Goal: Information Seeking & Learning: Learn about a topic

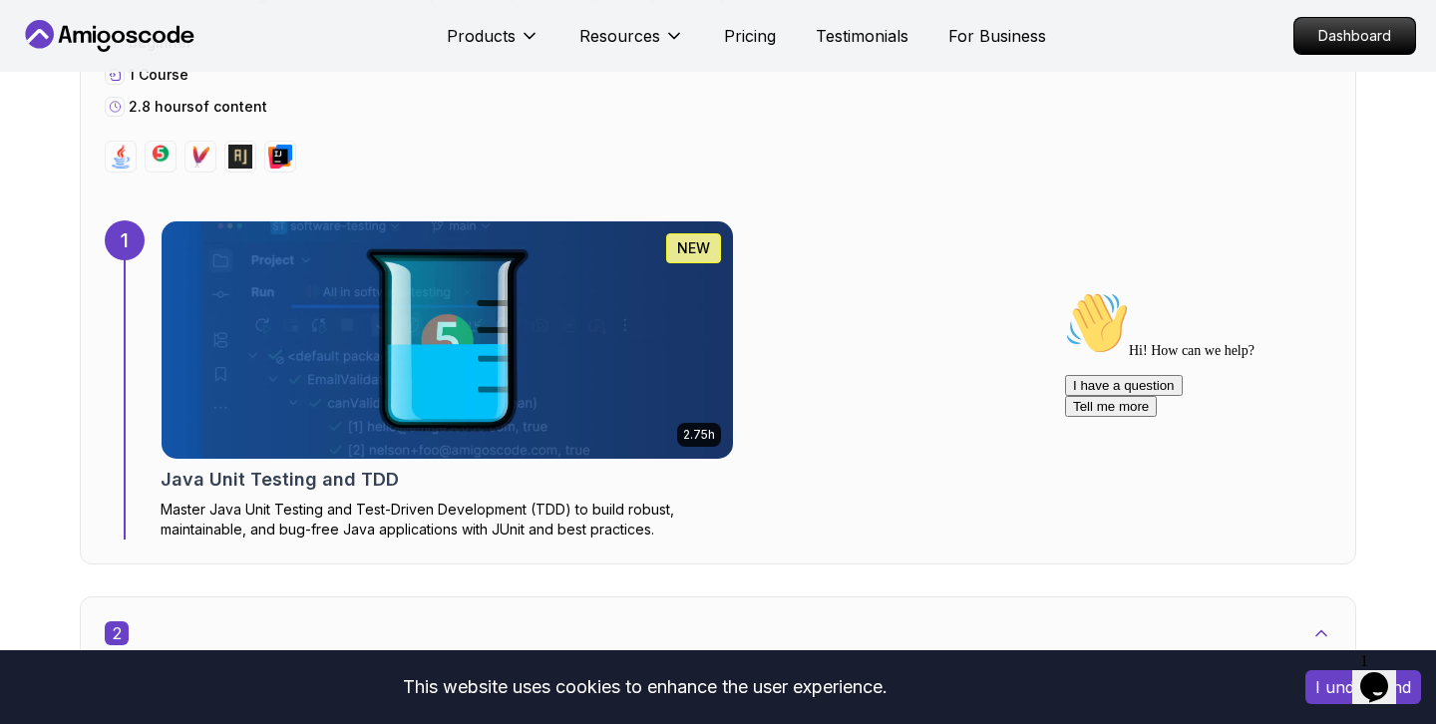
click at [1408, 670] on div "1 Opens Chat This icon Opens the chat window." at bounding box center [1384, 661] width 48 height 18
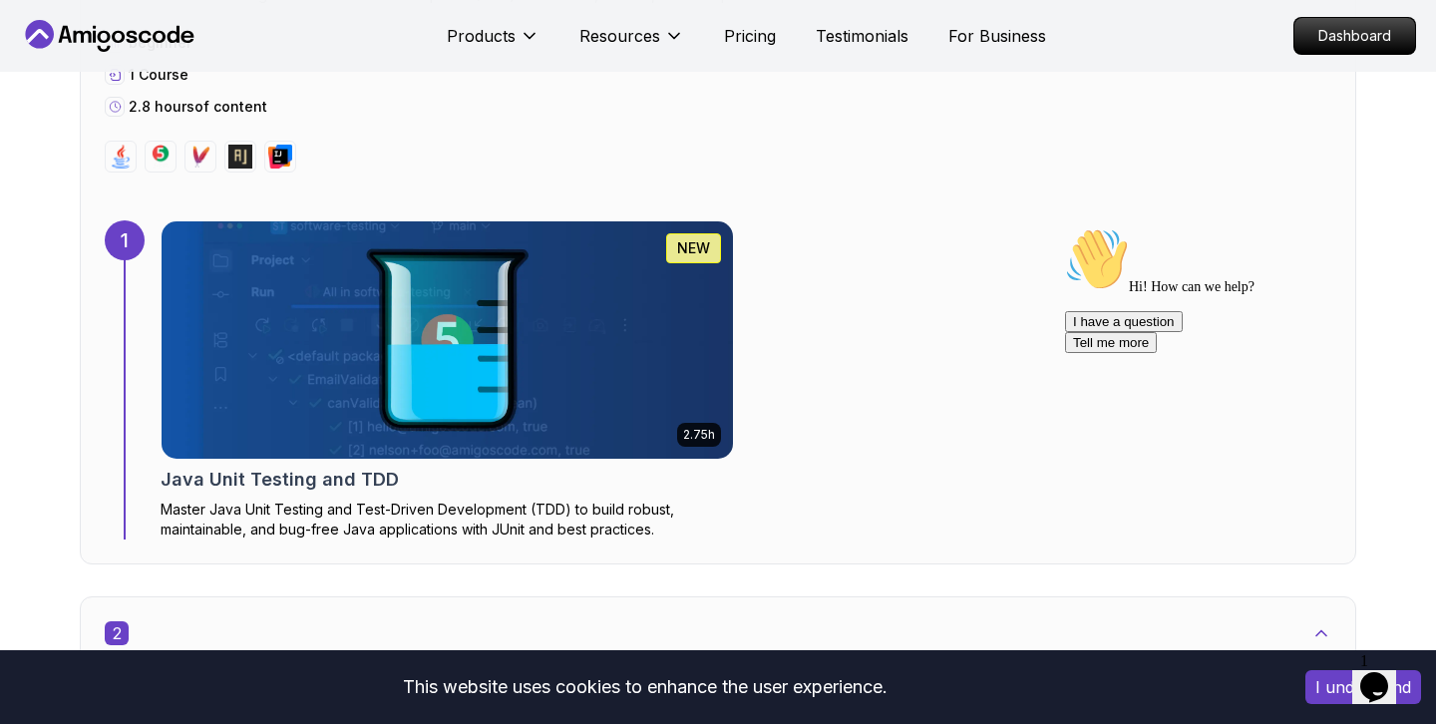
click at [1065, 227] on icon "Chat attention grabber" at bounding box center [1065, 227] width 0 height 0
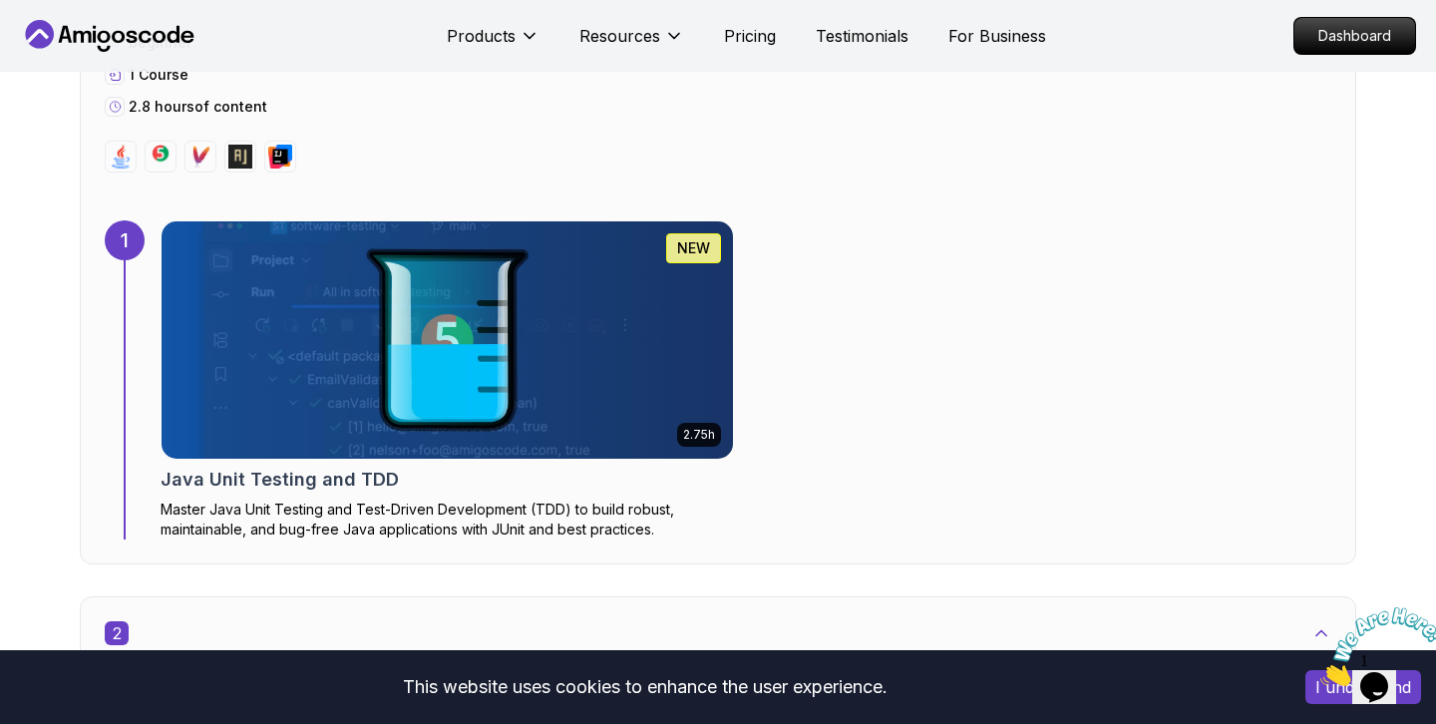
click at [1379, 673] on img at bounding box center [1382, 646] width 124 height 79
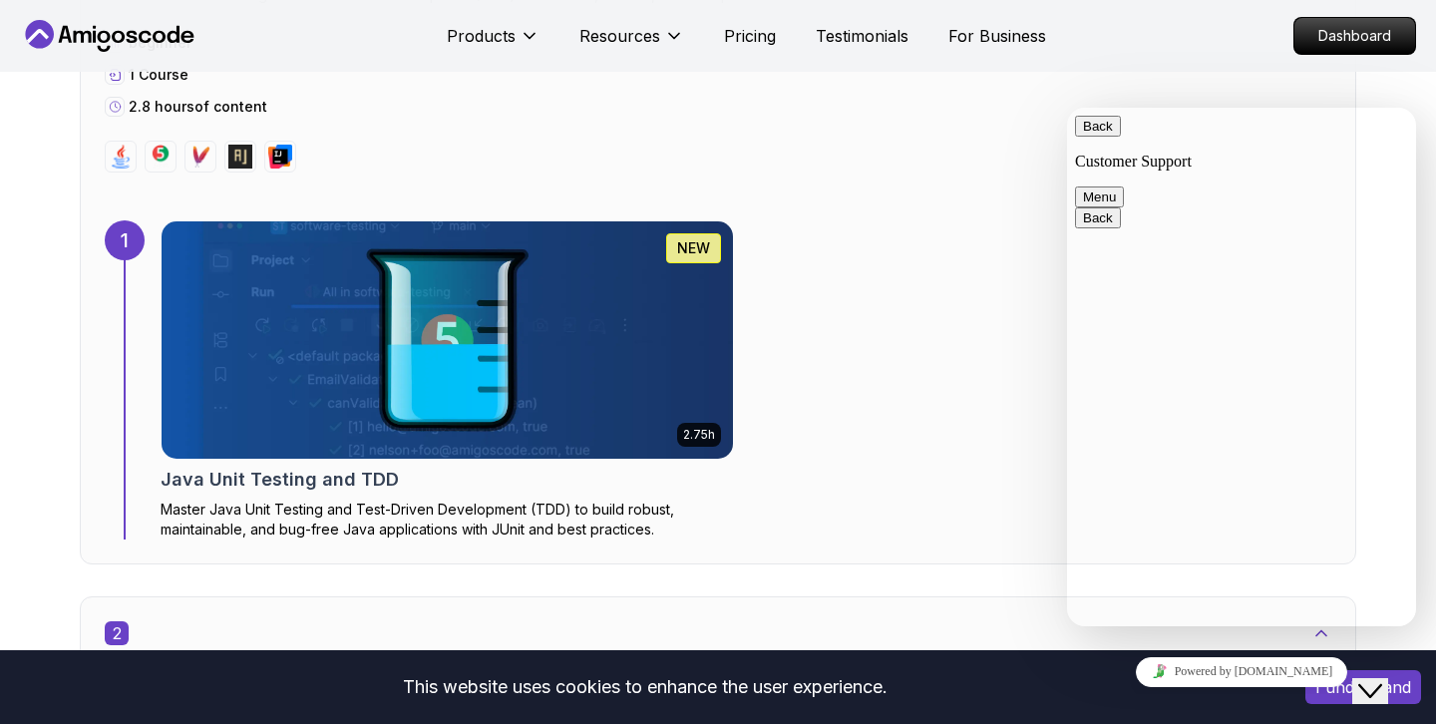
click at [1379, 679] on icon "Close Chat This icon closes the chat window." at bounding box center [1370, 691] width 24 height 24
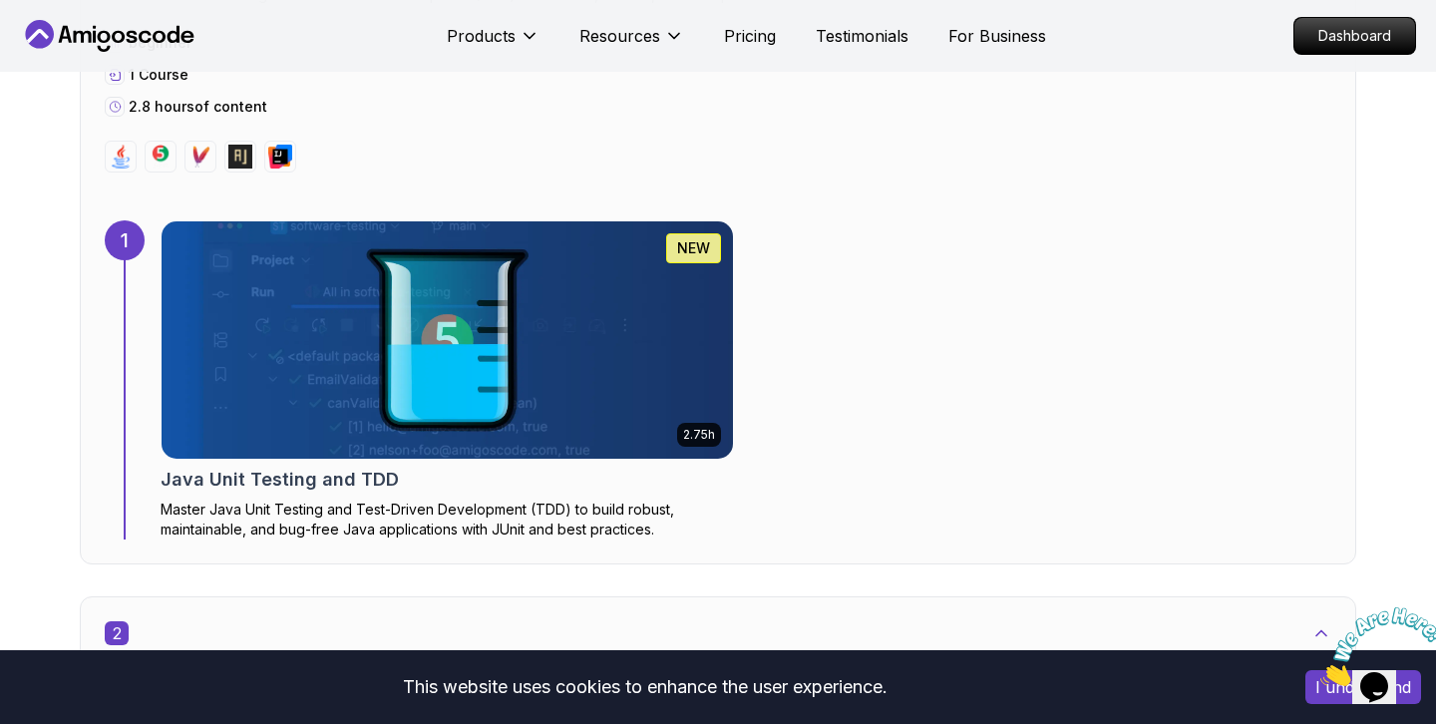
click at [1320, 672] on icon "Close" at bounding box center [1320, 680] width 0 height 17
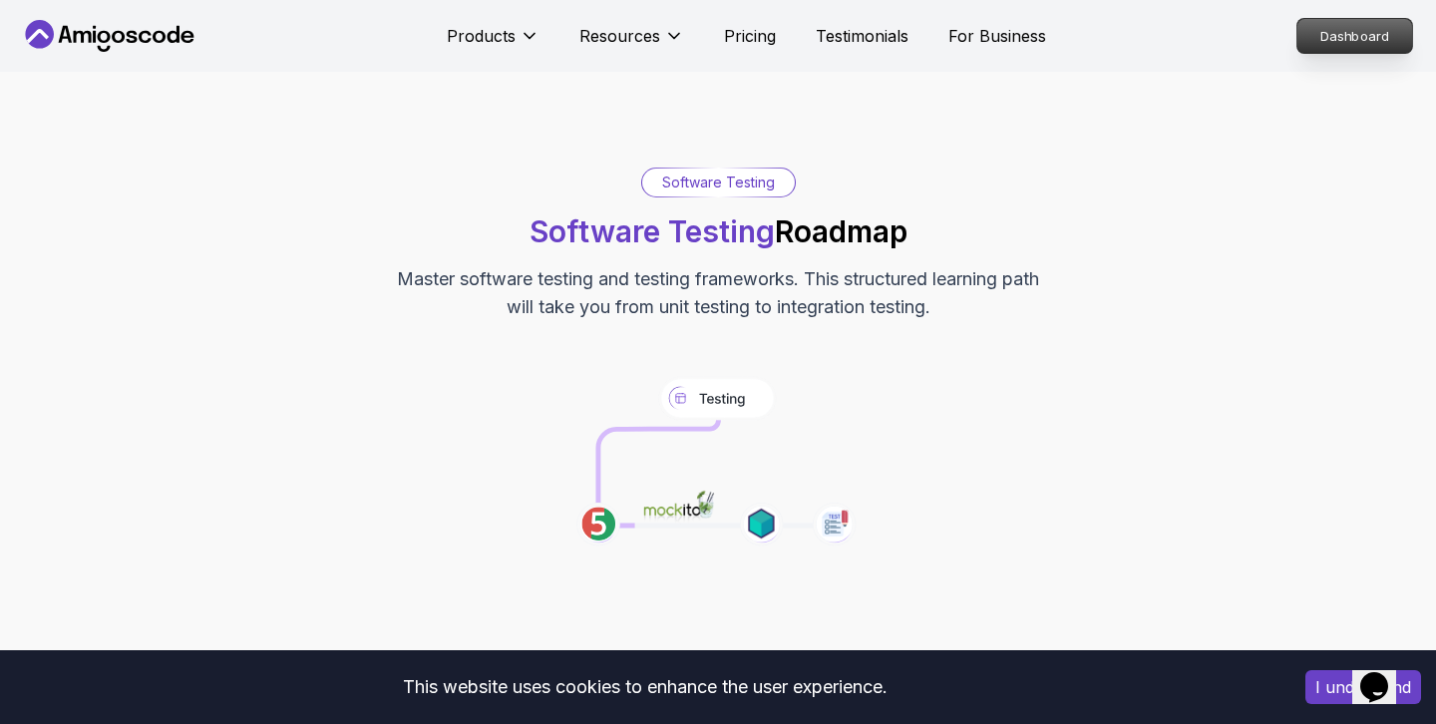
click at [1327, 47] on p "Dashboard" at bounding box center [1354, 36] width 115 height 34
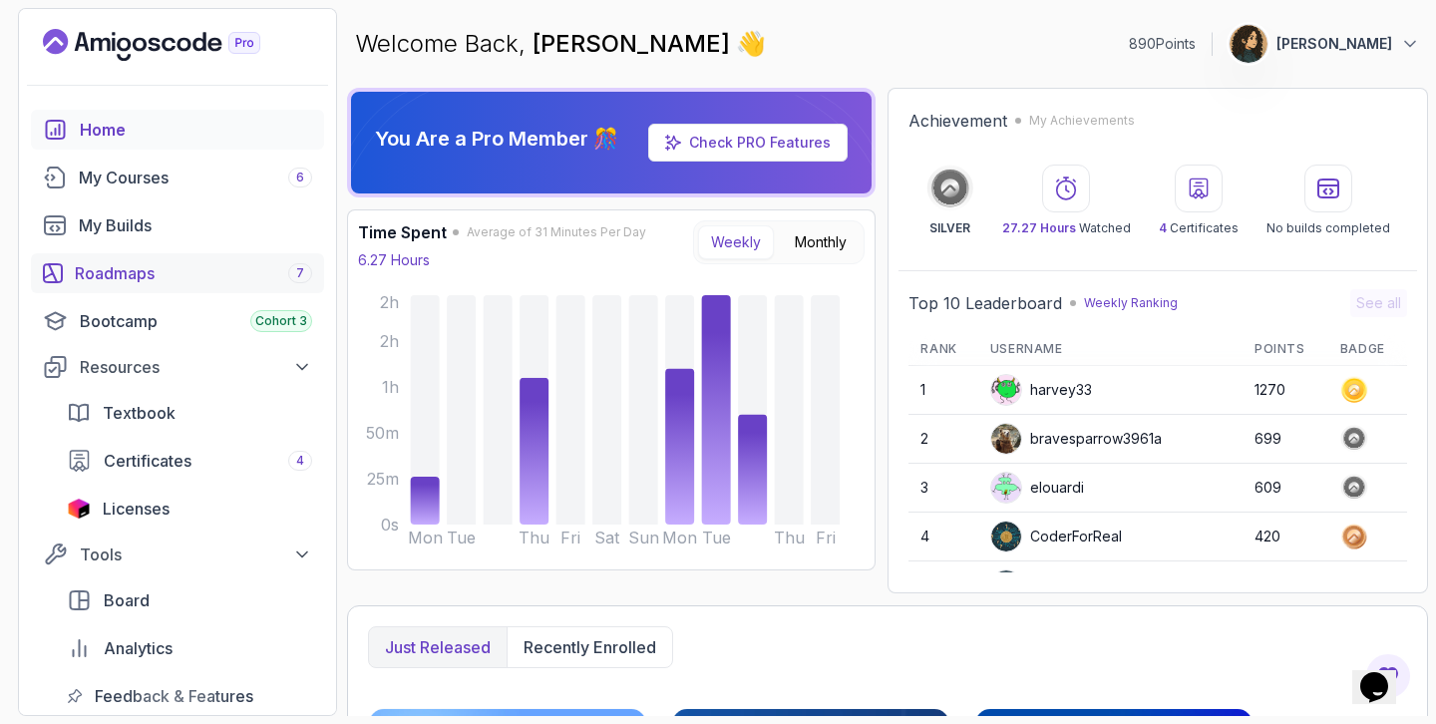
click at [94, 287] on link "Roadmaps 7" at bounding box center [177, 273] width 293 height 40
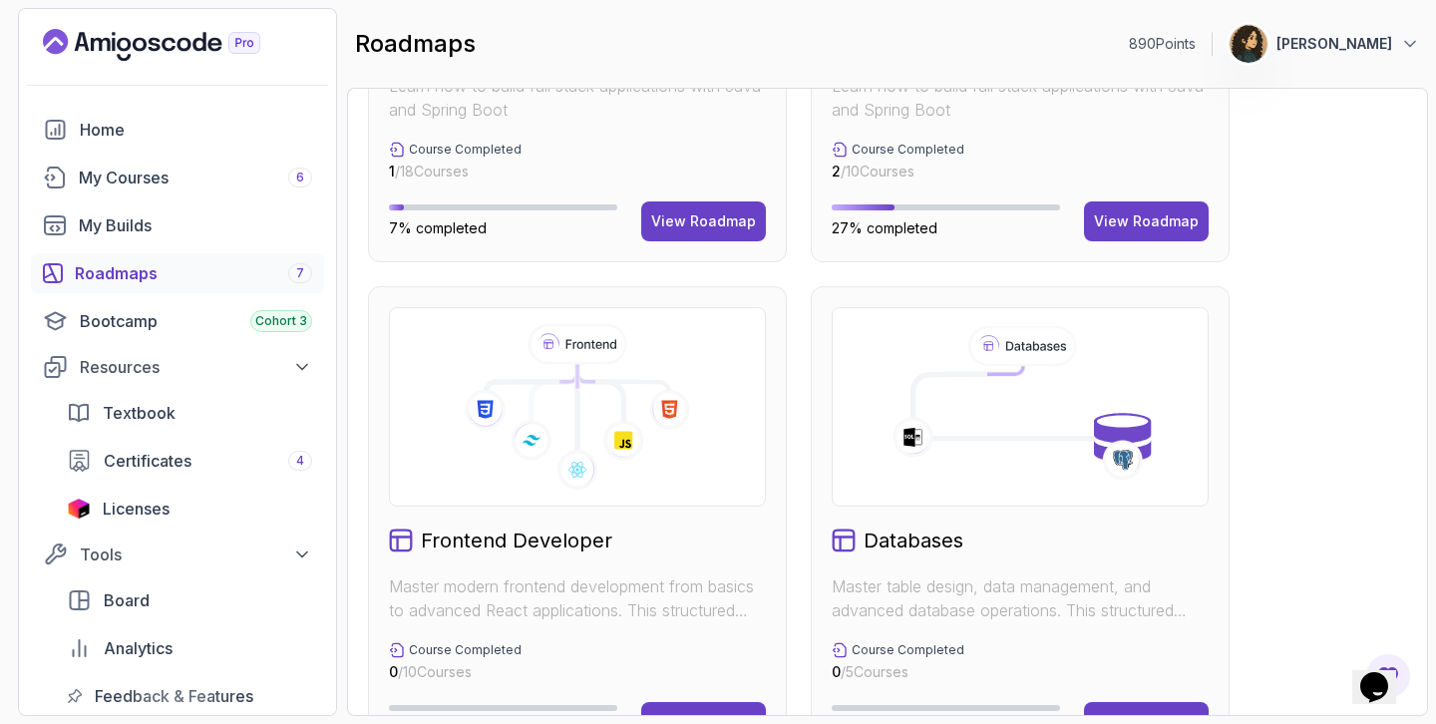
scroll to position [1392, 0]
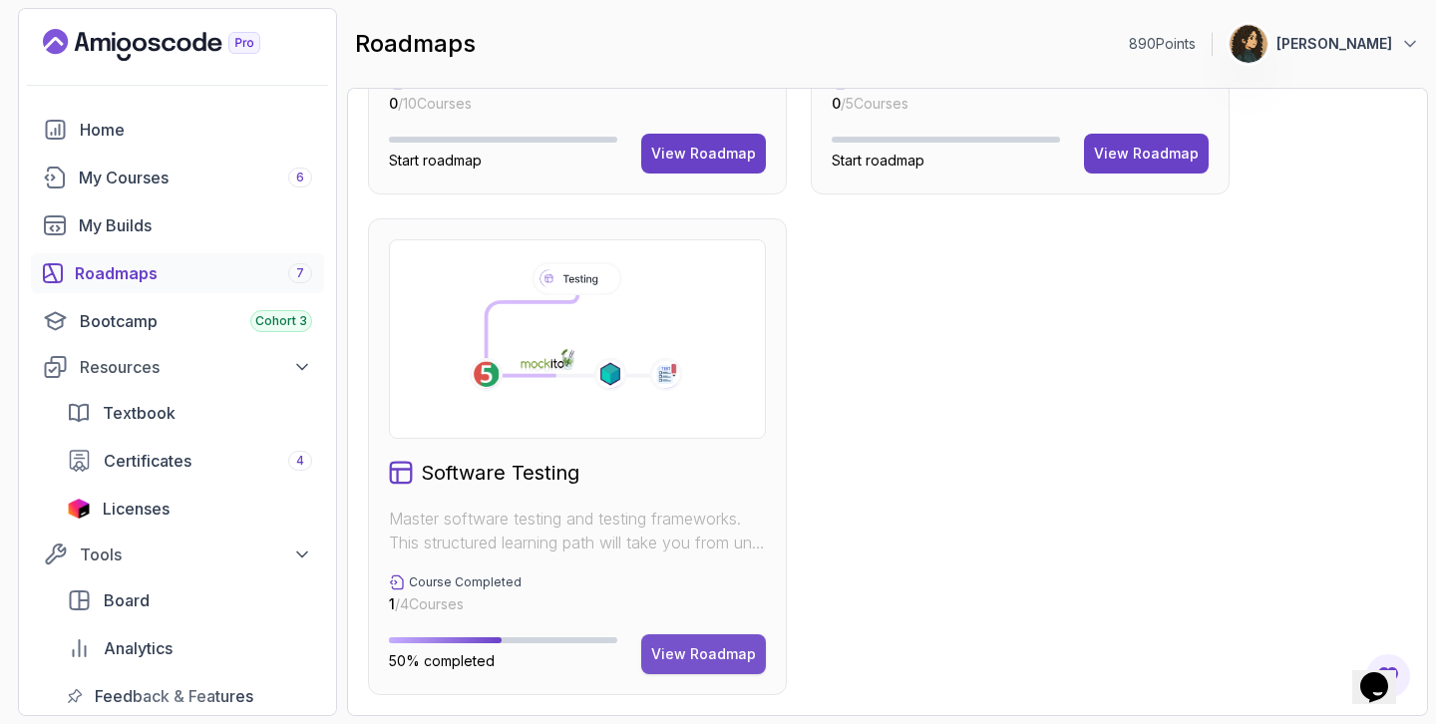
click at [695, 658] on div "View Roadmap" at bounding box center [703, 654] width 105 height 20
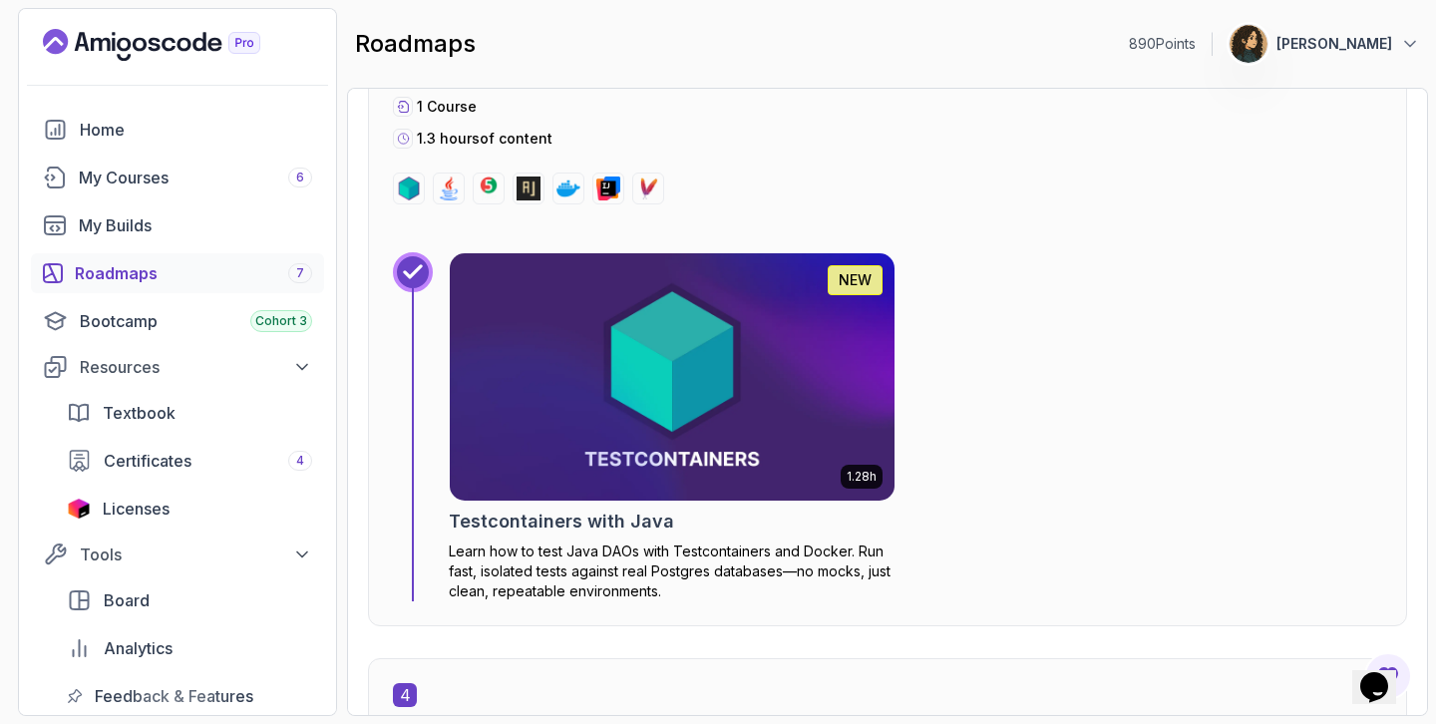
scroll to position [2384, 0]
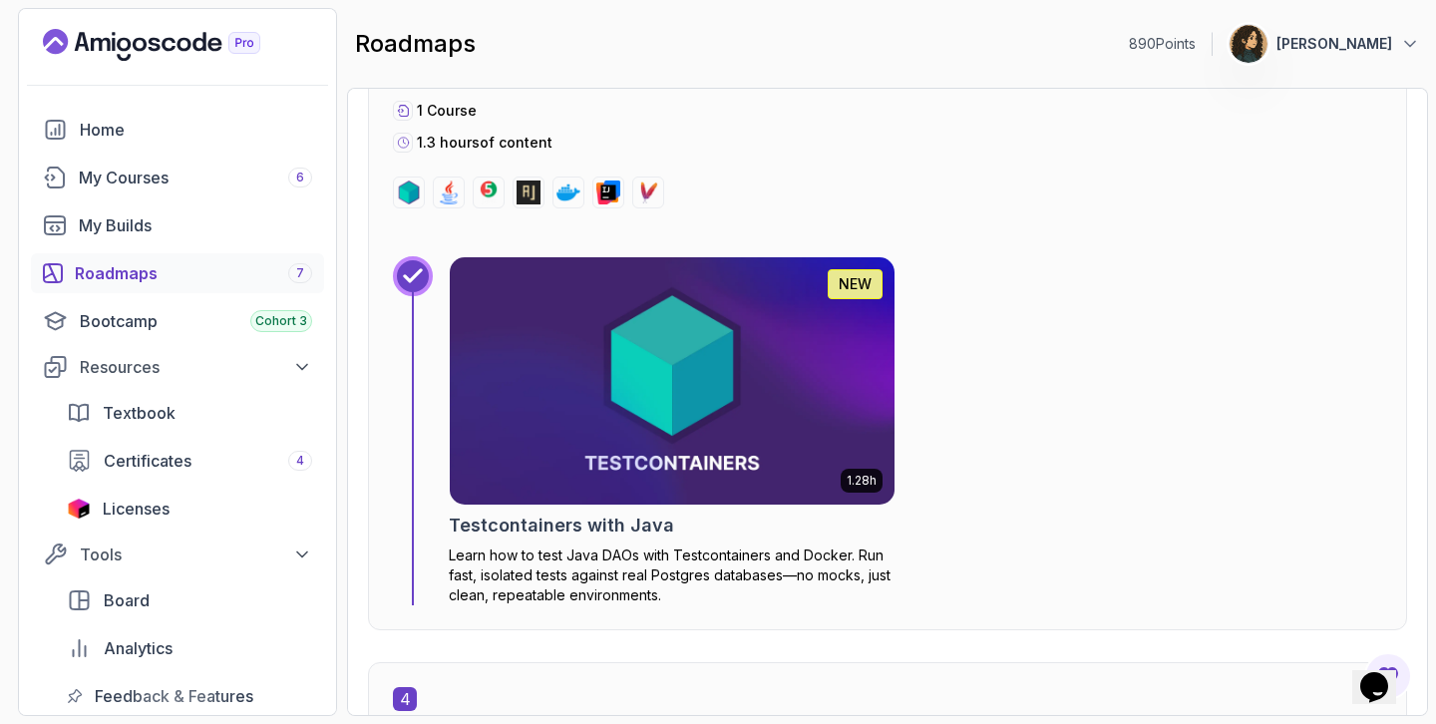
click at [1215, 329] on div "1.28h NEW Testcontainers with Java Learn how to test Java DAOs with Testcontain…" at bounding box center [915, 430] width 933 height 349
click at [808, 410] on img at bounding box center [672, 380] width 467 height 259
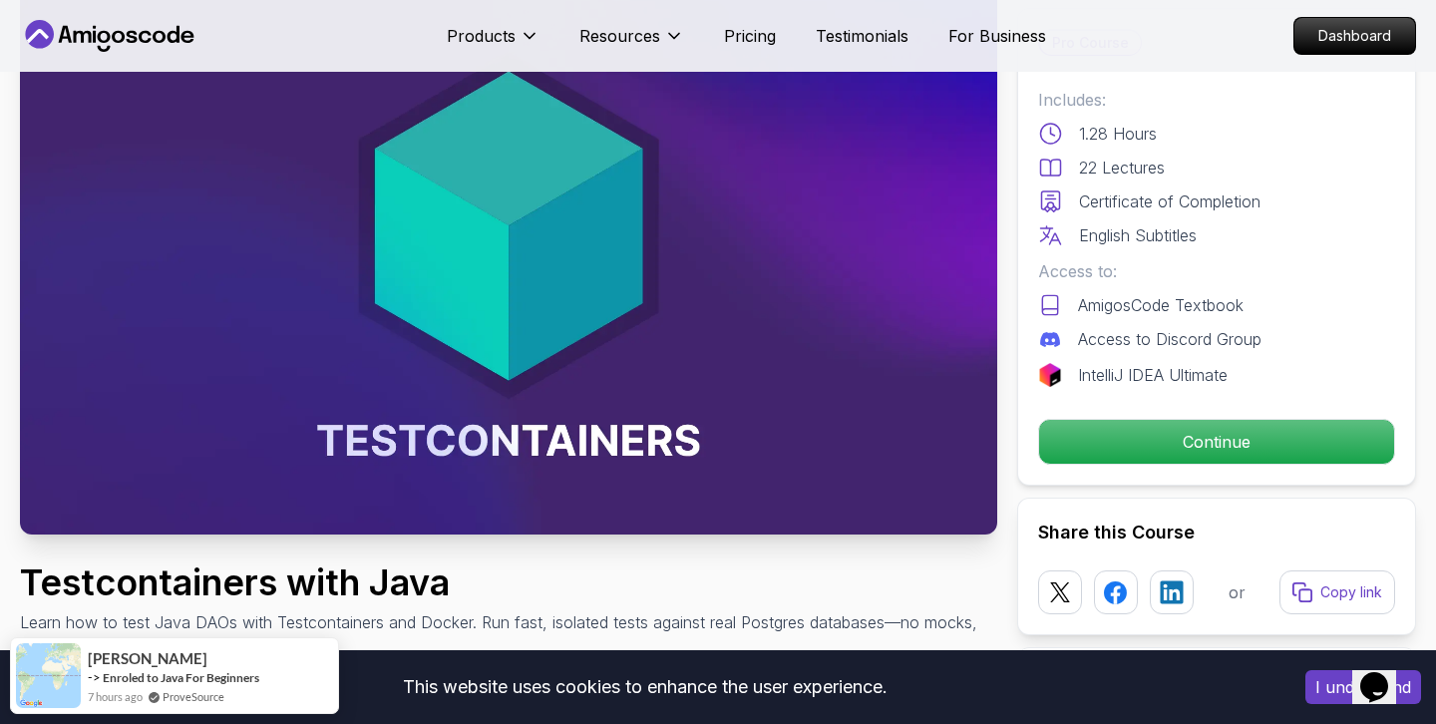
scroll to position [199, 0]
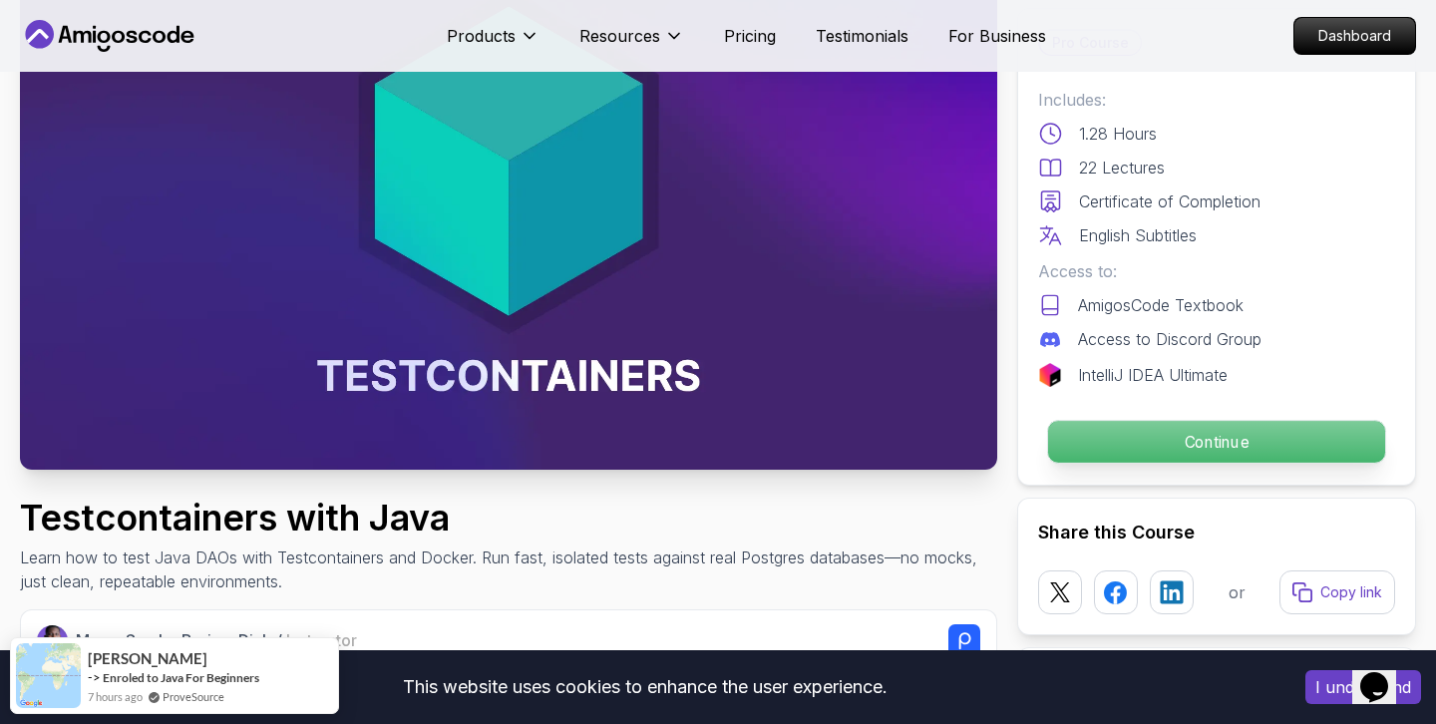
click at [1099, 444] on p "Continue" at bounding box center [1216, 442] width 337 height 42
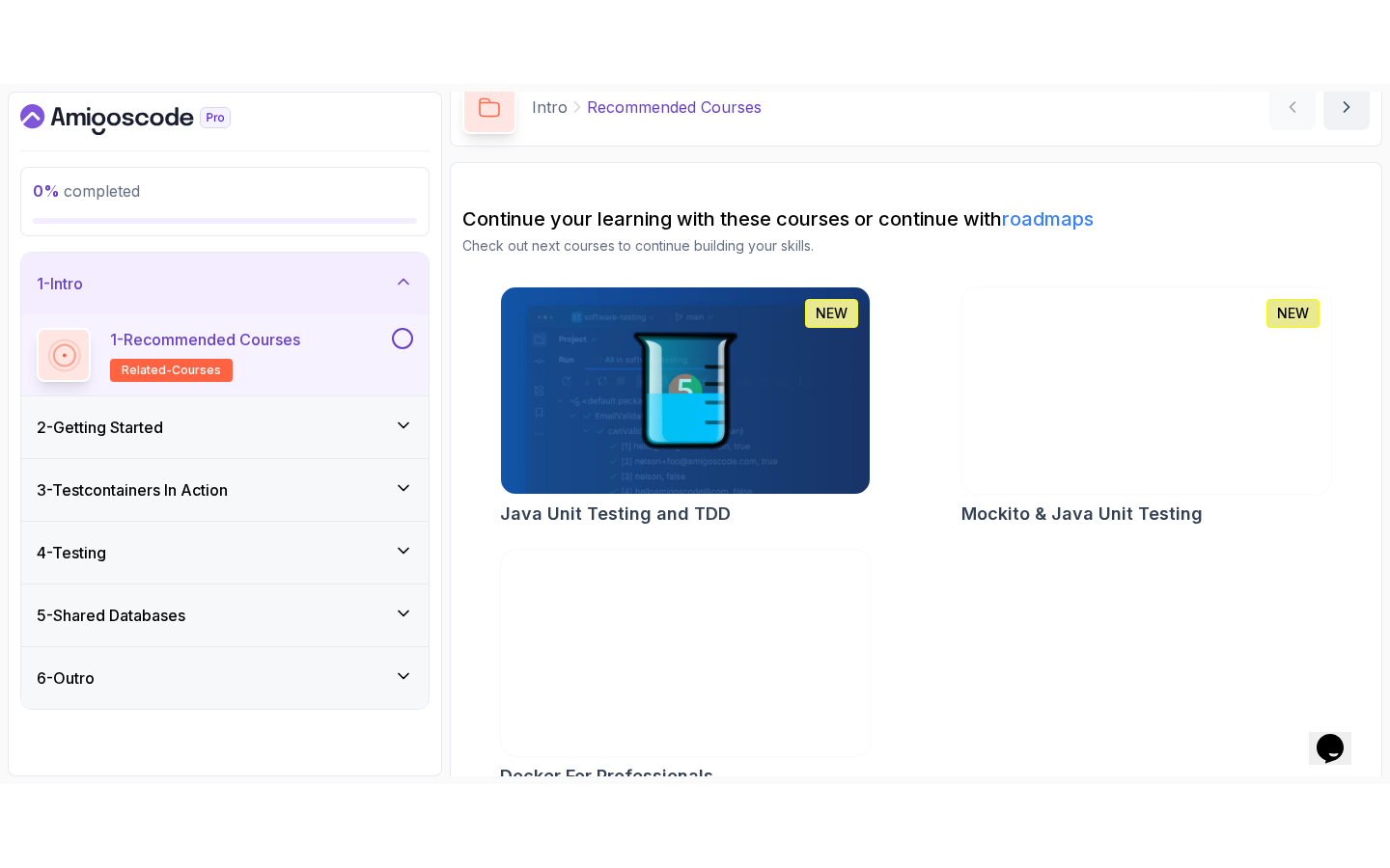
scroll to position [126, 0]
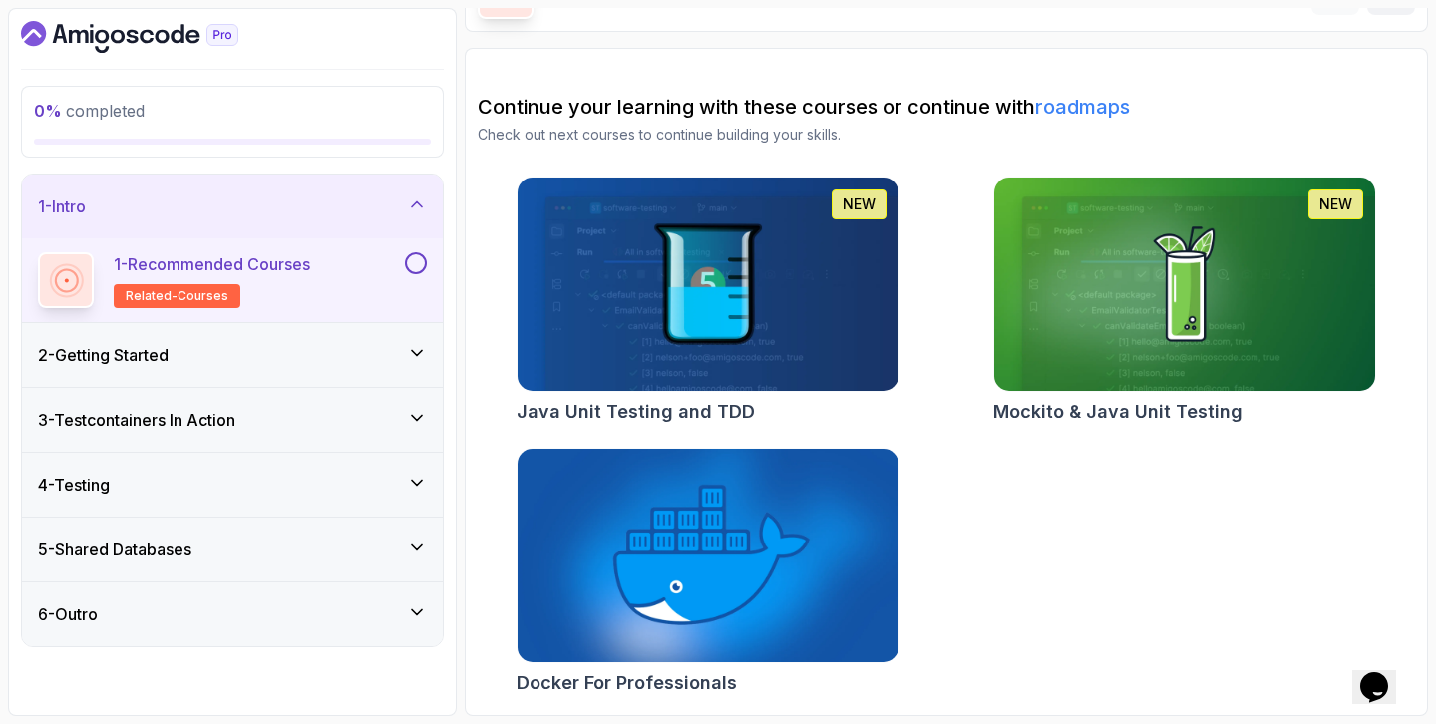
click at [423, 275] on button "1 - Recommended Courses related-courses" at bounding box center [232, 280] width 389 height 56
click at [419, 268] on button at bounding box center [416, 263] width 22 height 22
click at [411, 230] on div "1 - Intro" at bounding box center [232, 206] width 421 height 64
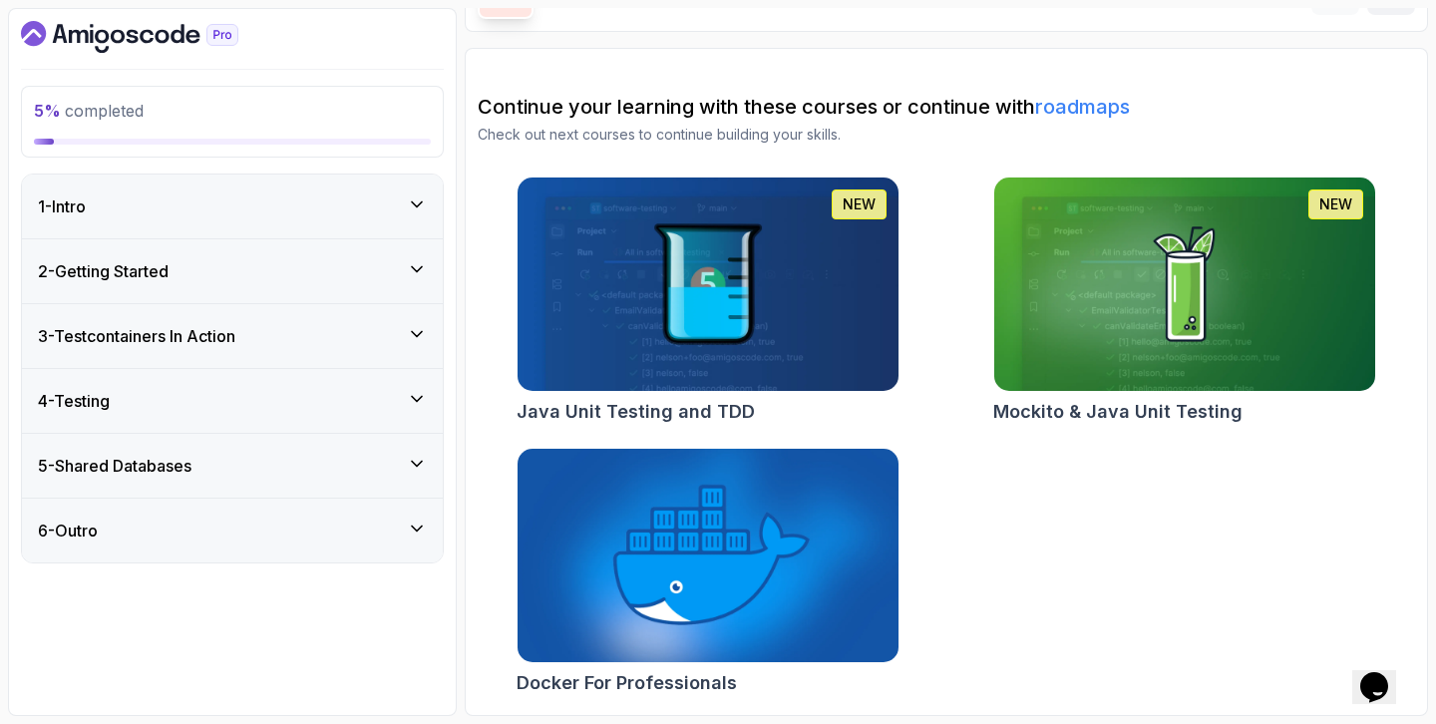
click at [404, 255] on div "2 - Getting Started" at bounding box center [232, 271] width 421 height 64
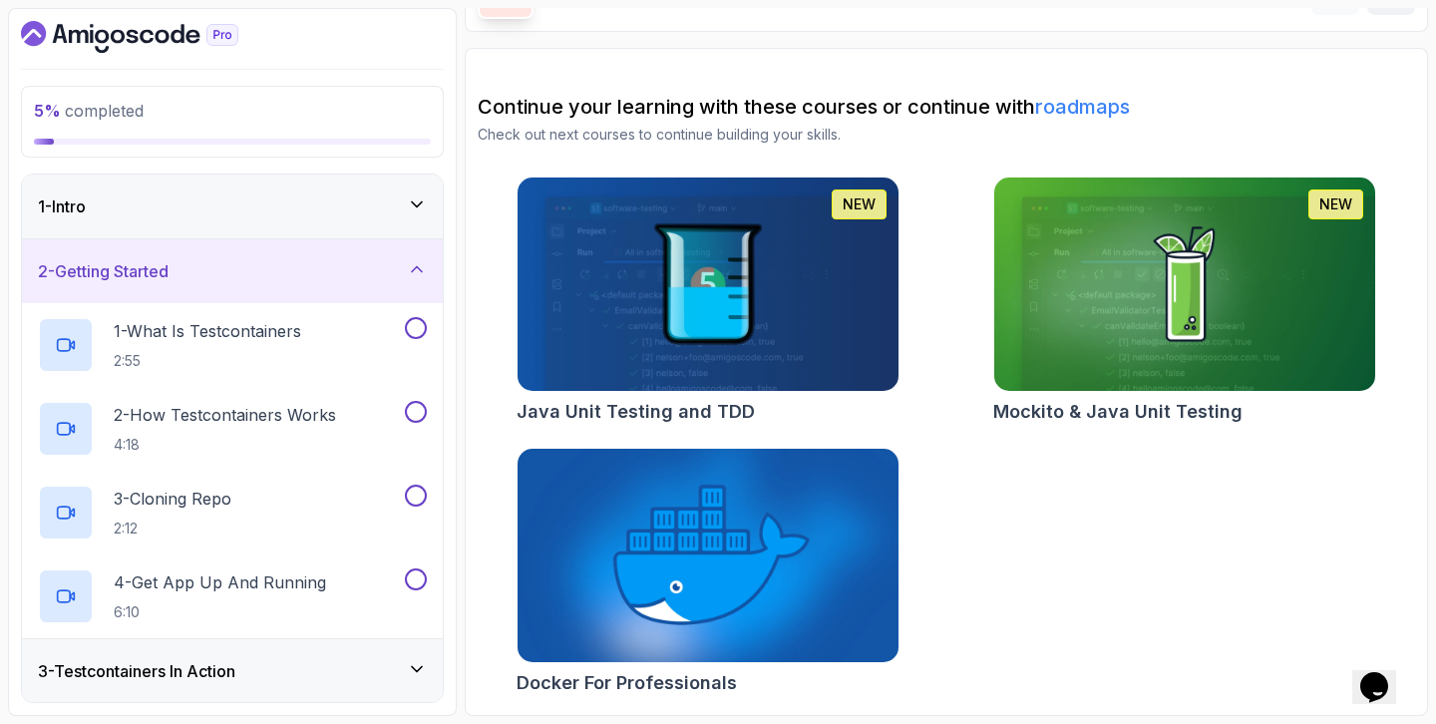
click at [403, 211] on div "1 - Intro" at bounding box center [232, 206] width 389 height 24
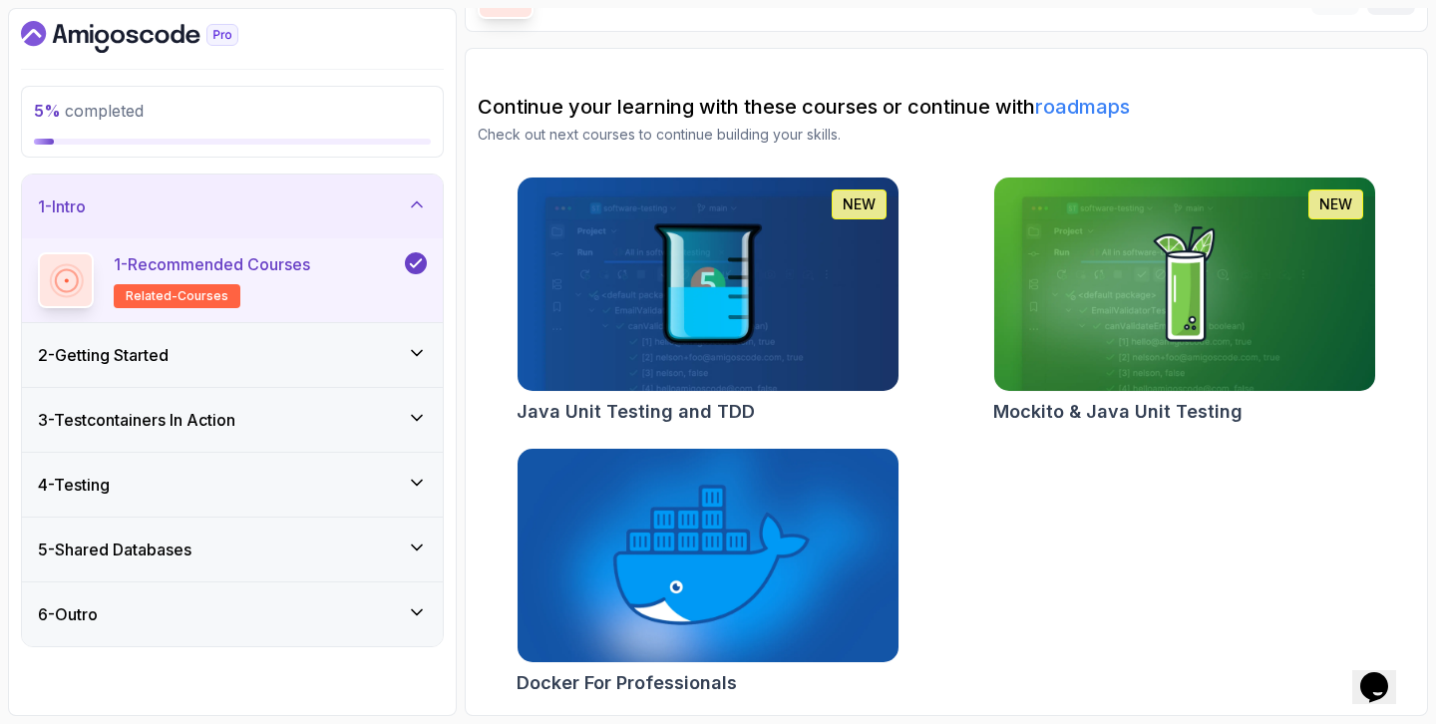
click at [403, 211] on div "1 - Intro" at bounding box center [232, 206] width 389 height 24
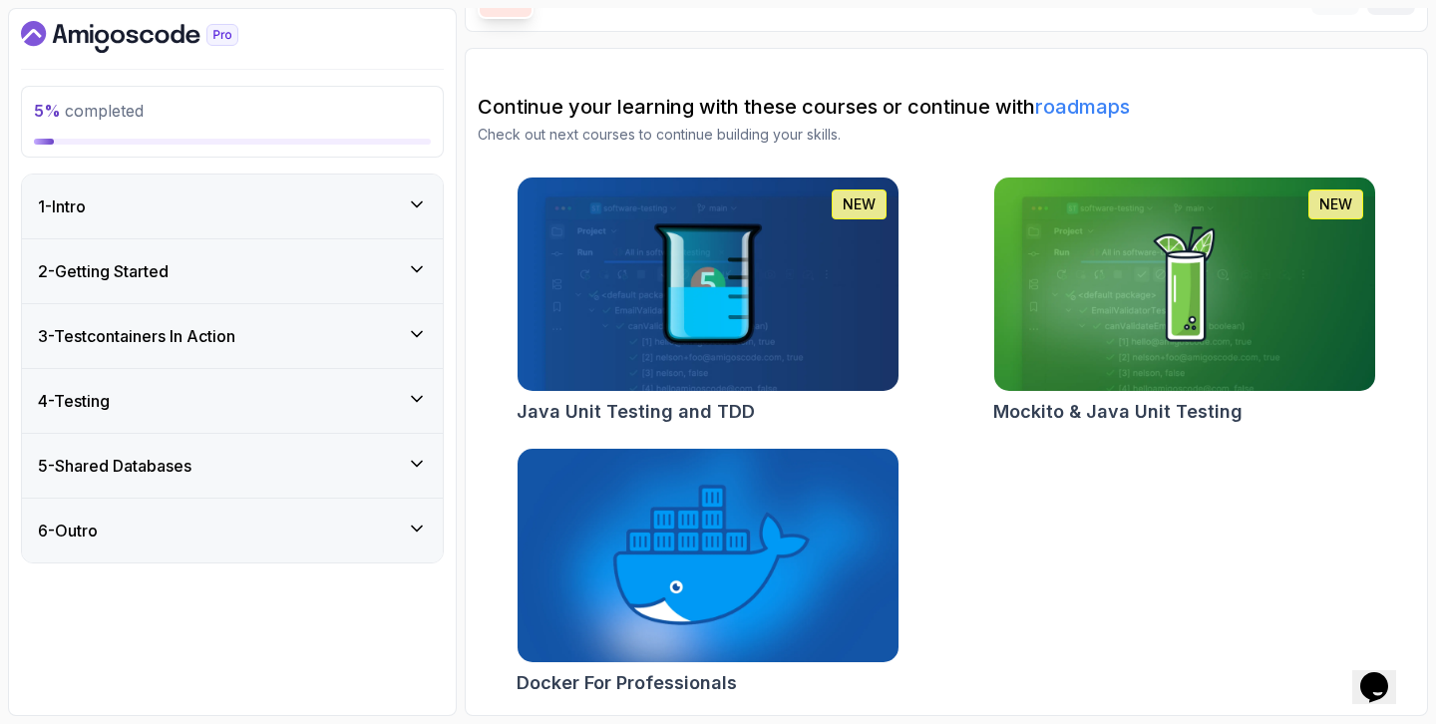
click at [382, 263] on div "2 - Getting Started" at bounding box center [232, 271] width 389 height 24
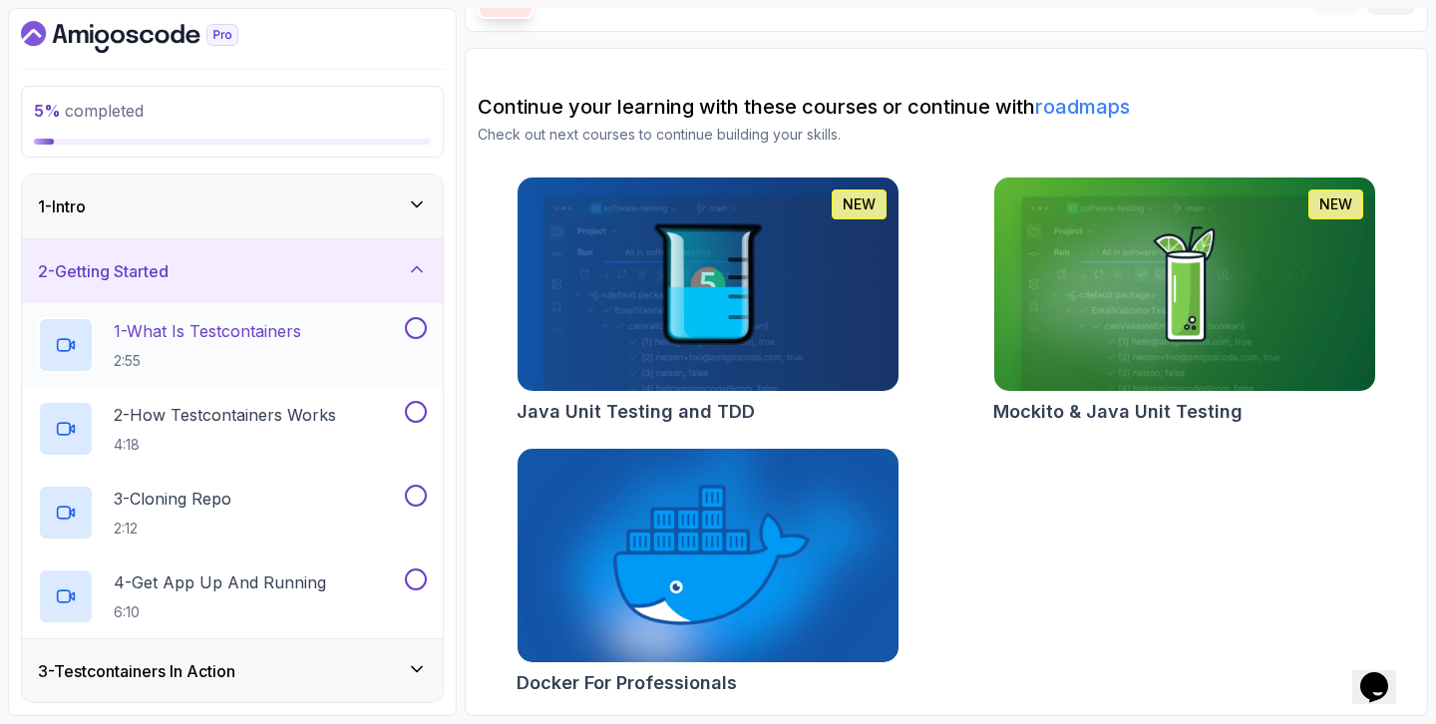
click at [364, 325] on div "1 - What Is Testcontainers 2:55" at bounding box center [219, 345] width 363 height 56
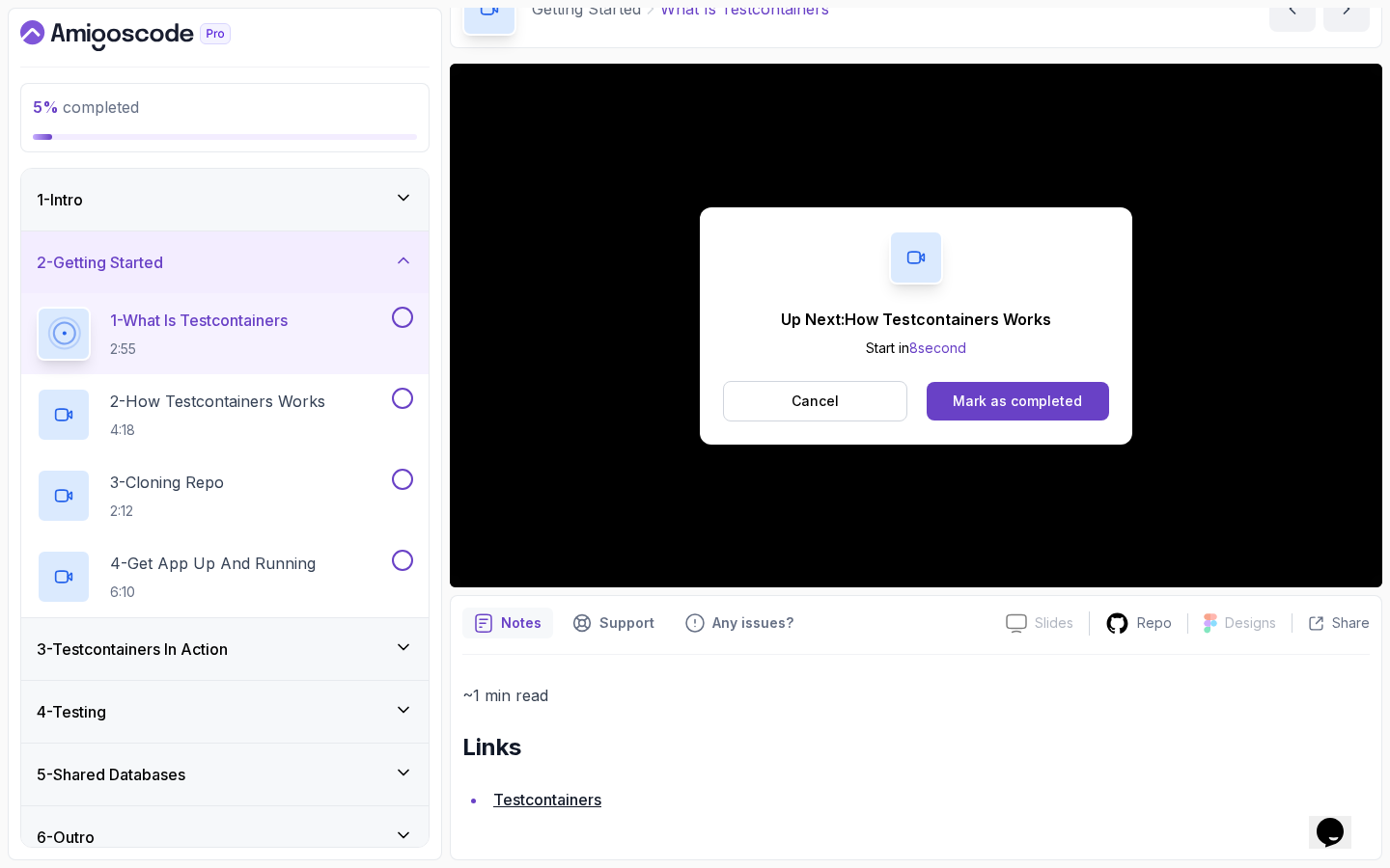
scroll to position [126, 0]
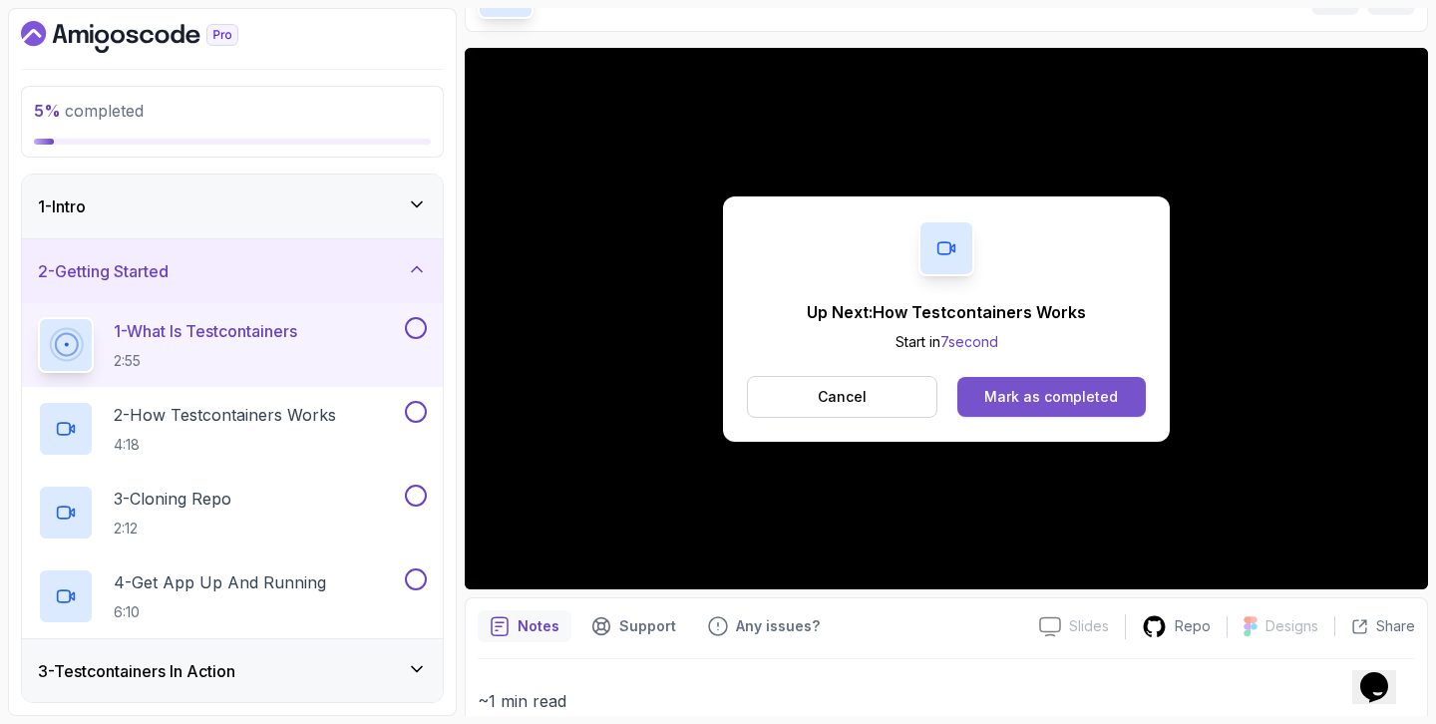
click at [1061, 399] on div "Mark as completed" at bounding box center [1051, 397] width 134 height 20
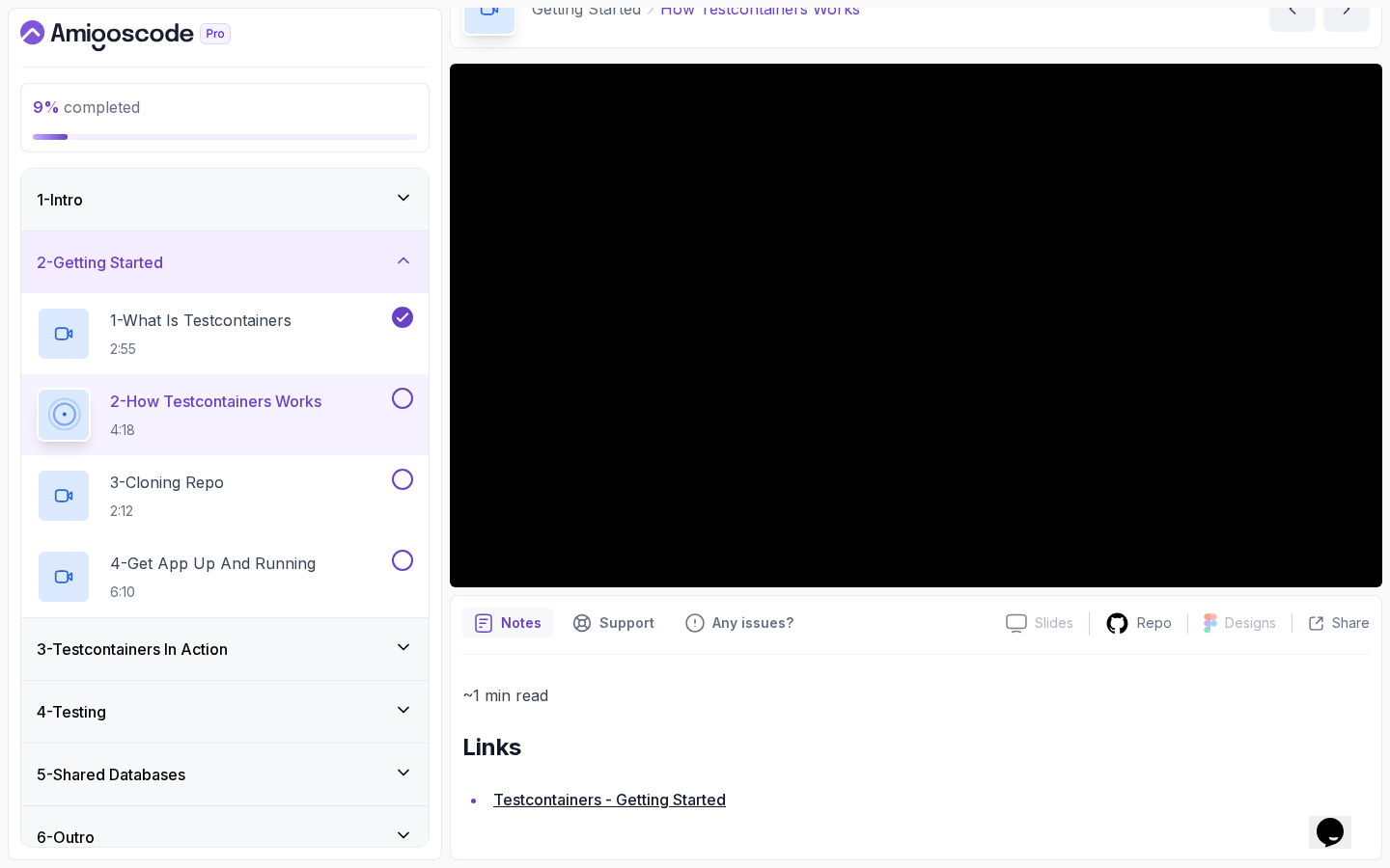
scroll to position [108, 0]
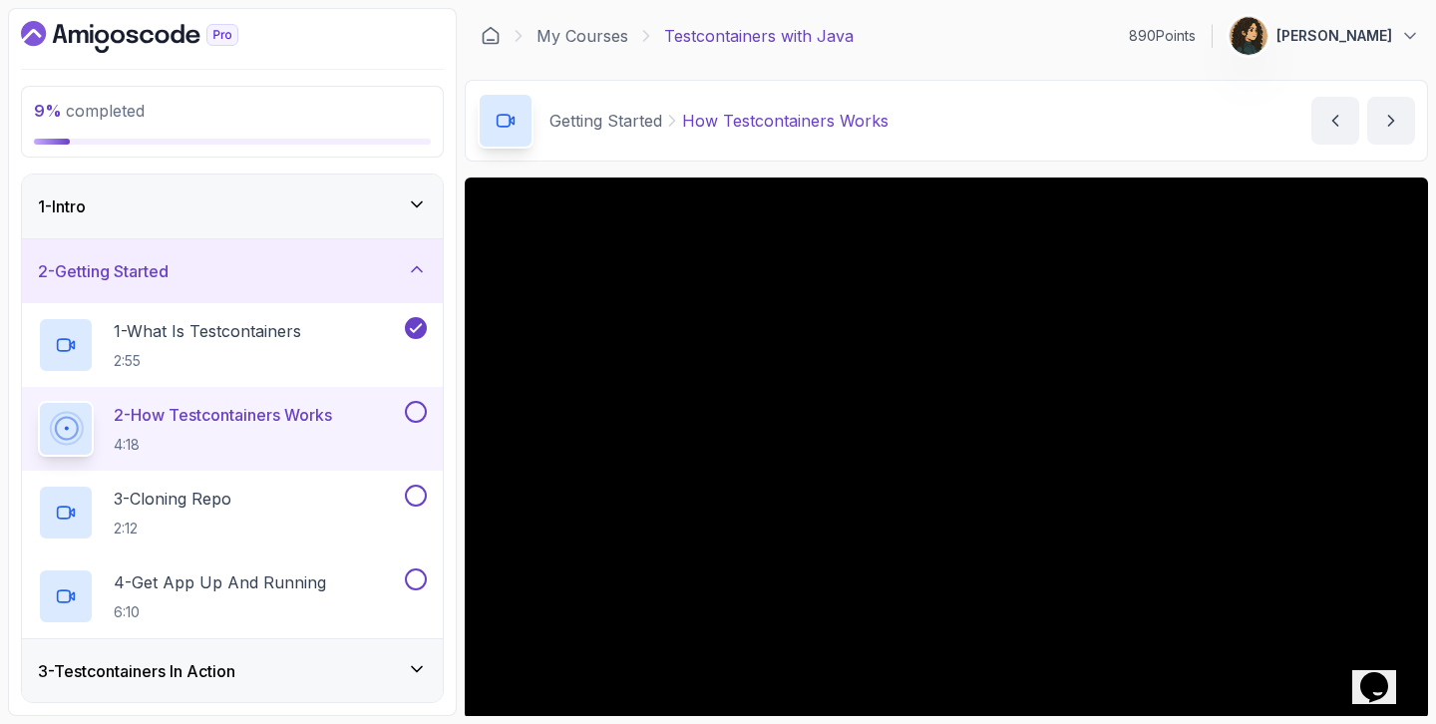
click at [253, 403] on p "2 - How Testcontainers Works" at bounding box center [223, 415] width 218 height 24
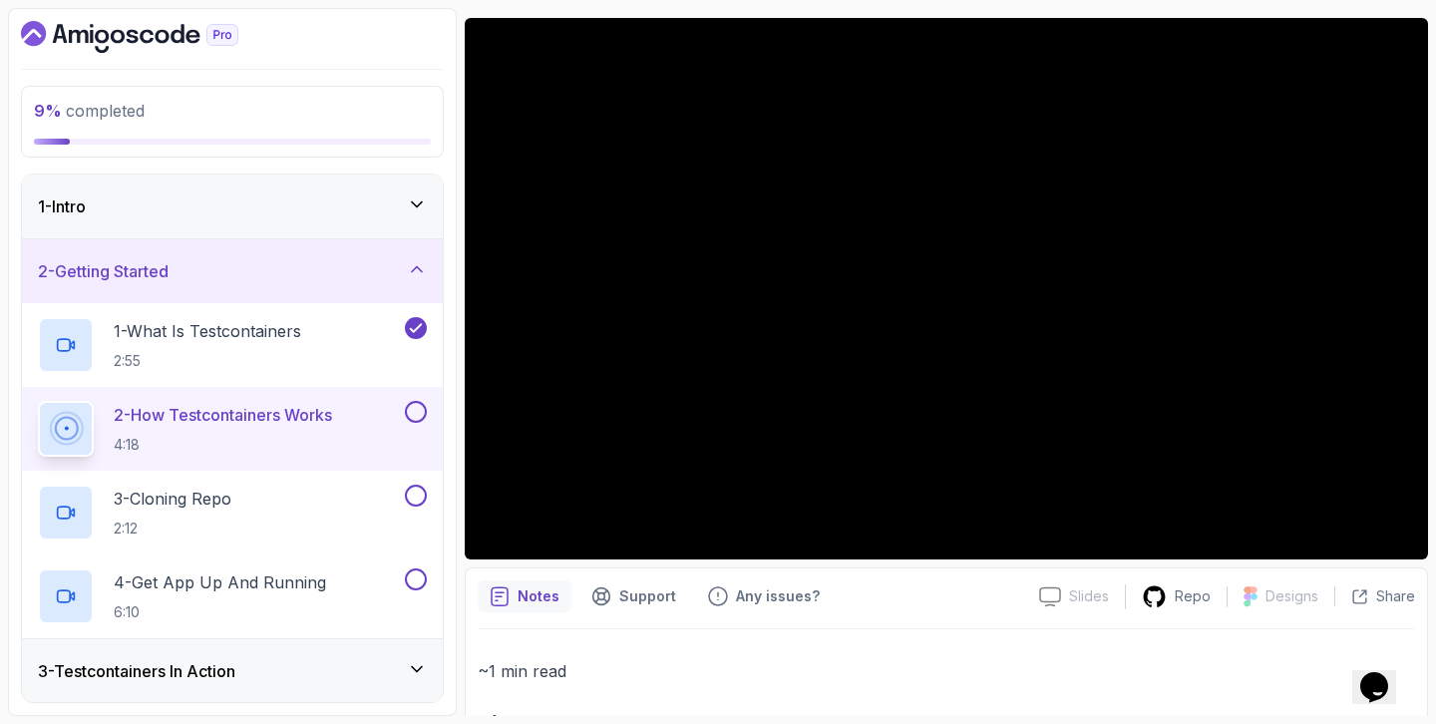
scroll to position [167, 0]
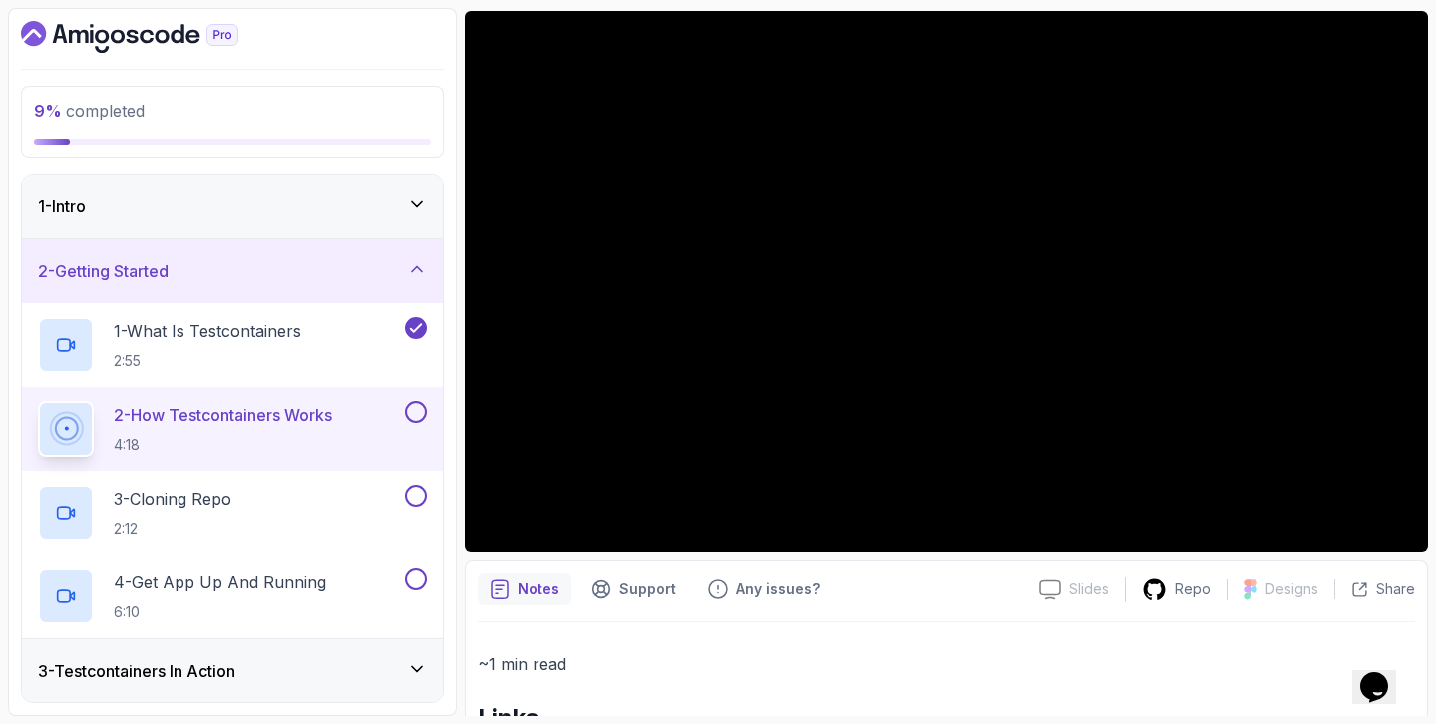
click at [410, 402] on button at bounding box center [416, 412] width 22 height 22
click at [378, 503] on div "3 - Cloning Repo 2:12" at bounding box center [219, 513] width 363 height 56
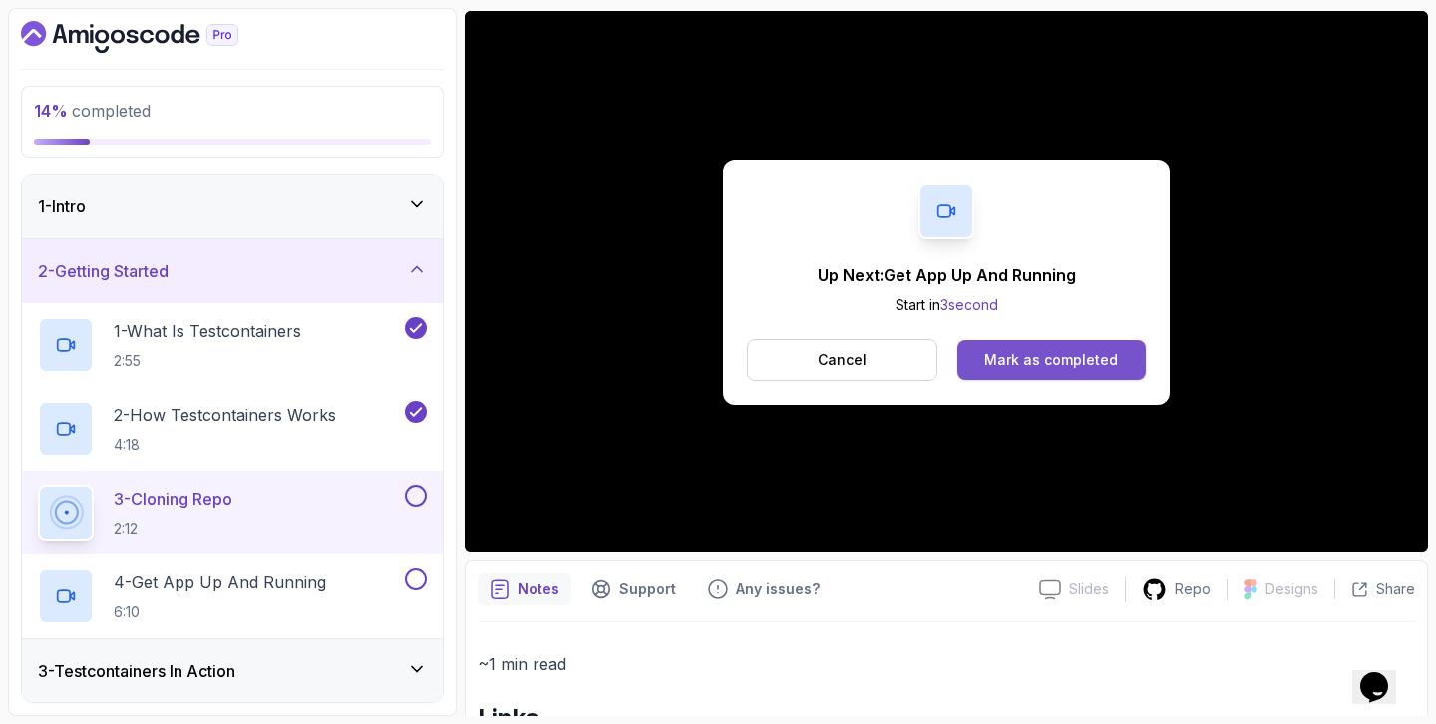
click at [1058, 378] on button "Mark as completed" at bounding box center [1051, 360] width 188 height 40
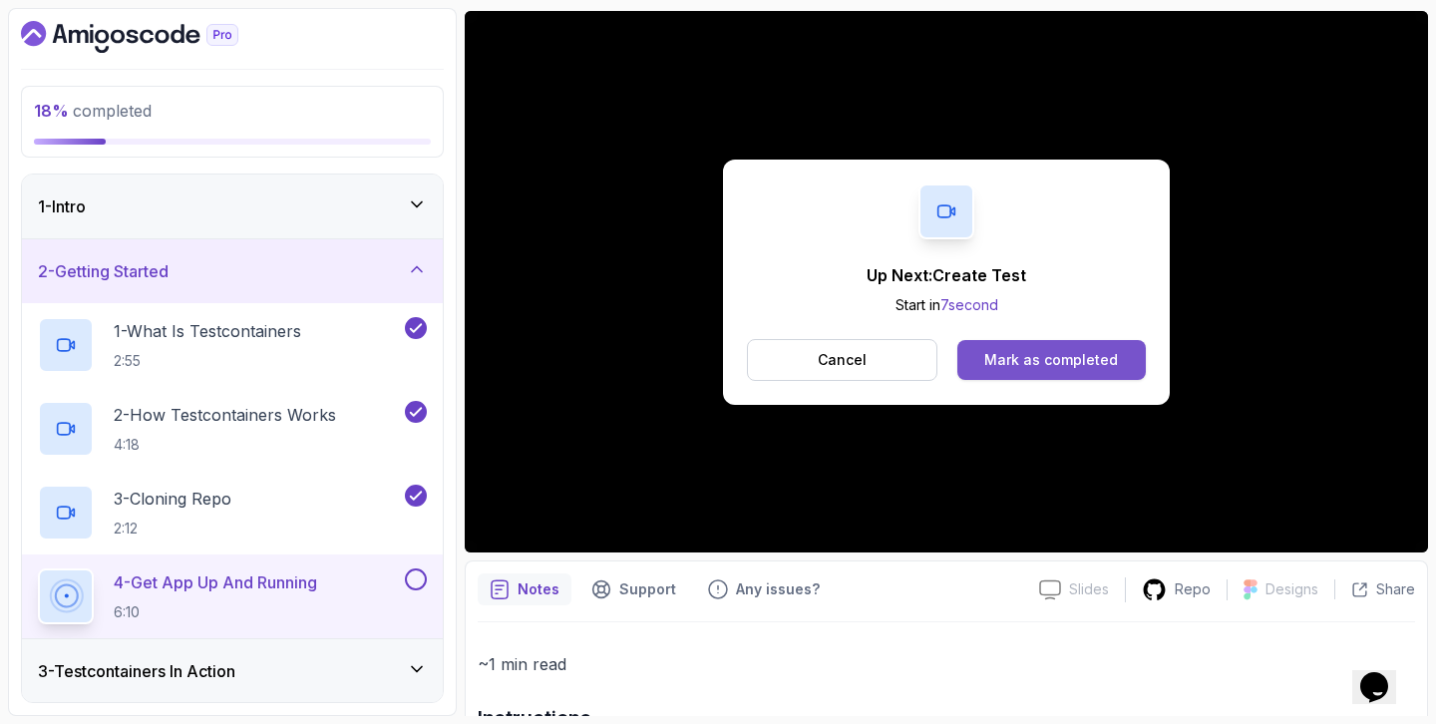
click at [1080, 364] on div "Mark as completed" at bounding box center [1051, 360] width 134 height 20
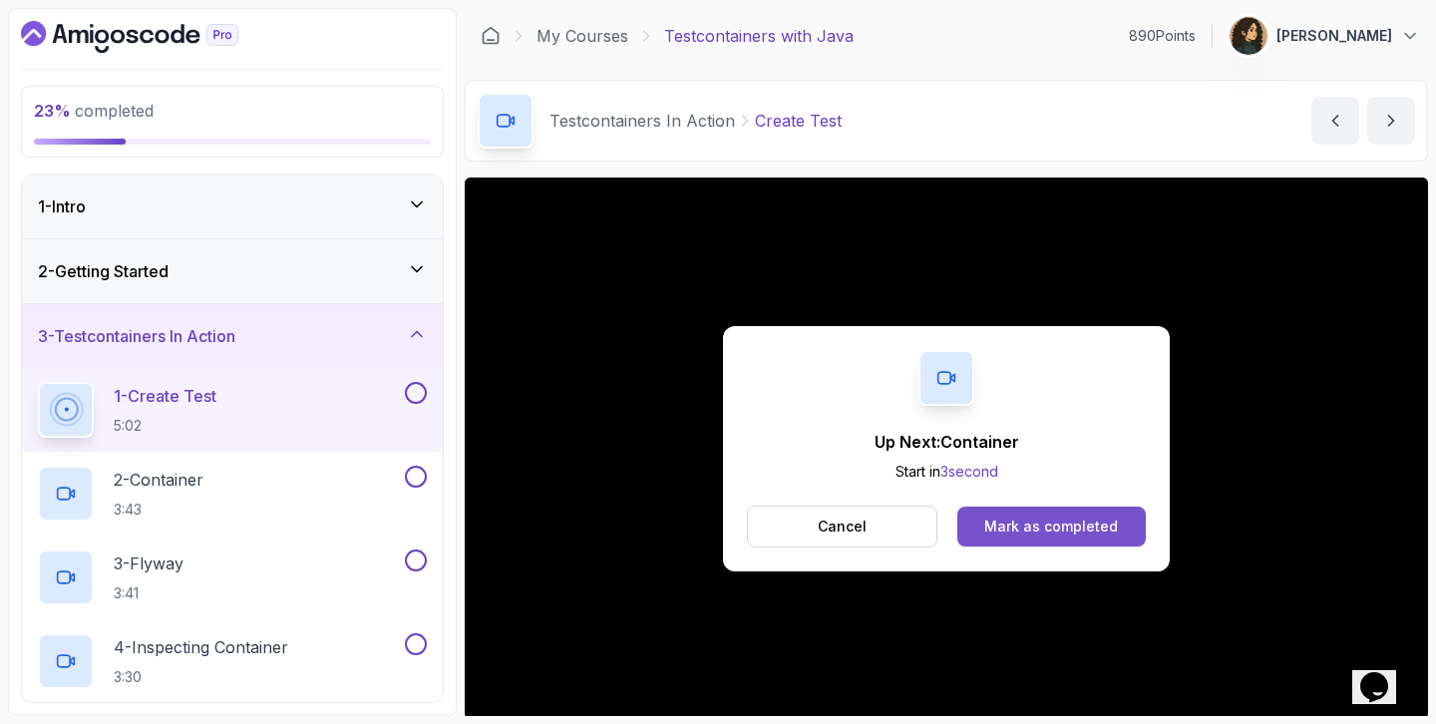
click at [1057, 518] on div "Mark as completed" at bounding box center [1051, 526] width 134 height 20
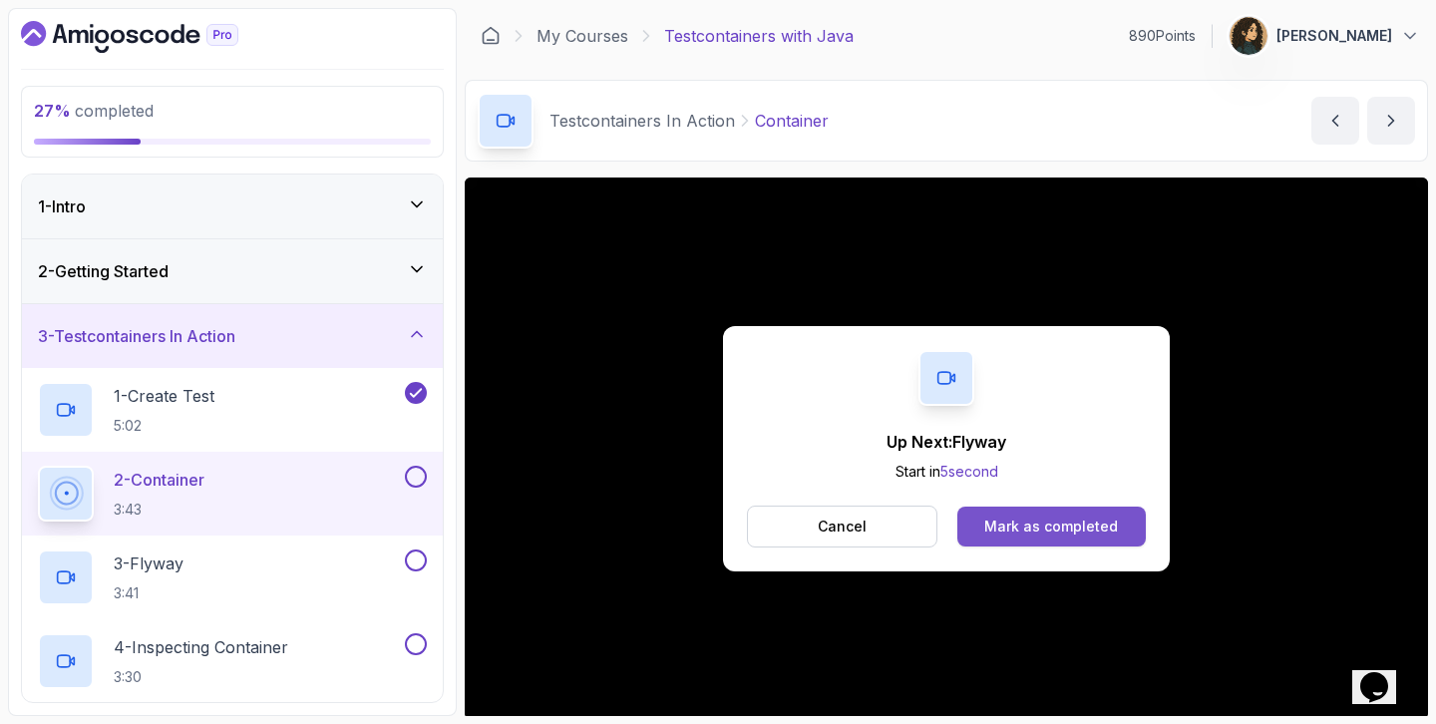
click at [1117, 525] on button "Mark as completed" at bounding box center [1051, 527] width 188 height 40
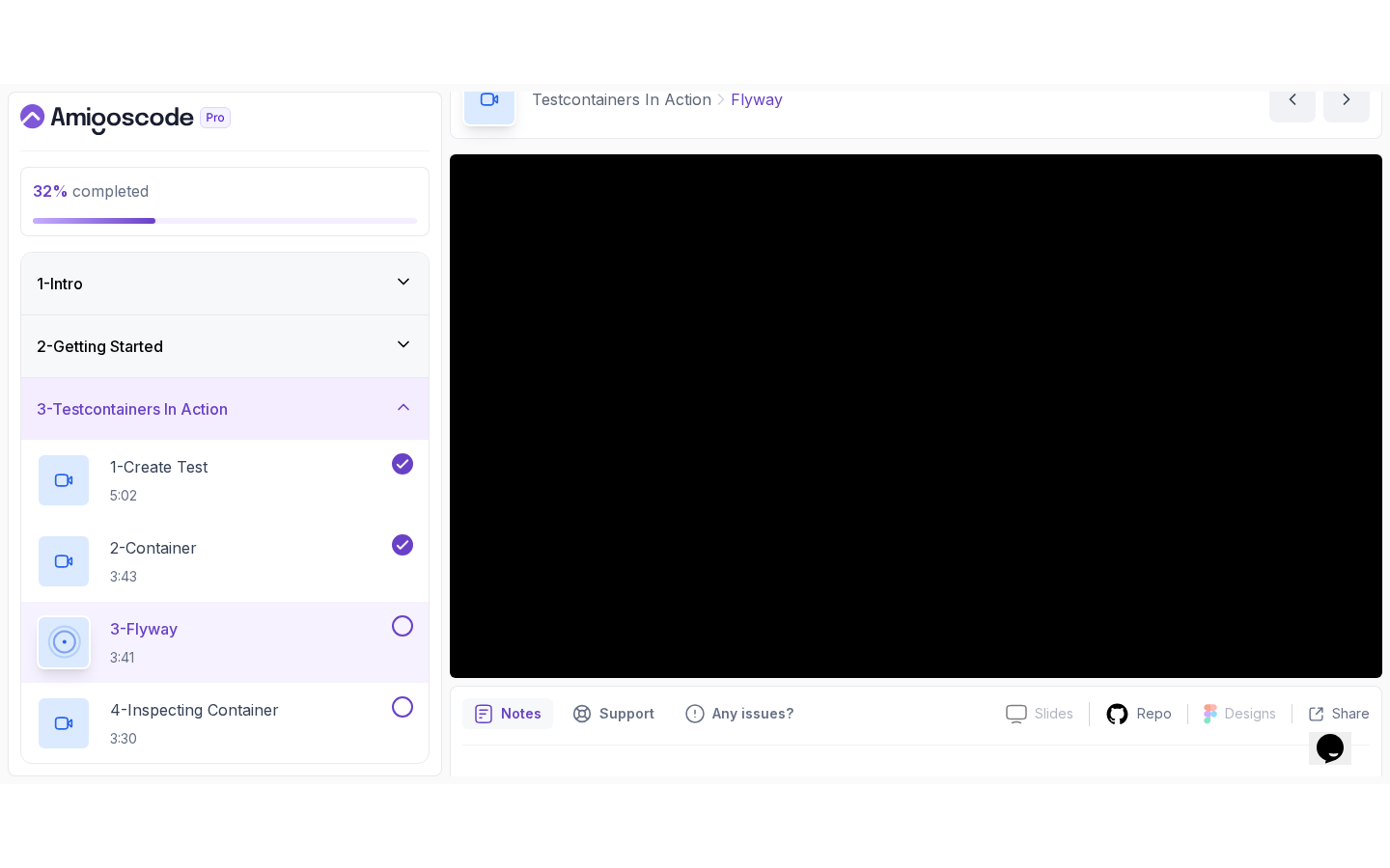
scroll to position [107, 0]
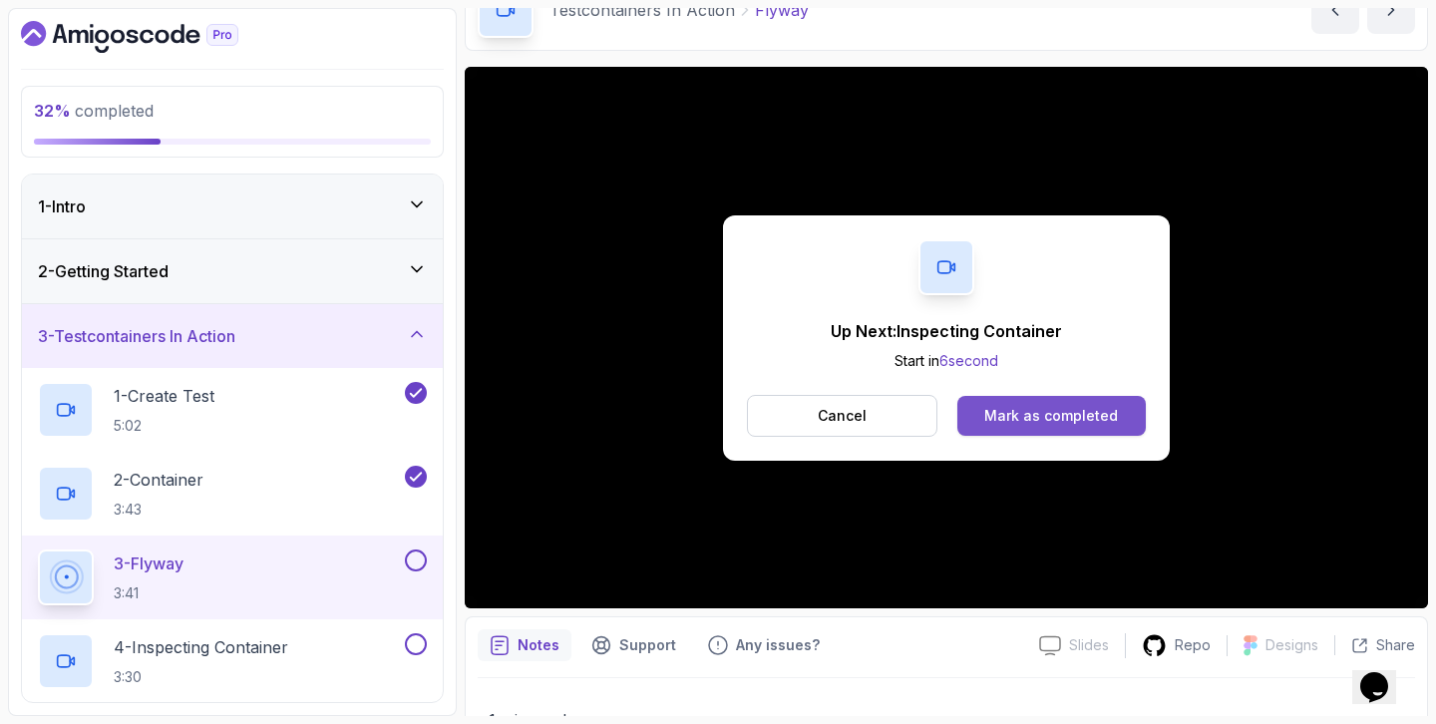
click at [1034, 408] on div "Mark as completed" at bounding box center [1051, 416] width 134 height 20
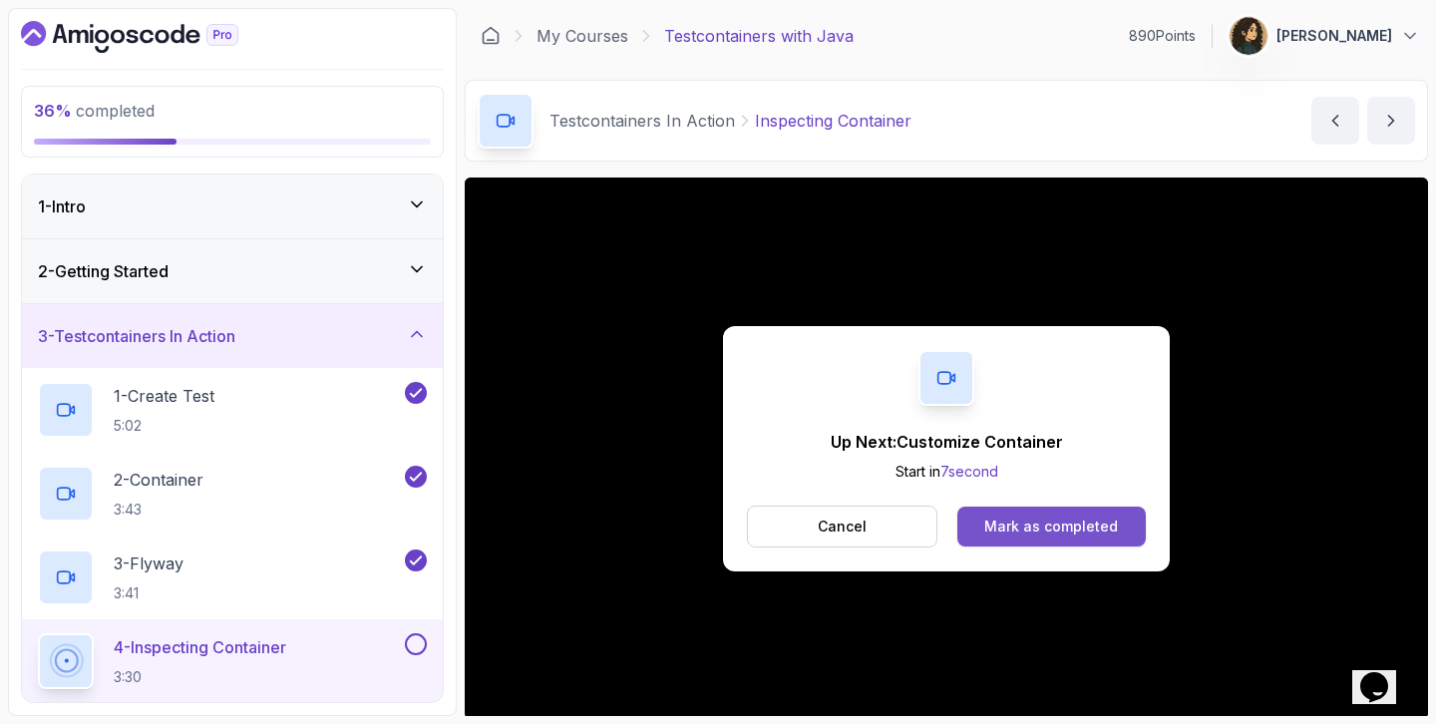
click at [1073, 526] on div "Mark as completed" at bounding box center [1051, 526] width 134 height 20
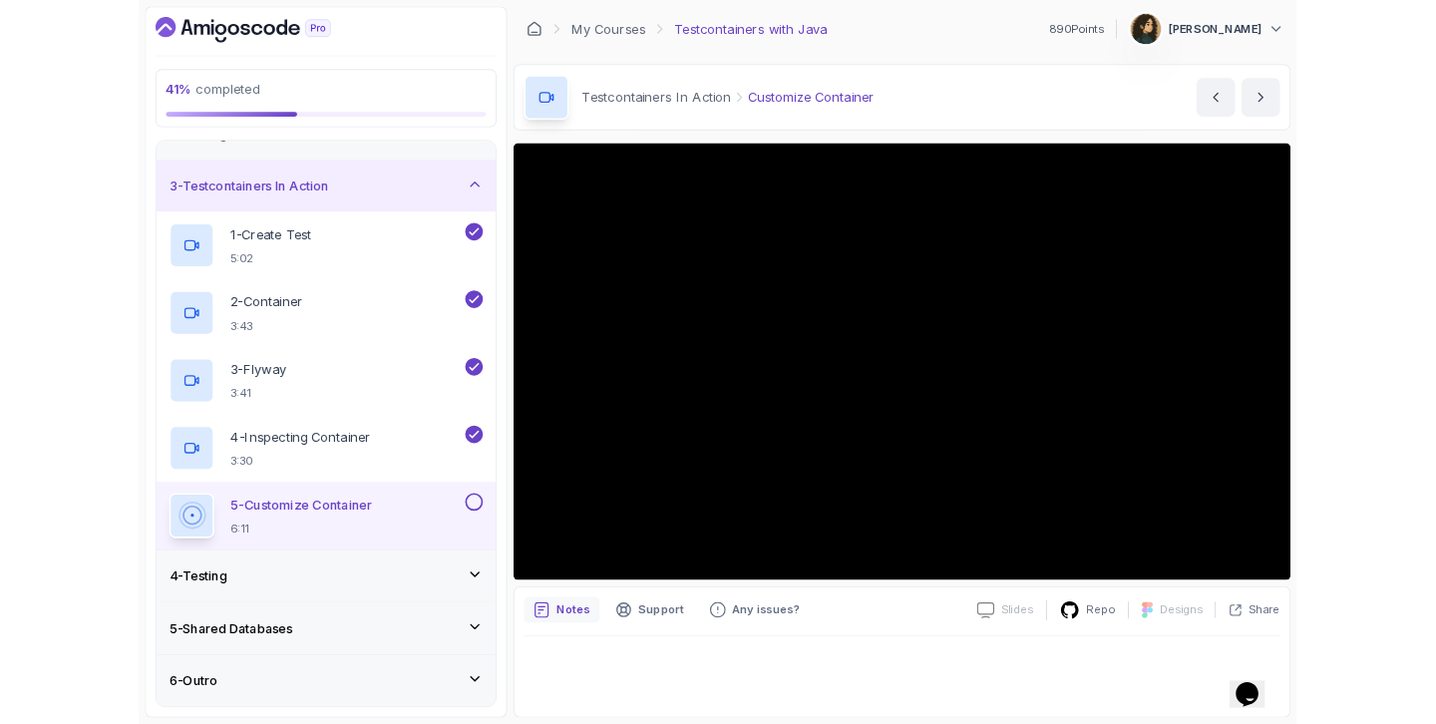
scroll to position [196, 0]
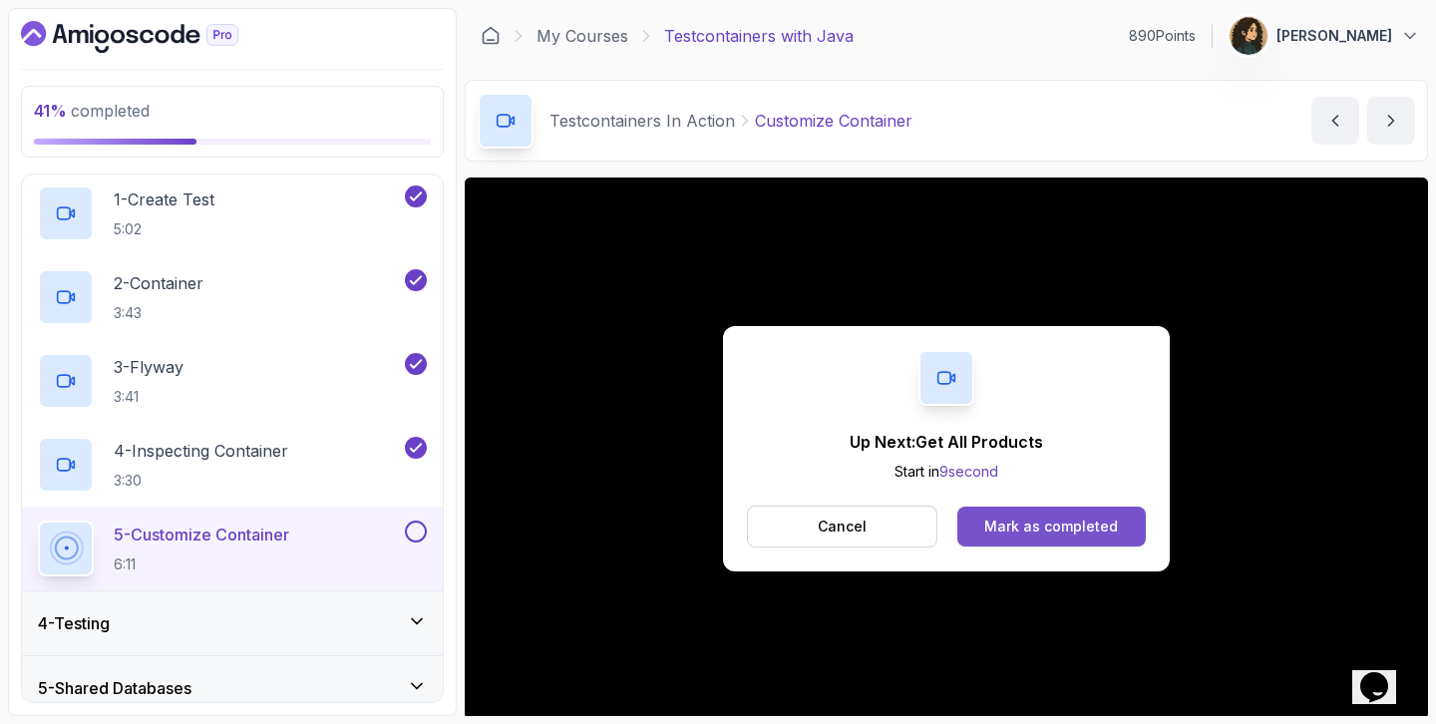
click at [1080, 528] on div "Mark as completed" at bounding box center [1051, 526] width 134 height 20
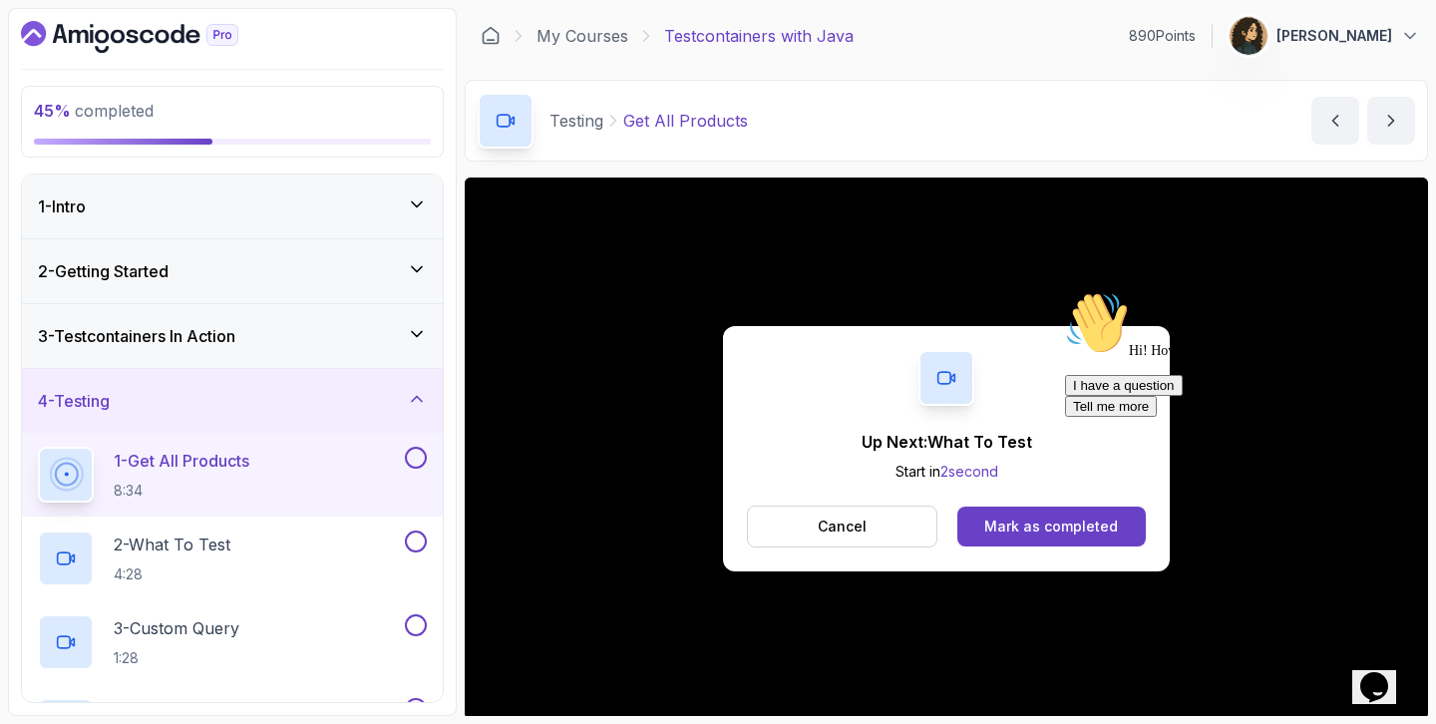
click at [1409, 417] on div "Hi! How can we help? I have a question Tell me more" at bounding box center [1244, 354] width 359 height 126
click at [1393, 291] on div "Chat attention grabber" at bounding box center [1244, 291] width 359 height 0
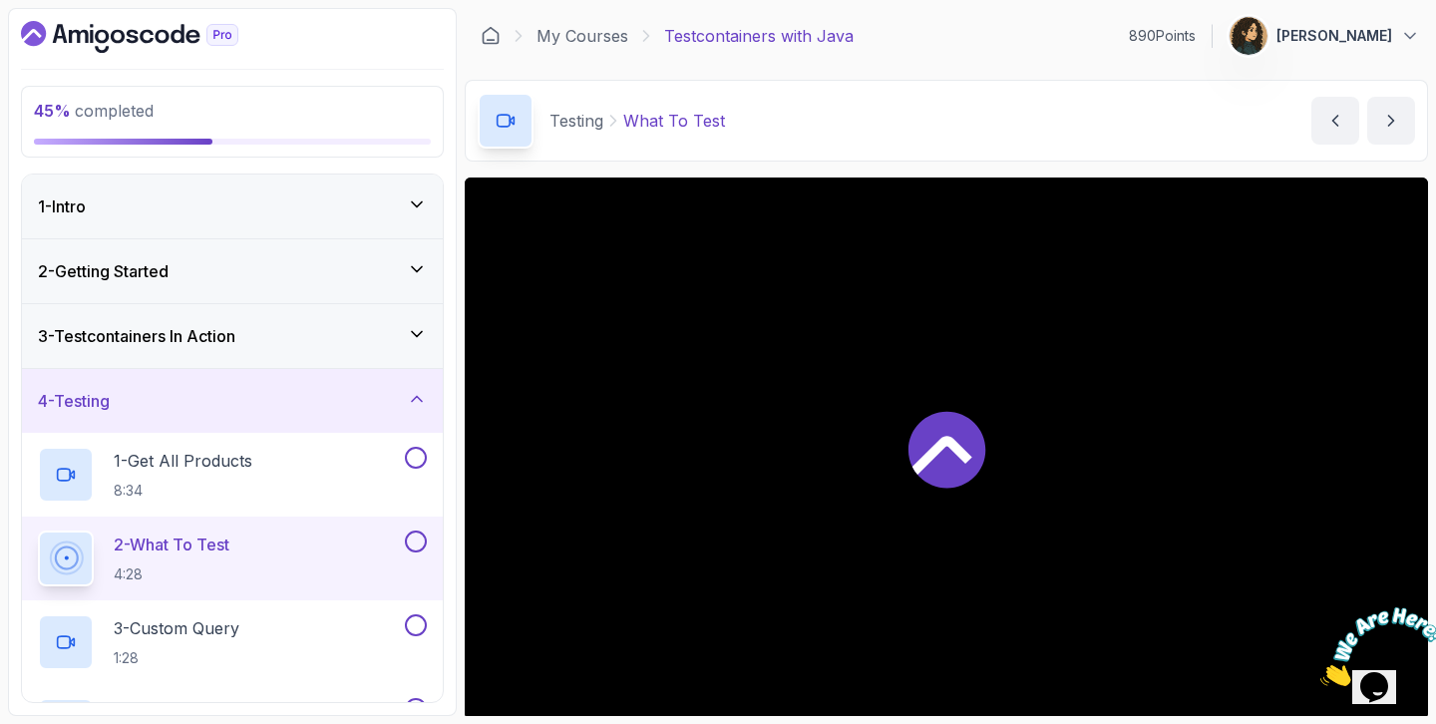
click at [1379, 686] on img at bounding box center [1382, 646] width 124 height 79
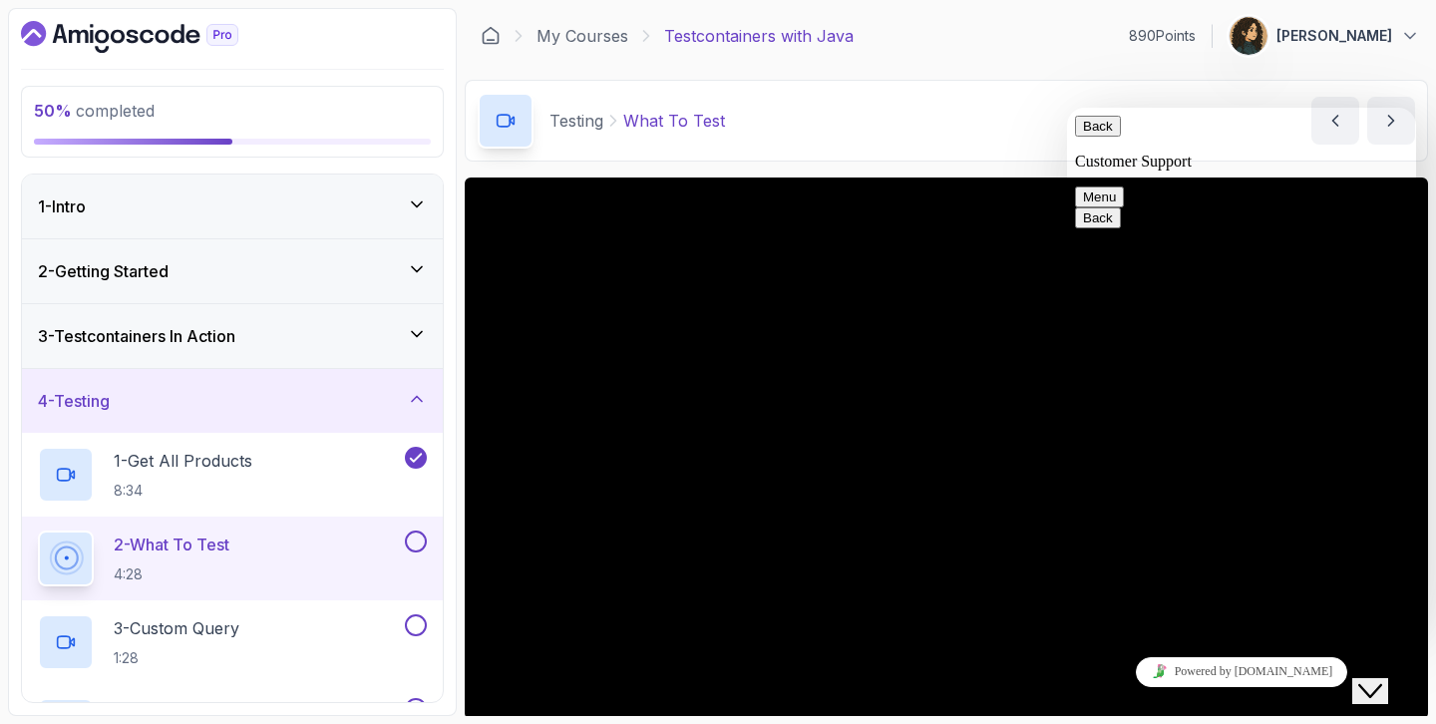
click at [1382, 679] on icon "Close Chat This icon closes the chat window." at bounding box center [1370, 691] width 24 height 24
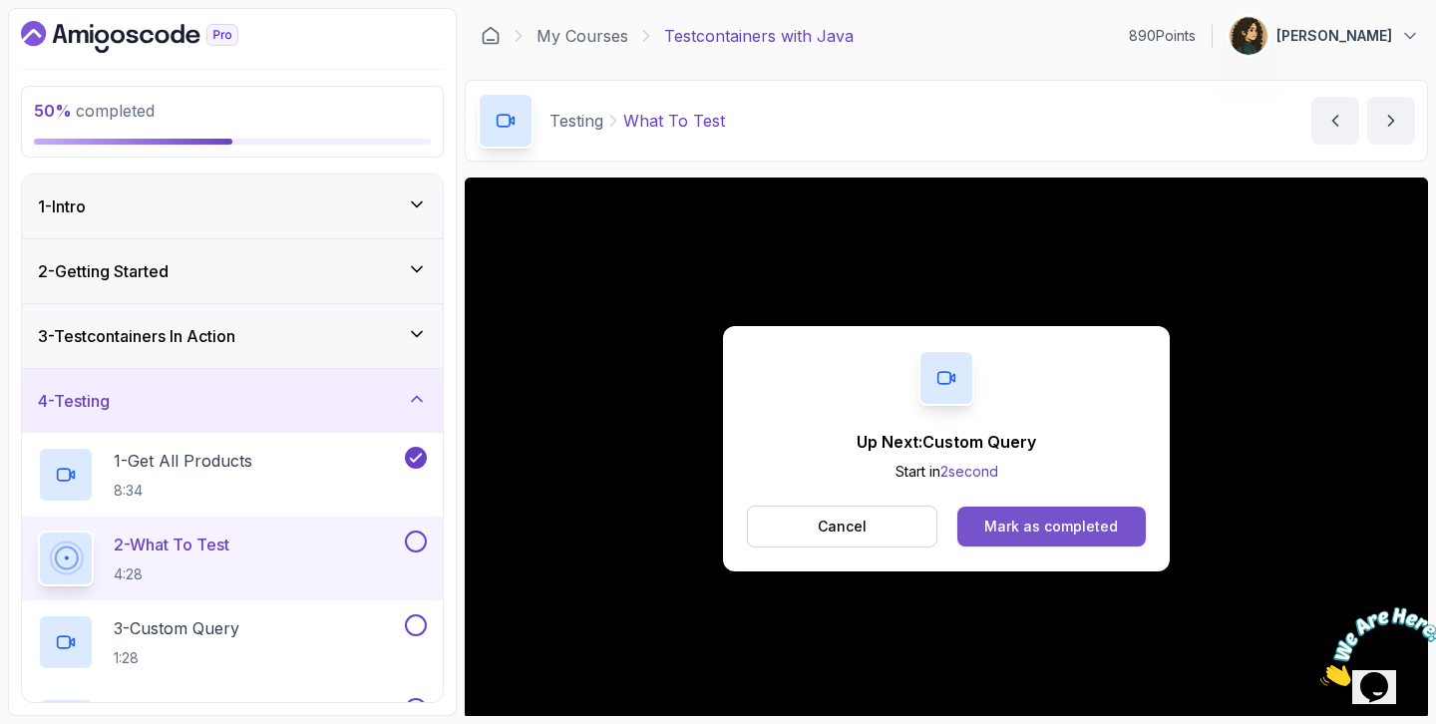
click at [1105, 529] on div "Mark as completed" at bounding box center [1051, 526] width 134 height 20
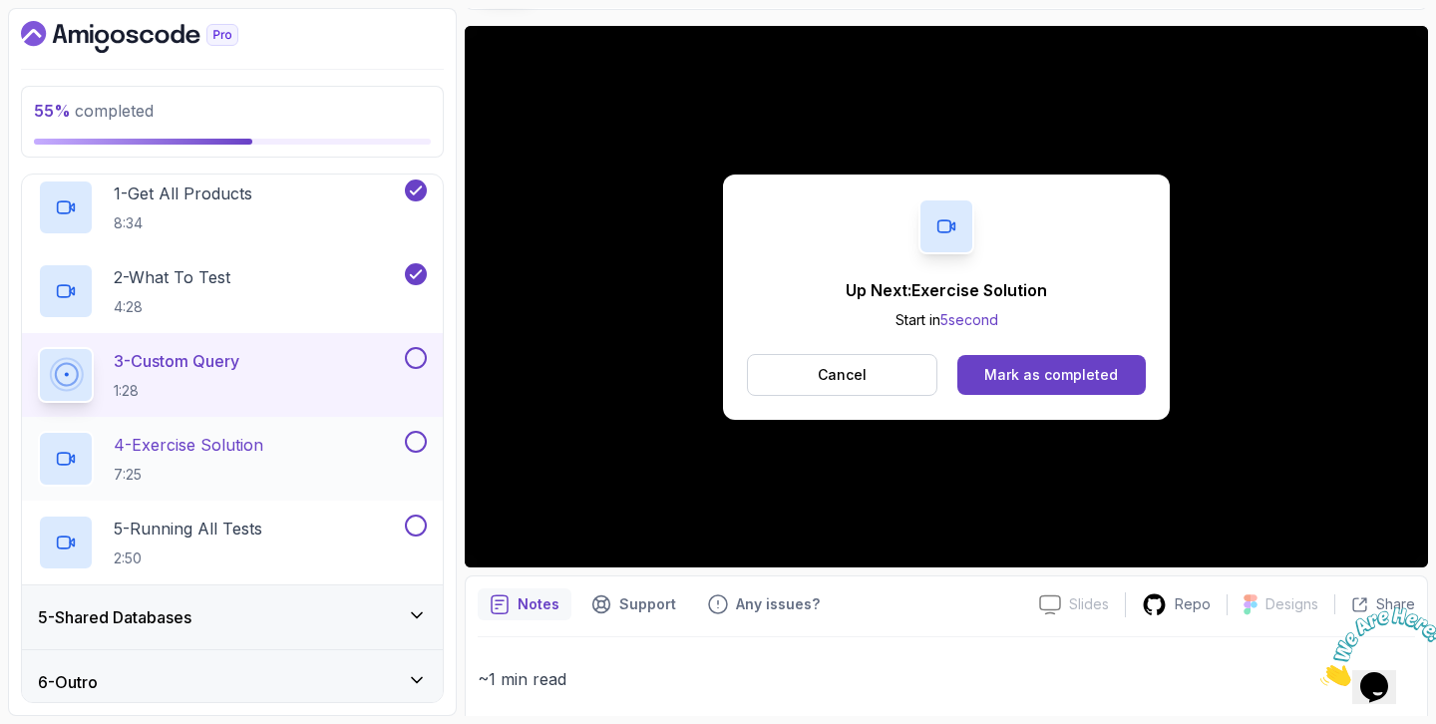
scroll to position [270, 0]
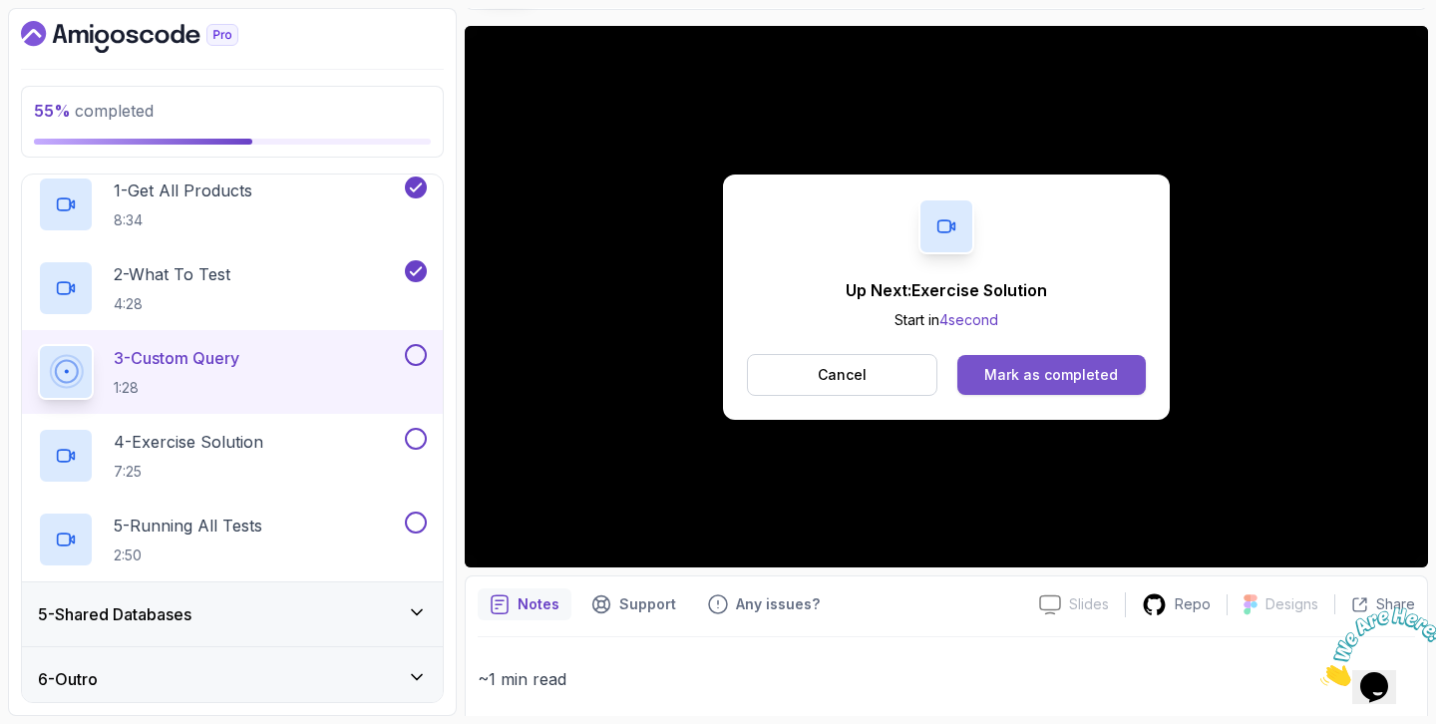
click at [1021, 381] on div "Mark as completed" at bounding box center [1051, 375] width 134 height 20
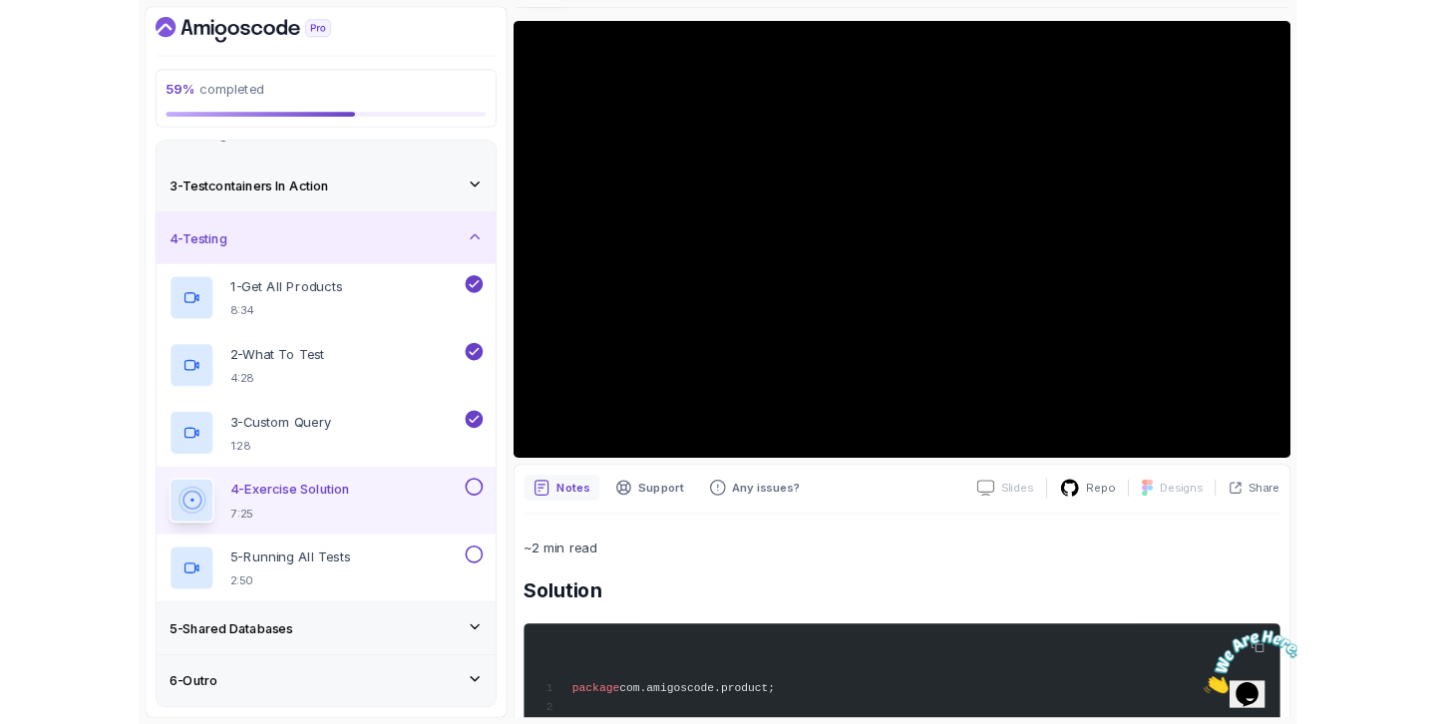
scroll to position [278, 0]
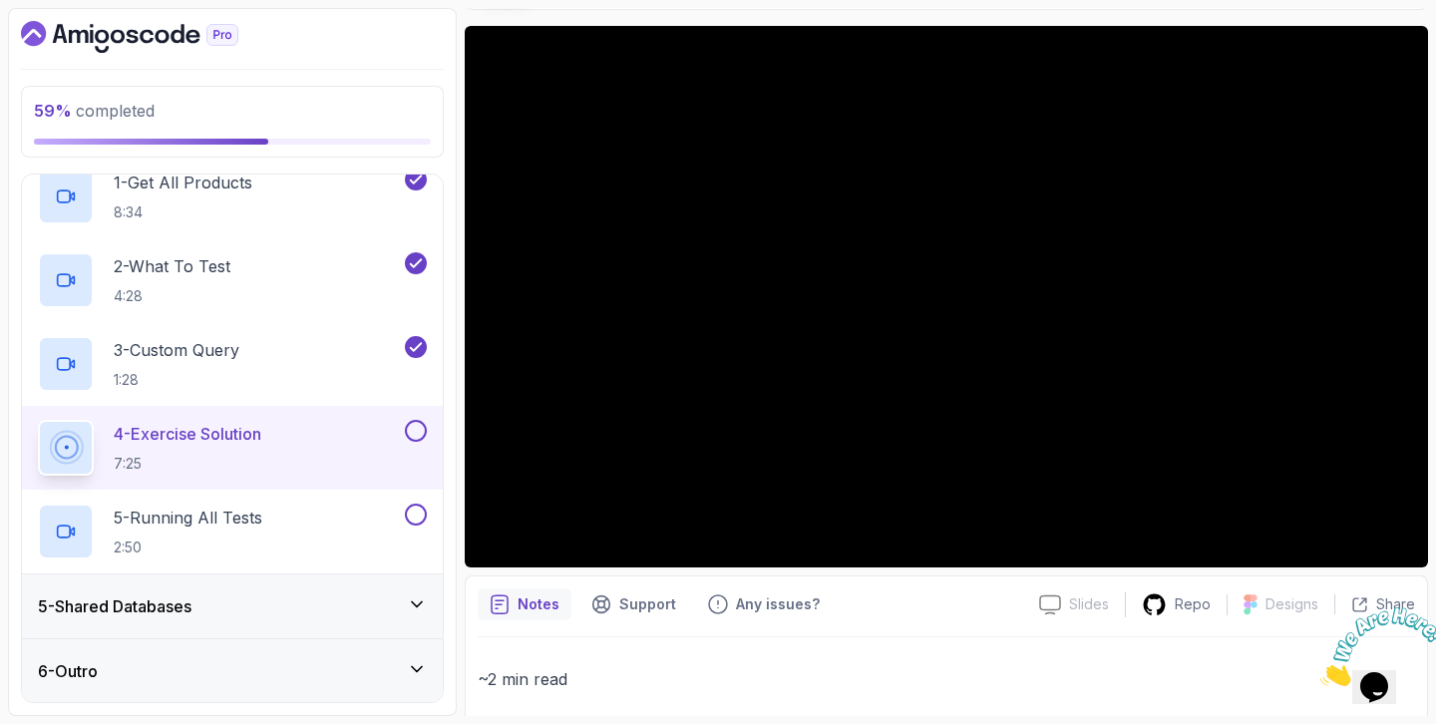
click at [252, 605] on div "5 - Shared Databases" at bounding box center [232, 606] width 389 height 24
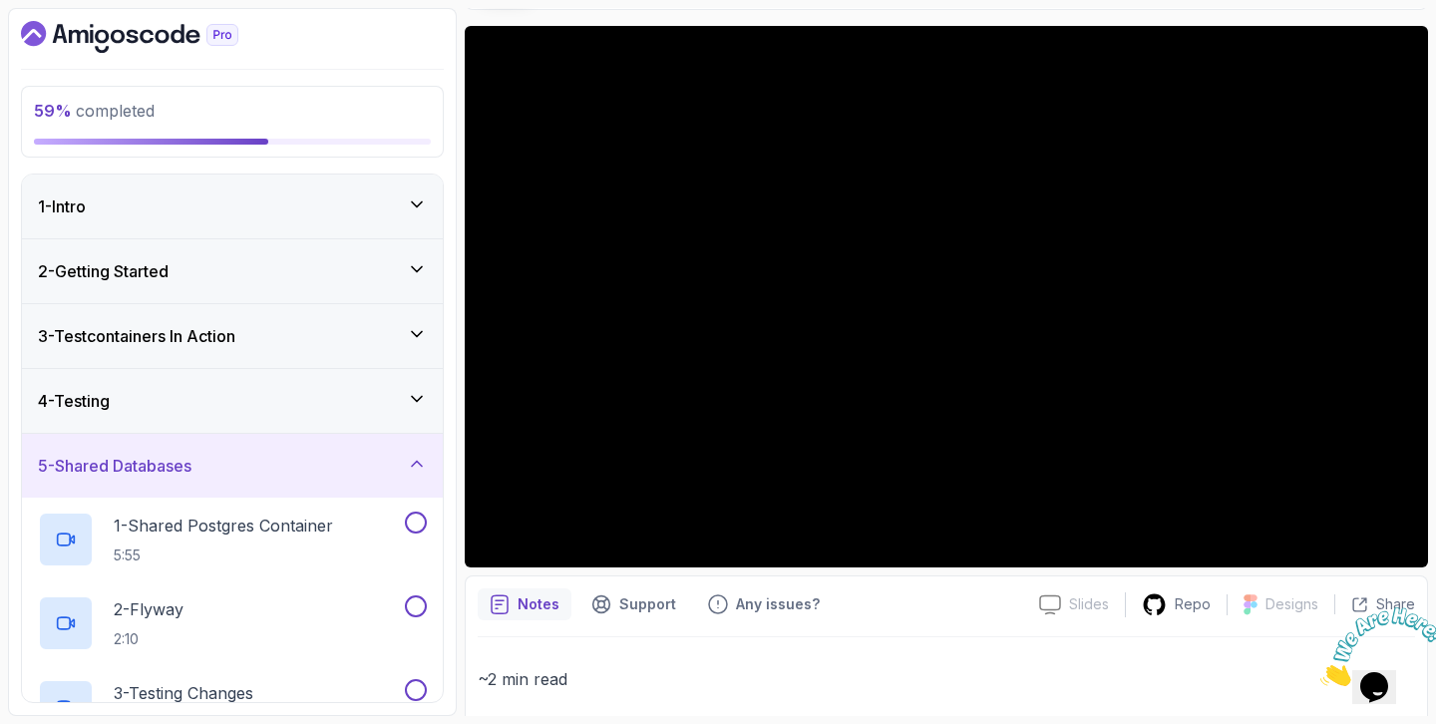
scroll to position [112, 0]
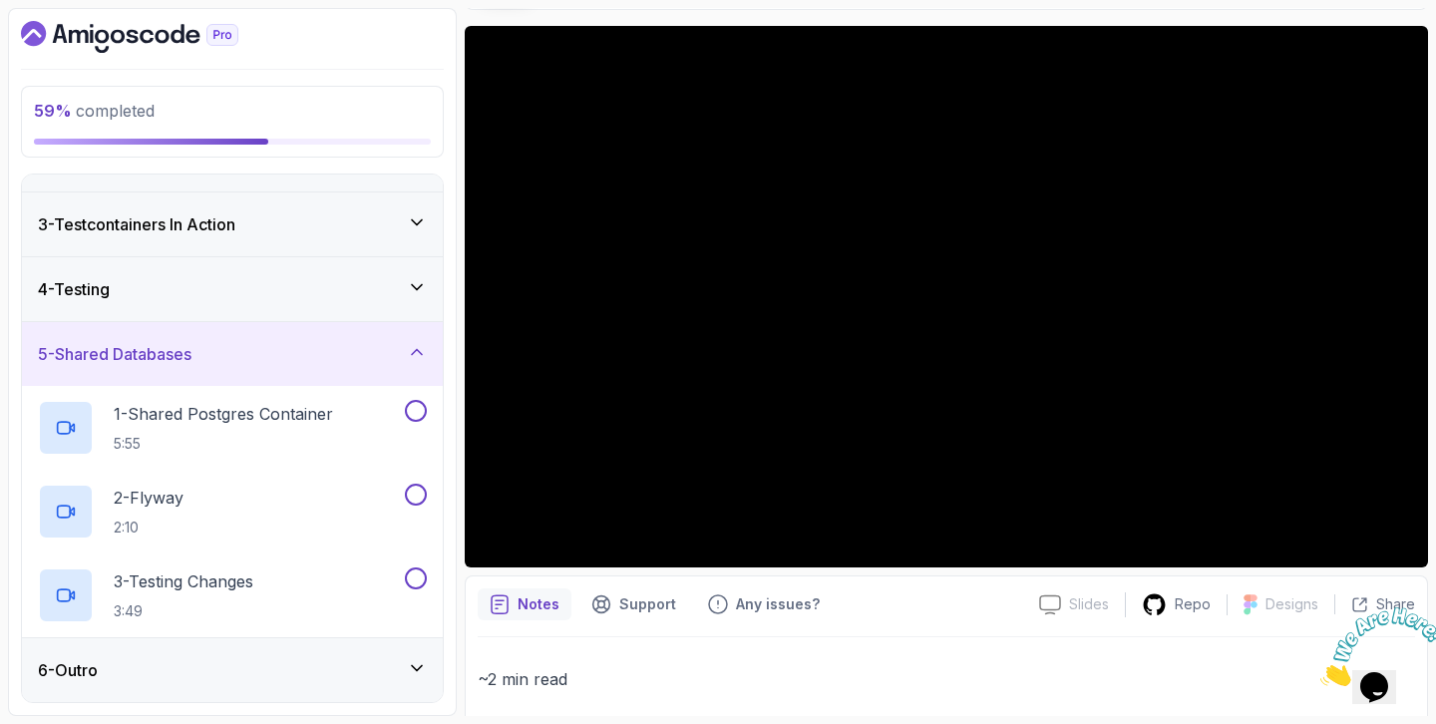
click at [264, 345] on div "5 - Shared Databases" at bounding box center [232, 354] width 389 height 24
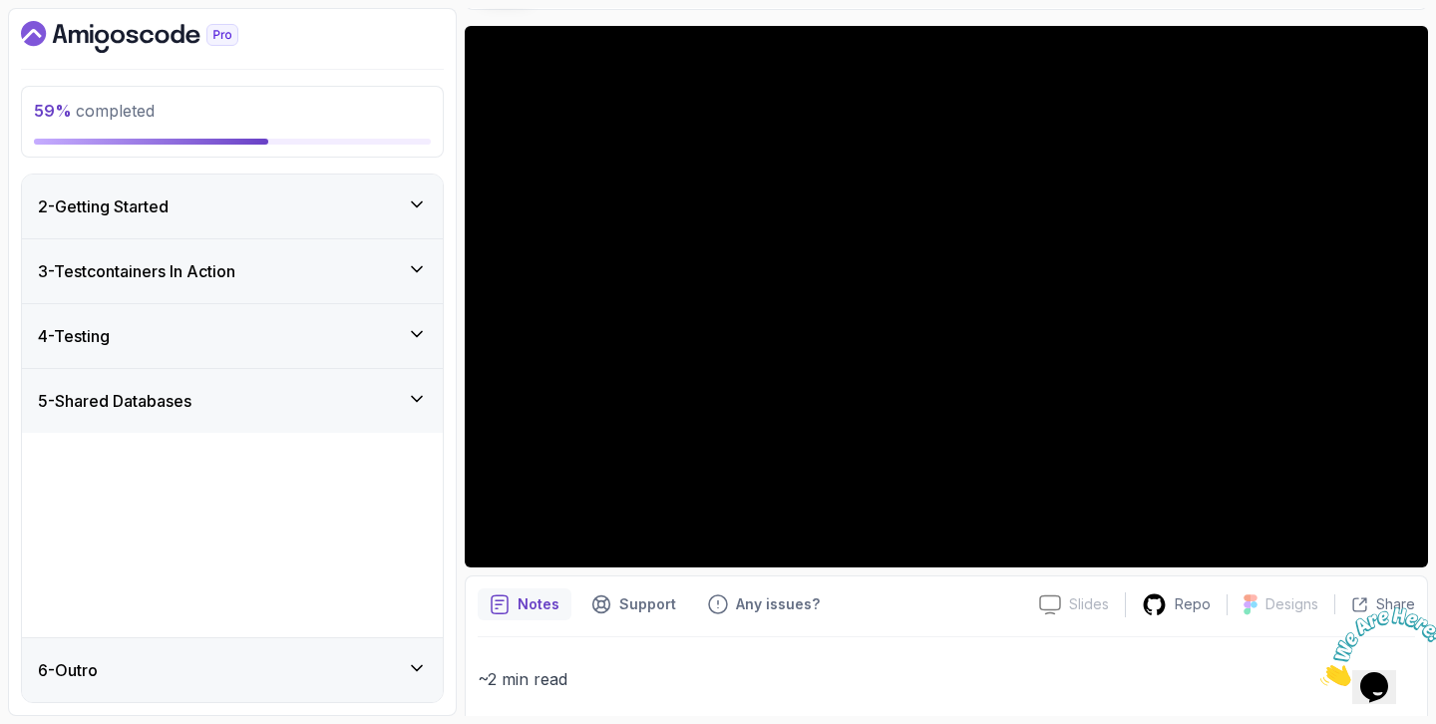
scroll to position [0, 0]
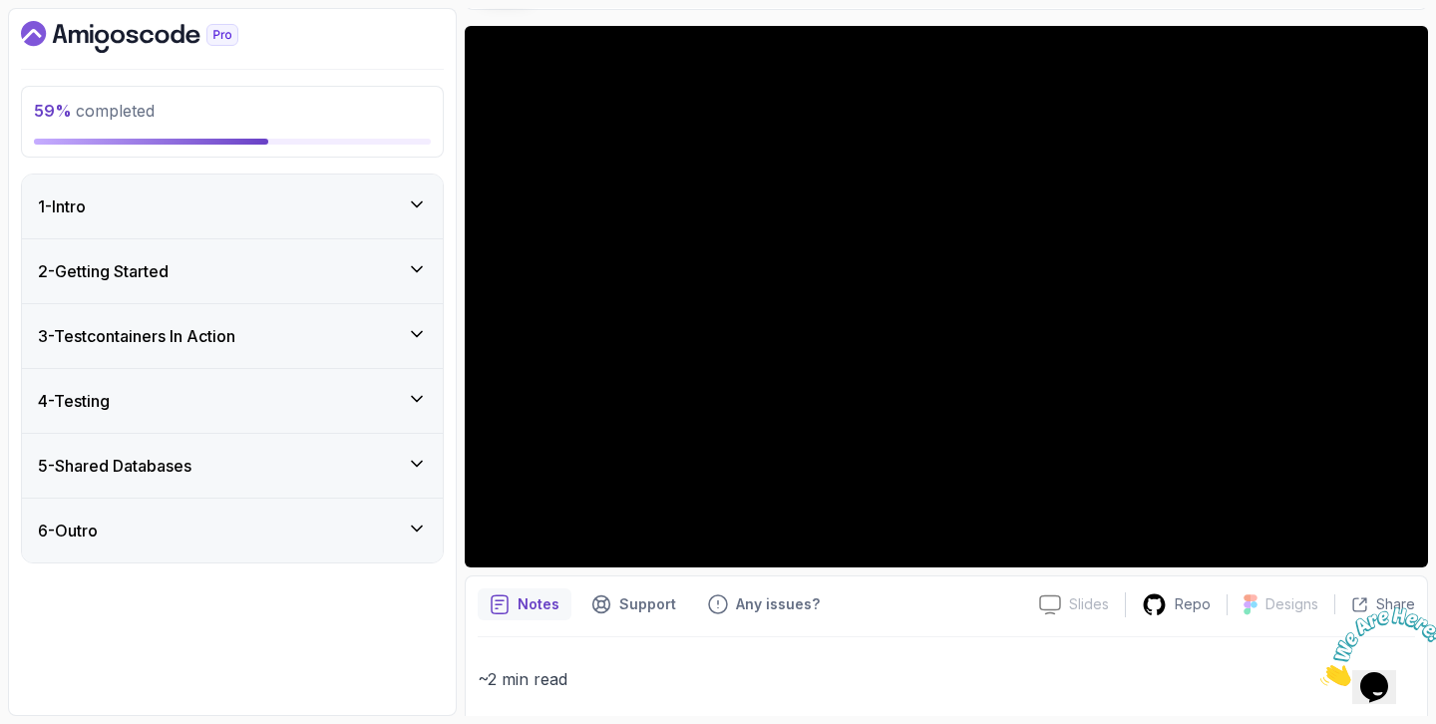
click at [245, 407] on div "4 - Testing" at bounding box center [232, 401] width 389 height 24
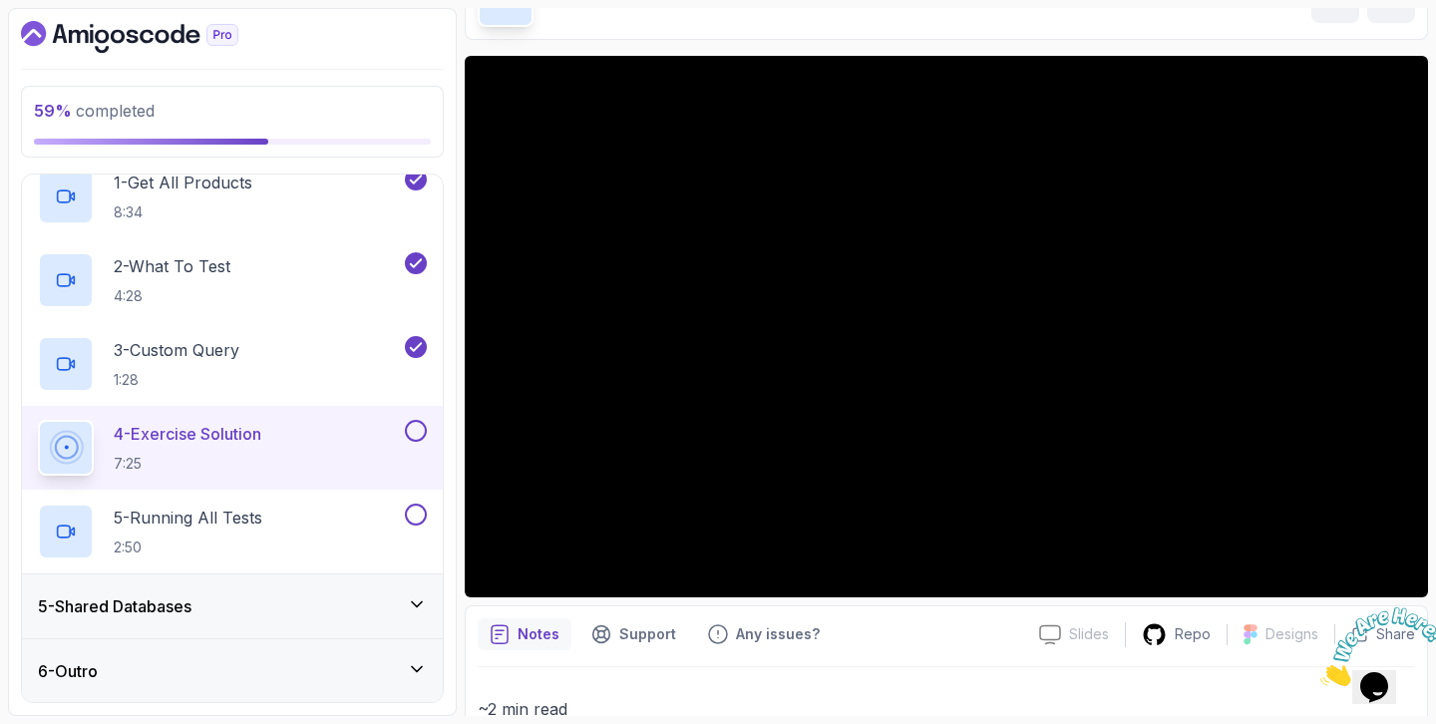
scroll to position [128, 0]
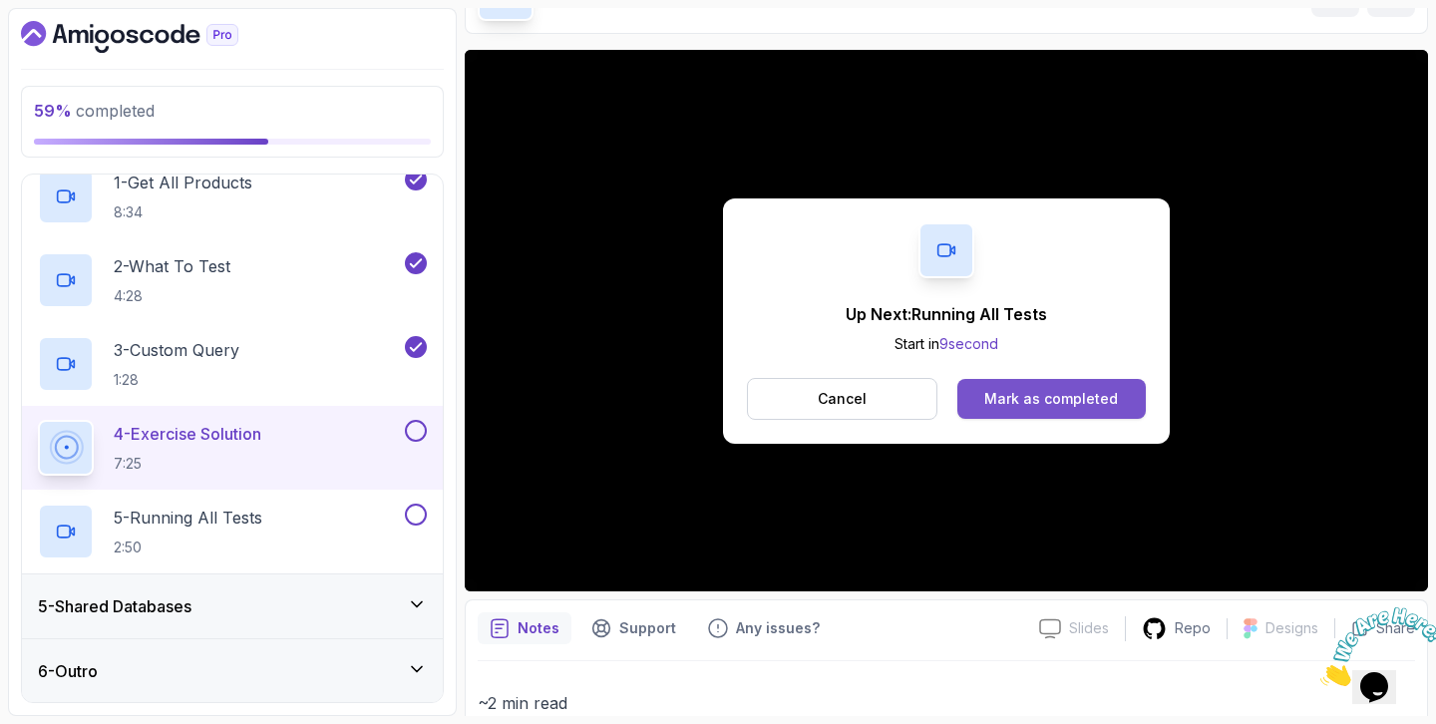
click at [1023, 399] on div "Mark as completed" at bounding box center [1051, 399] width 134 height 20
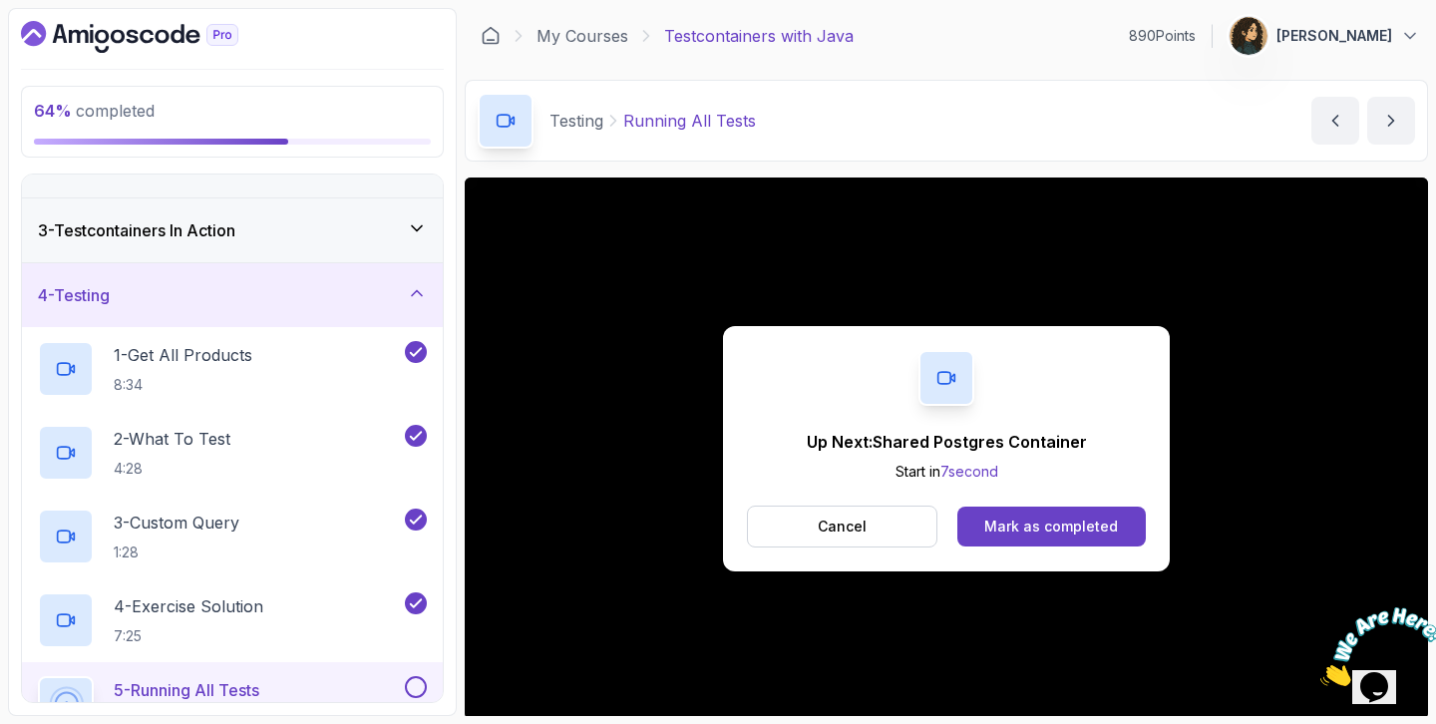
scroll to position [278, 0]
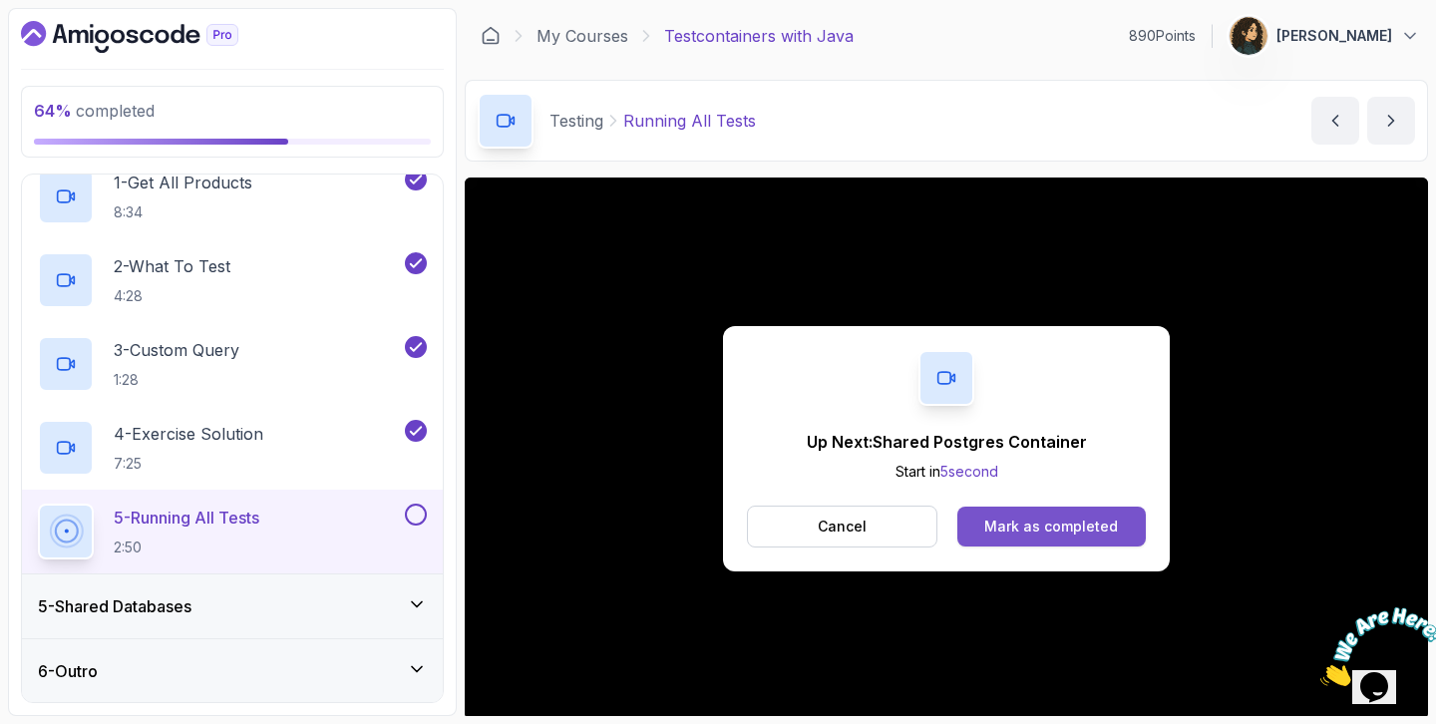
click at [1030, 521] on div "Mark as completed" at bounding box center [1051, 526] width 134 height 20
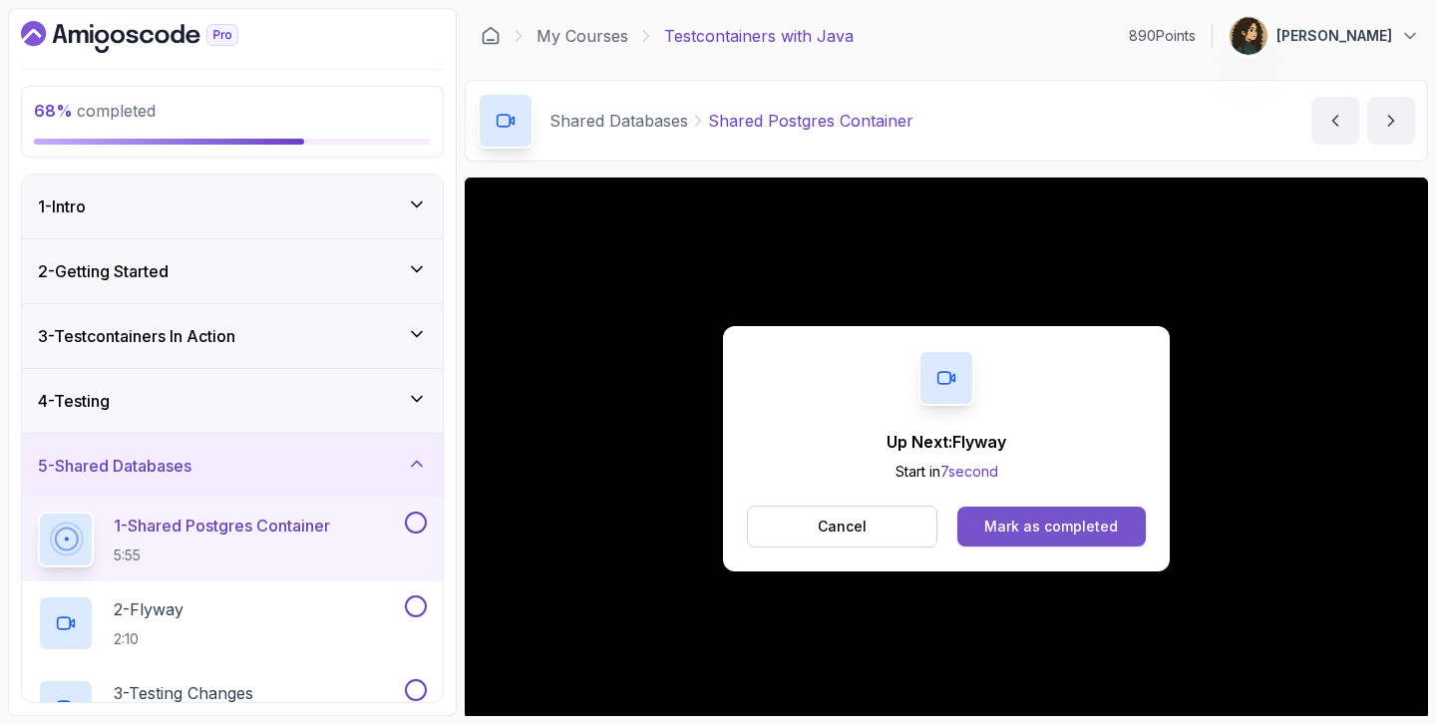
click at [1060, 514] on button "Mark as completed" at bounding box center [1051, 527] width 188 height 40
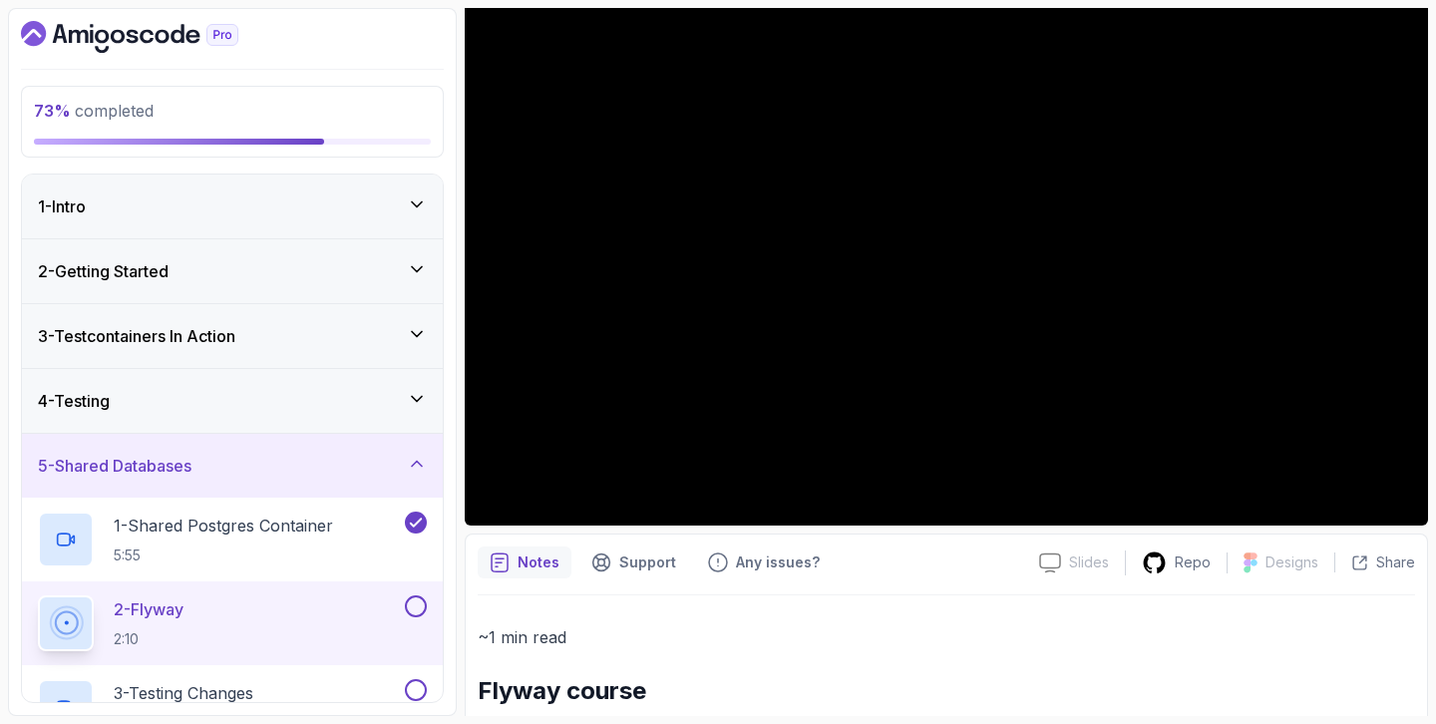
scroll to position [196, 0]
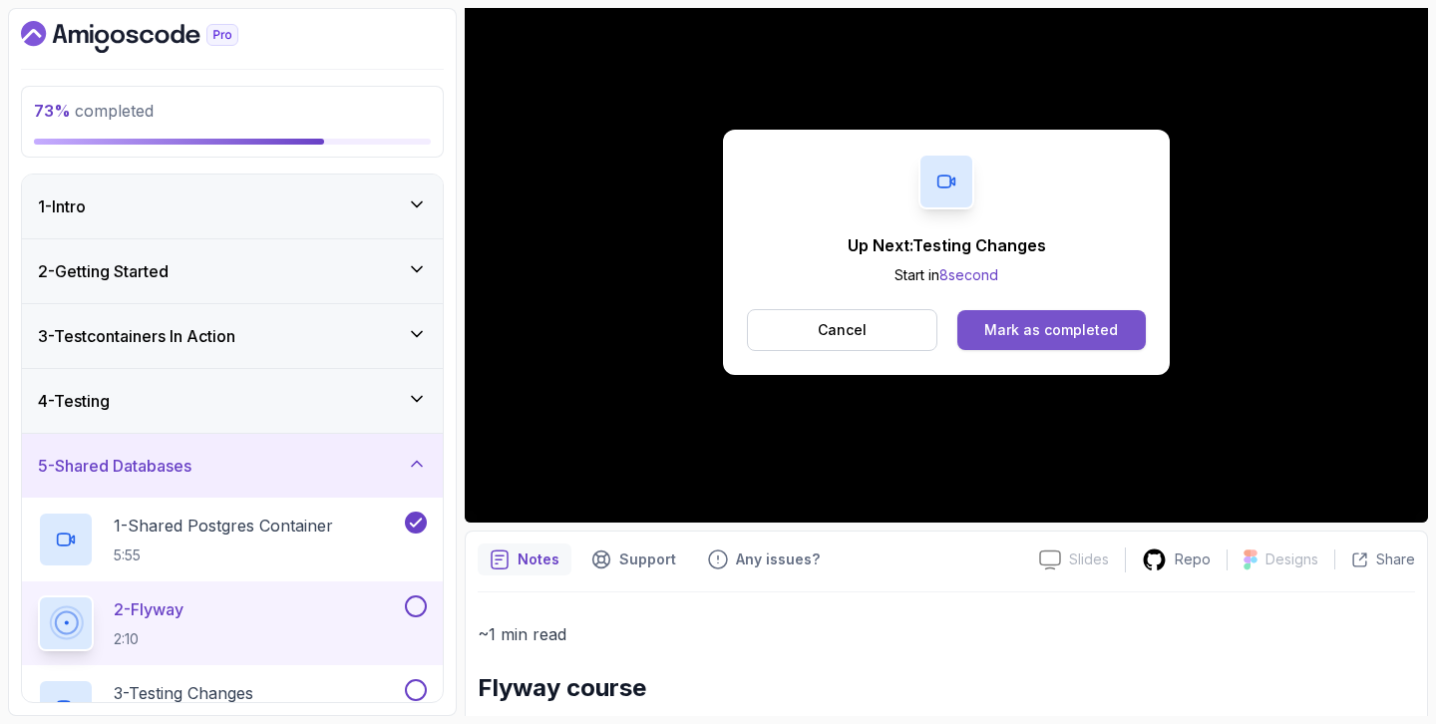
click at [1100, 333] on div "Mark as completed" at bounding box center [1051, 330] width 134 height 20
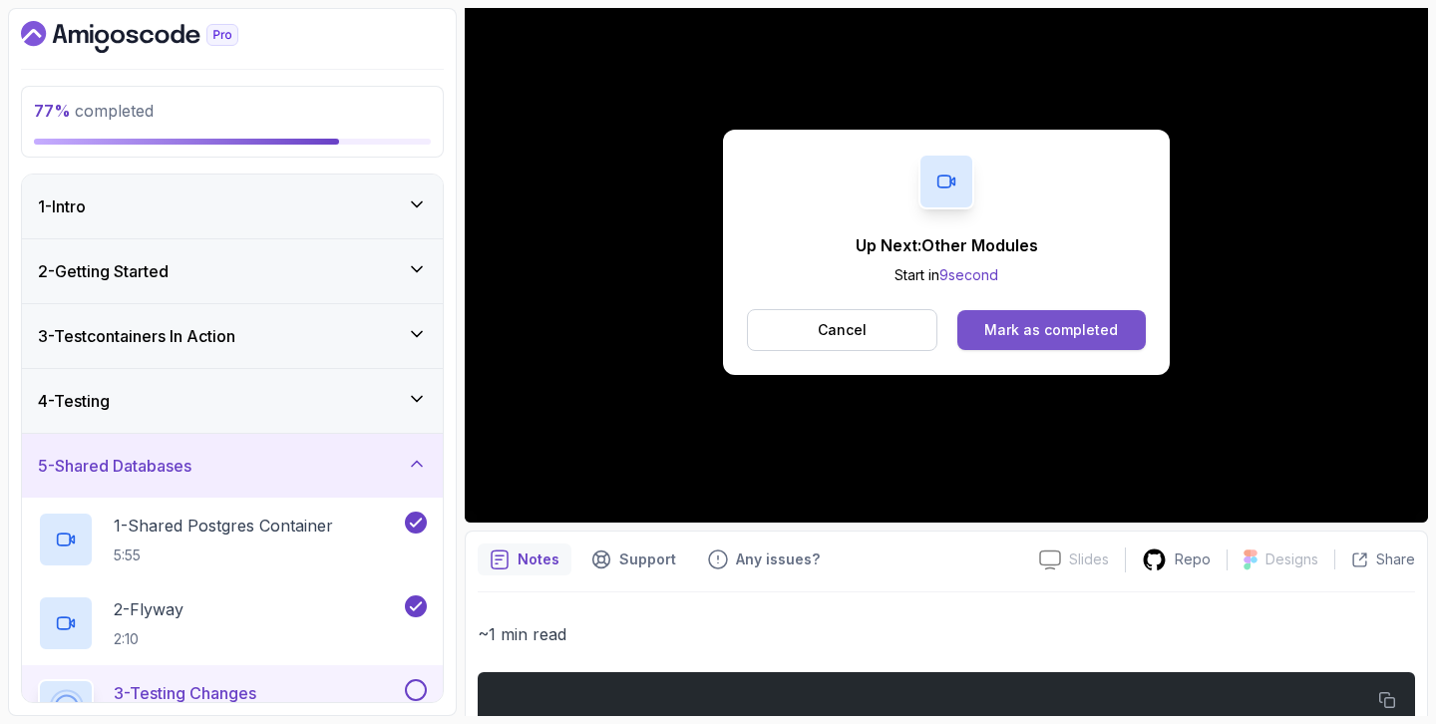
click at [1075, 334] on div "Mark as completed" at bounding box center [1051, 330] width 134 height 20
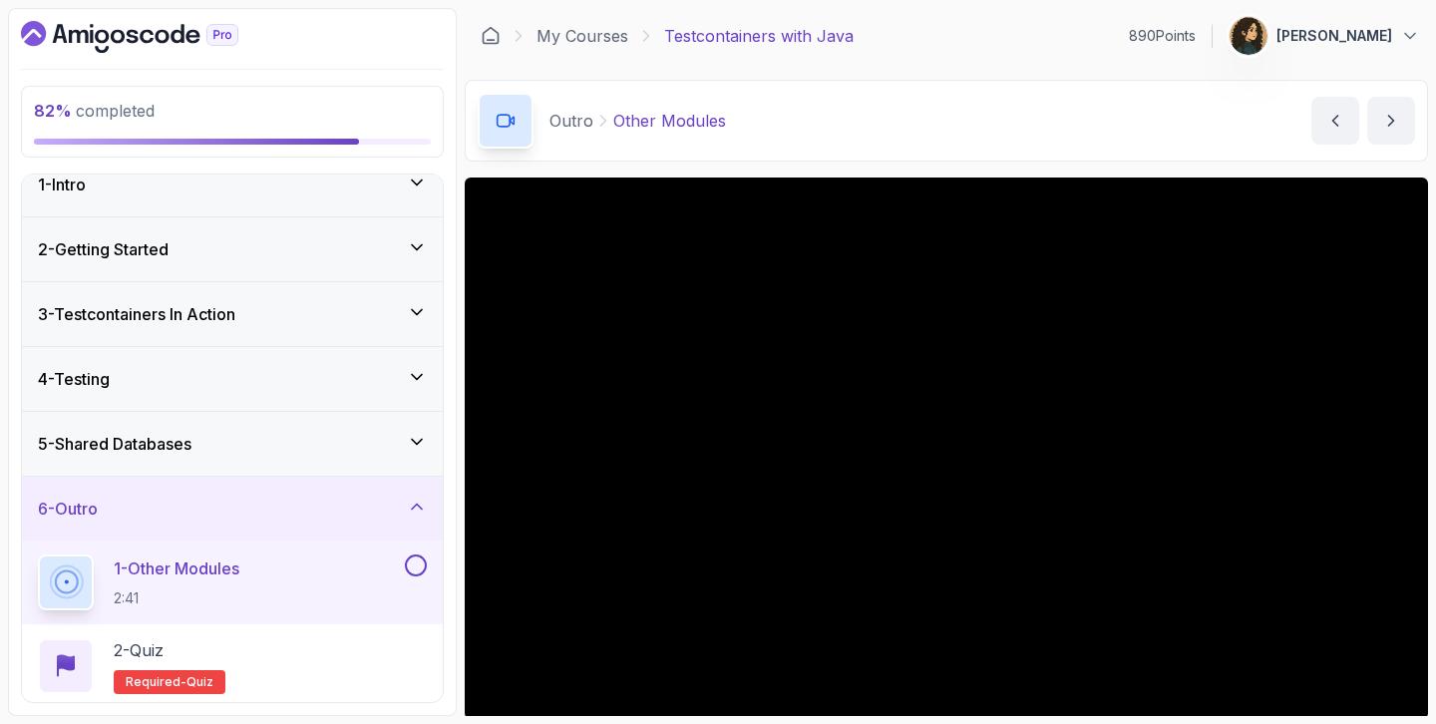
scroll to position [194, 0]
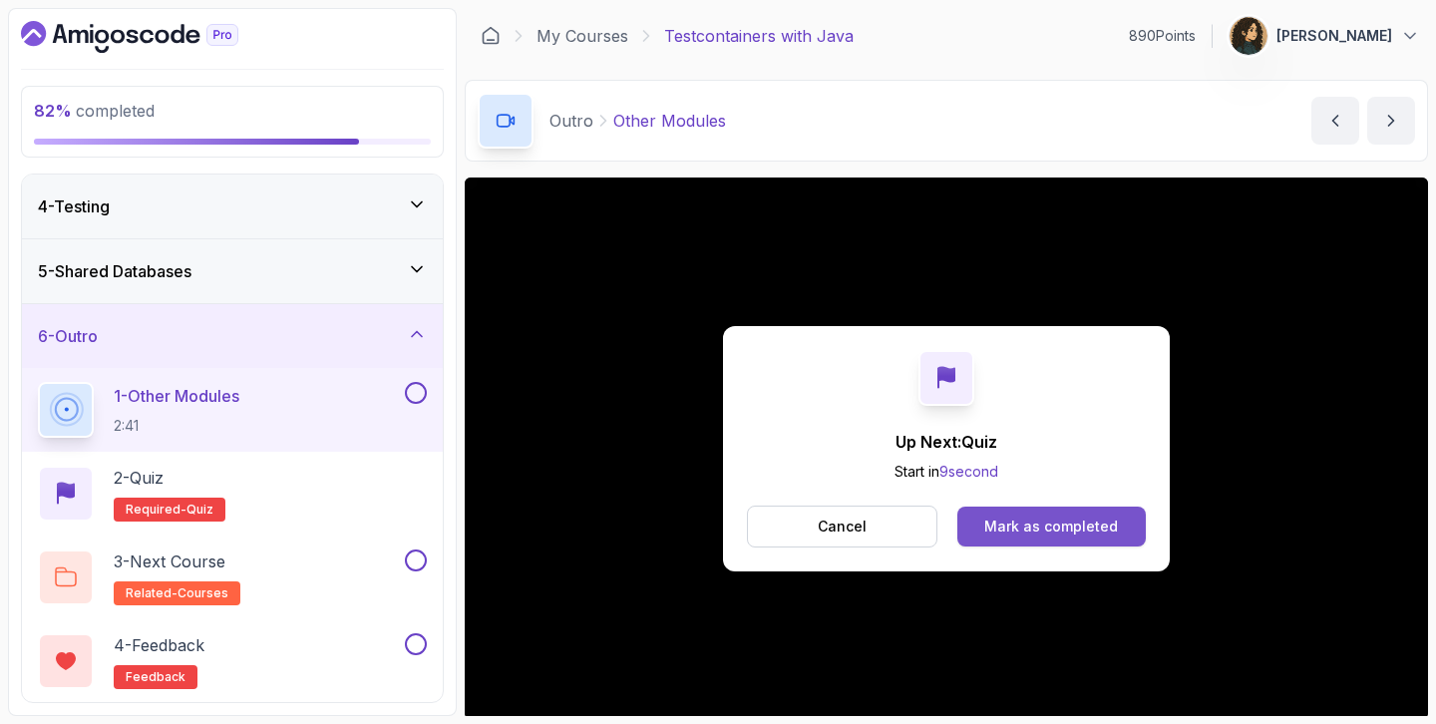
click at [1068, 520] on div "Mark as completed" at bounding box center [1051, 526] width 134 height 20
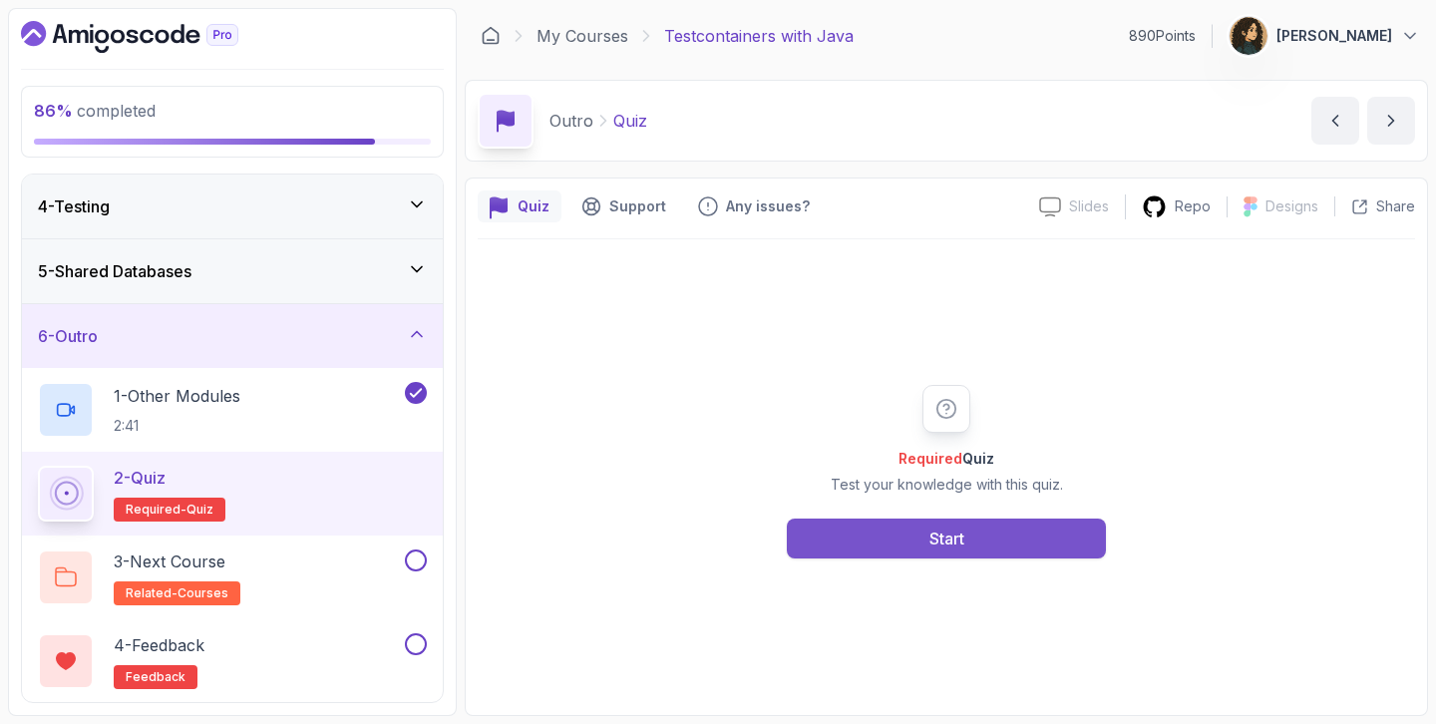
click at [885, 527] on button "Start" at bounding box center [946, 538] width 319 height 40
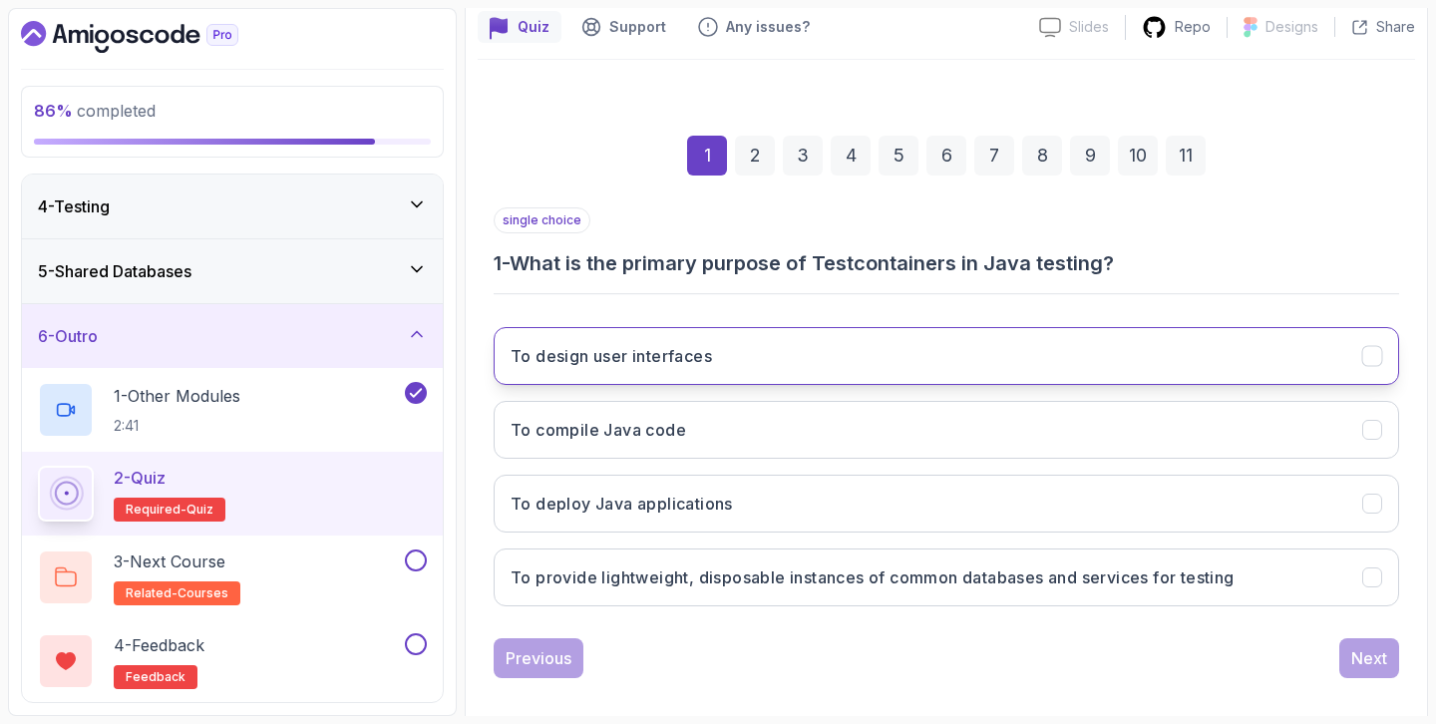
scroll to position [198, 0]
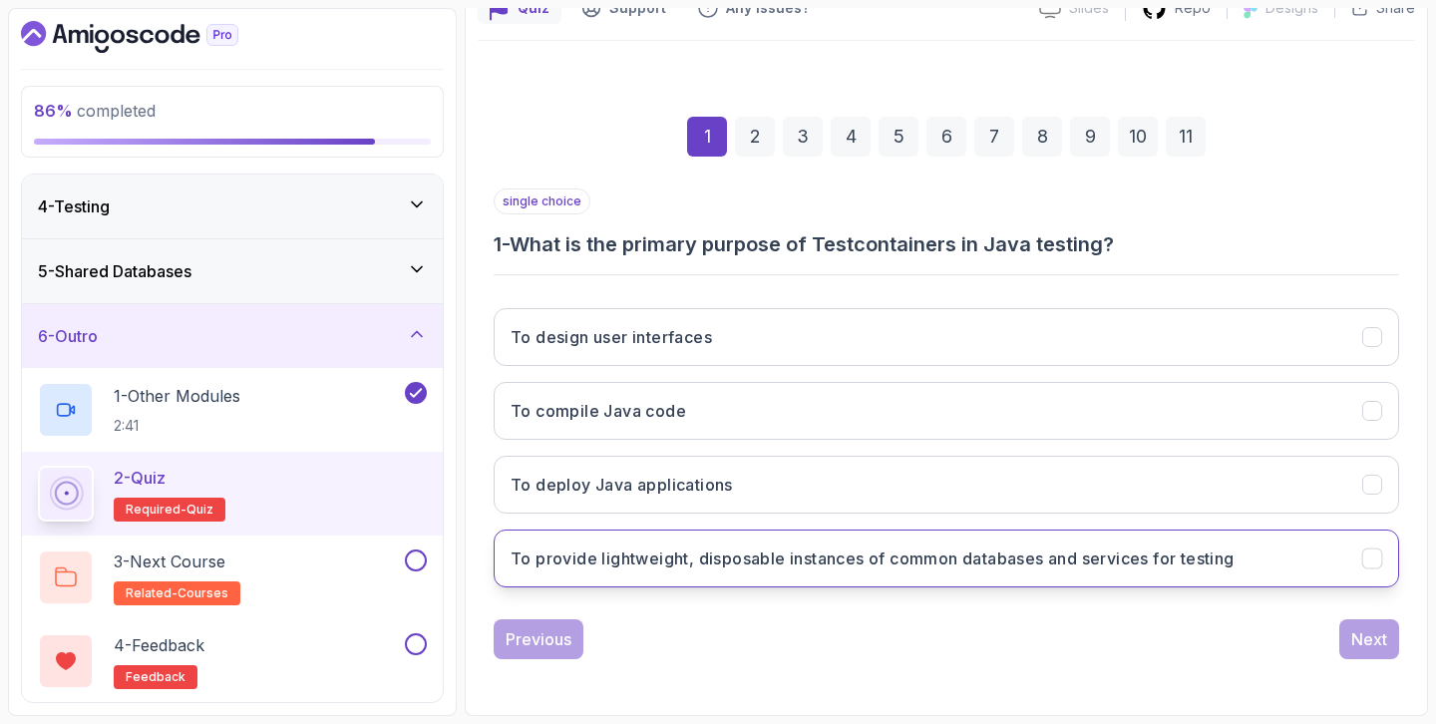
click at [1125, 566] on h3 "To provide lightweight, disposable instances of common databases and services f…" at bounding box center [872, 558] width 724 height 24
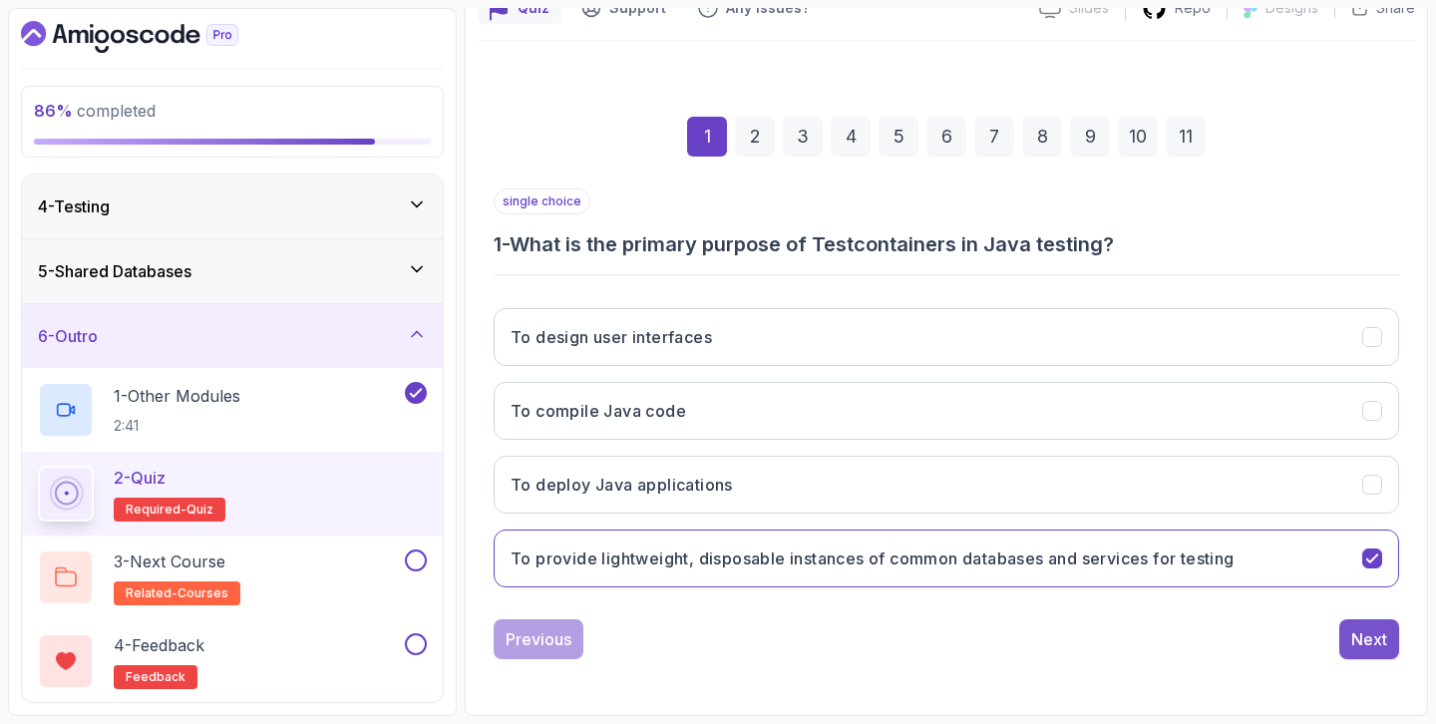
click at [1357, 635] on div "Next" at bounding box center [1369, 639] width 36 height 24
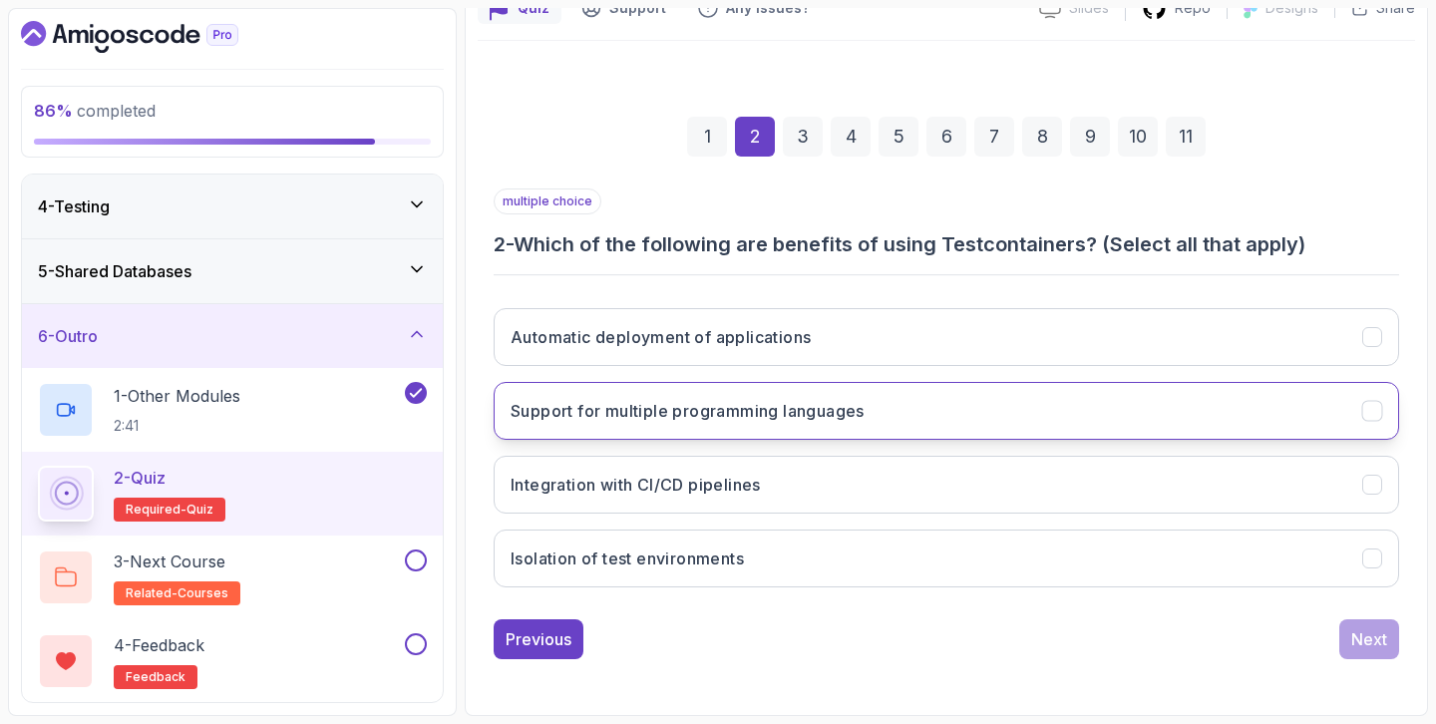
click at [864, 419] on h3 "Support for multiple programming languages" at bounding box center [687, 411] width 354 height 24
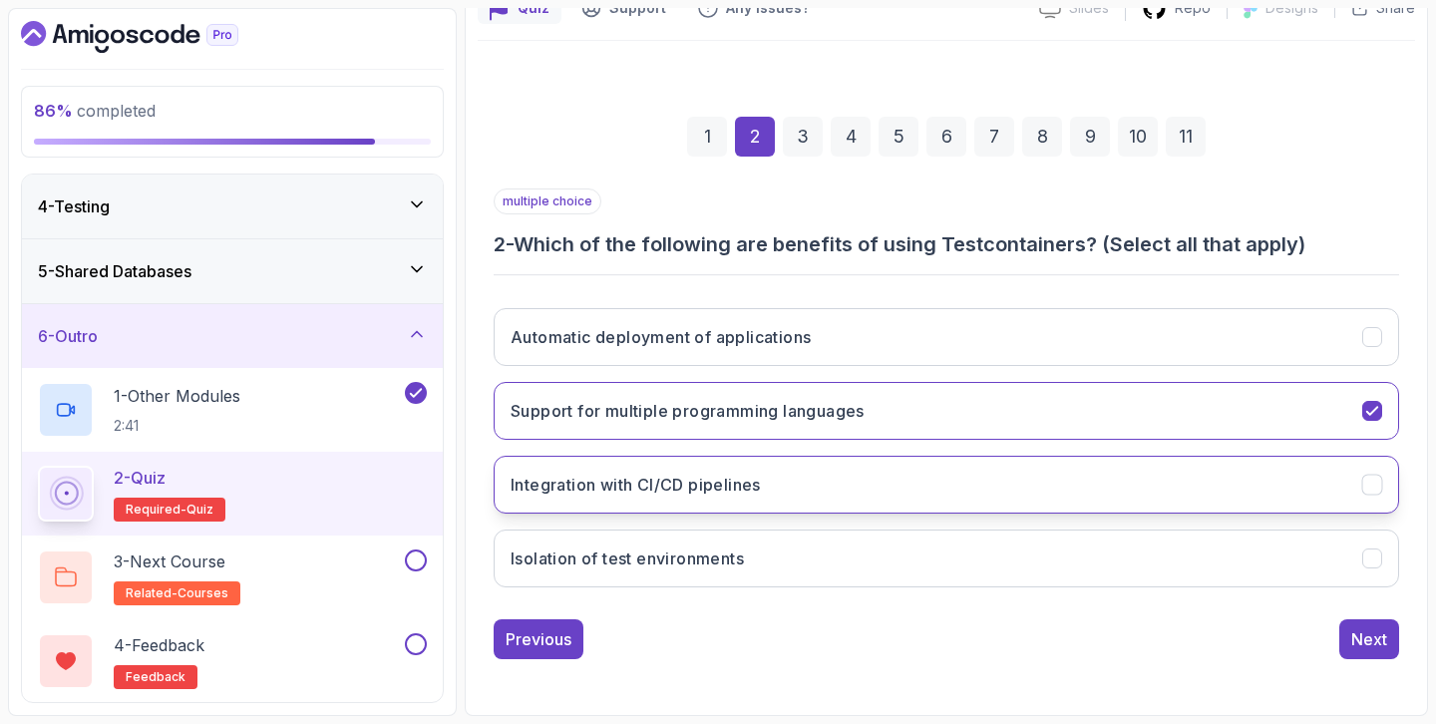
click at [827, 498] on button "Integration with CI/CD pipelines" at bounding box center [946, 485] width 905 height 58
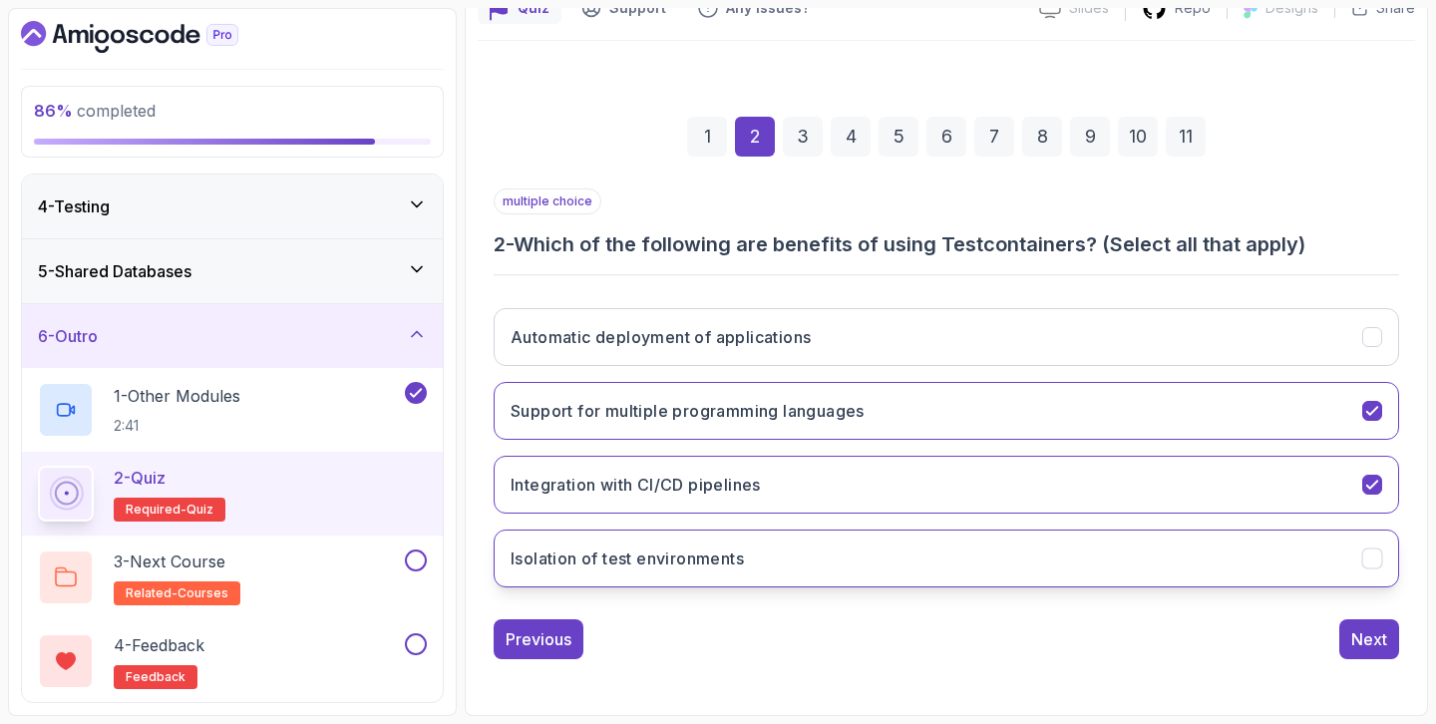
click at [799, 556] on button "Isolation of test environments" at bounding box center [946, 558] width 905 height 58
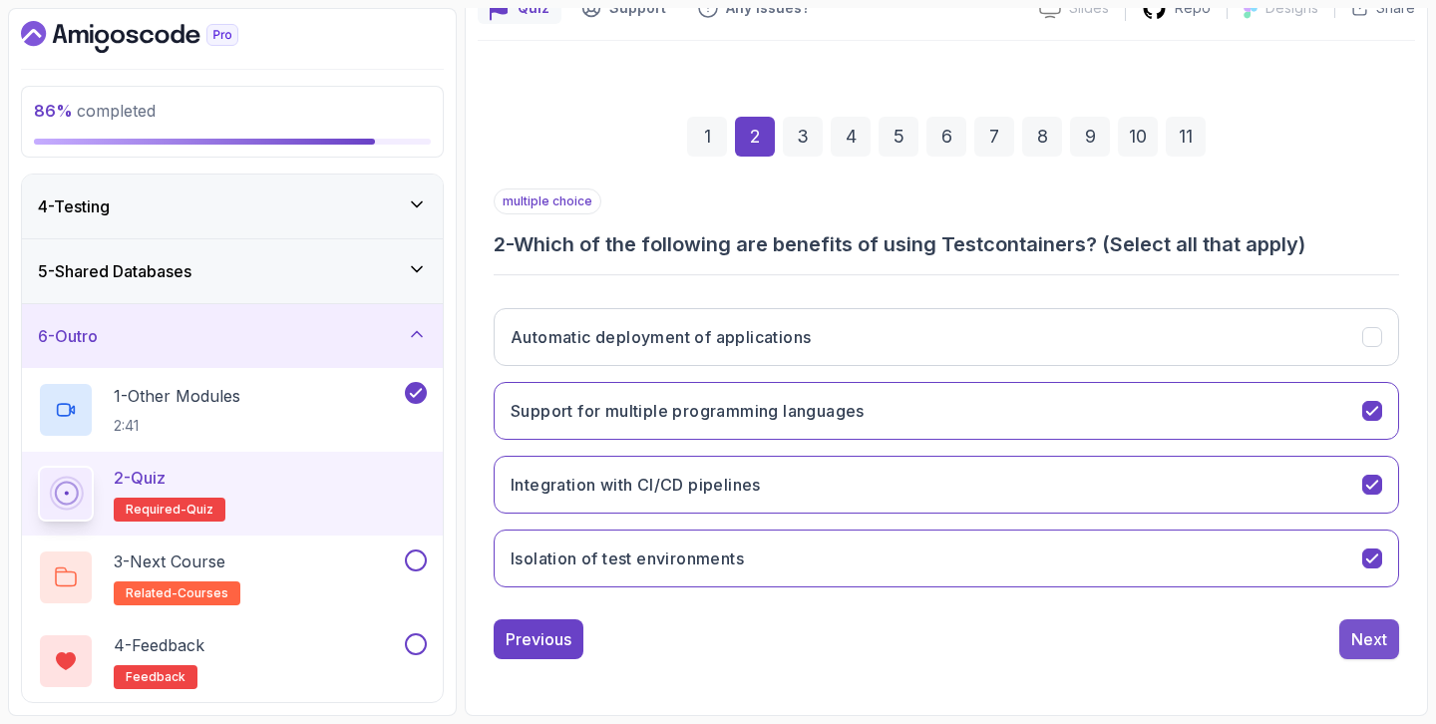
click at [1380, 638] on div "Next" at bounding box center [1369, 639] width 36 height 24
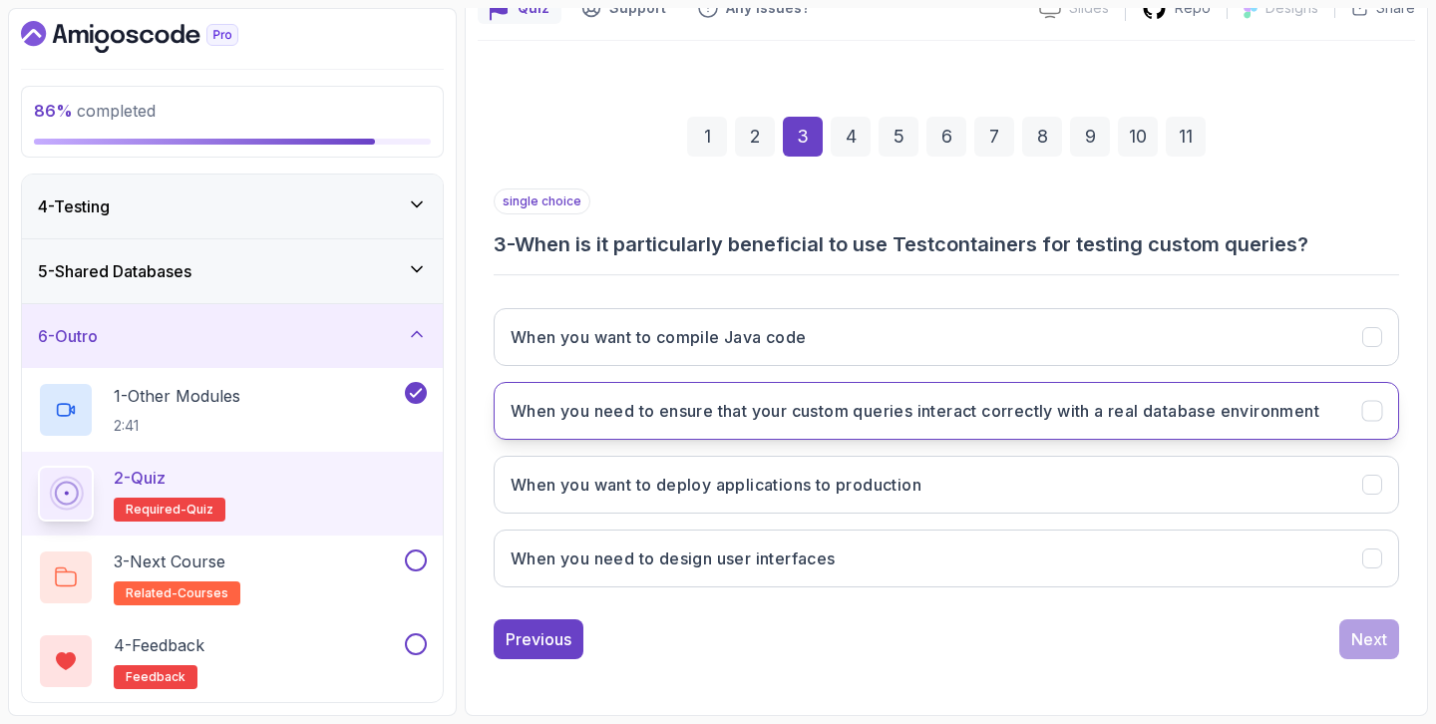
click at [669, 424] on button "When you need to ensure that your custom queries interact correctly with a real…" at bounding box center [946, 411] width 905 height 58
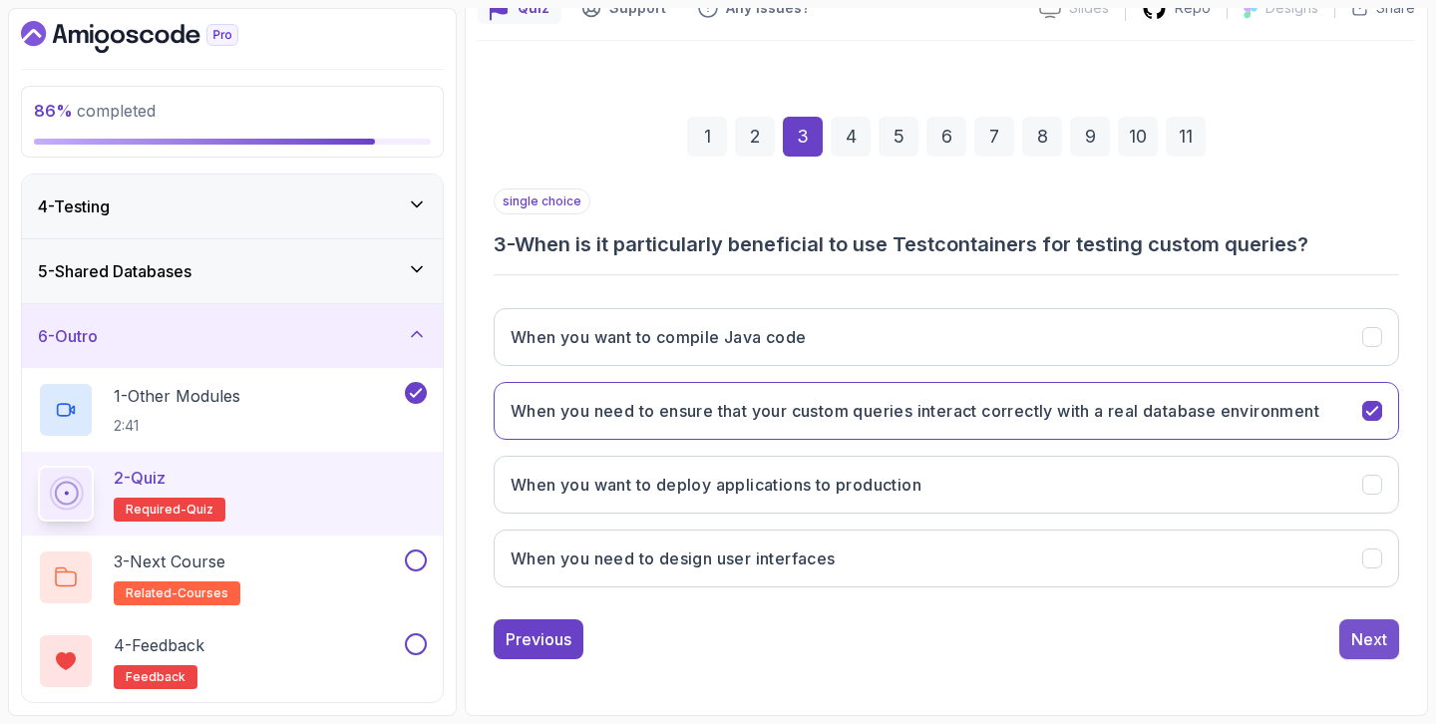
click at [1354, 642] on div "Next" at bounding box center [1369, 639] width 36 height 24
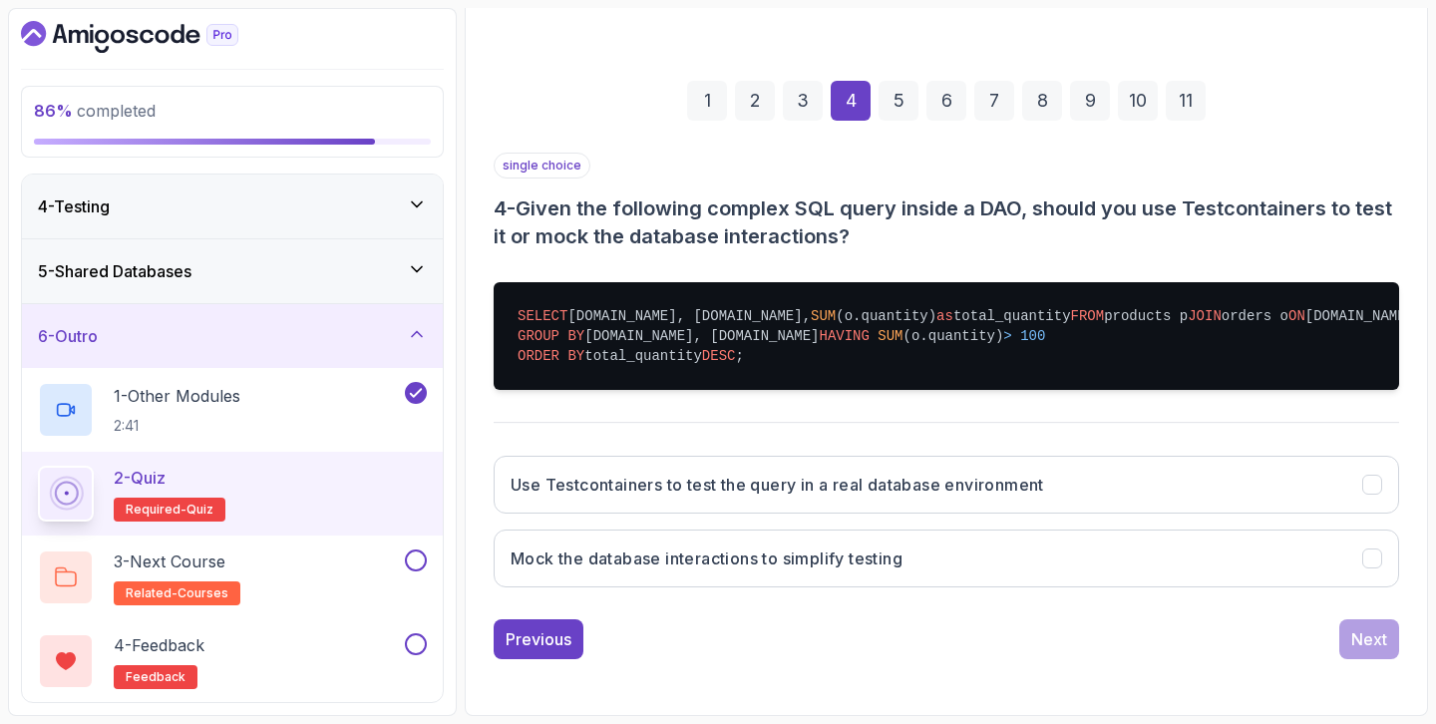
scroll to position [267, 0]
click at [1104, 513] on button "Use Testcontainers to test the query in a real database environment" at bounding box center [946, 485] width 905 height 58
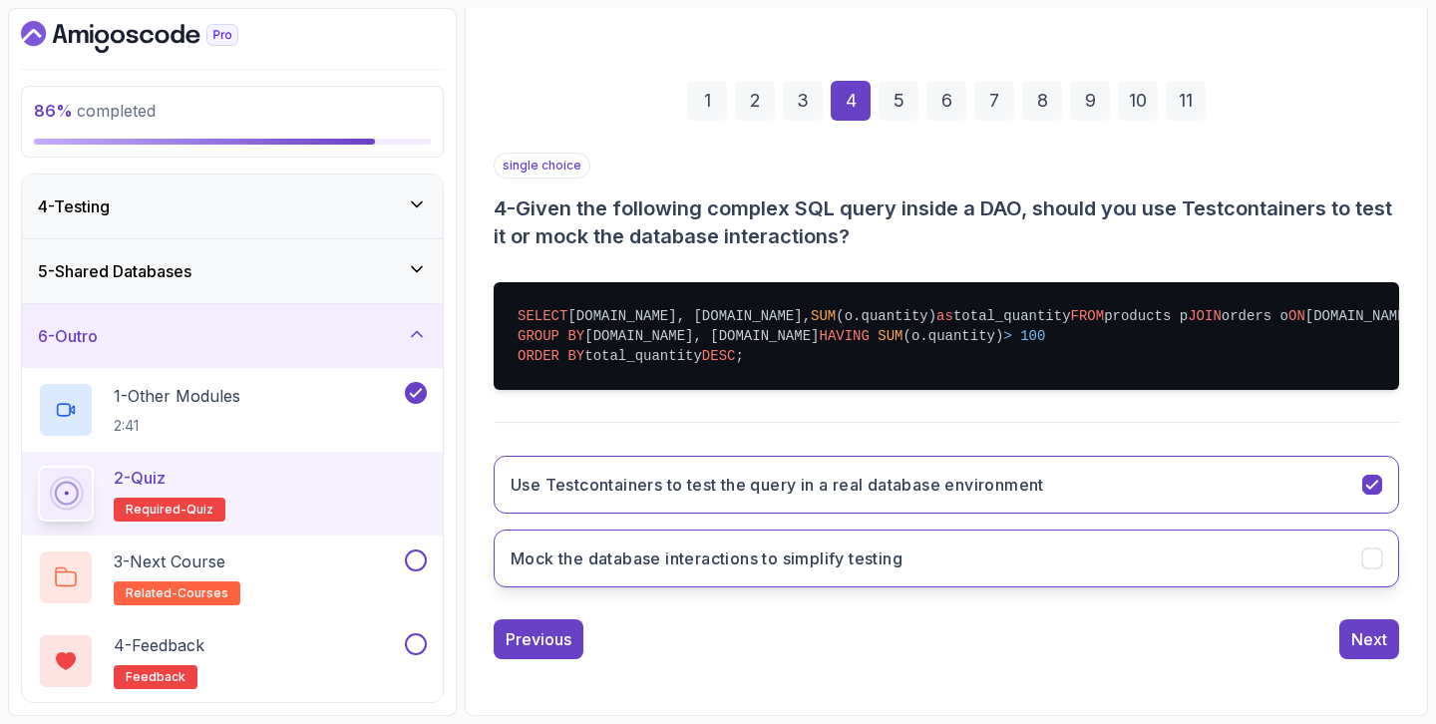
click at [1112, 587] on button "Mock the database interactions to simplify testing" at bounding box center [946, 558] width 905 height 58
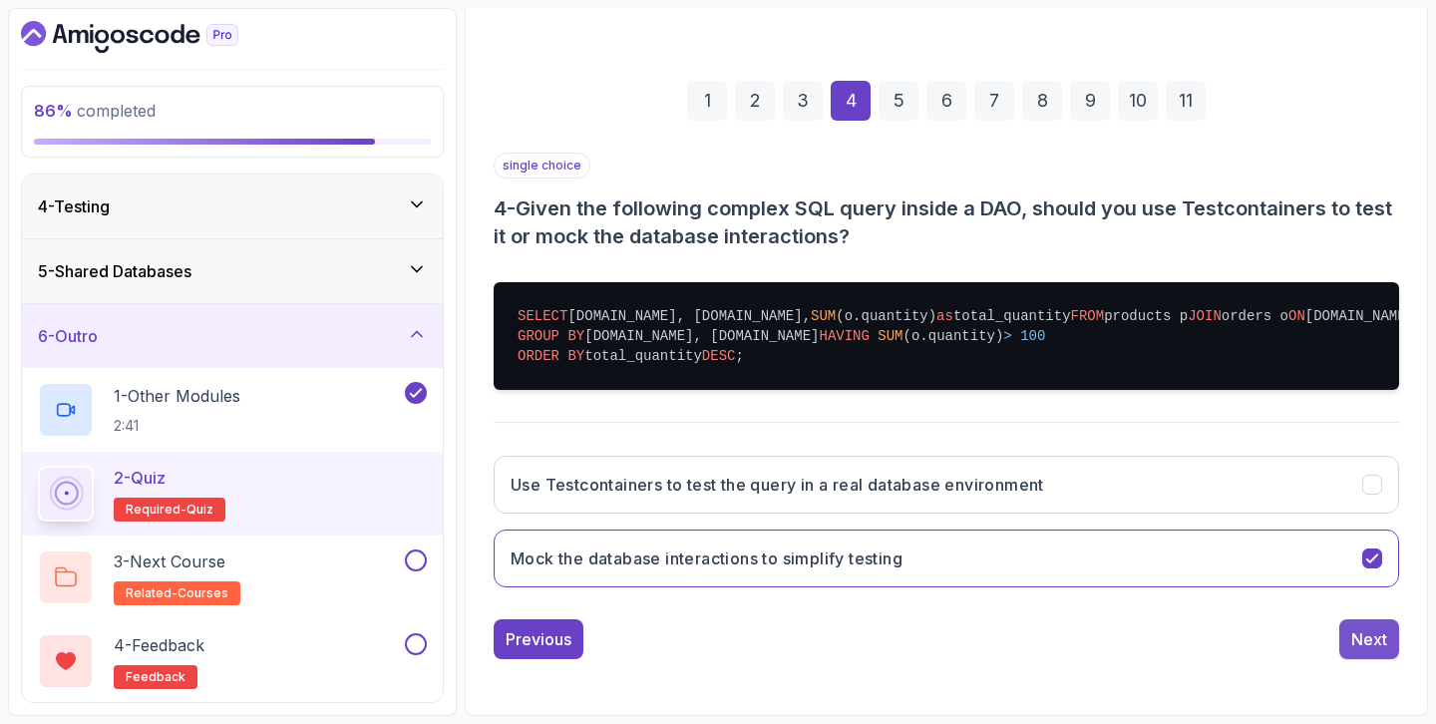
click at [1373, 651] on div "Next" at bounding box center [1369, 639] width 36 height 24
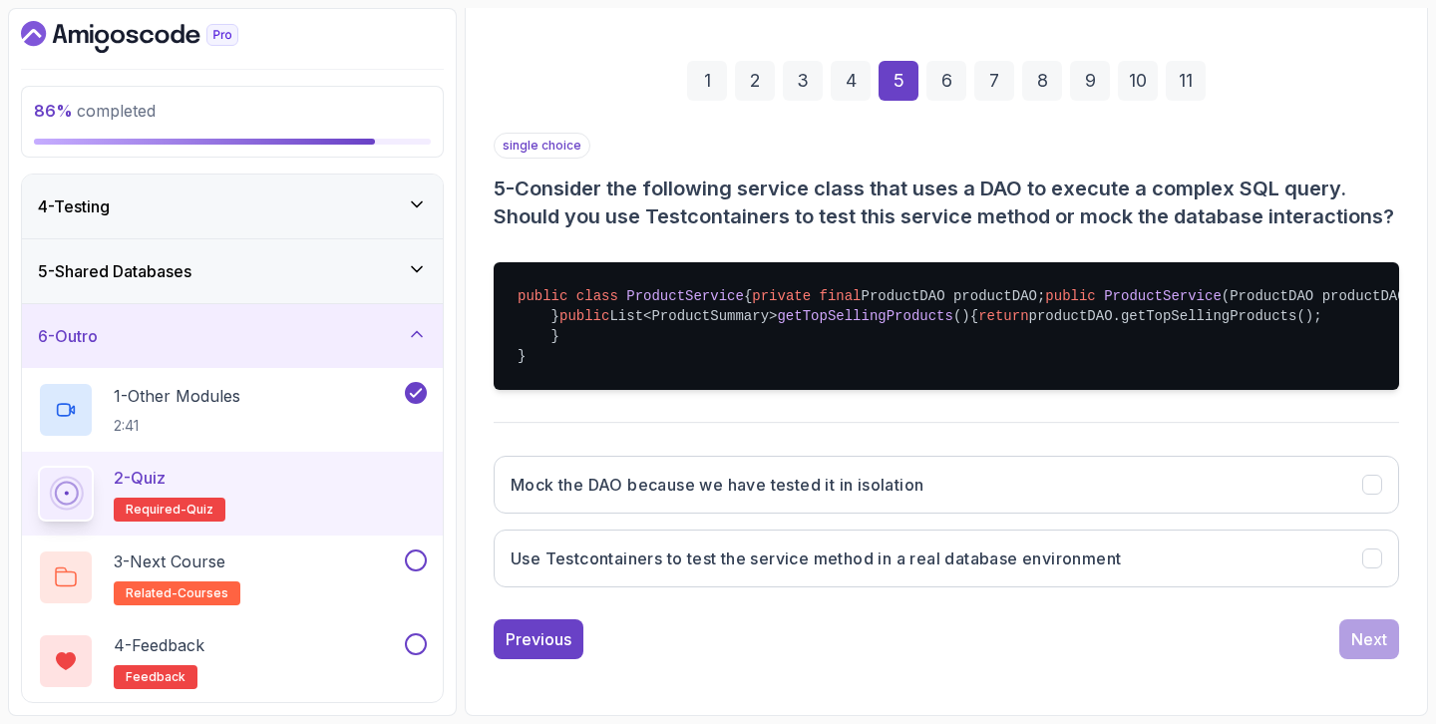
scroll to position [392, 0]
click at [1170, 507] on button "Mock the DAO because we have tested it in isolation" at bounding box center [946, 485] width 905 height 58
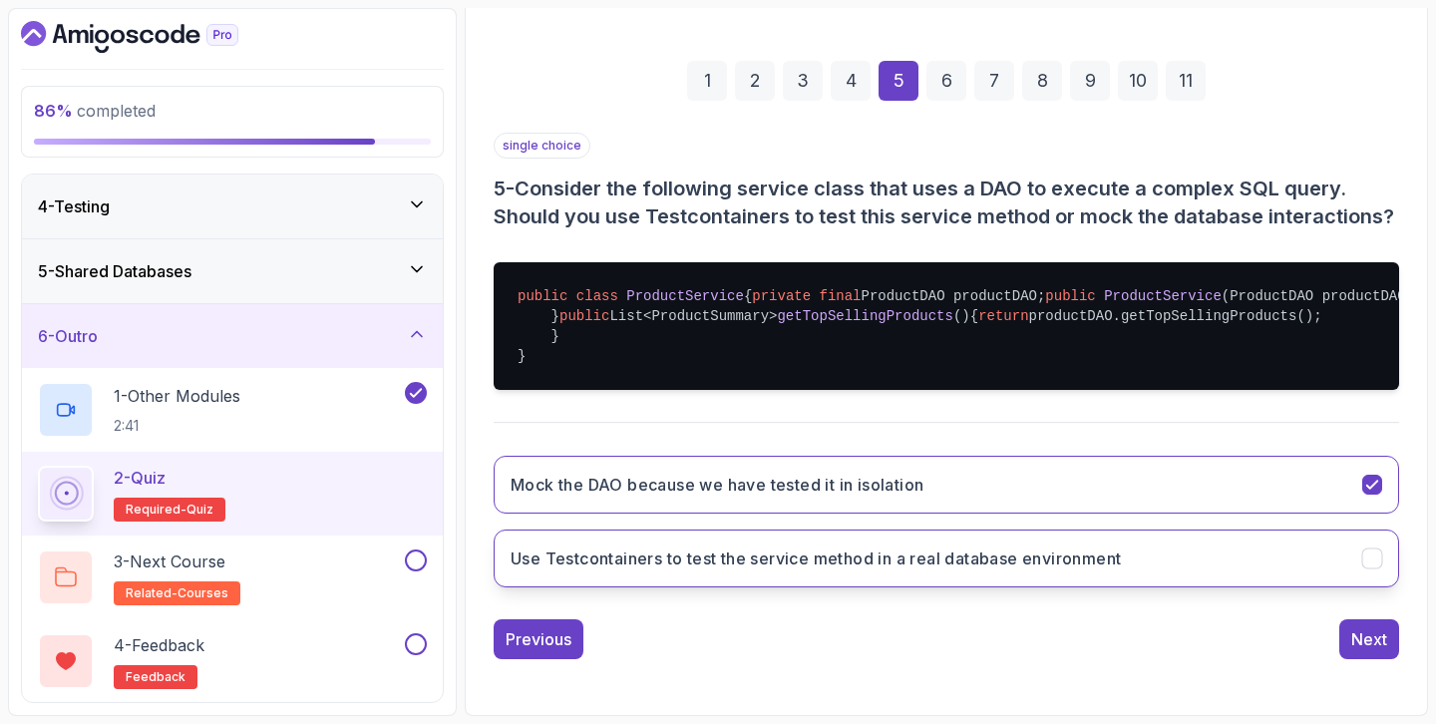
click at [1163, 566] on button "Use Testcontainers to test the service method in a real database environment" at bounding box center [946, 558] width 905 height 58
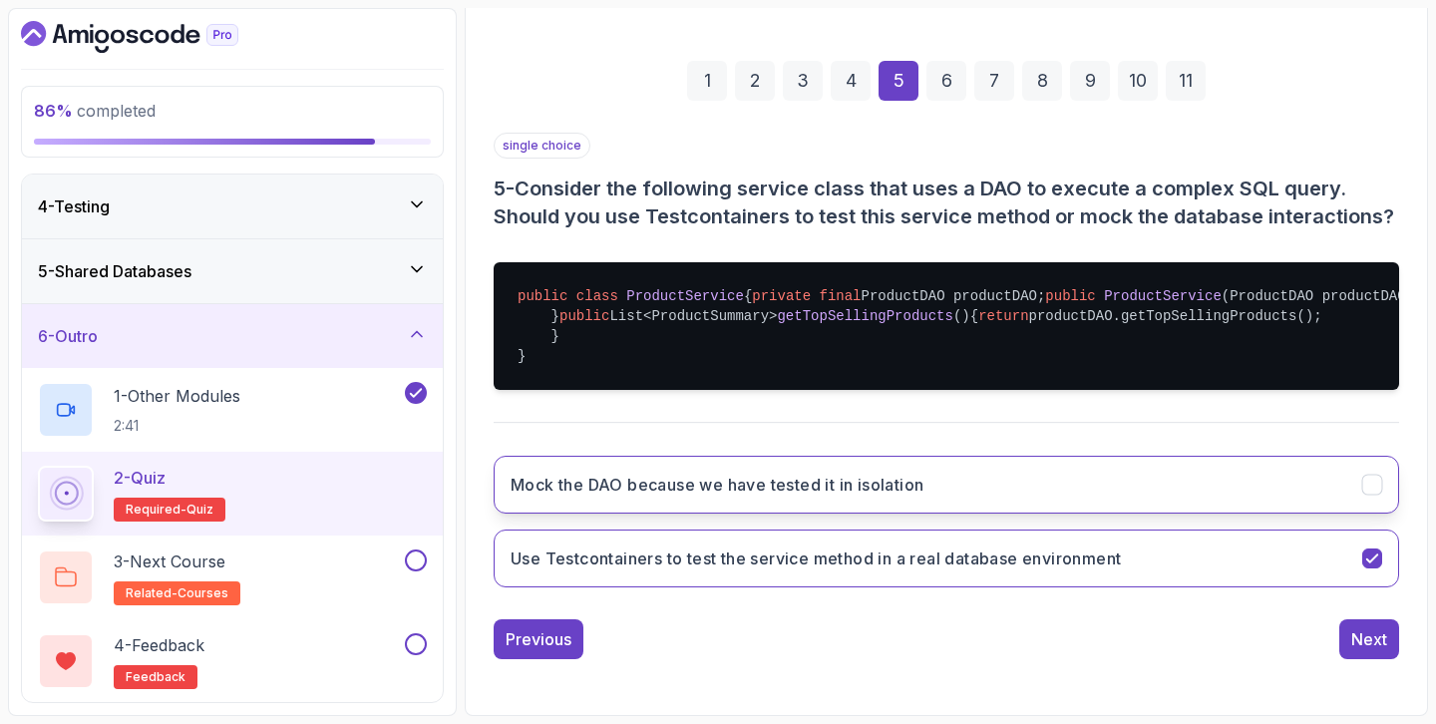
click at [1066, 478] on button "Mock the DAO because we have tested it in isolation" at bounding box center [946, 485] width 905 height 58
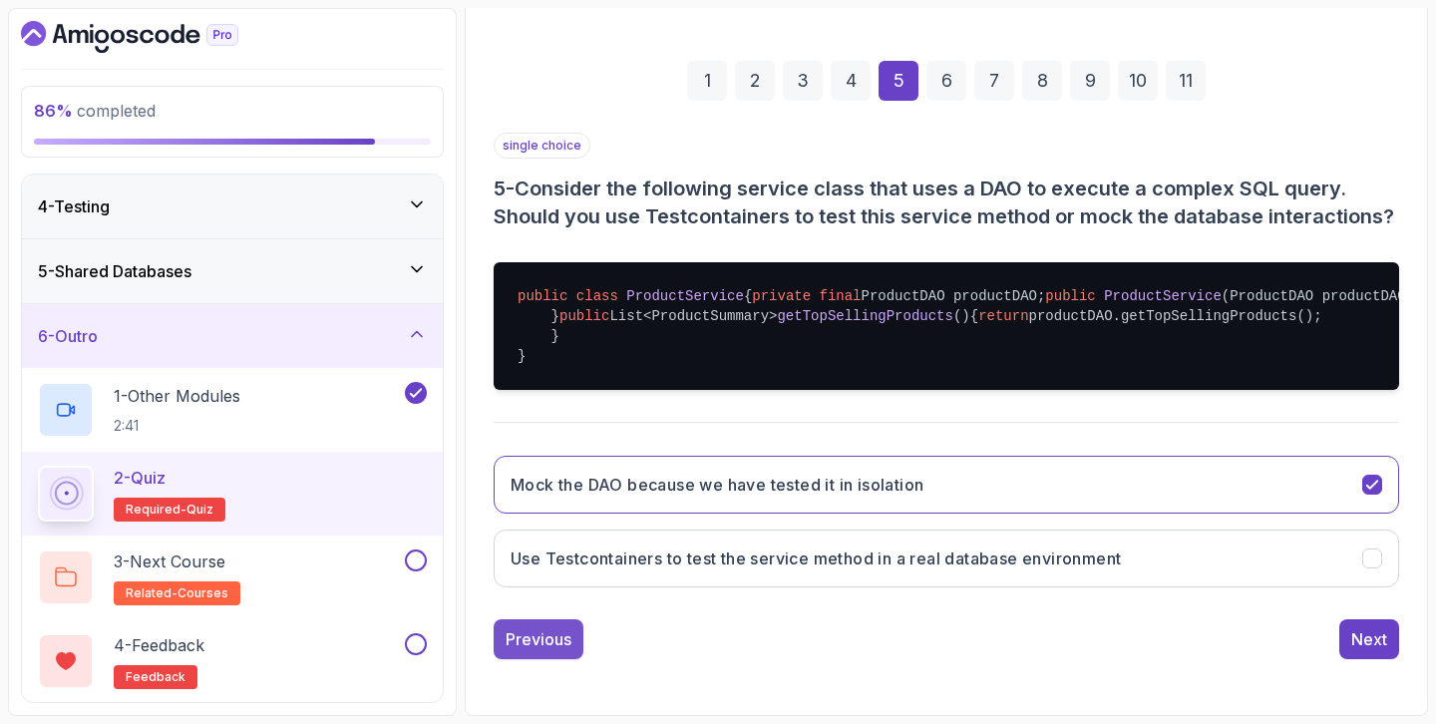
click at [534, 637] on div "Previous" at bounding box center [539, 639] width 66 height 24
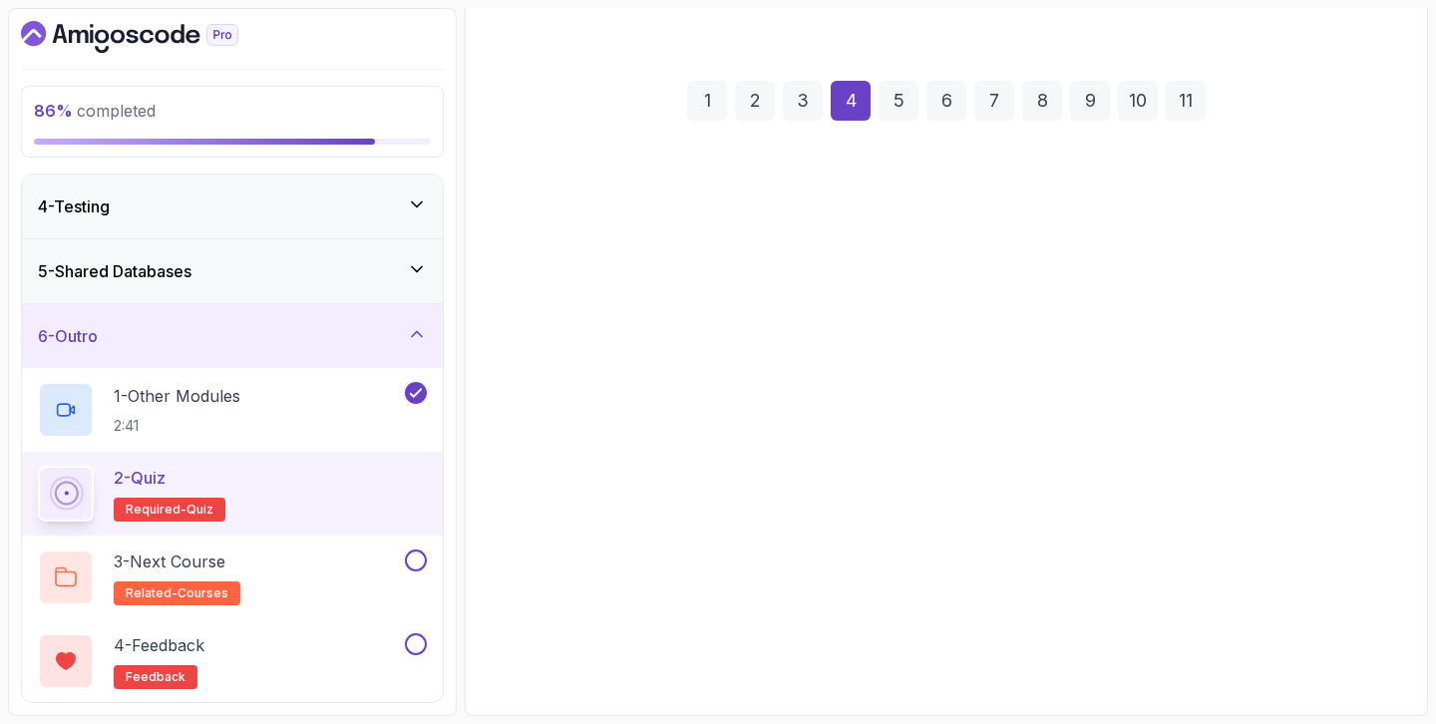
scroll to position [314, 0]
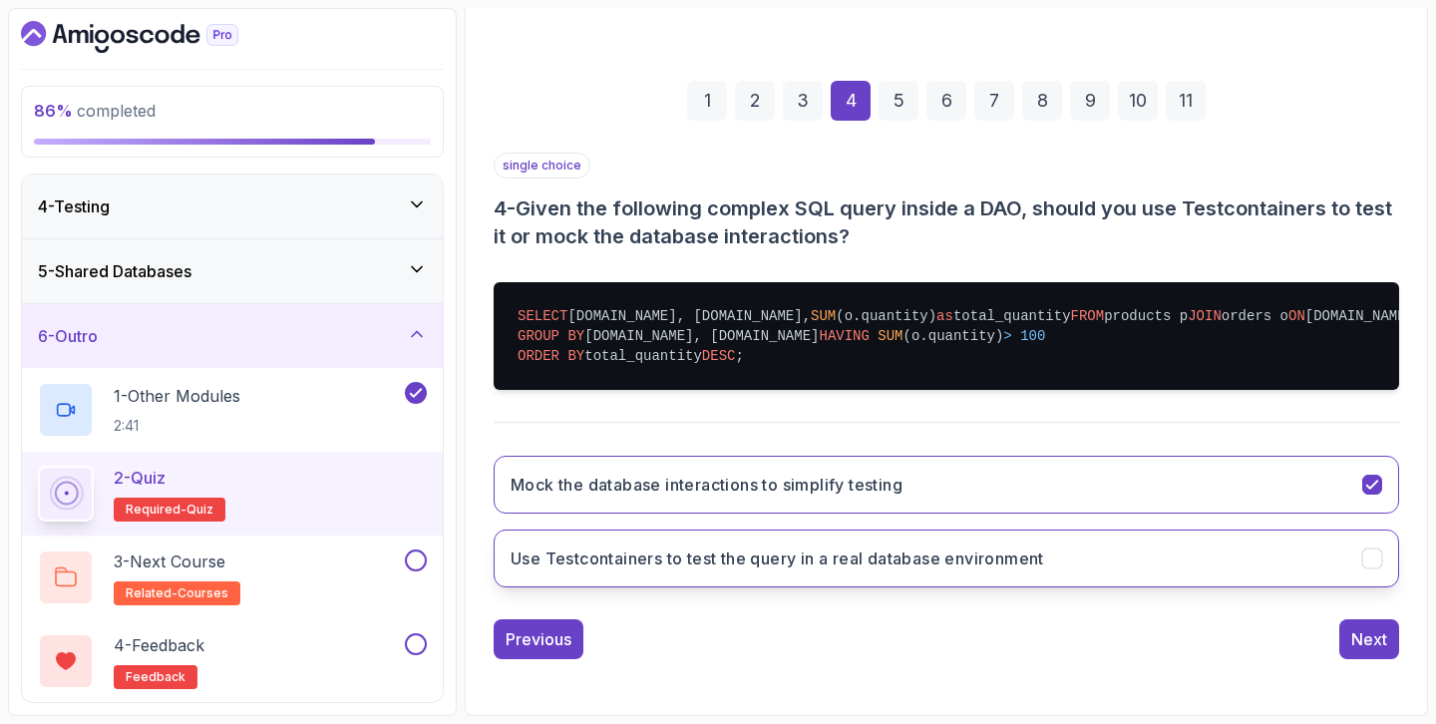
click at [1227, 581] on button "Use Testcontainers to test the query in a real database environment" at bounding box center [946, 558] width 905 height 58
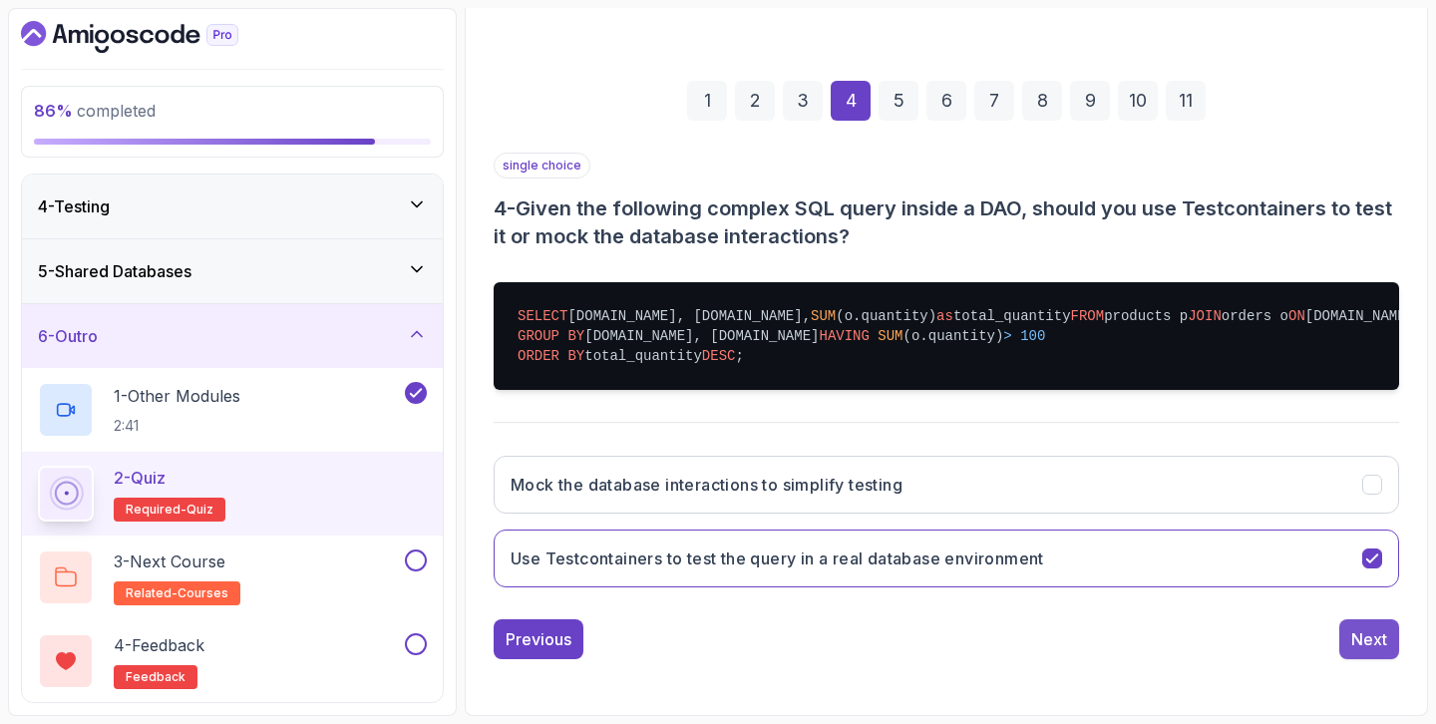
click at [1358, 630] on div "Next" at bounding box center [1369, 639] width 36 height 24
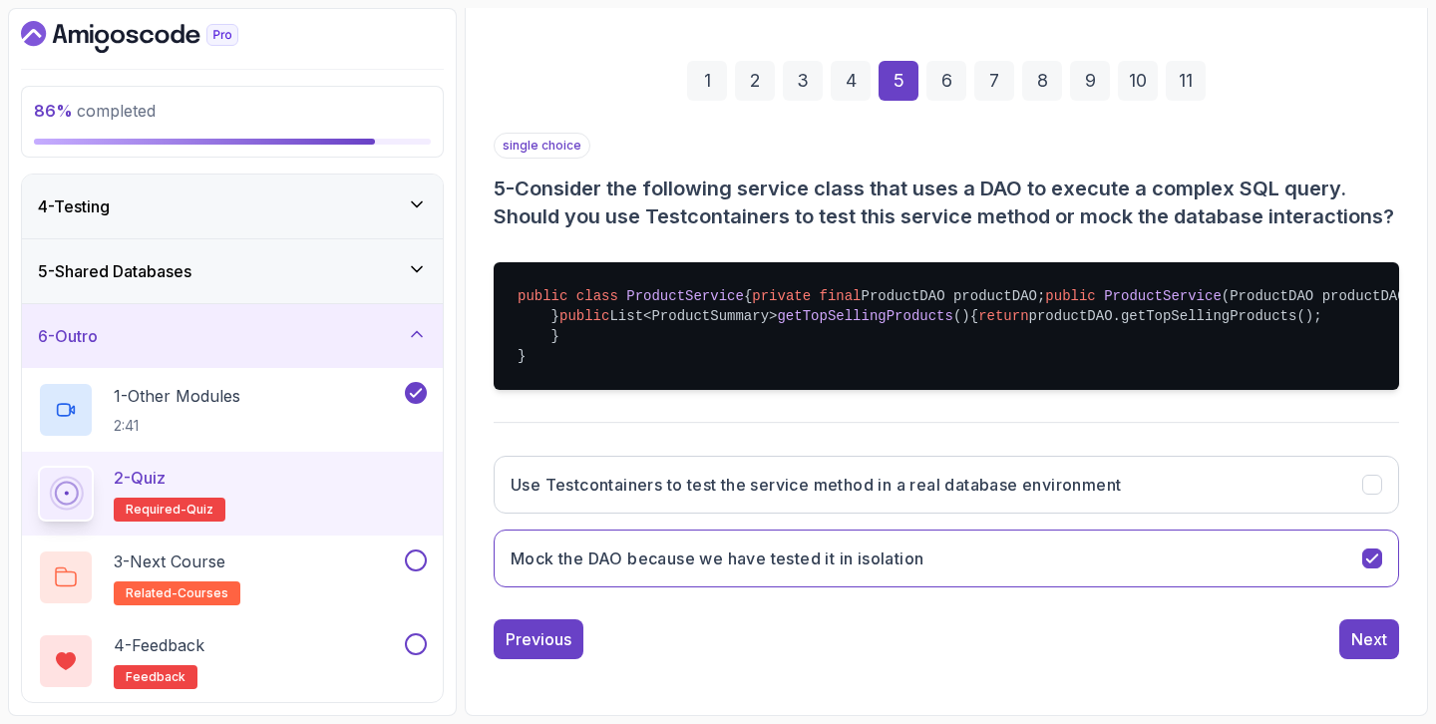
scroll to position [382, 0]
click at [1371, 645] on div "Next" at bounding box center [1369, 639] width 36 height 24
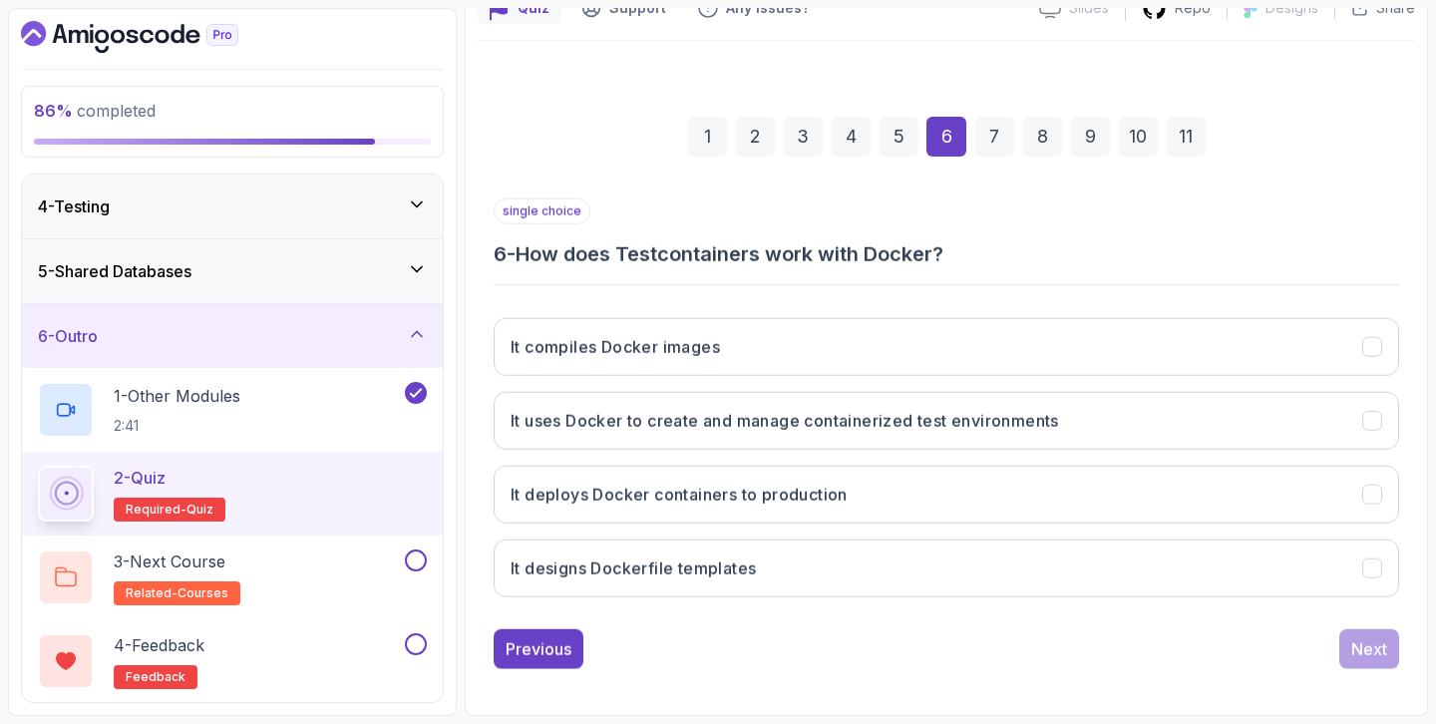
scroll to position [198, 0]
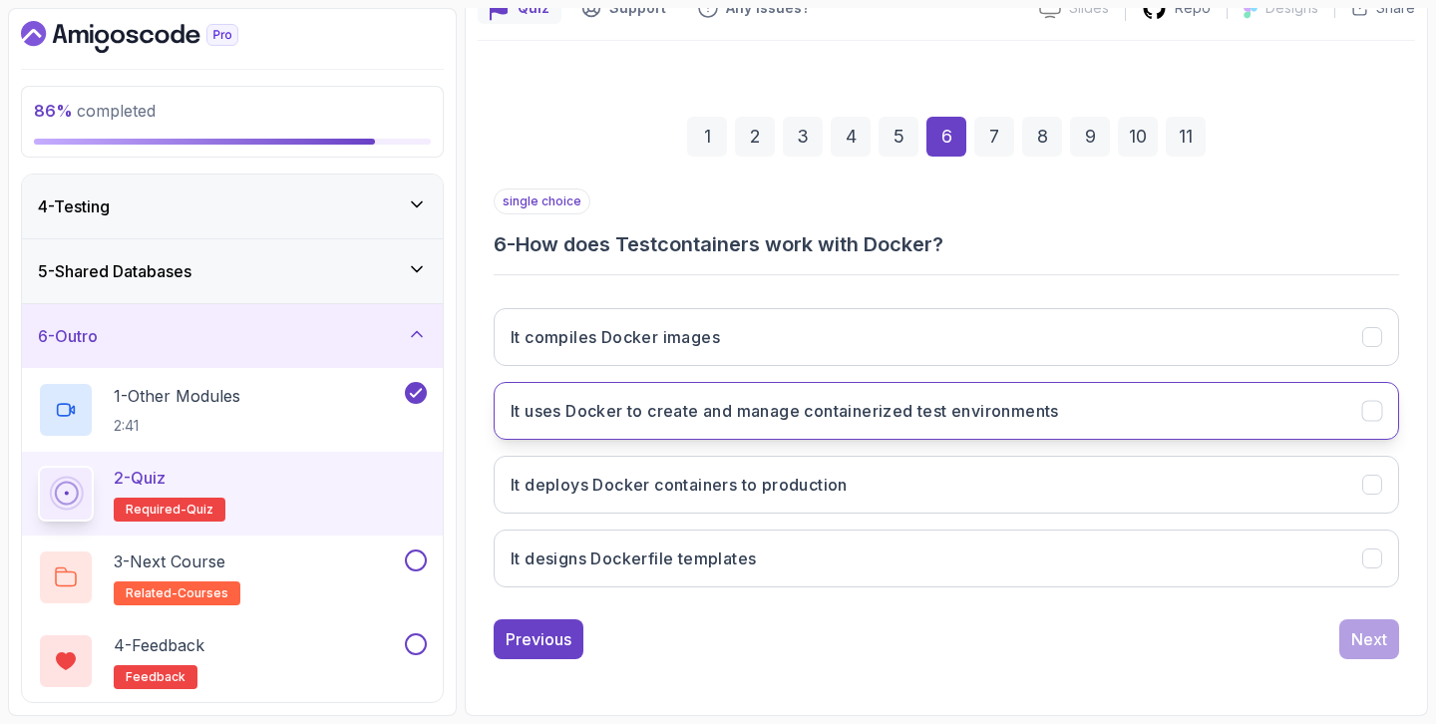
click at [934, 428] on button "It uses Docker to create and manage containerized test environments" at bounding box center [946, 411] width 905 height 58
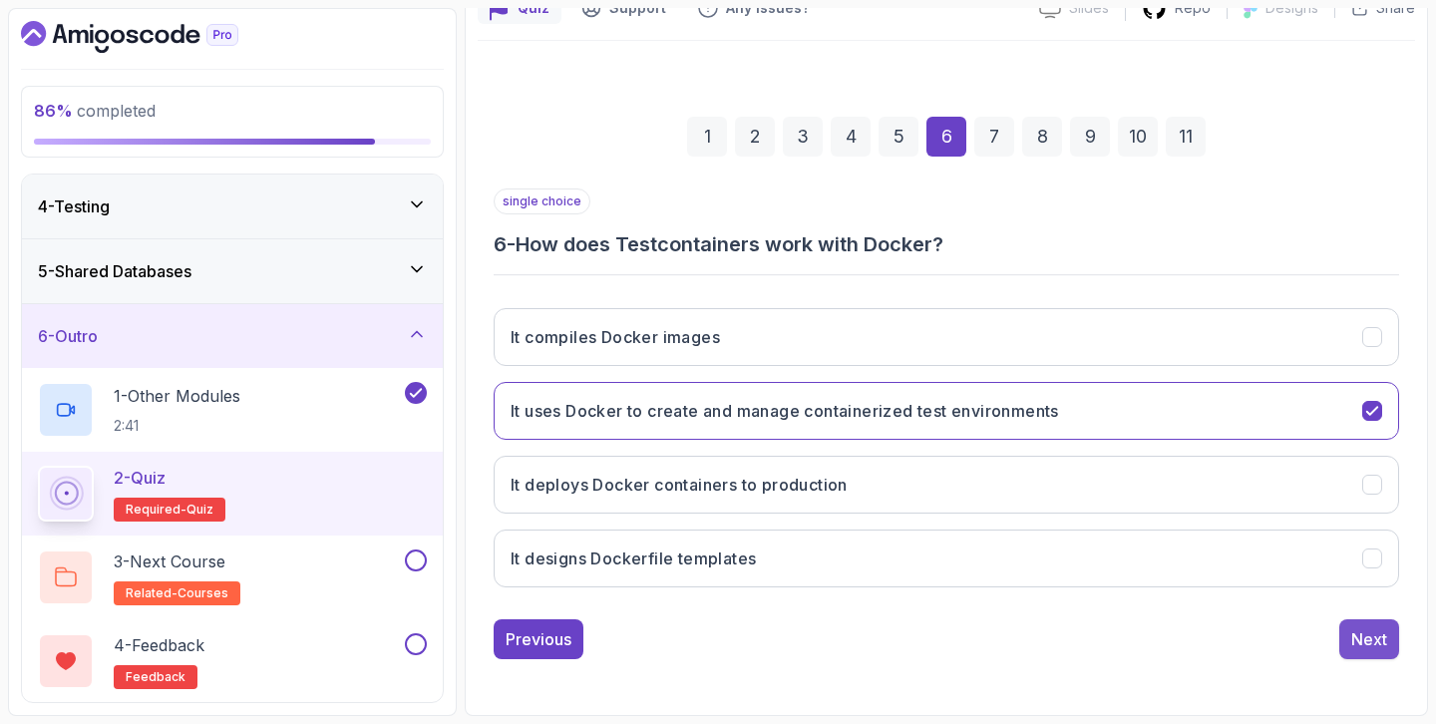
click at [1364, 635] on div "Next" at bounding box center [1369, 639] width 36 height 24
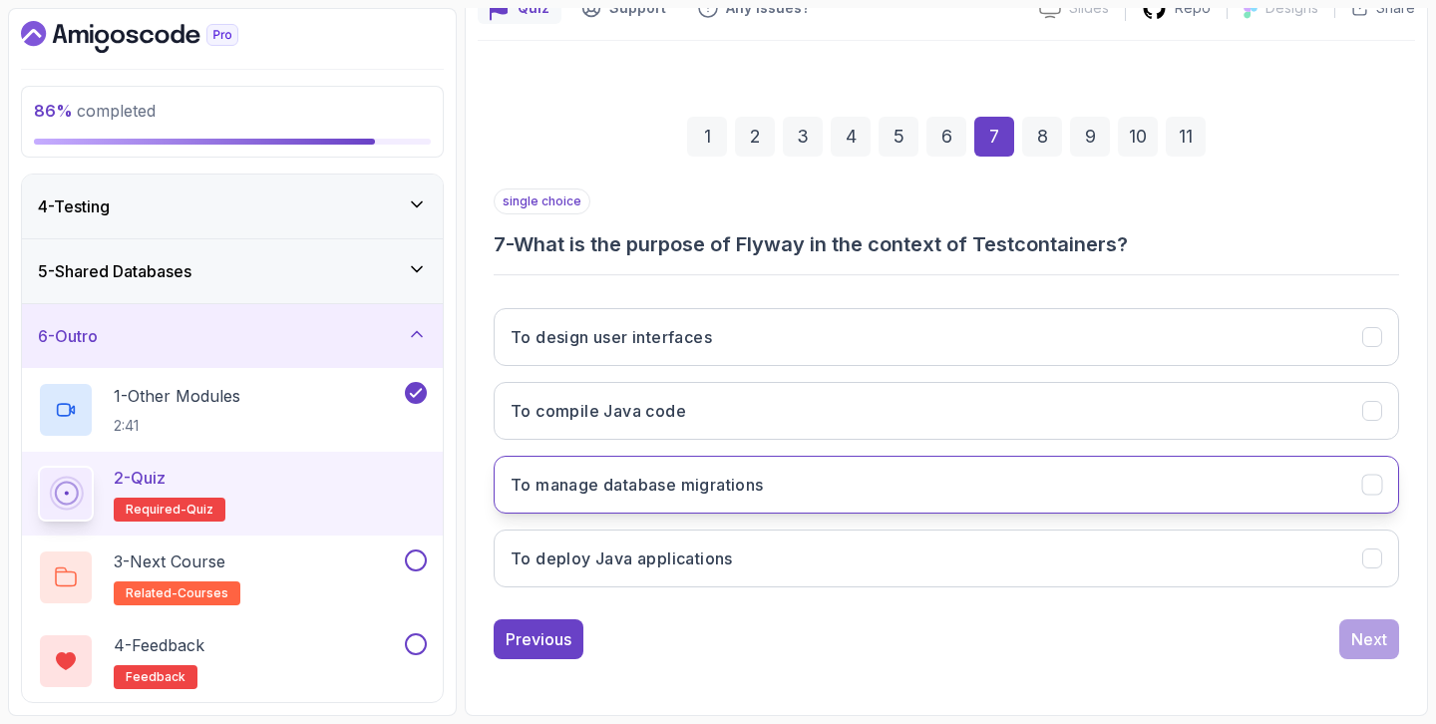
click at [1131, 456] on button "To manage database migrations" at bounding box center [946, 485] width 905 height 58
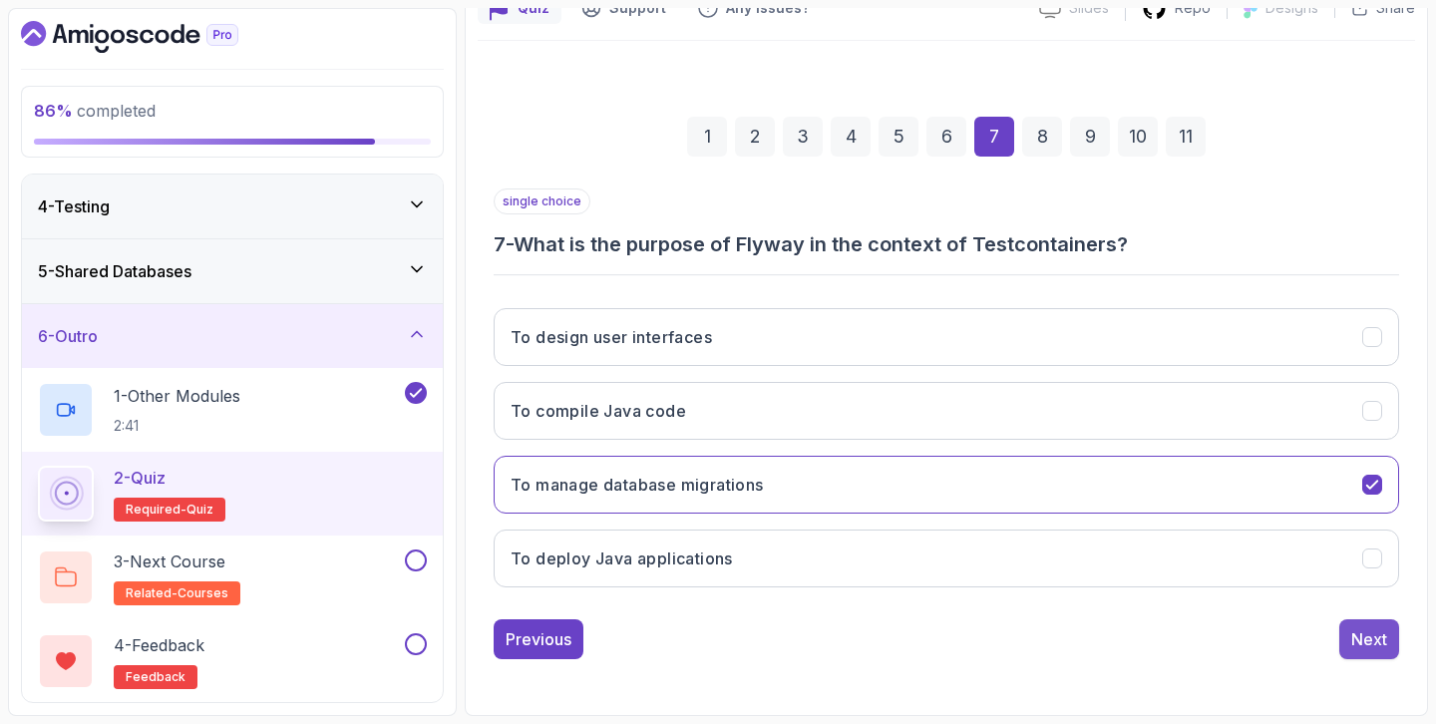
click at [1362, 639] on div "Next" at bounding box center [1369, 639] width 36 height 24
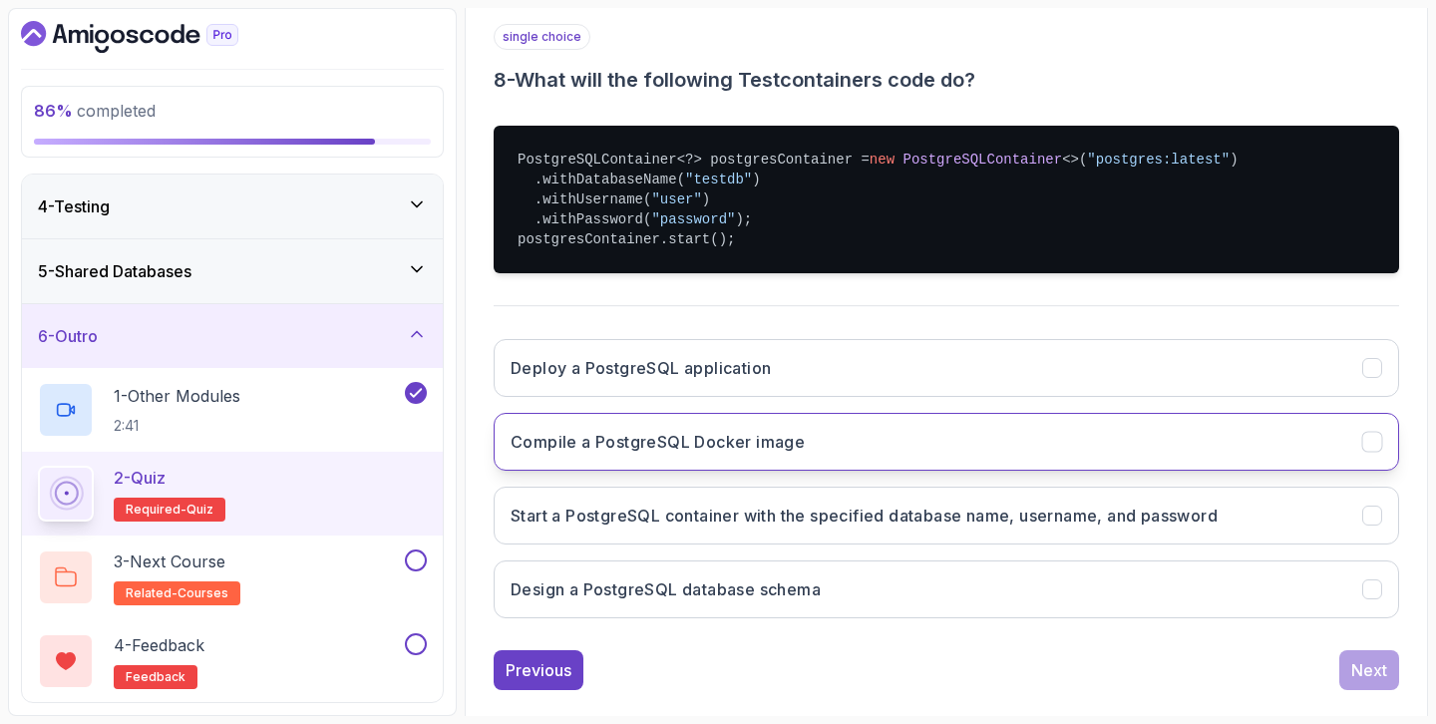
scroll to position [369, 0]
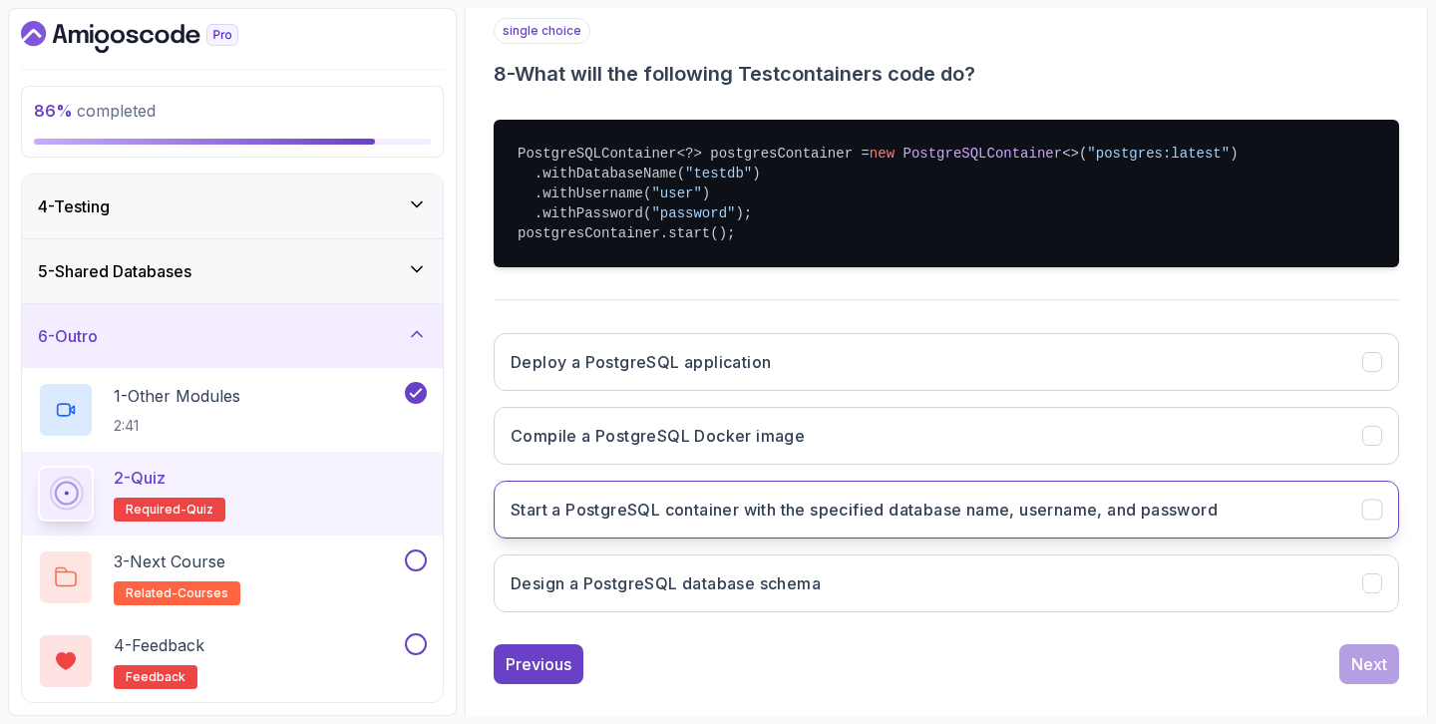
click at [698, 512] on h3 "Start a PostgreSQL container with the specified database name, username, and pa…" at bounding box center [863, 510] width 707 height 24
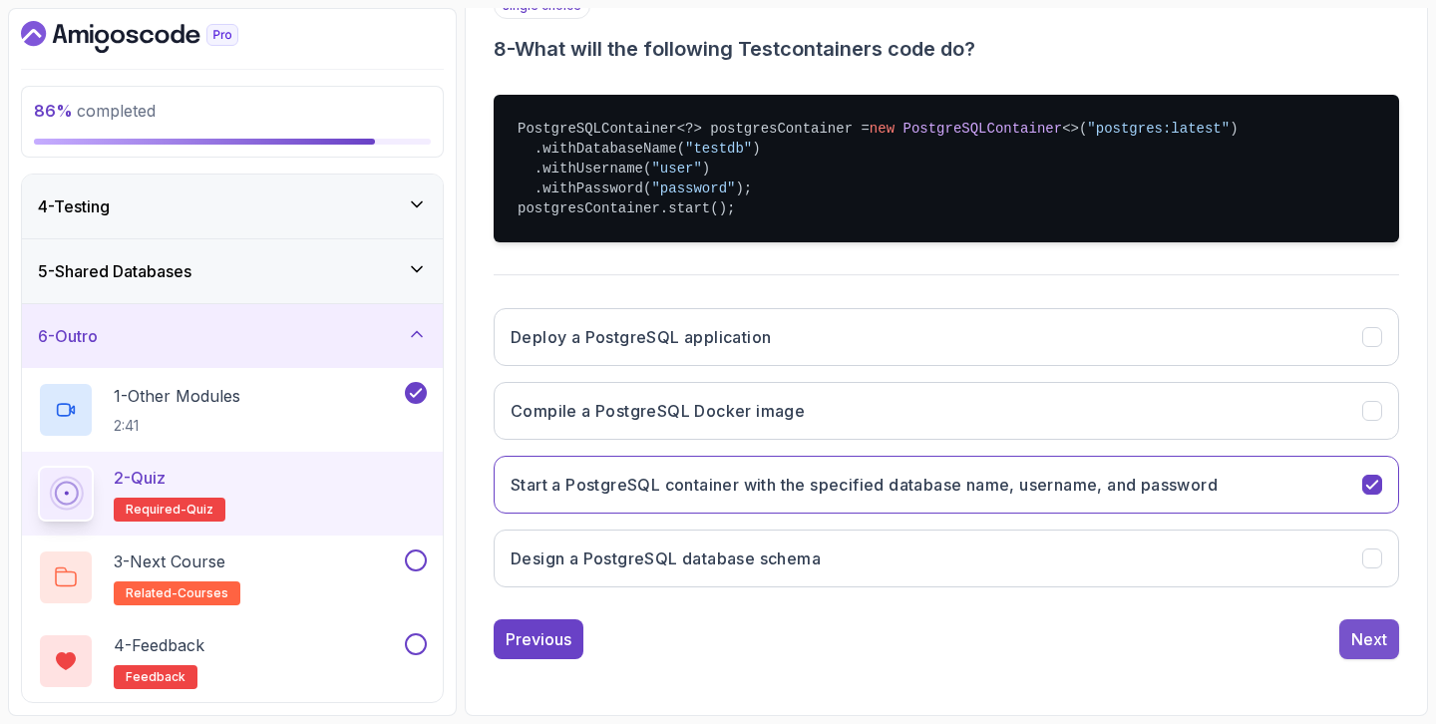
click at [1347, 648] on button "Next" at bounding box center [1369, 639] width 60 height 40
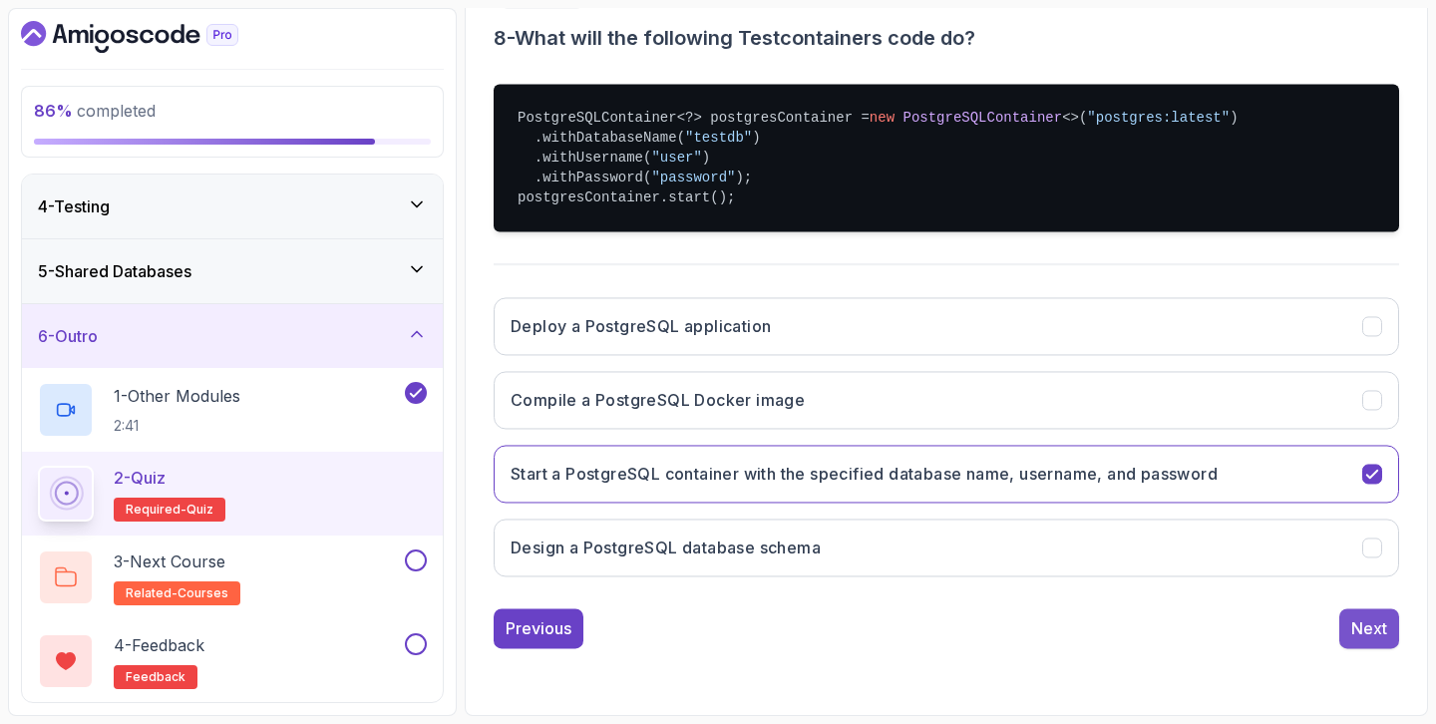
scroll to position [198, 0]
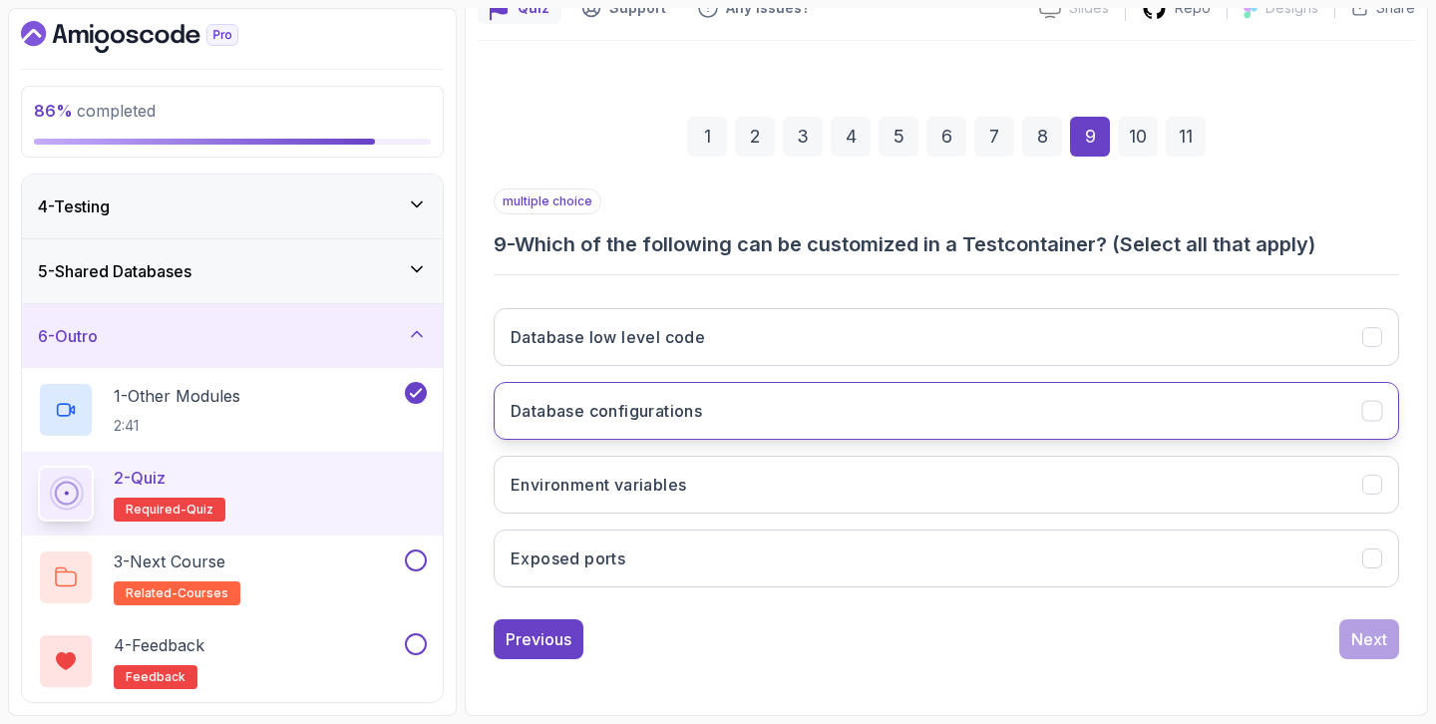
click at [795, 412] on button "Database configurations" at bounding box center [946, 411] width 905 height 58
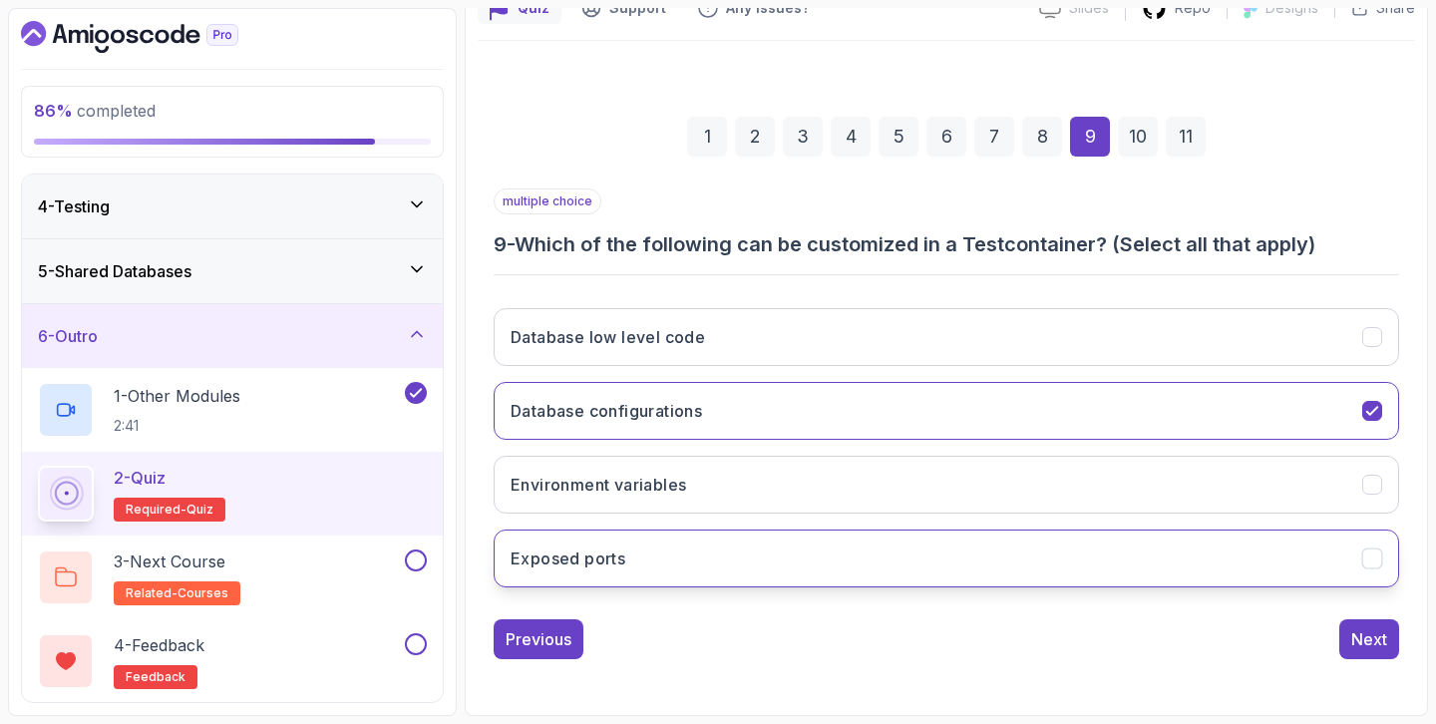
click at [650, 565] on button "Exposed ports" at bounding box center [946, 558] width 905 height 58
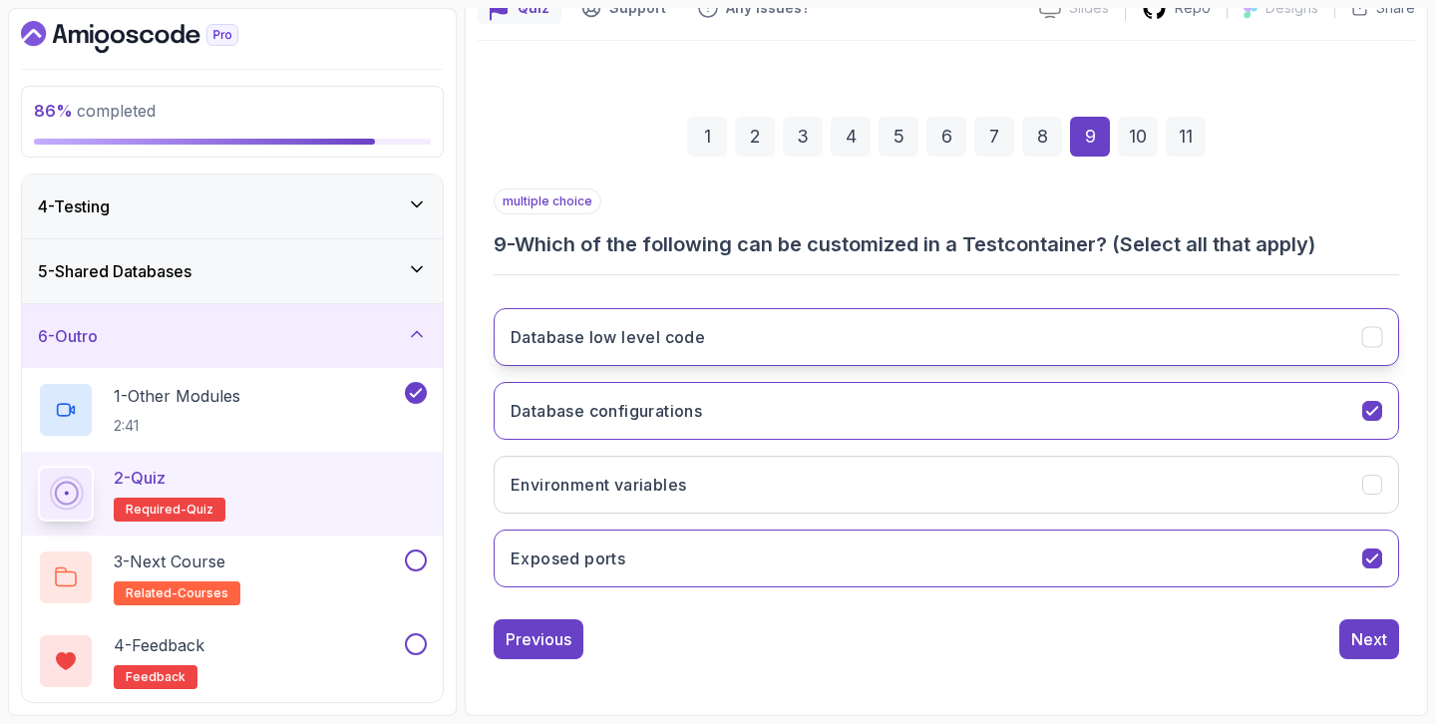
click at [883, 317] on button "Database low level code" at bounding box center [946, 337] width 905 height 58
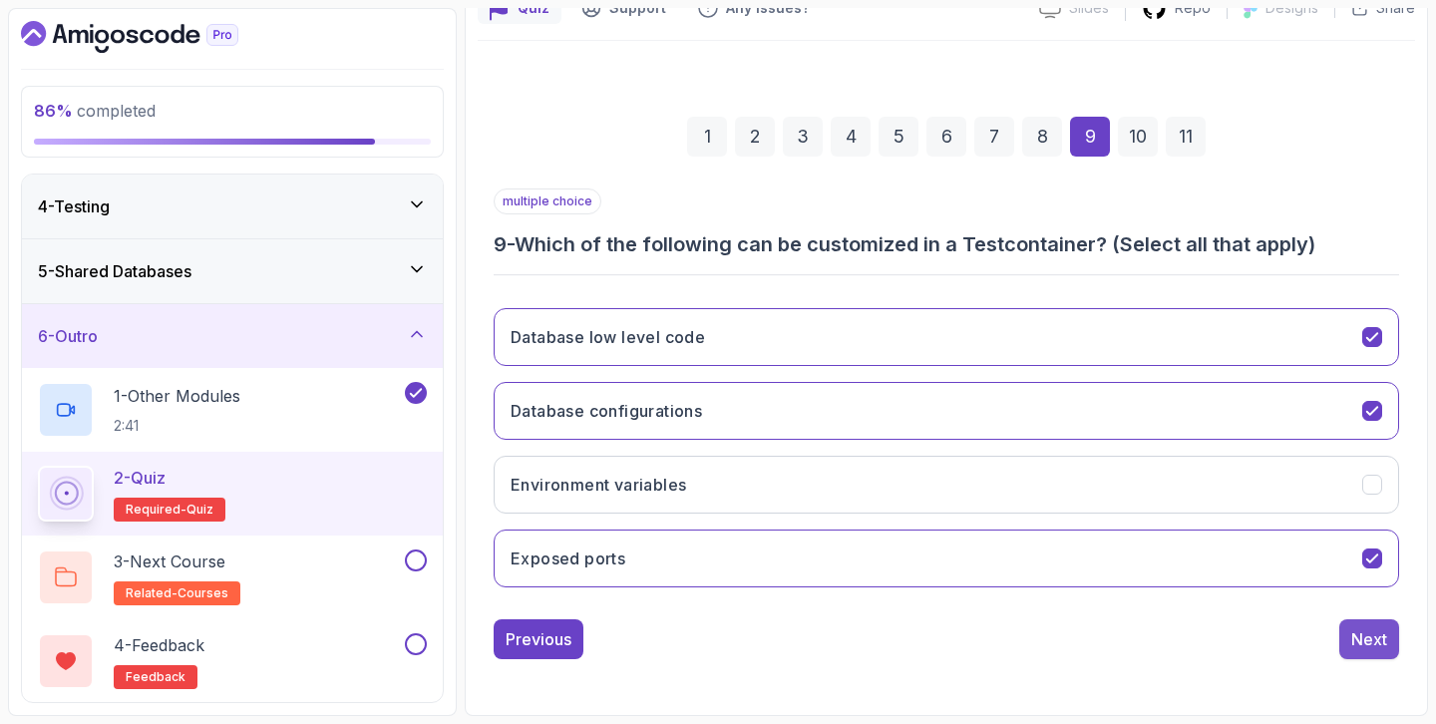
click at [1362, 643] on div "Next" at bounding box center [1369, 639] width 36 height 24
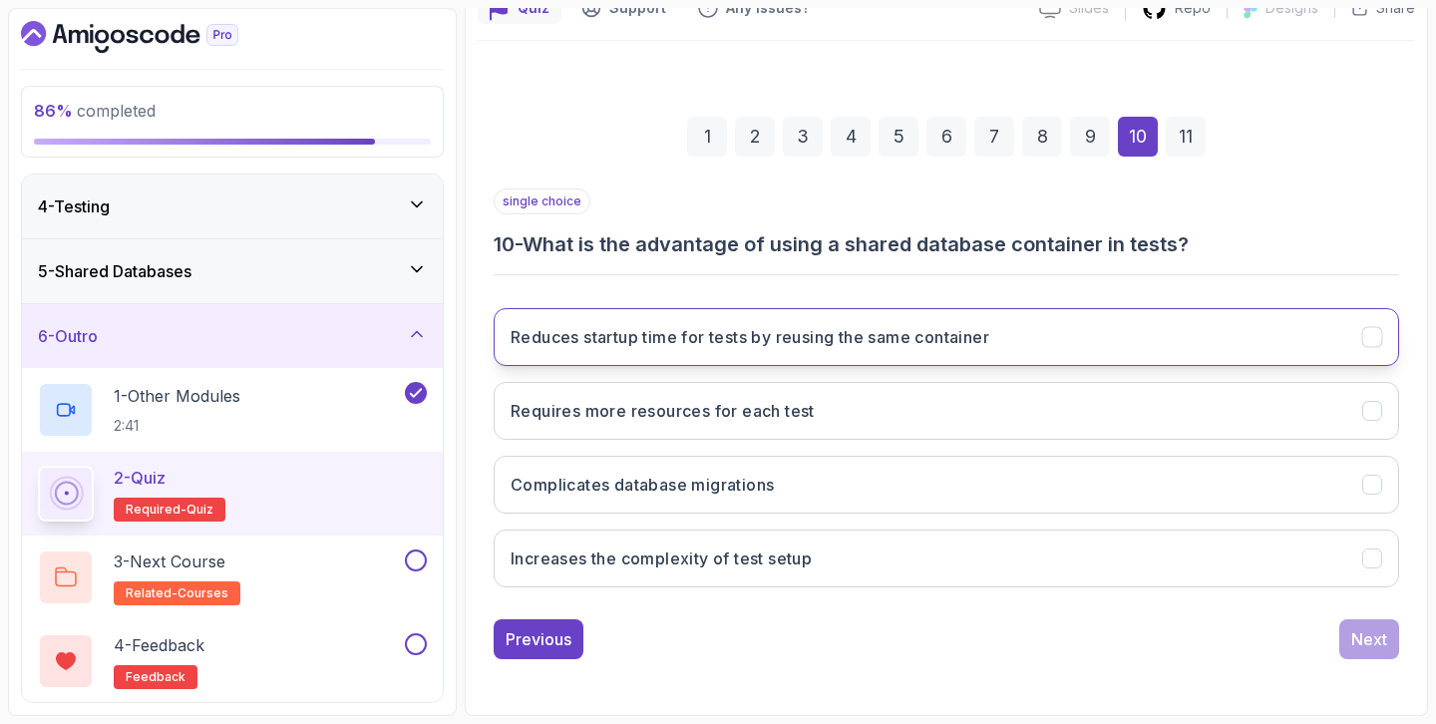
click at [1112, 336] on button "Reduces startup time for tests by reusing the same container" at bounding box center [946, 337] width 905 height 58
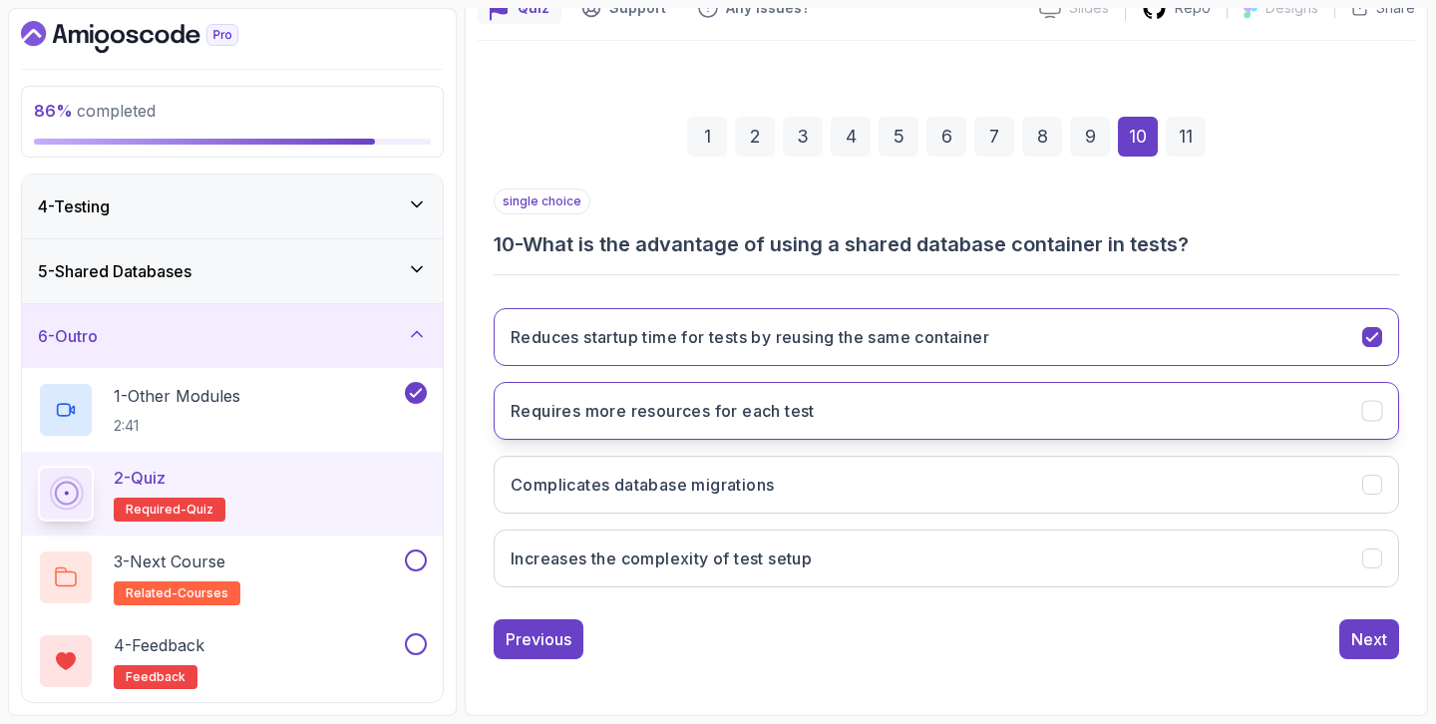
click at [1101, 389] on button "Requires more resources for each test" at bounding box center [946, 411] width 905 height 58
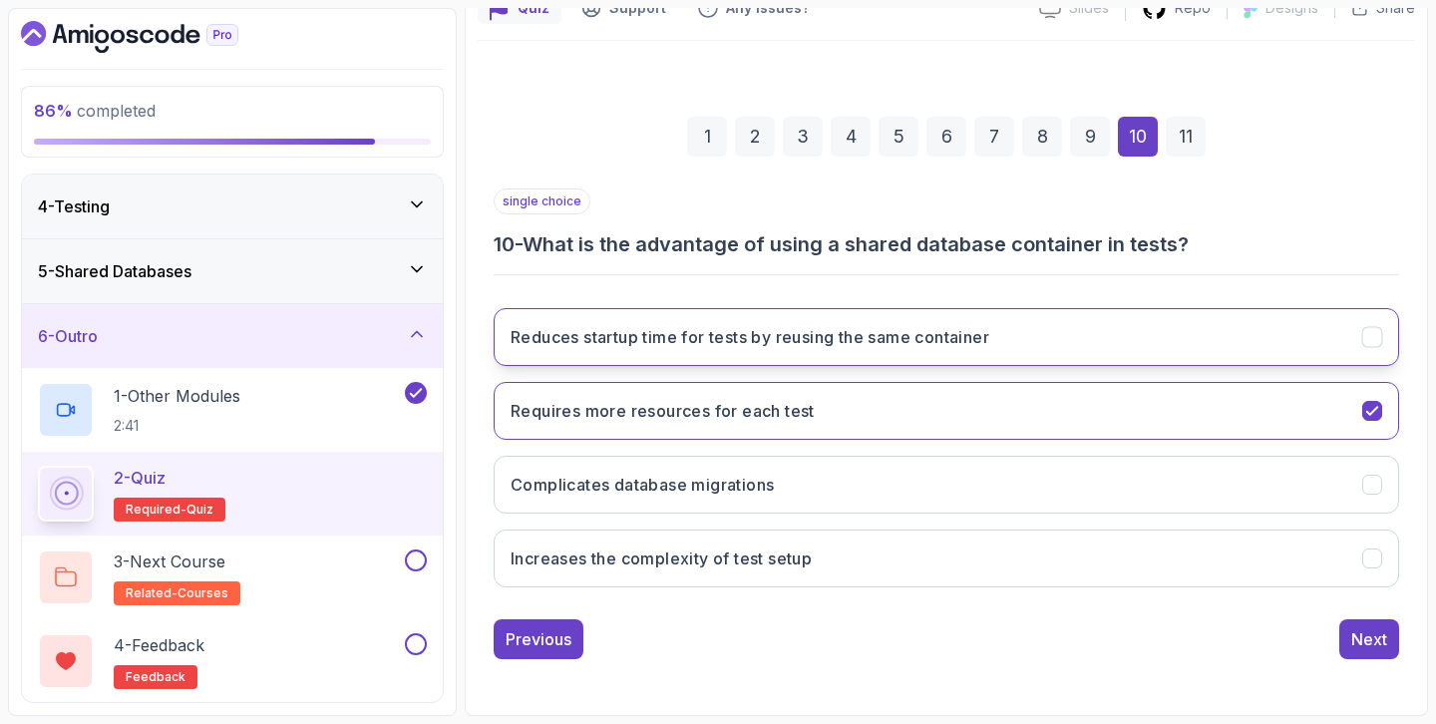
click at [1115, 333] on button "Reduces startup time for tests by reusing the same container" at bounding box center [946, 337] width 905 height 58
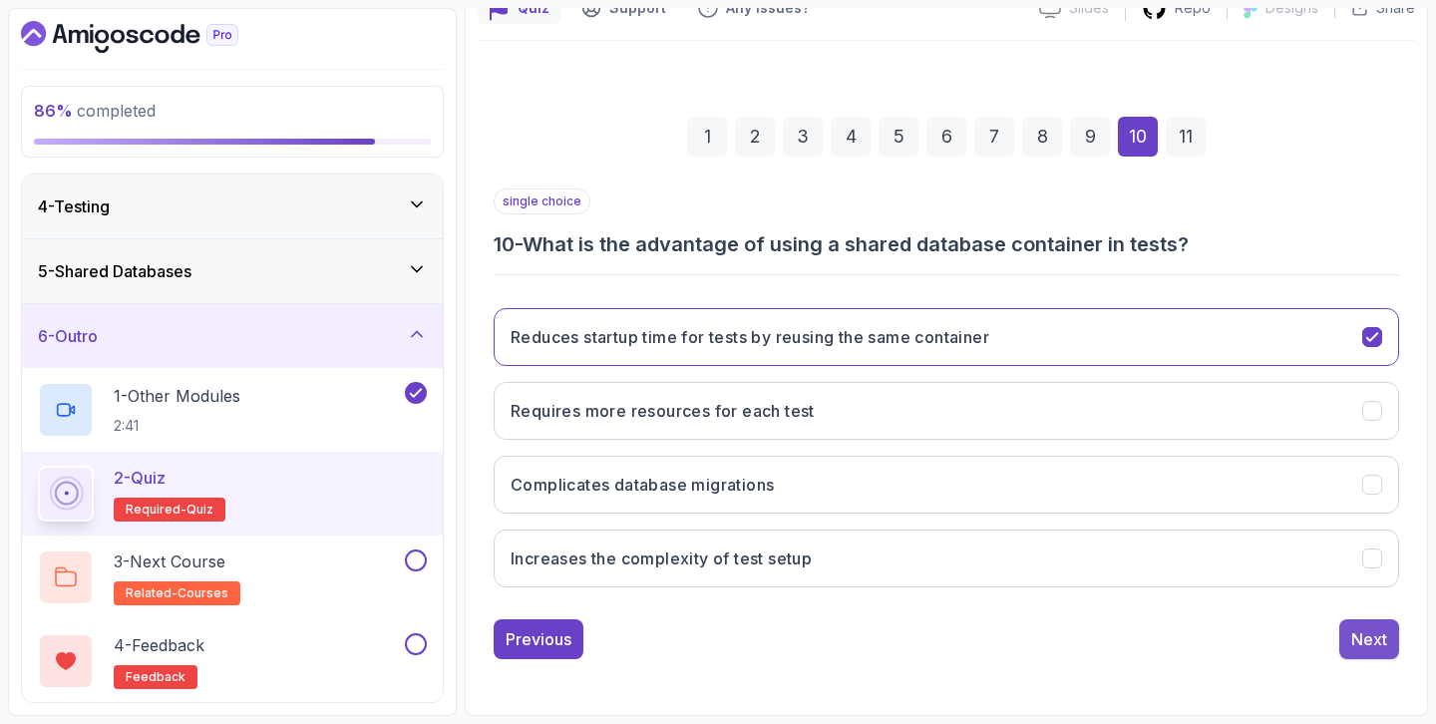
click at [1376, 647] on div "Next" at bounding box center [1369, 639] width 36 height 24
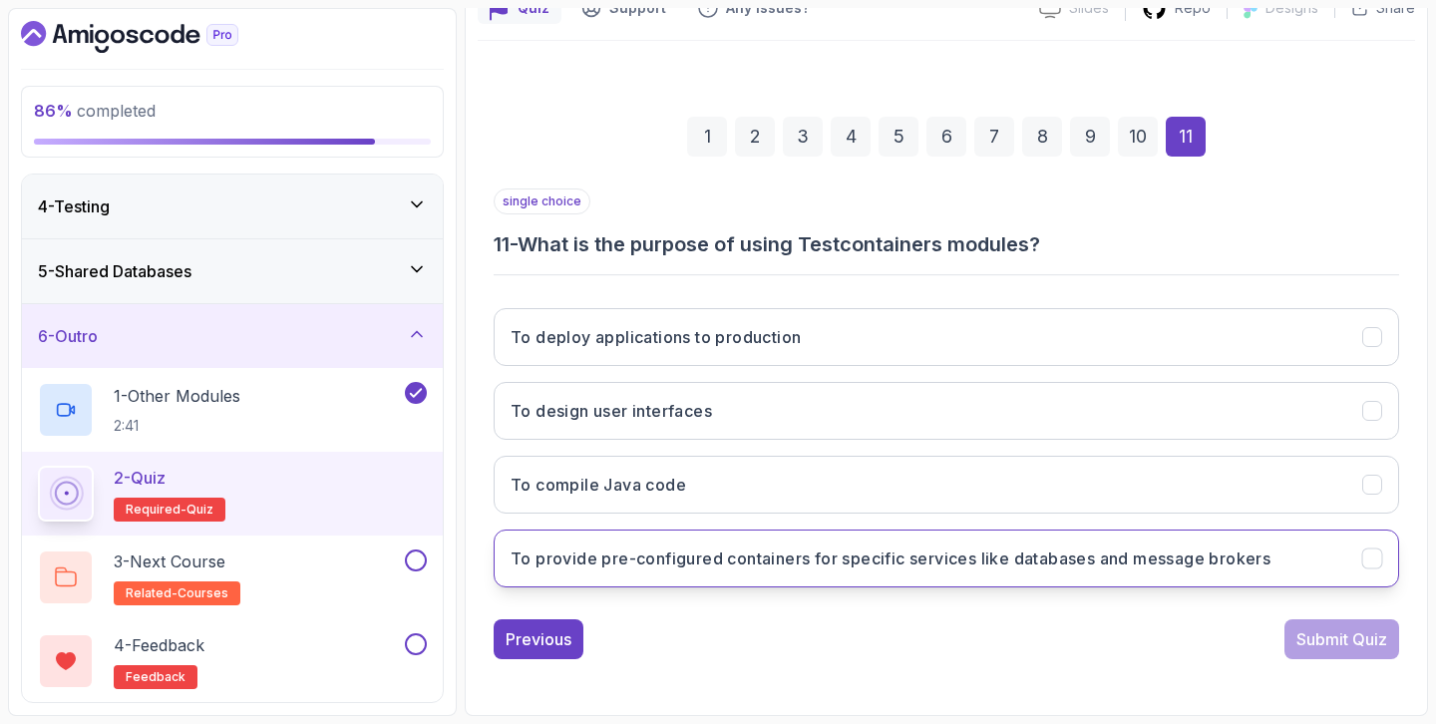
click at [873, 566] on h3 "To provide pre-configured containers for specific services like databases and m…" at bounding box center [890, 558] width 760 height 24
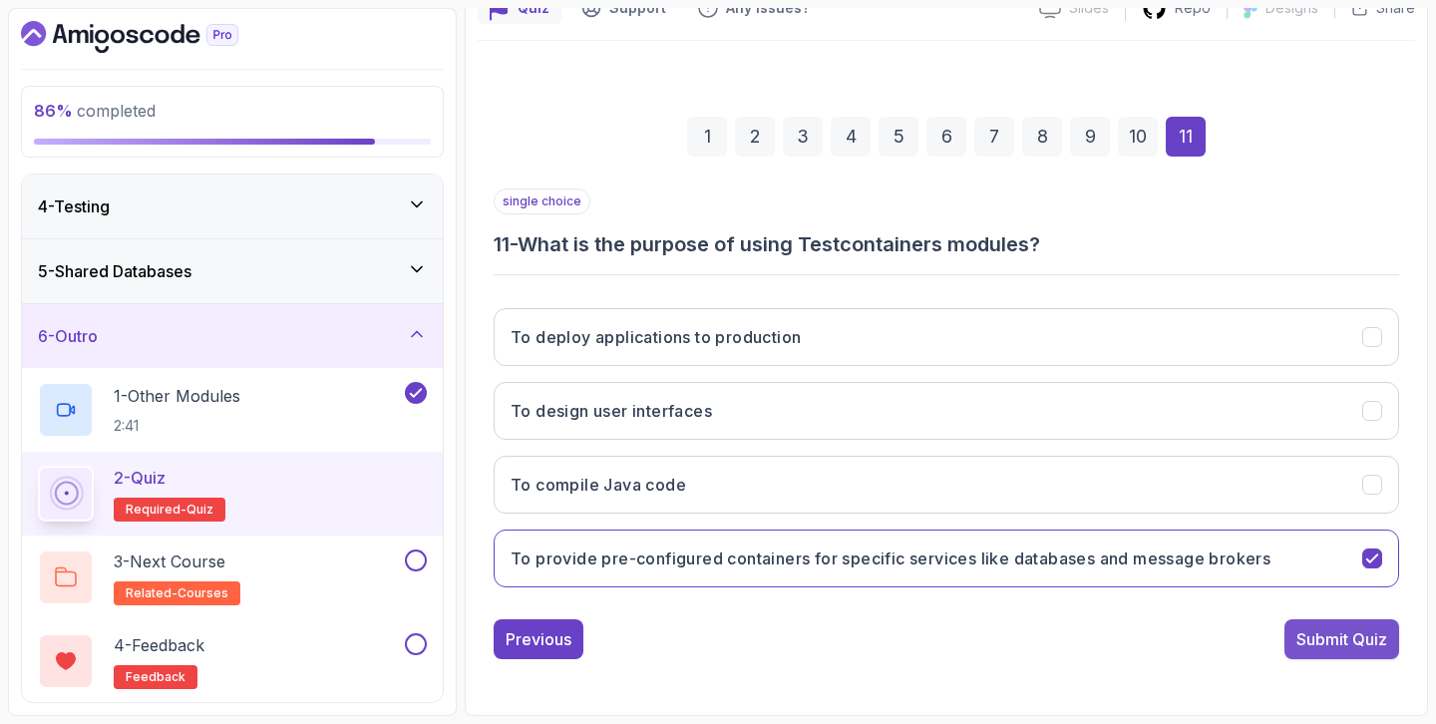
click at [1354, 644] on div "Submit Quiz" at bounding box center [1341, 639] width 91 height 24
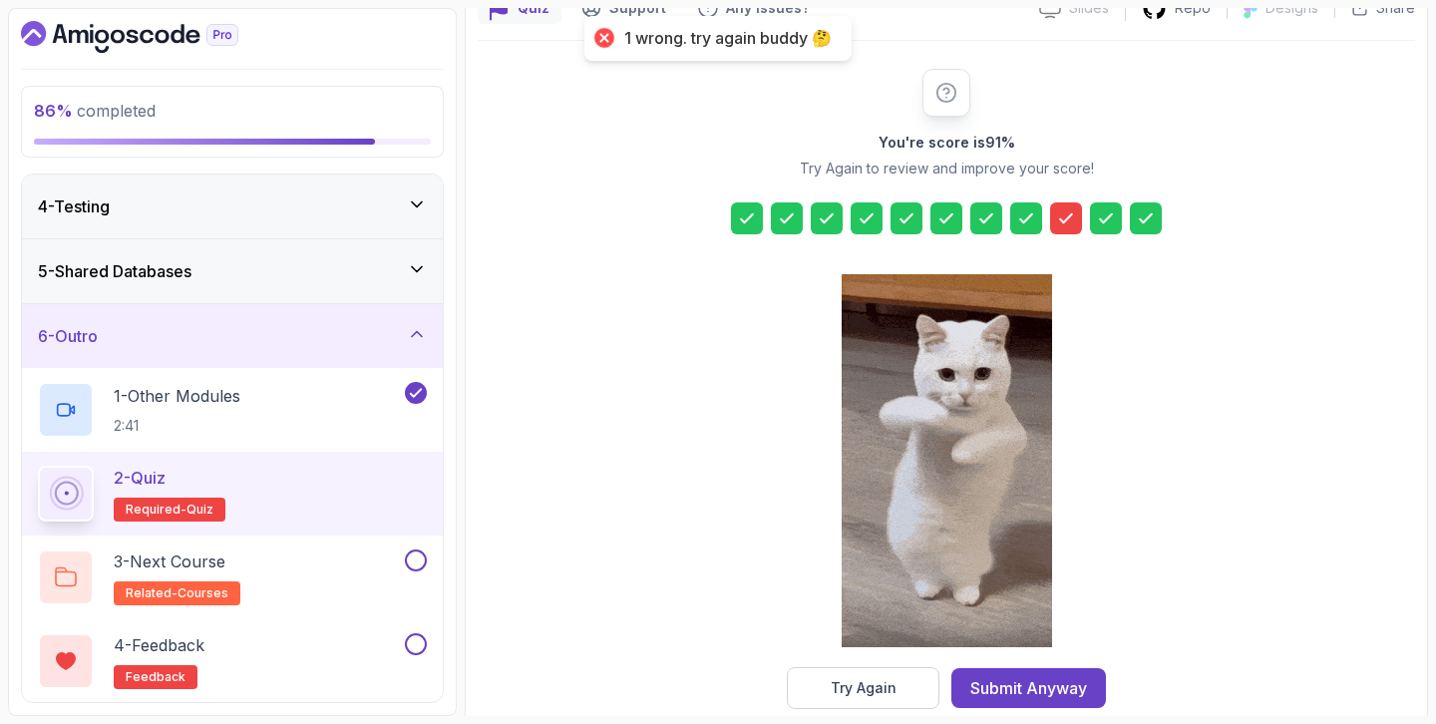
click at [1064, 222] on icon at bounding box center [1066, 218] width 12 height 8
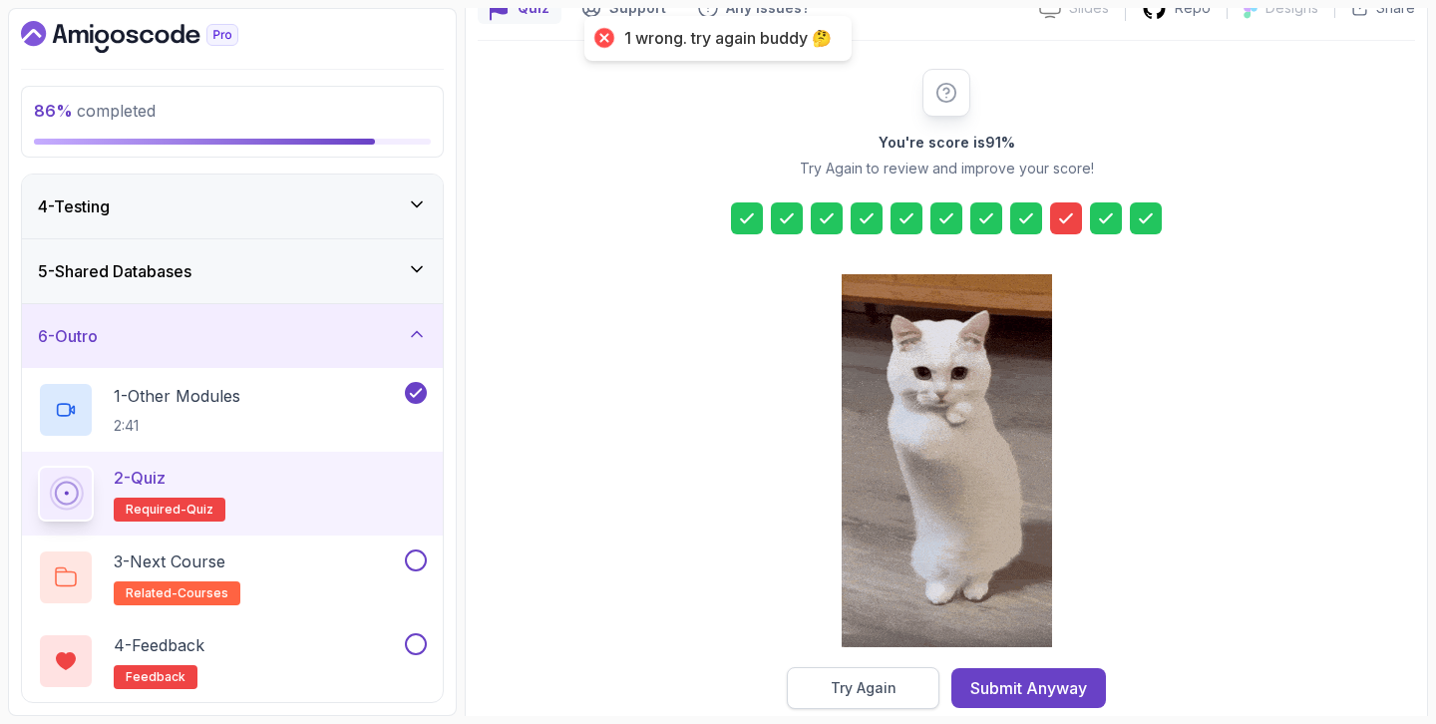
click at [853, 698] on button "Try Again" at bounding box center [863, 688] width 153 height 42
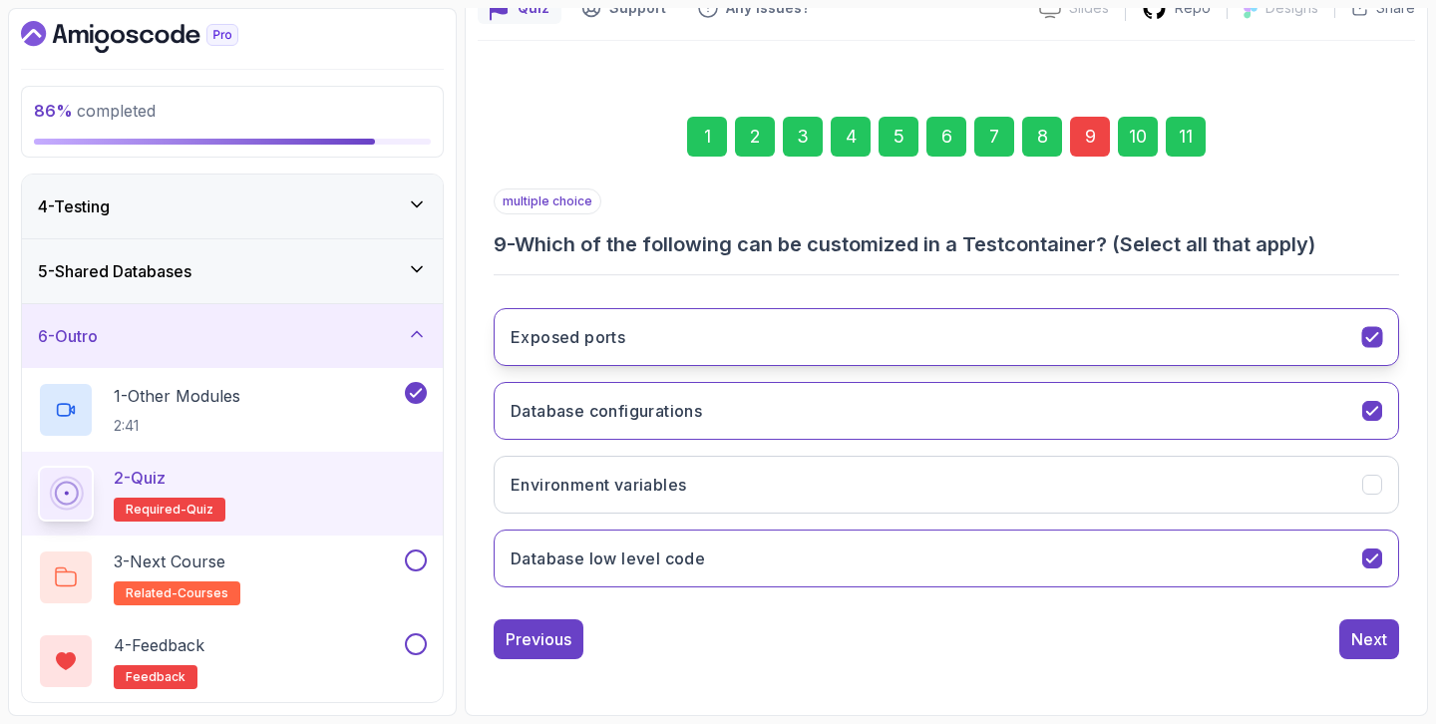
click at [746, 342] on button "Exposed ports" at bounding box center [946, 337] width 905 height 58
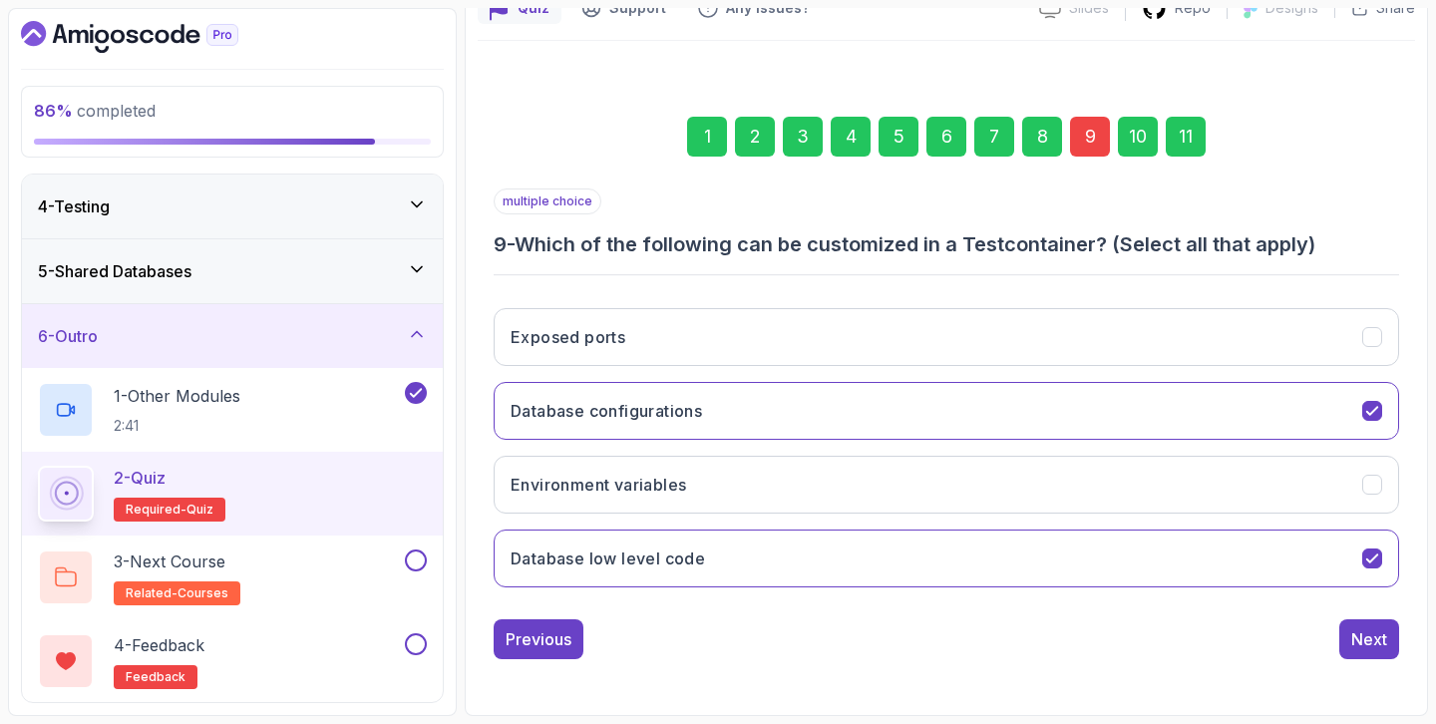
click at [1184, 135] on div "11" at bounding box center [1186, 137] width 40 height 40
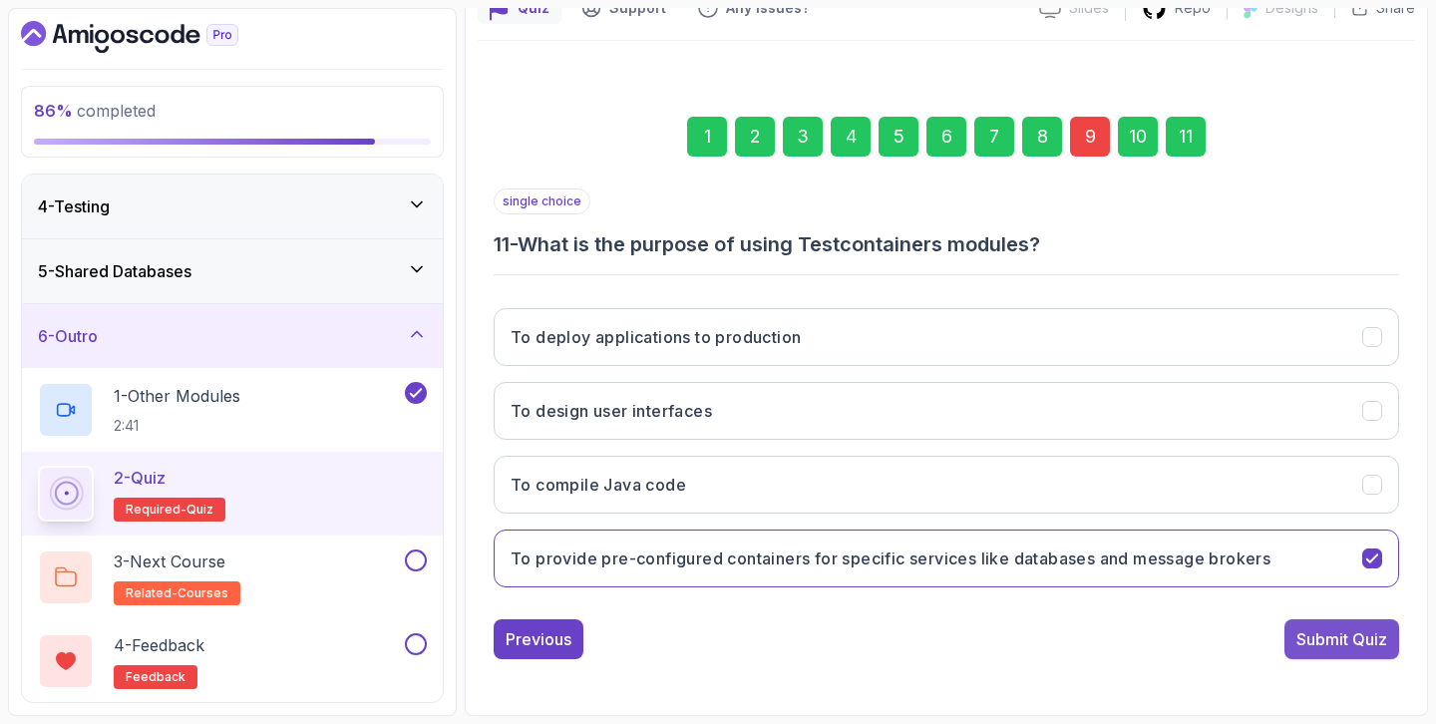
click at [1355, 658] on button "Submit Quiz" at bounding box center [1341, 639] width 115 height 40
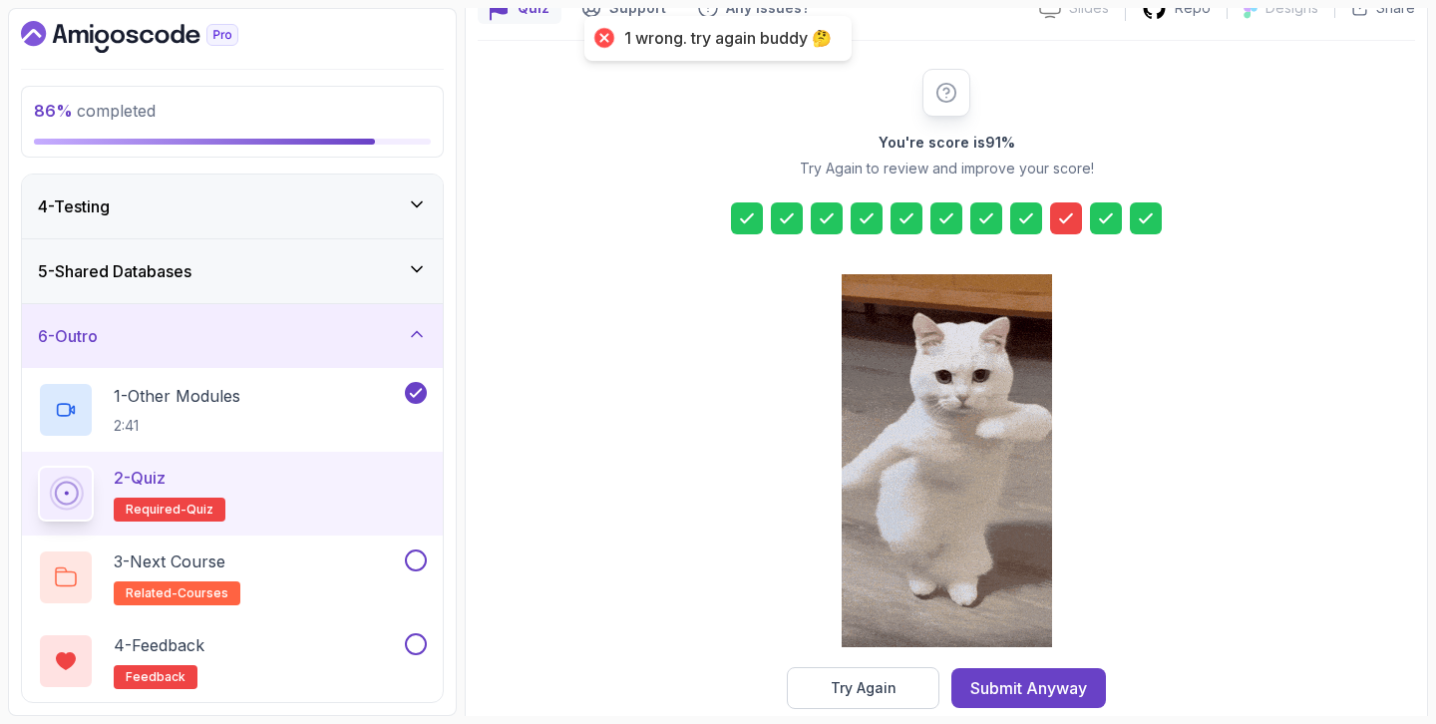
click at [1053, 213] on div at bounding box center [1066, 218] width 32 height 32
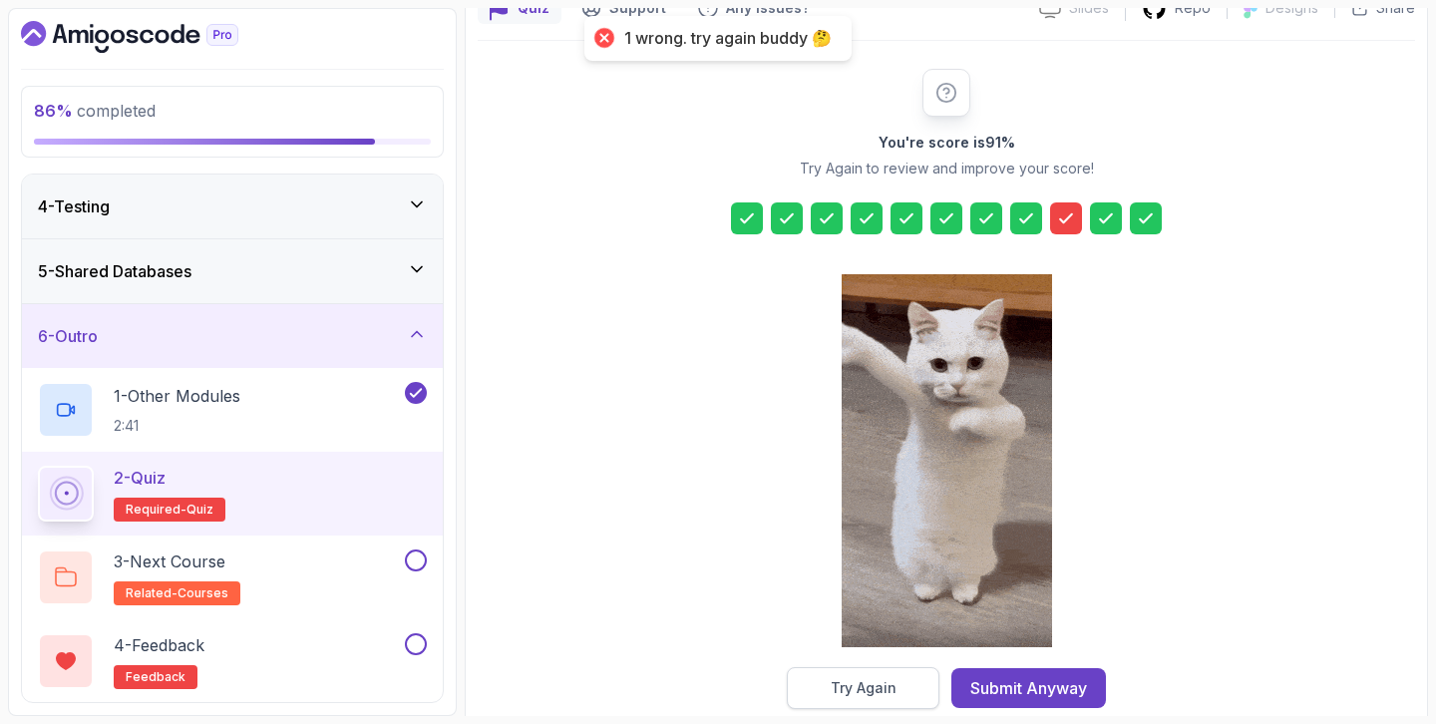
click at [888, 680] on div "Try Again" at bounding box center [864, 688] width 66 height 20
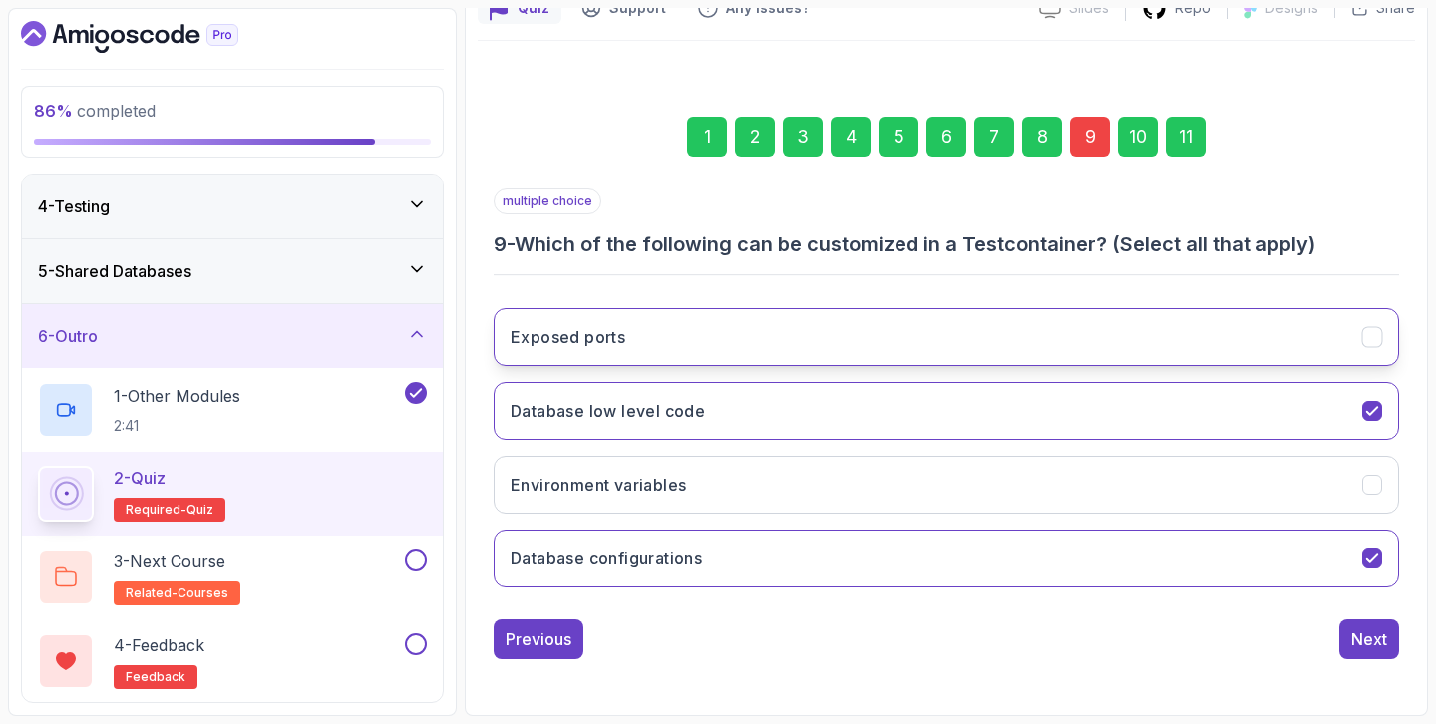
click at [934, 344] on button "Exposed ports" at bounding box center [946, 337] width 905 height 58
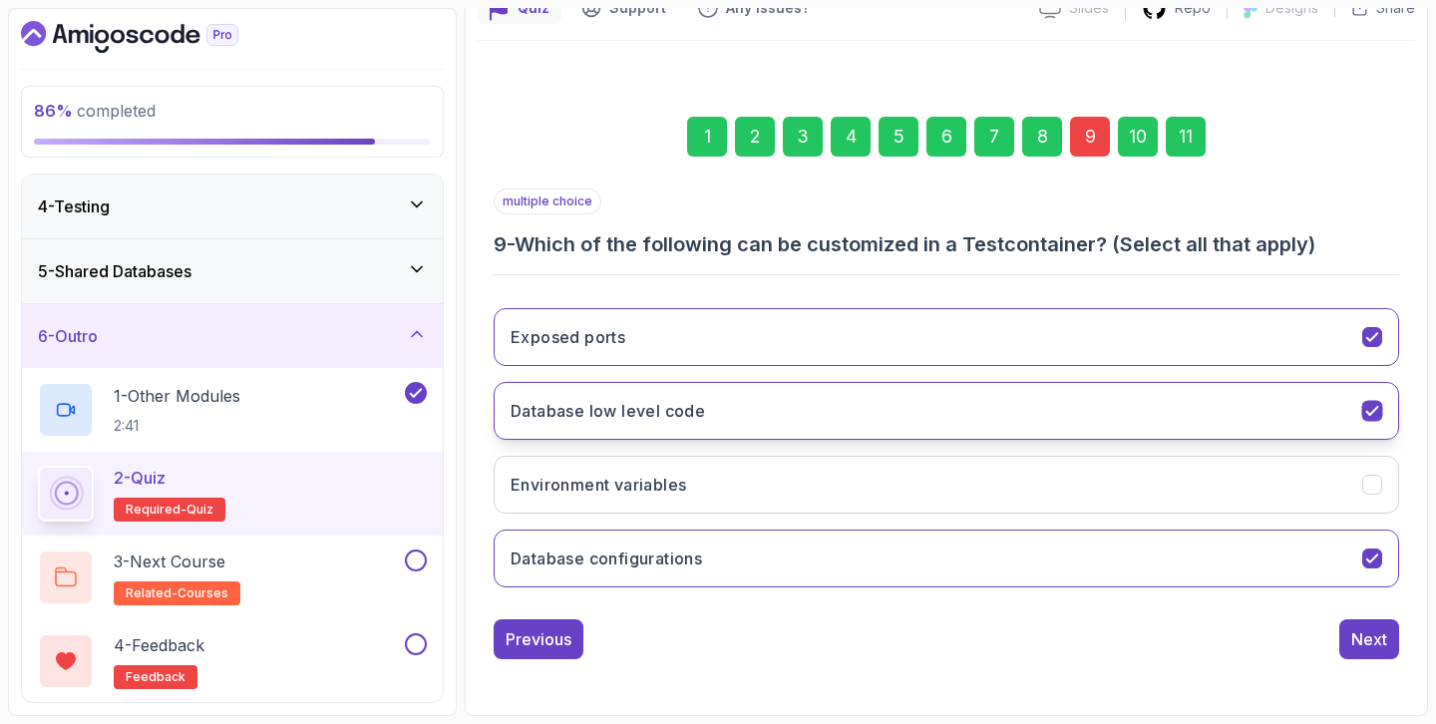
click at [889, 419] on button "Database low level code" at bounding box center [946, 411] width 905 height 58
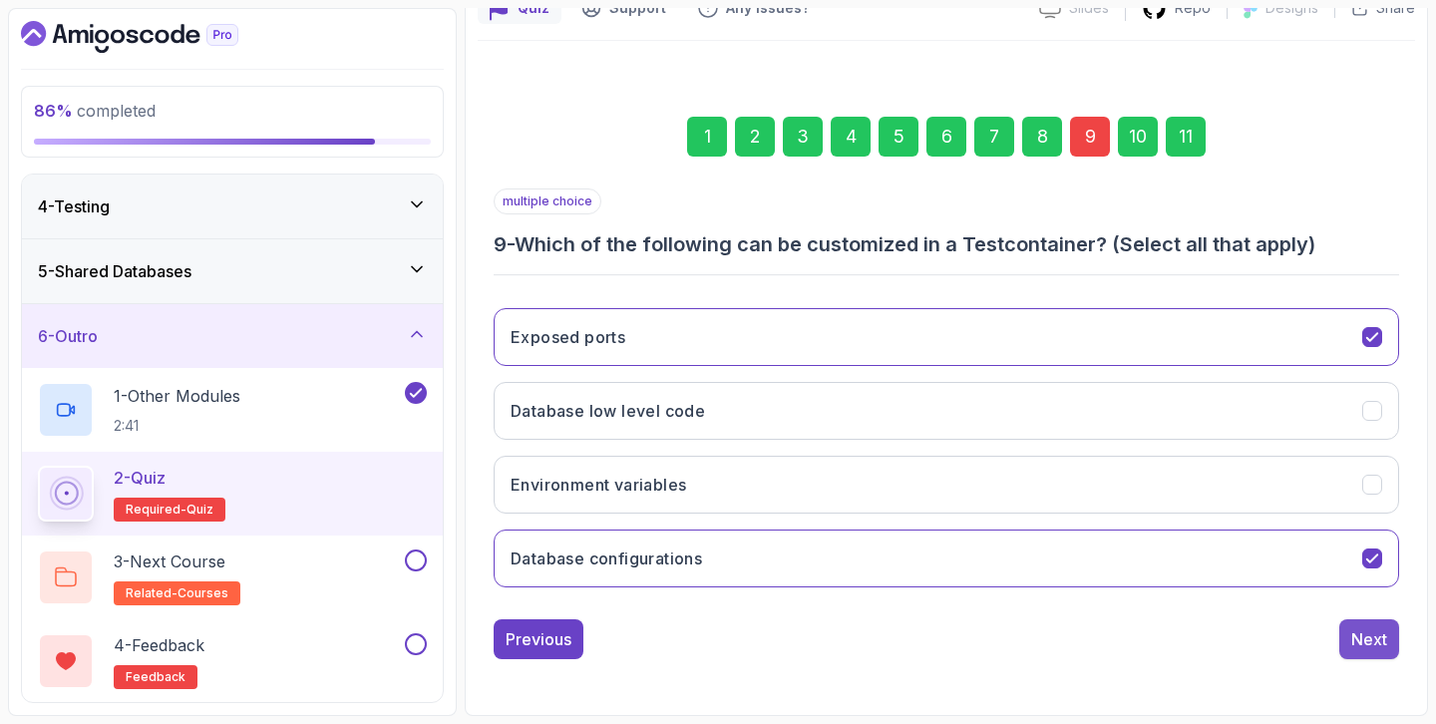
click at [1352, 637] on div "Next" at bounding box center [1369, 639] width 36 height 24
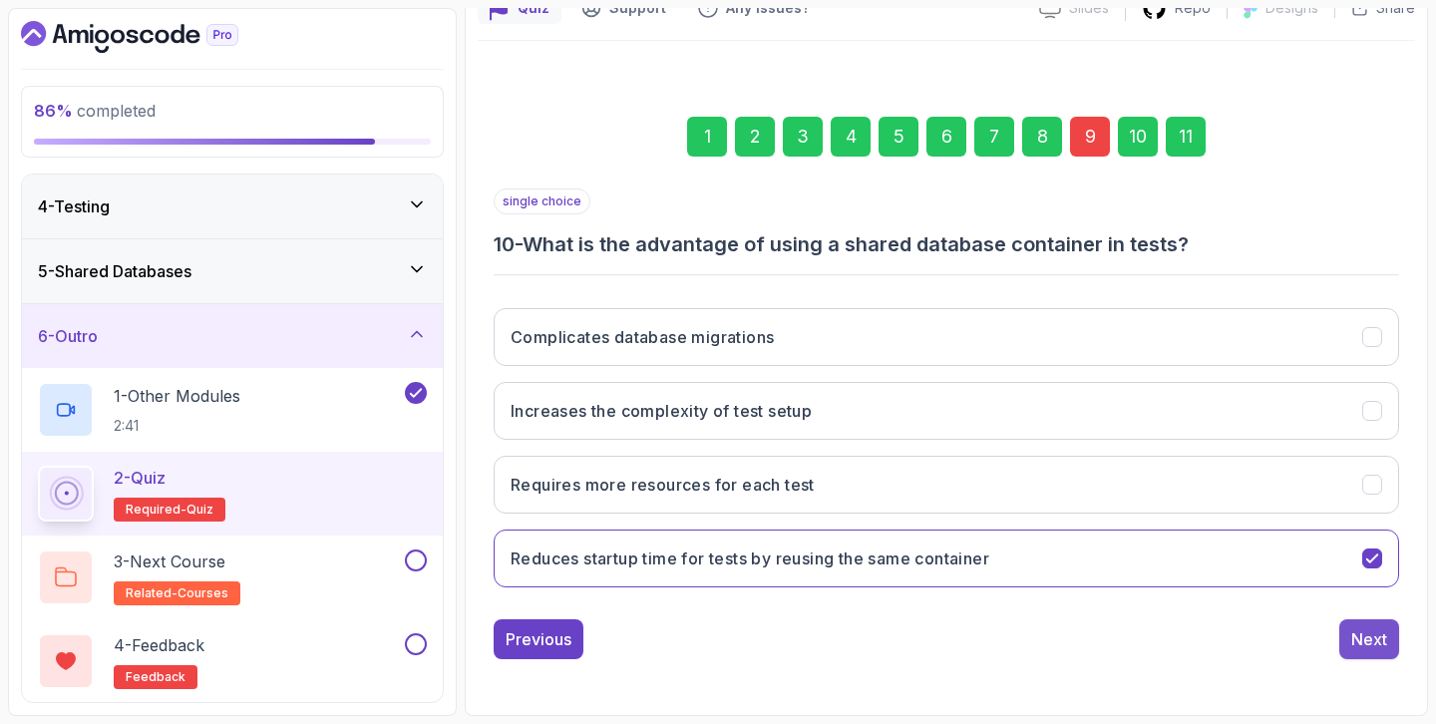
click at [1379, 637] on div "Next" at bounding box center [1369, 639] width 36 height 24
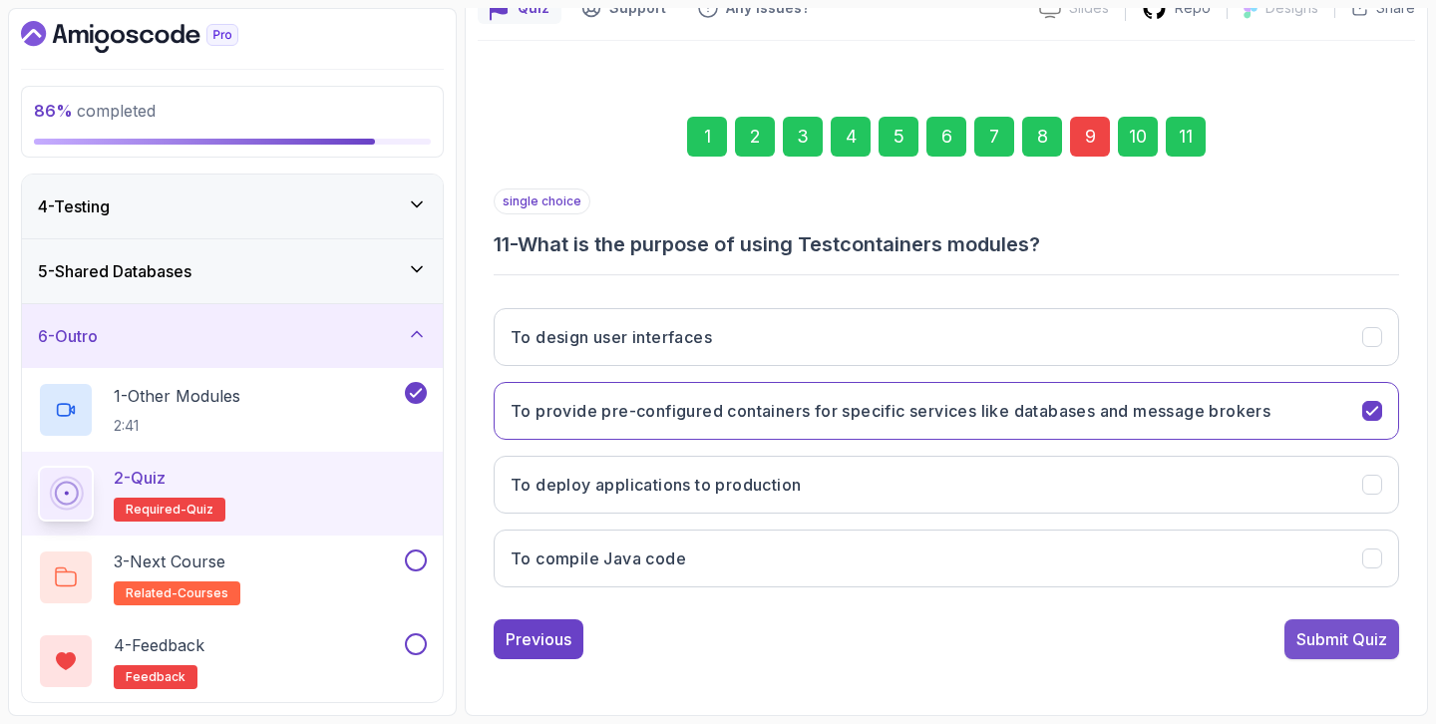
click at [1372, 649] on div "Submit Quiz" at bounding box center [1341, 639] width 91 height 24
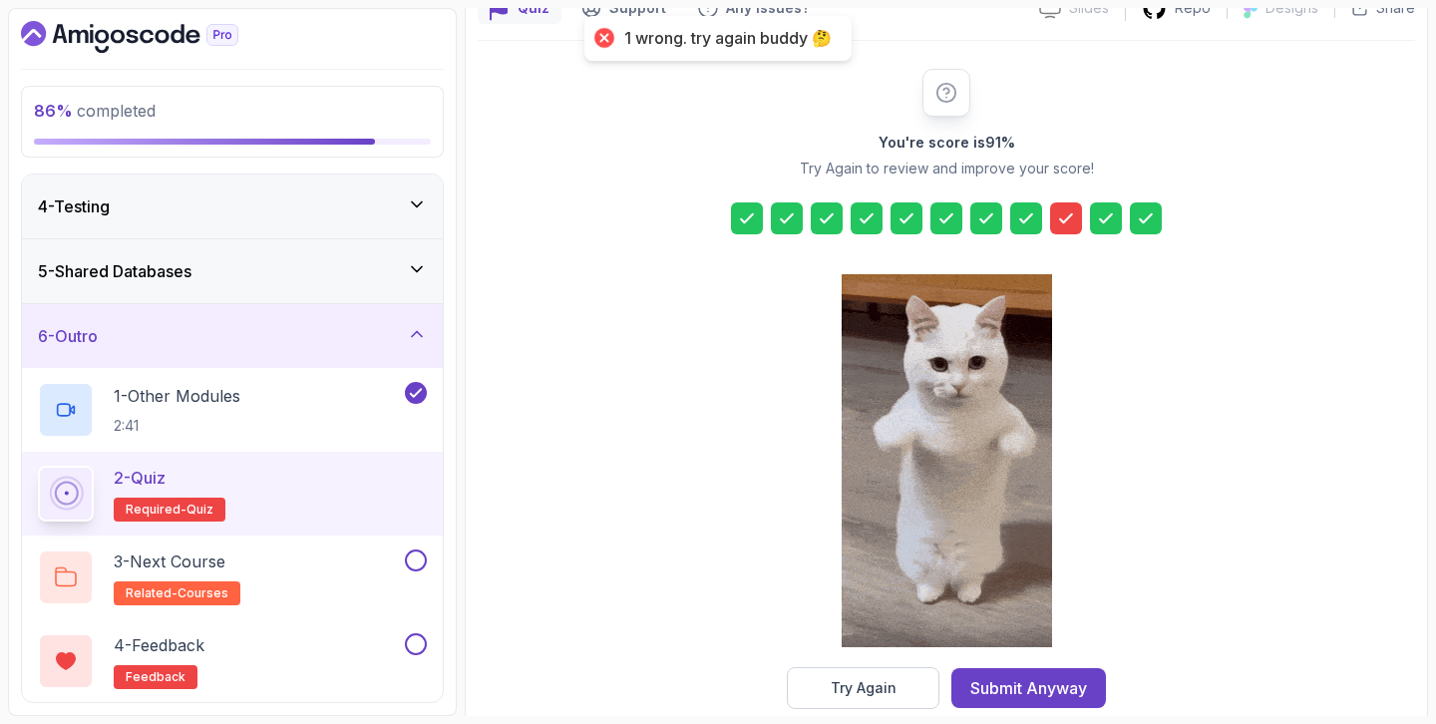
click at [1070, 203] on div at bounding box center [1066, 218] width 32 height 32
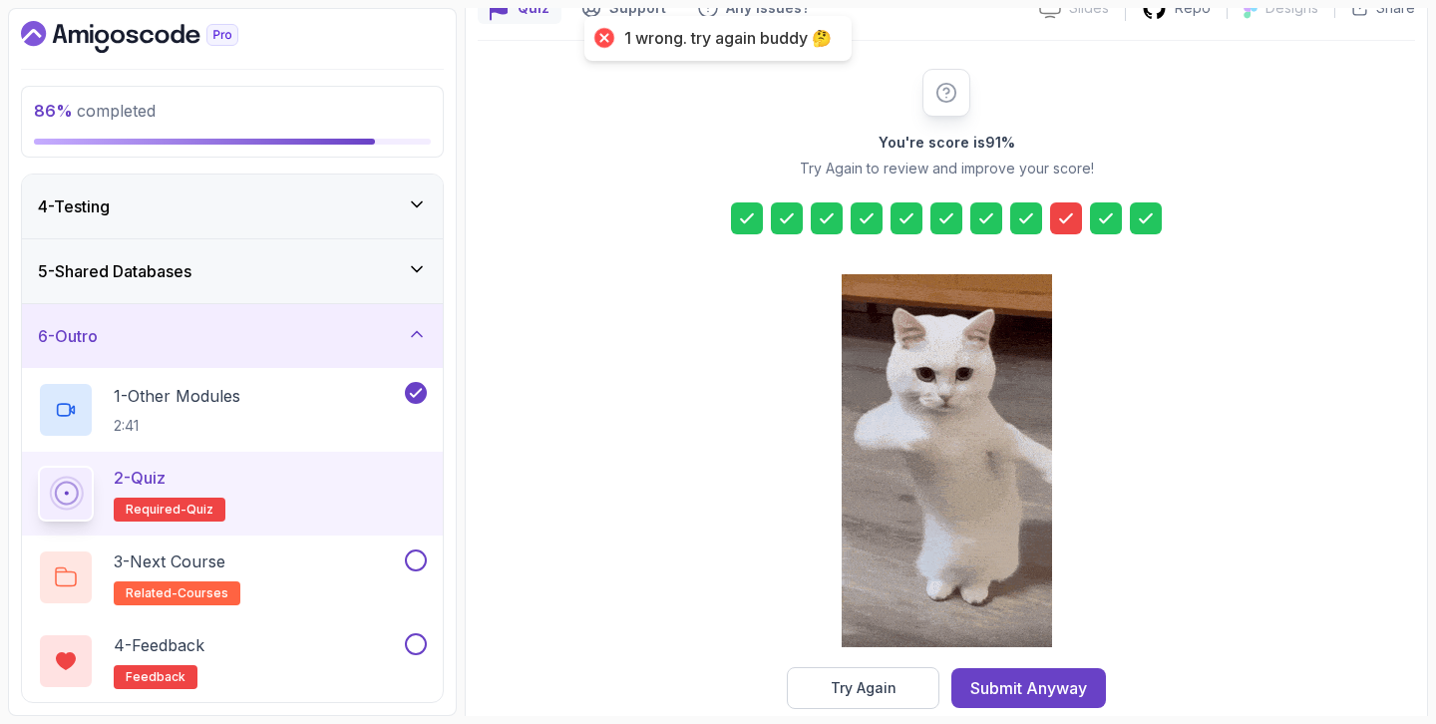
click at [1062, 238] on div "You're score is 91 % Try Again to review and improve your score! Try Again Subm…" at bounding box center [946, 389] width 383 height 640
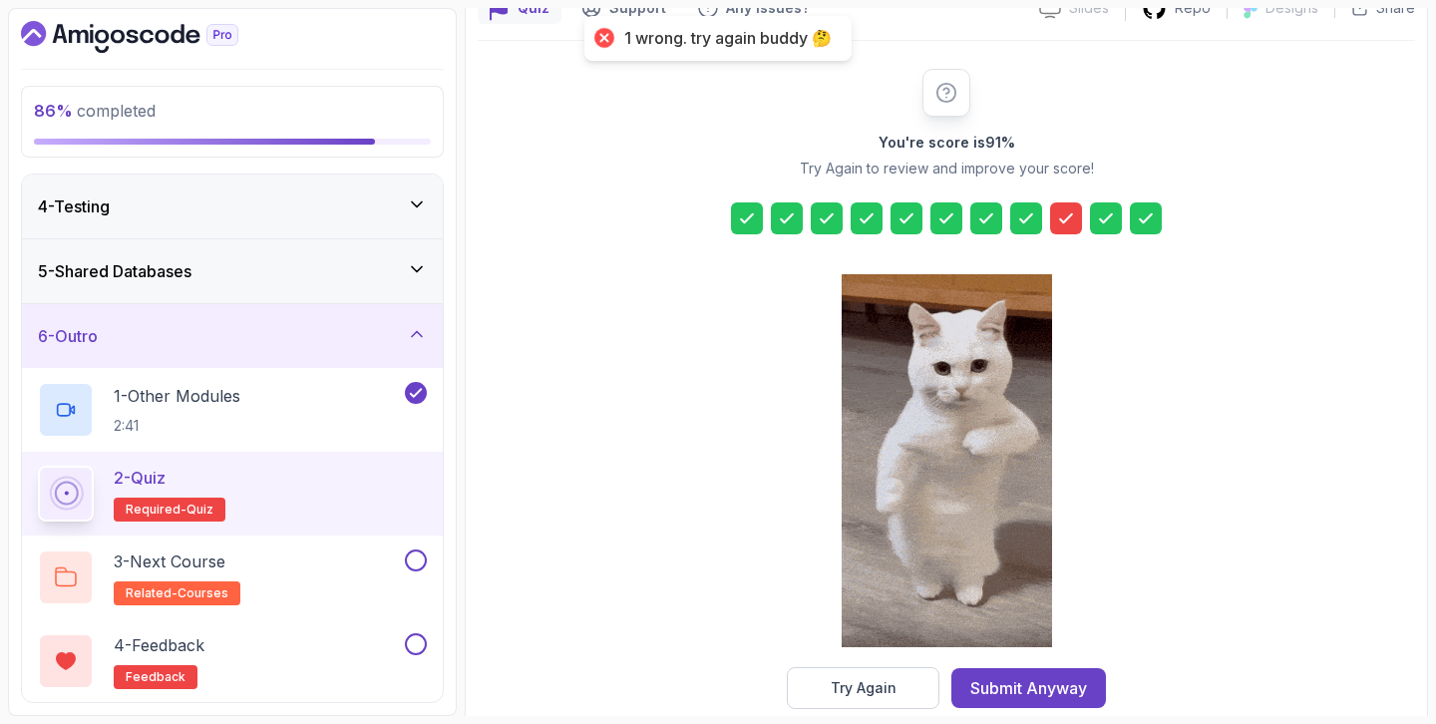
click at [1062, 224] on icon at bounding box center [1066, 218] width 20 height 20
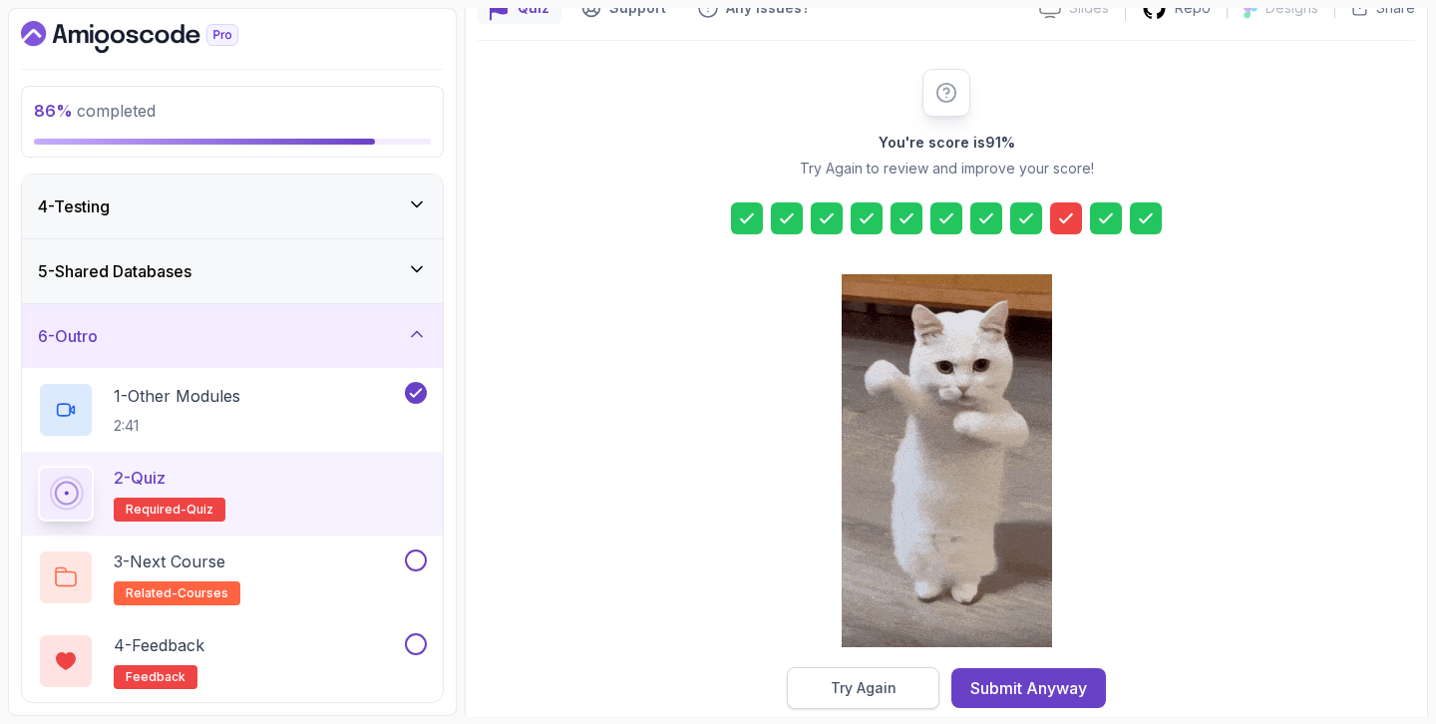
click at [877, 667] on button "Try Again" at bounding box center [863, 688] width 153 height 42
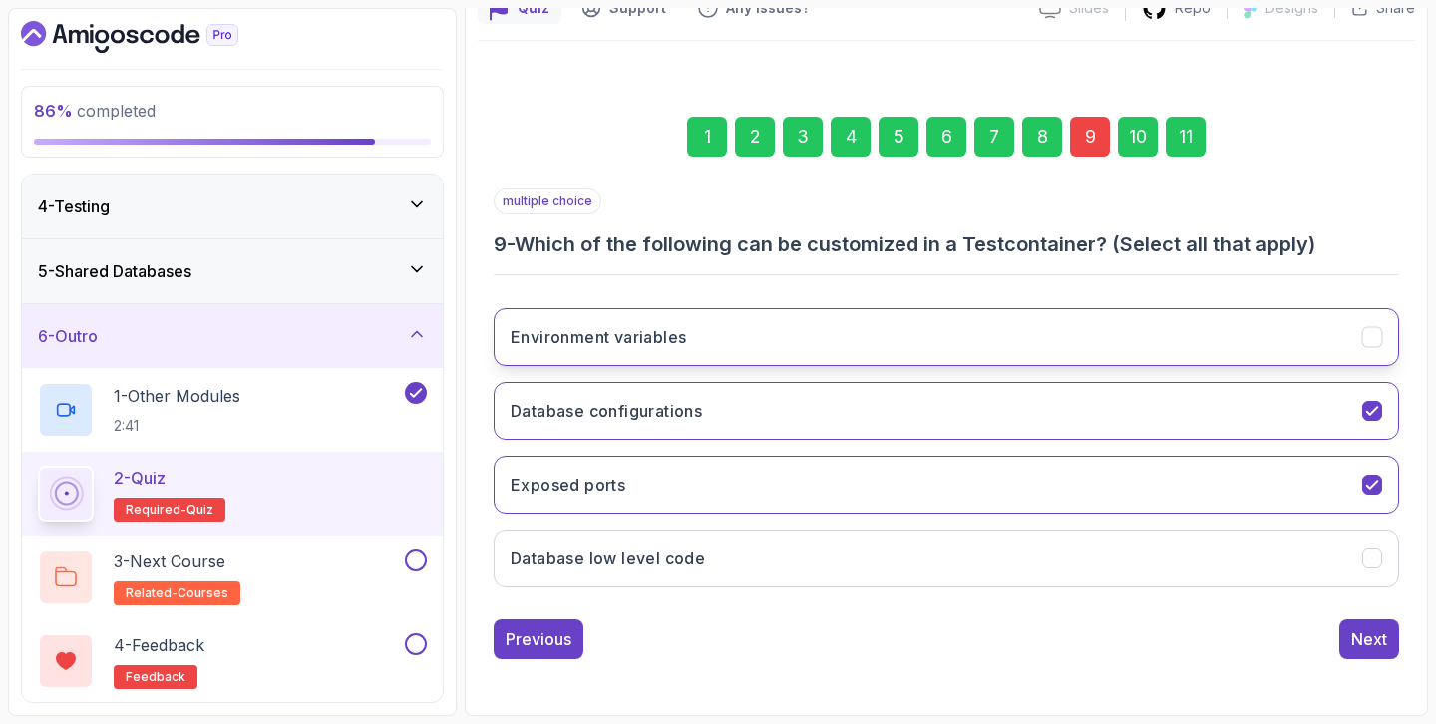
click at [768, 342] on button "Environment variables" at bounding box center [946, 337] width 905 height 58
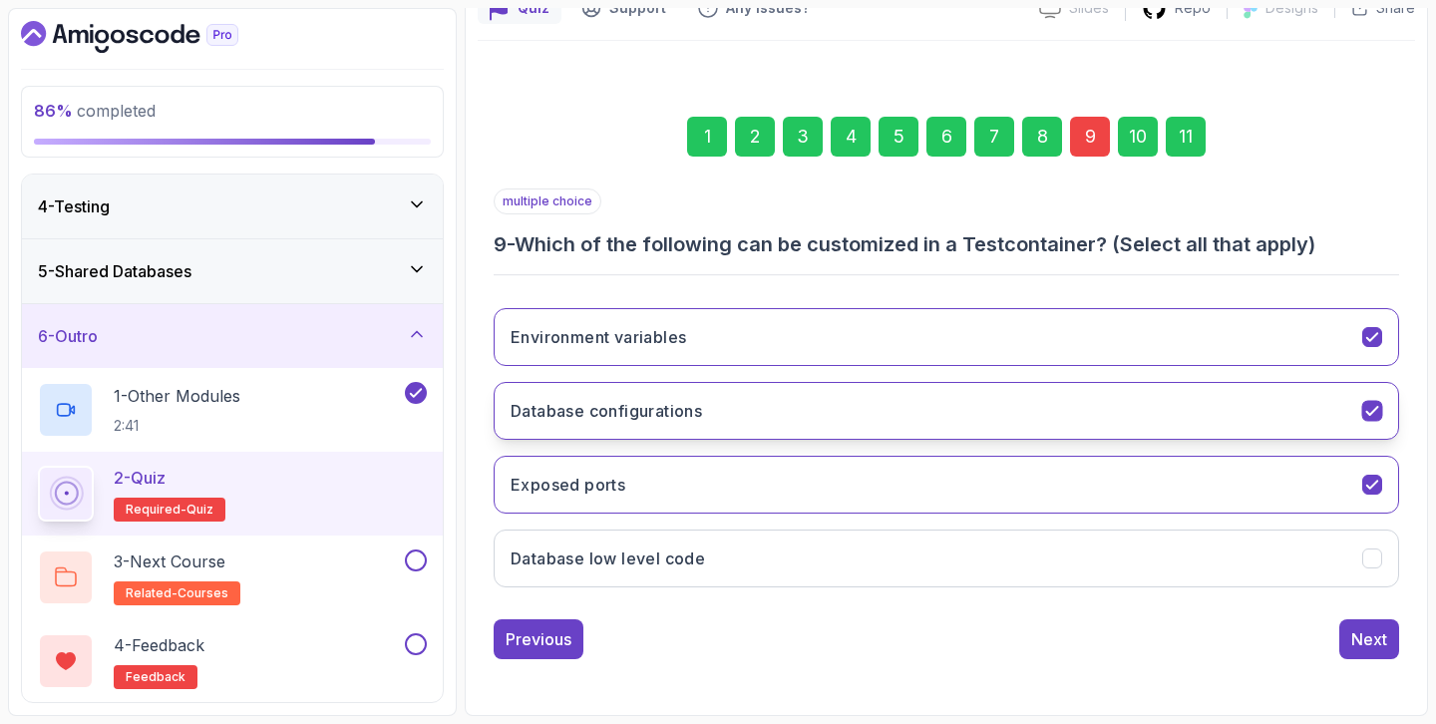
click at [713, 416] on button "Database configurations" at bounding box center [946, 411] width 905 height 58
click at [714, 415] on button "Database configurations" at bounding box center [946, 411] width 905 height 58
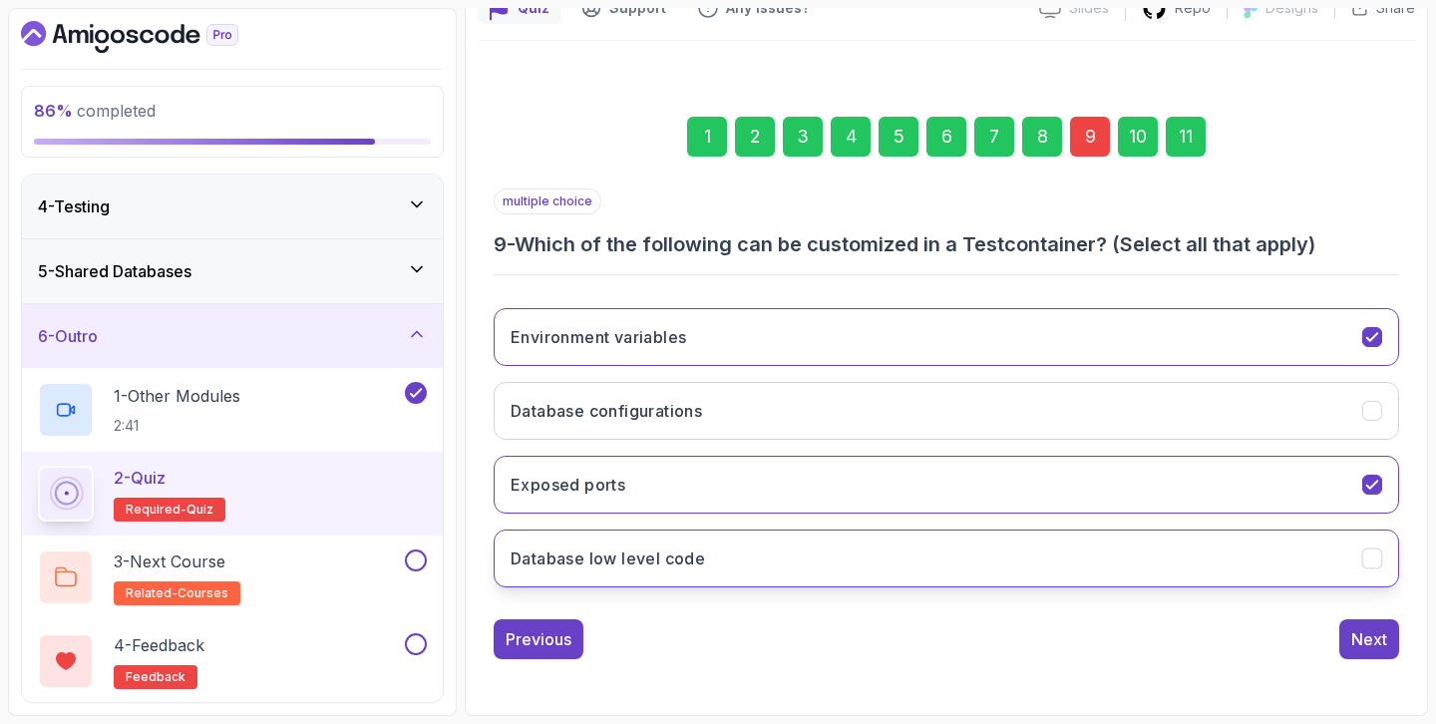
click at [669, 570] on button "Database low level code" at bounding box center [946, 558] width 905 height 58
click at [1201, 126] on div "11" at bounding box center [1186, 137] width 40 height 40
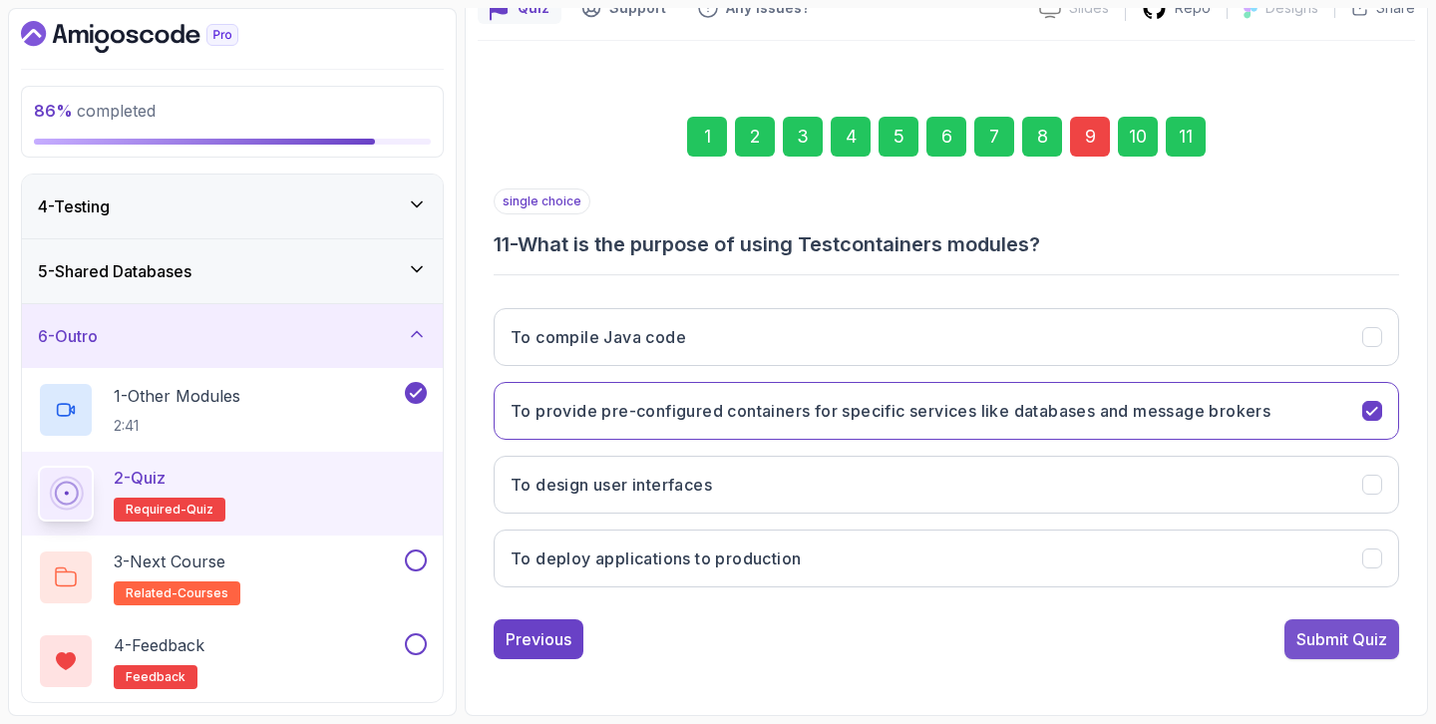
click at [1359, 629] on div "Submit Quiz" at bounding box center [1341, 639] width 91 height 24
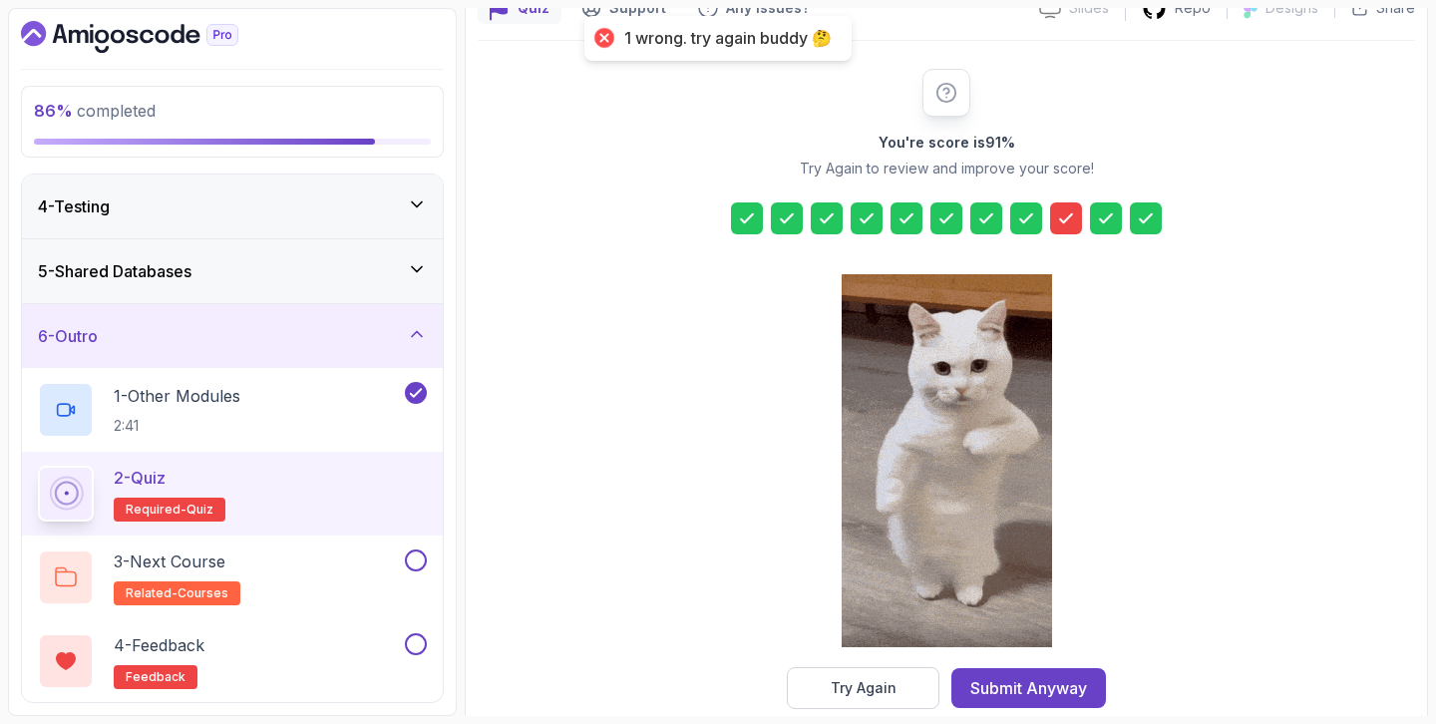
click at [1070, 211] on icon at bounding box center [1066, 218] width 20 height 20
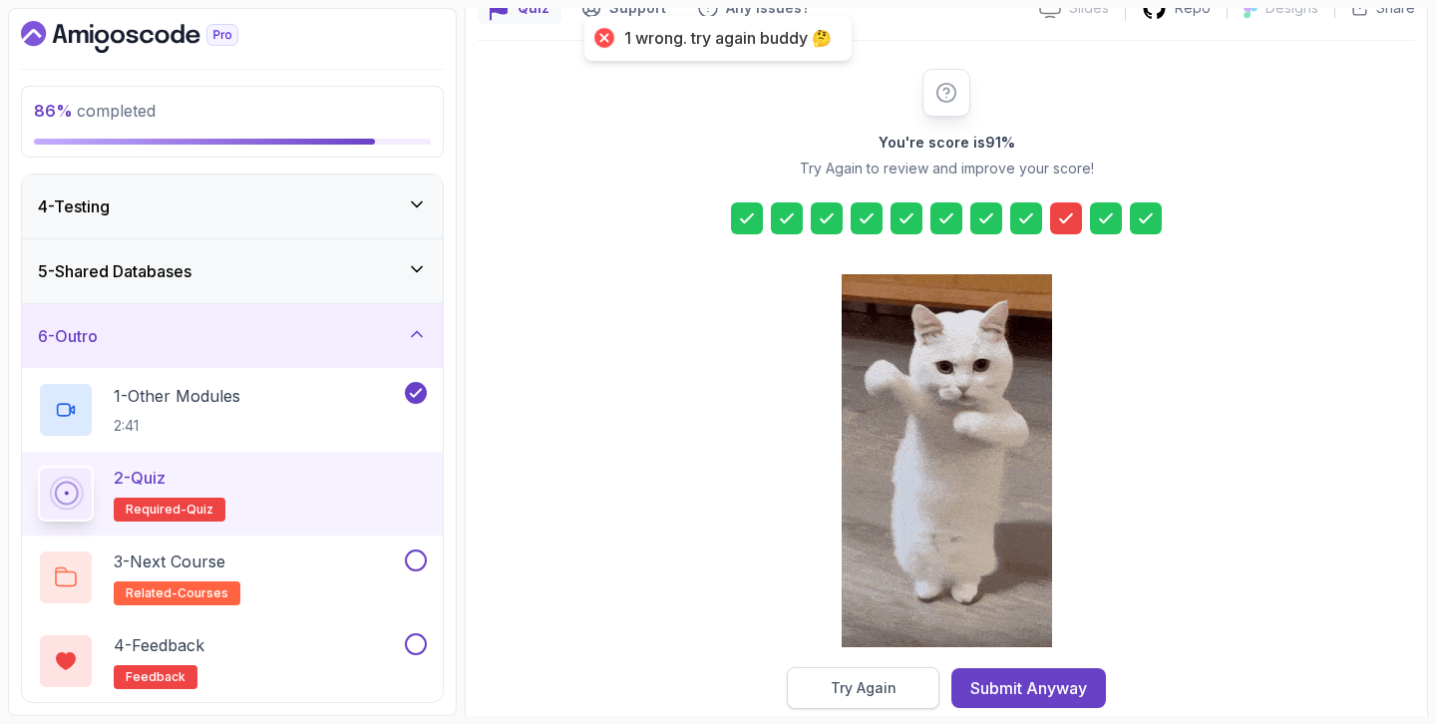
click at [894, 685] on button "Try Again" at bounding box center [863, 688] width 153 height 42
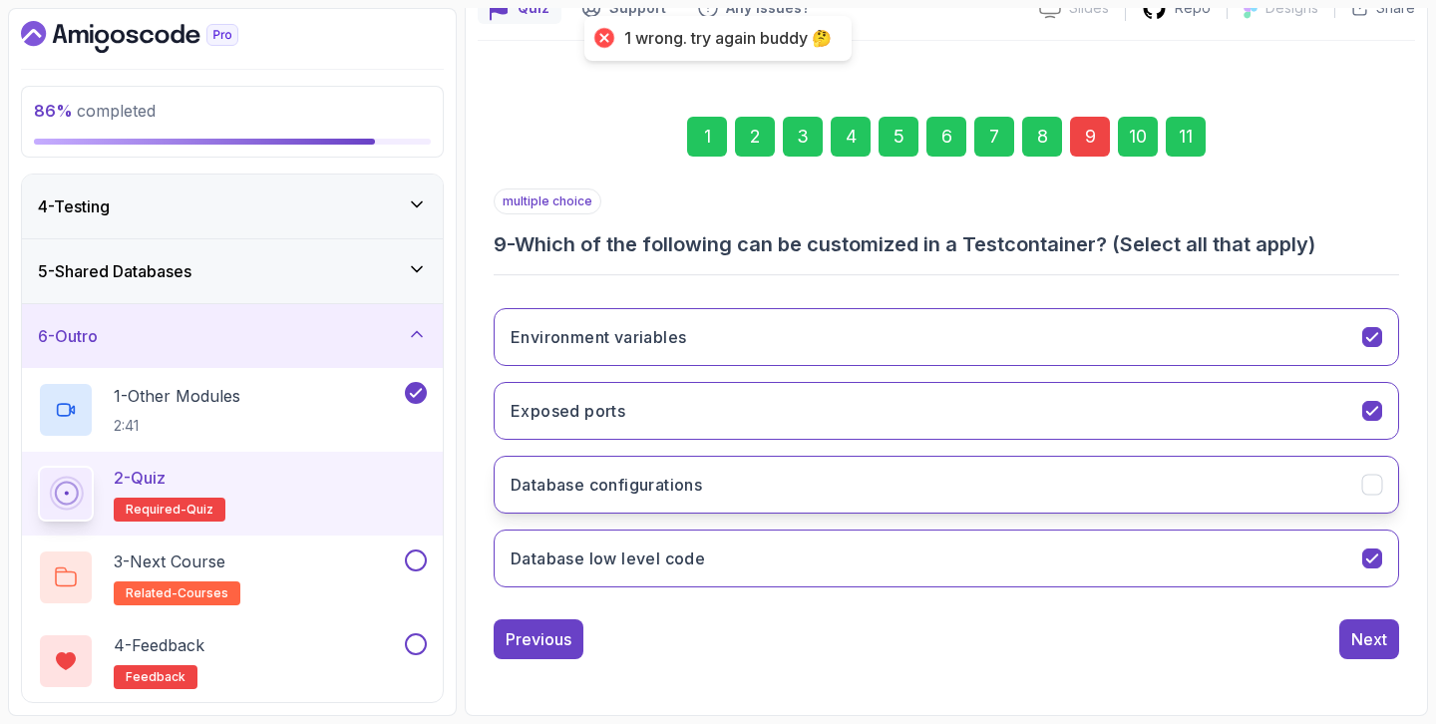
click at [744, 486] on button "Database configurations" at bounding box center [946, 485] width 905 height 58
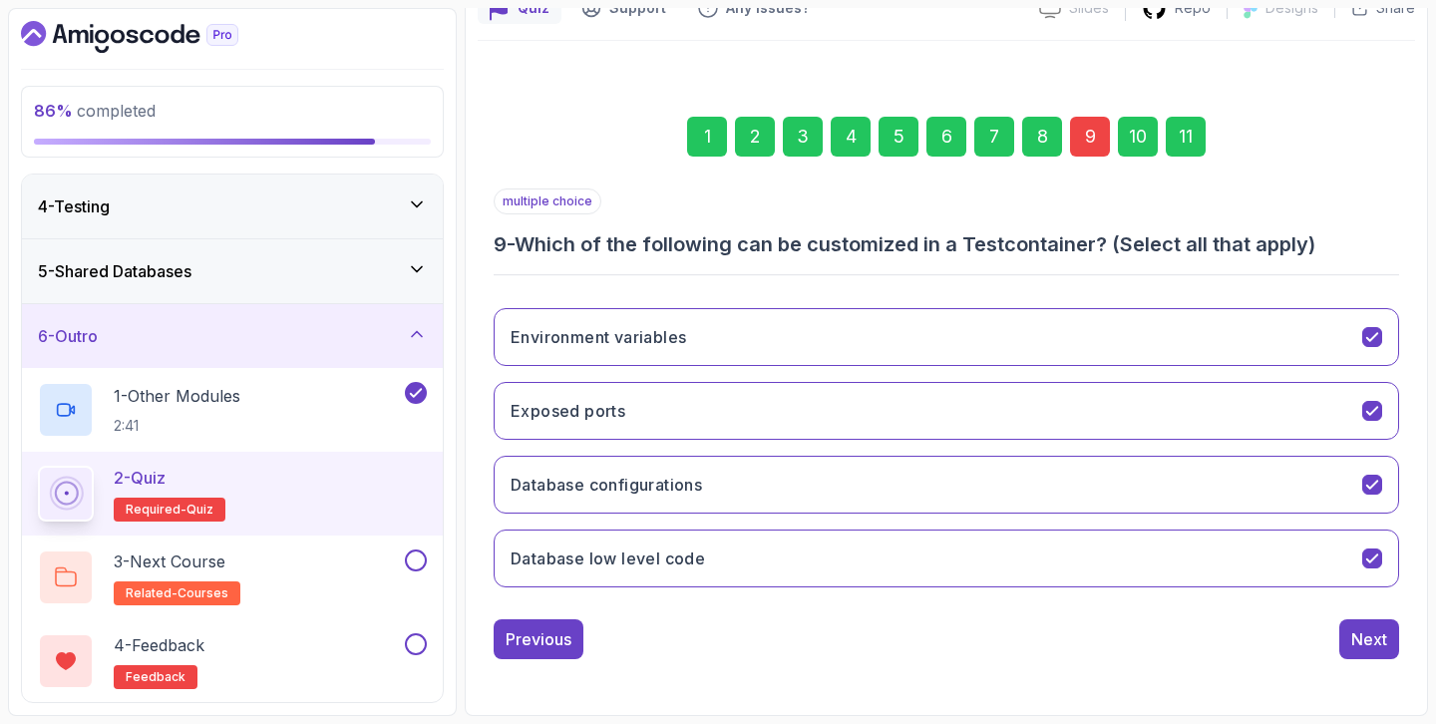
click at [1192, 142] on div "11" at bounding box center [1186, 137] width 40 height 40
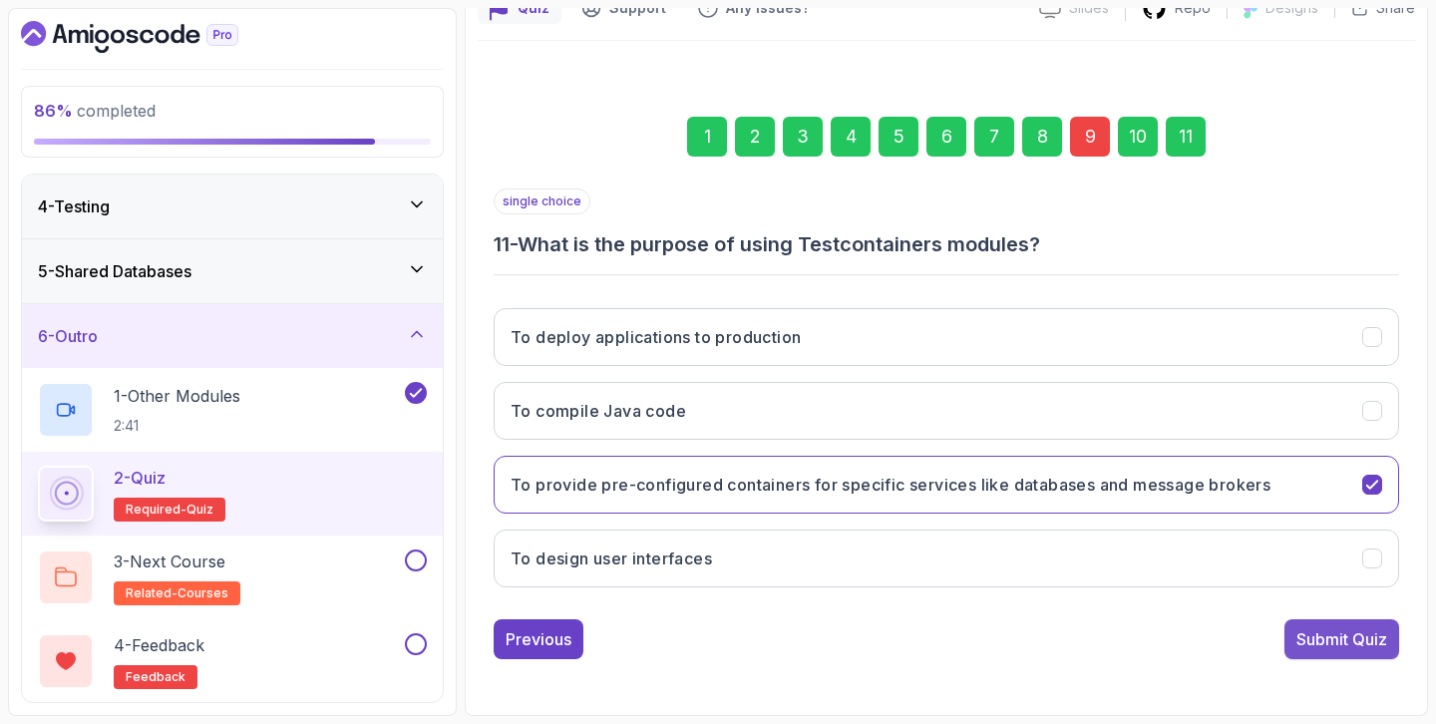
click at [1325, 646] on div "Submit Quiz" at bounding box center [1341, 639] width 91 height 24
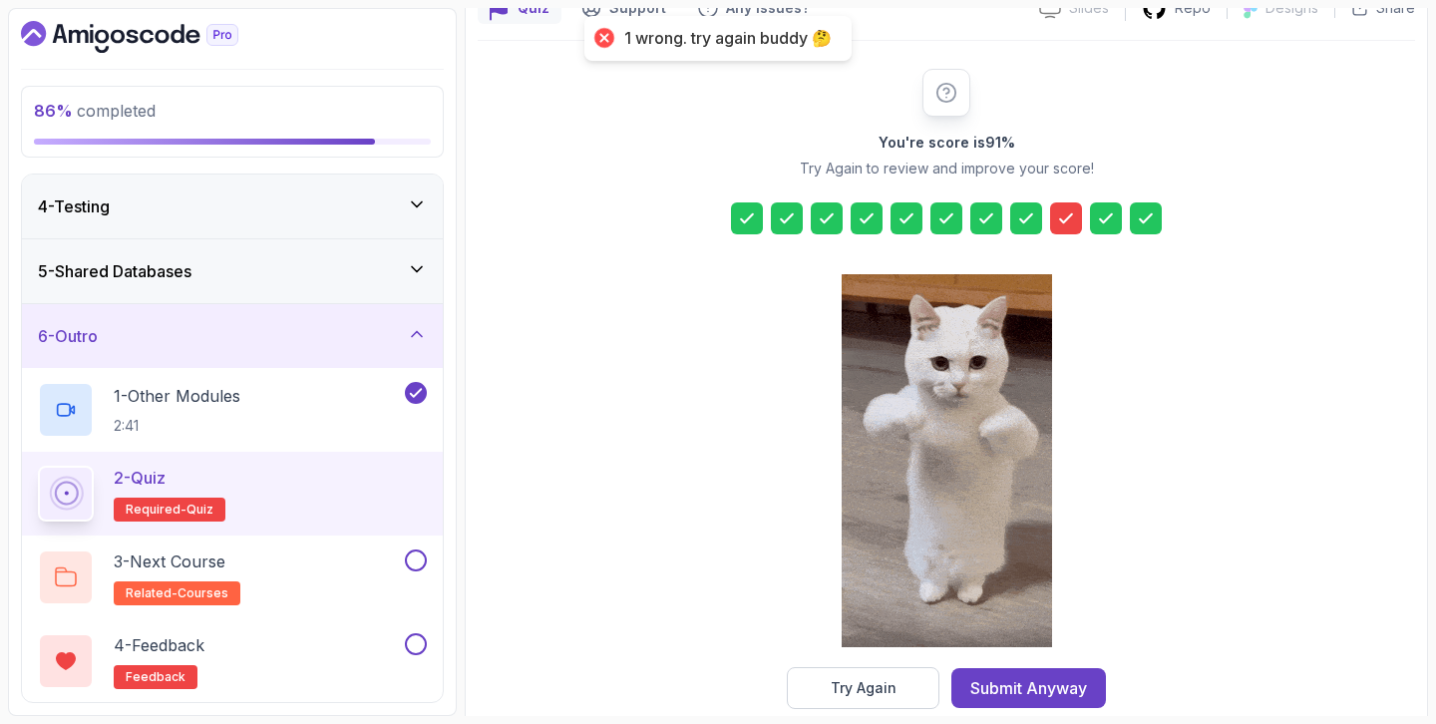
click at [1063, 221] on icon at bounding box center [1066, 218] width 12 height 8
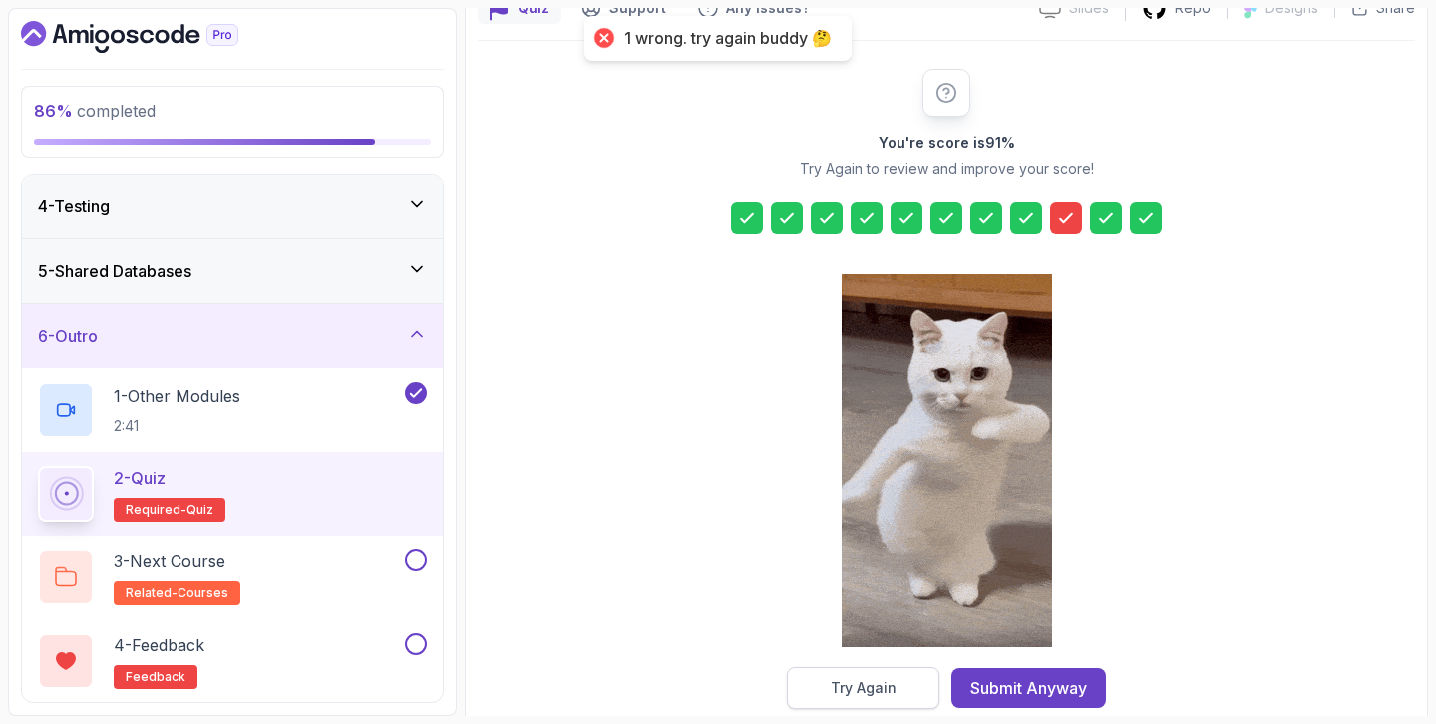
click at [846, 702] on button "Try Again" at bounding box center [863, 688] width 153 height 42
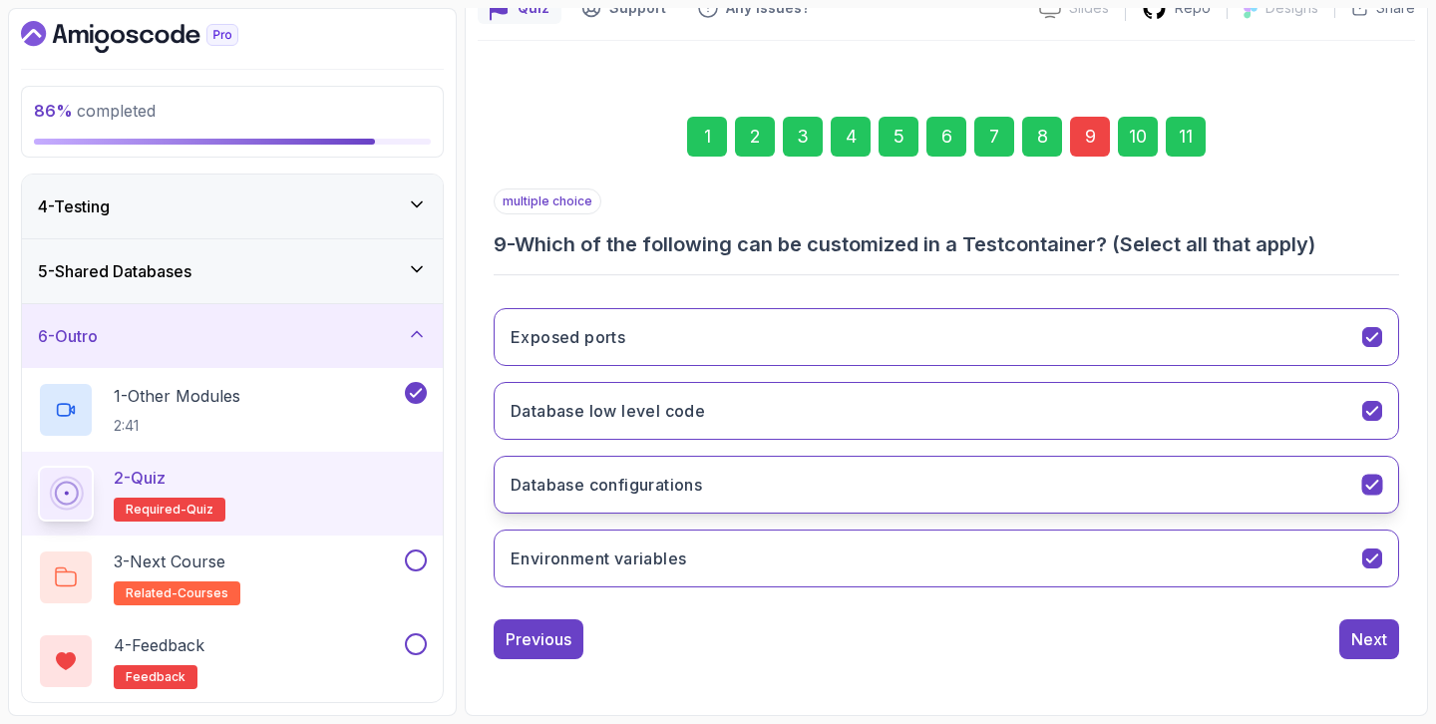
click at [702, 487] on h3 "Database configurations" at bounding box center [605, 485] width 191 height 24
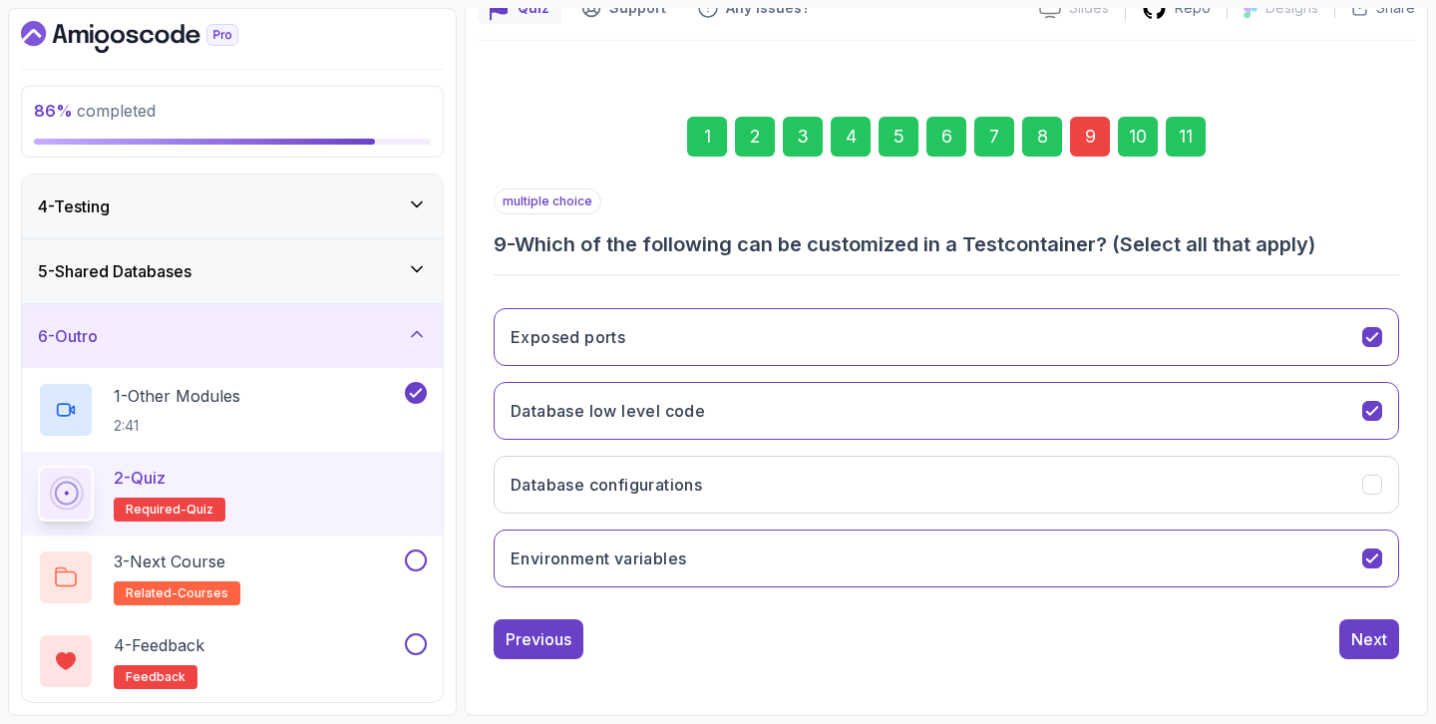
click at [1185, 137] on div "11" at bounding box center [1186, 137] width 40 height 40
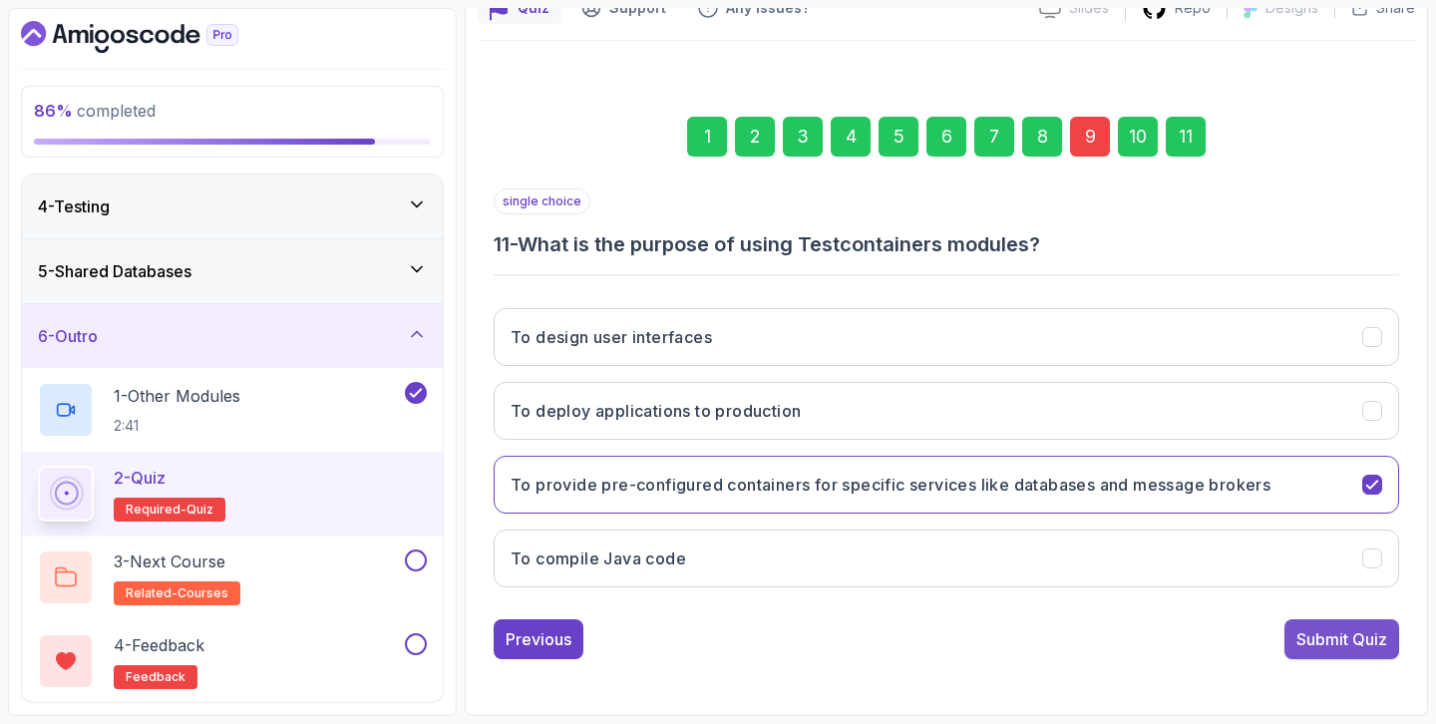
click at [1368, 648] on div "Submit Quiz" at bounding box center [1341, 639] width 91 height 24
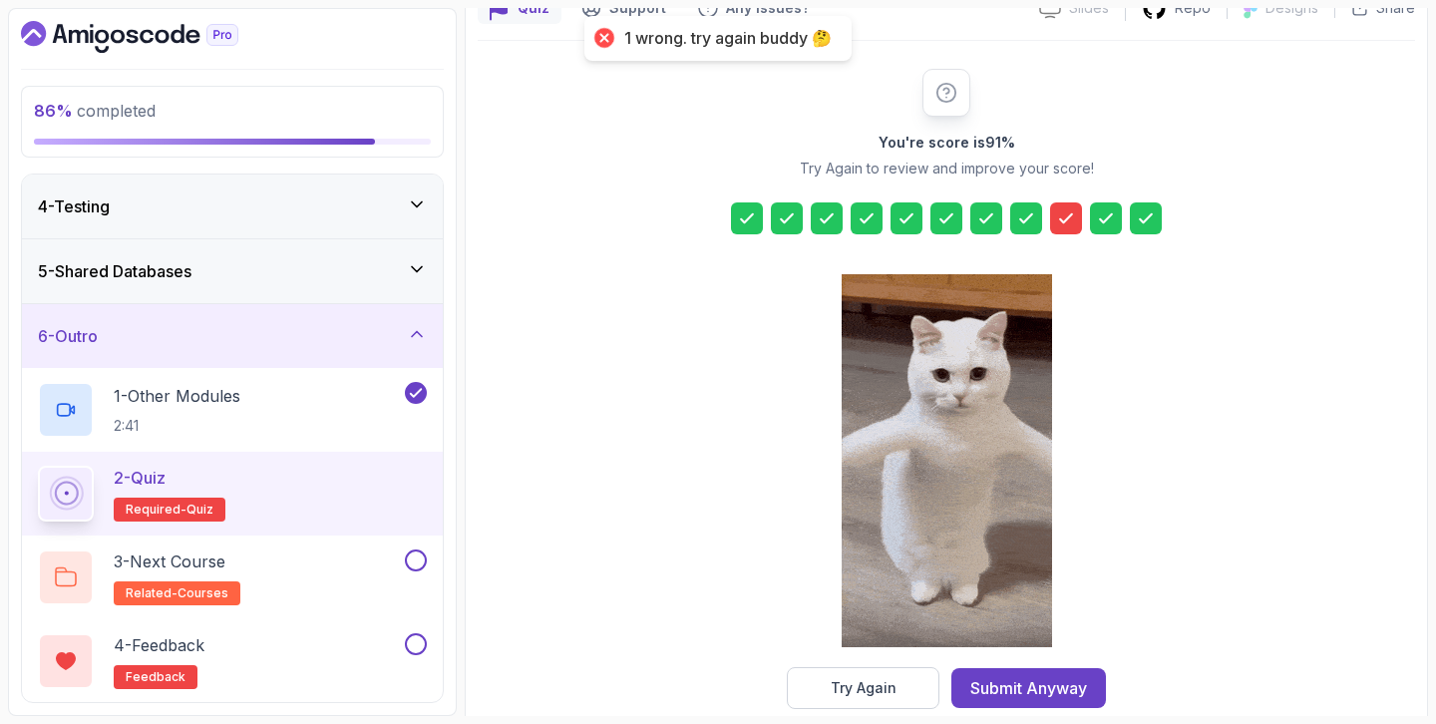
click at [1067, 224] on icon at bounding box center [1066, 218] width 20 height 20
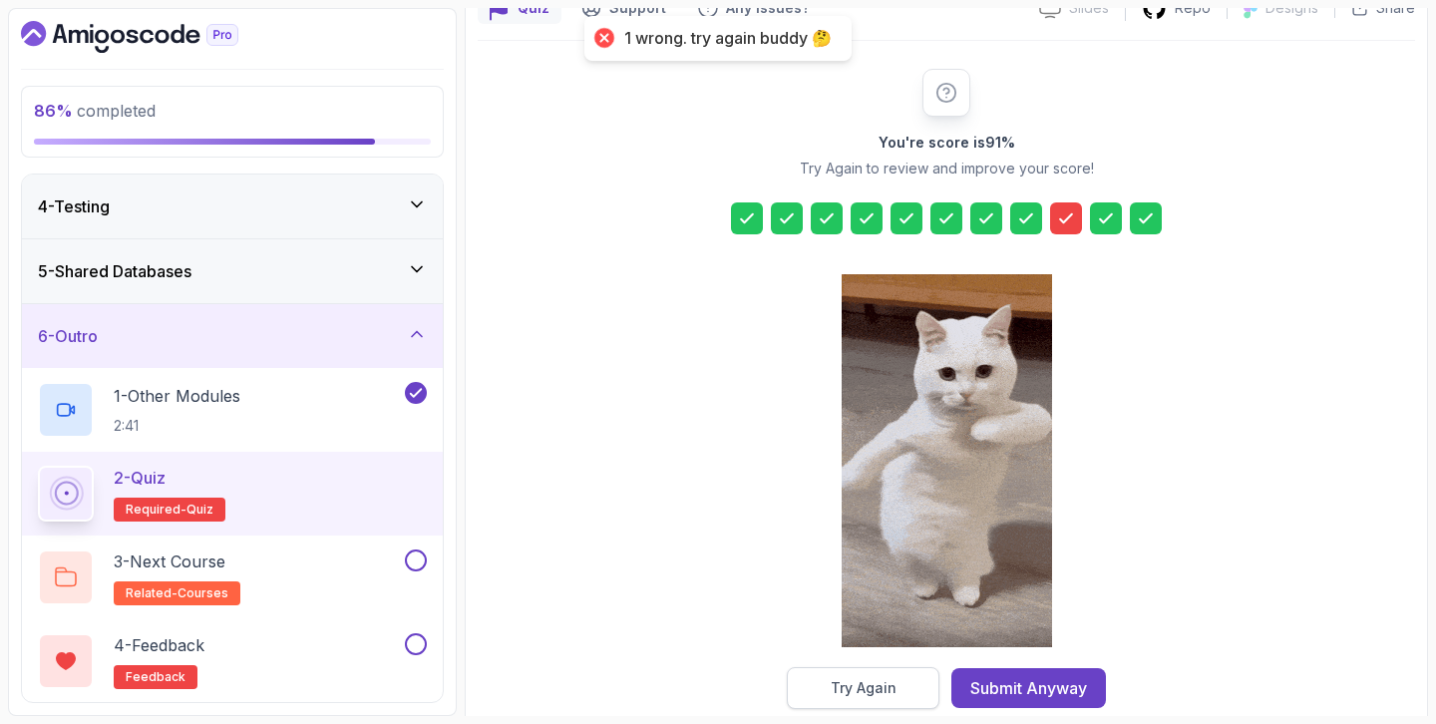
click at [857, 686] on div "Try Again" at bounding box center [864, 688] width 66 height 20
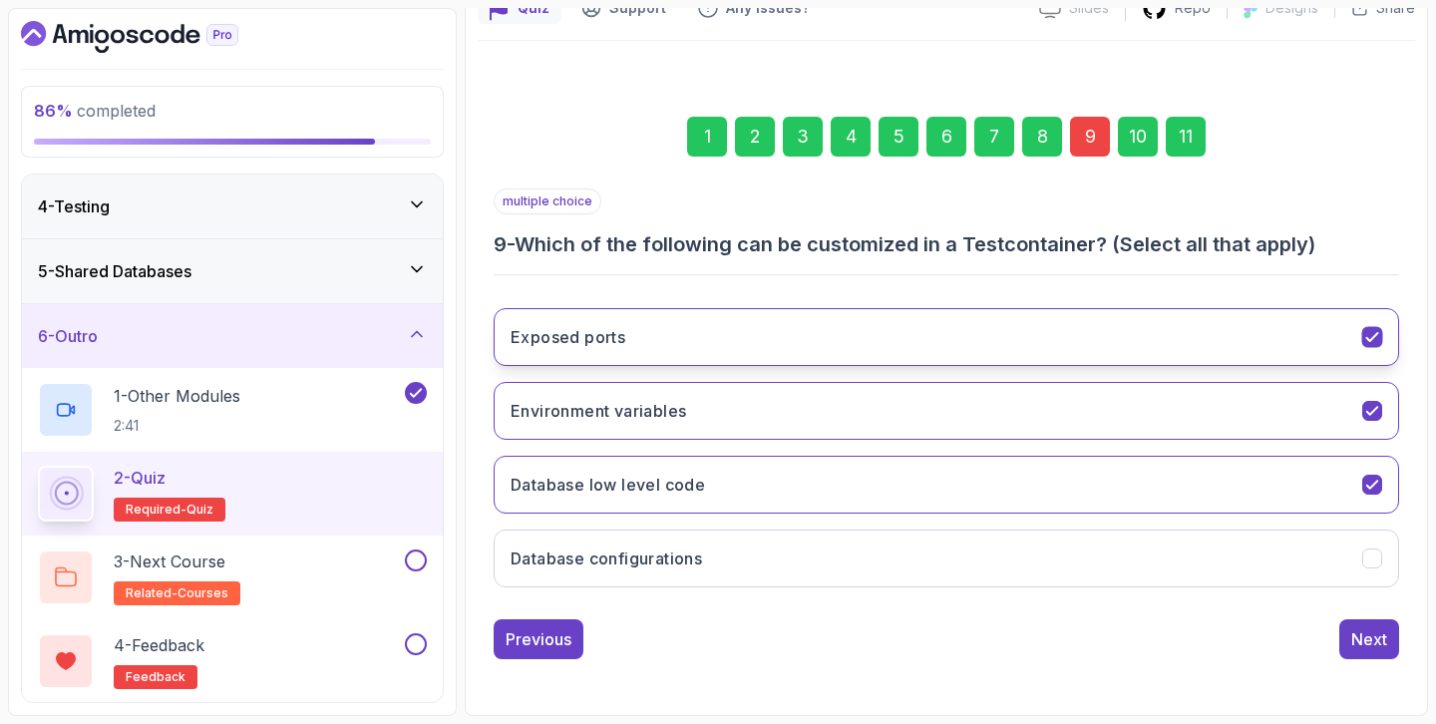
click at [613, 350] on button "Exposed ports" at bounding box center [946, 337] width 905 height 58
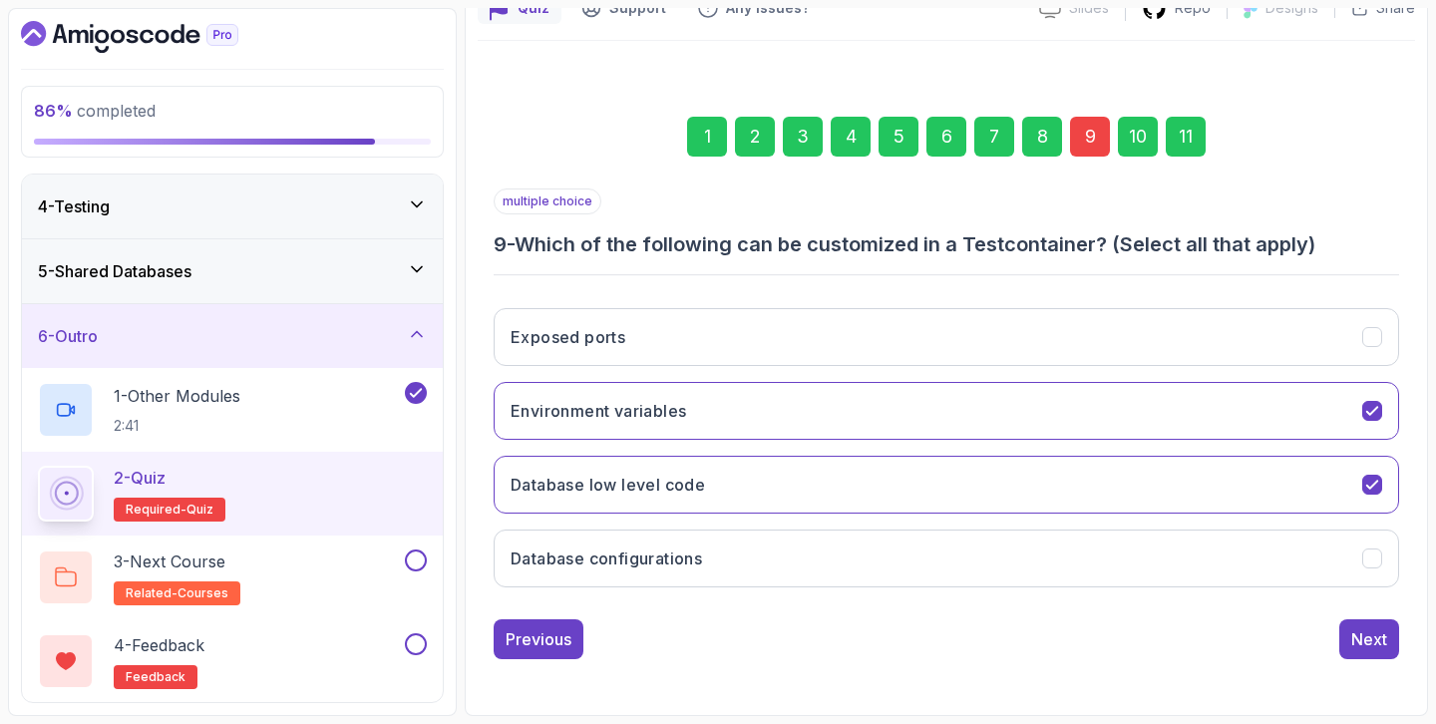
click at [1182, 155] on div "11" at bounding box center [1186, 137] width 40 height 40
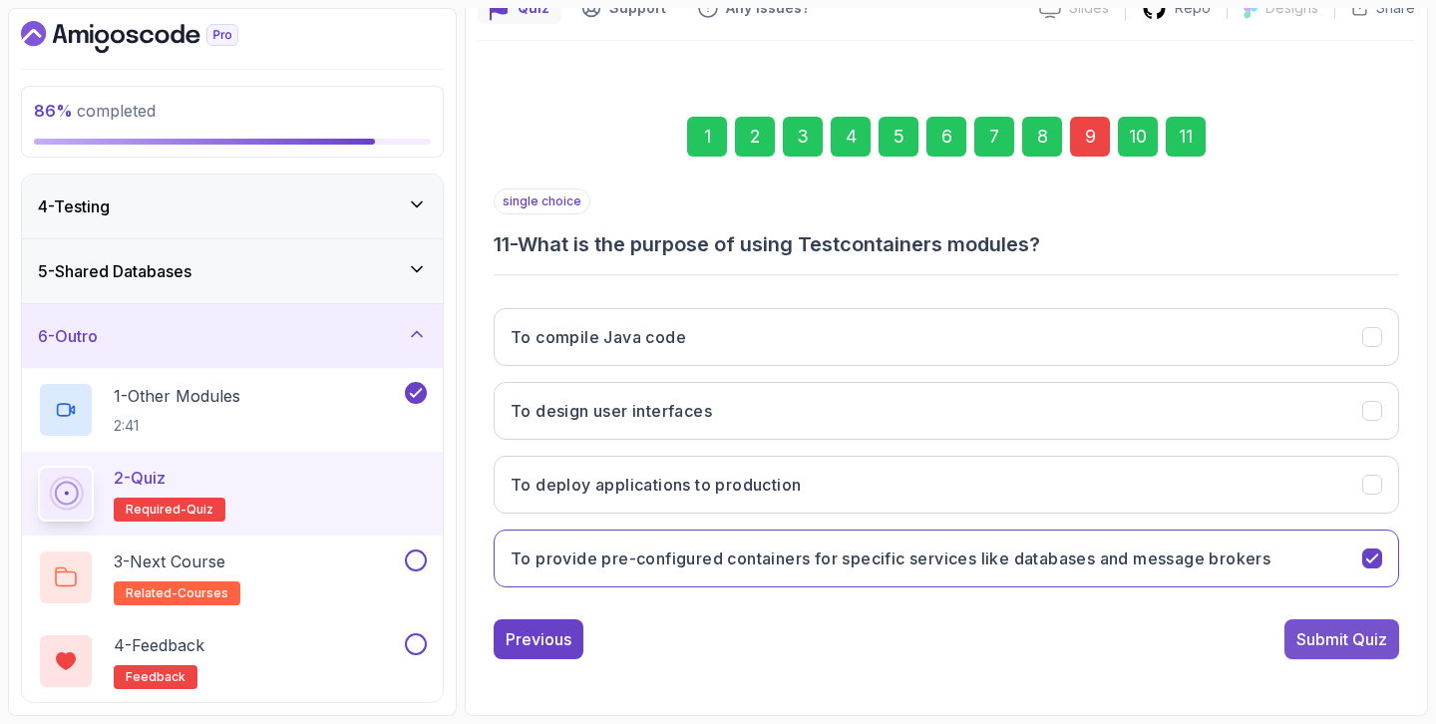
click at [1349, 643] on div "Submit Quiz" at bounding box center [1341, 639] width 91 height 24
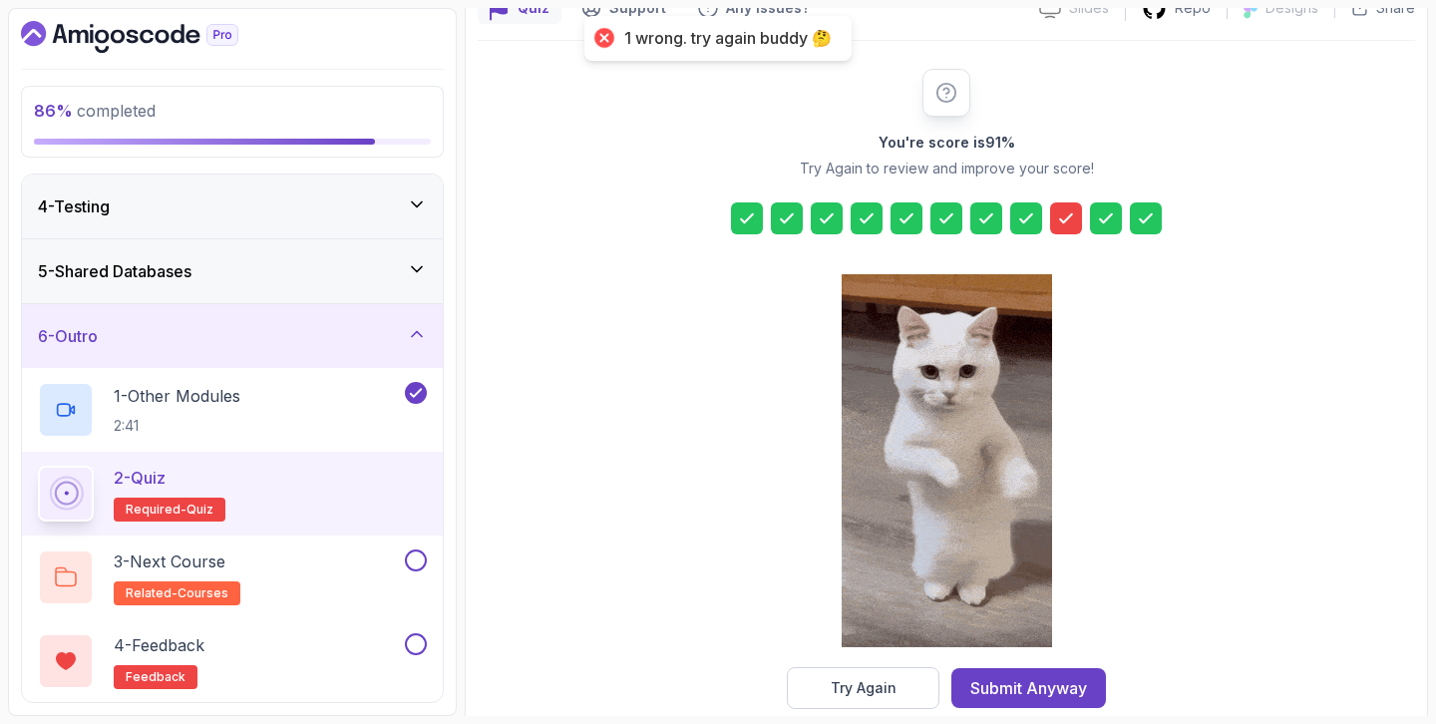
click at [1054, 223] on div at bounding box center [1066, 218] width 32 height 32
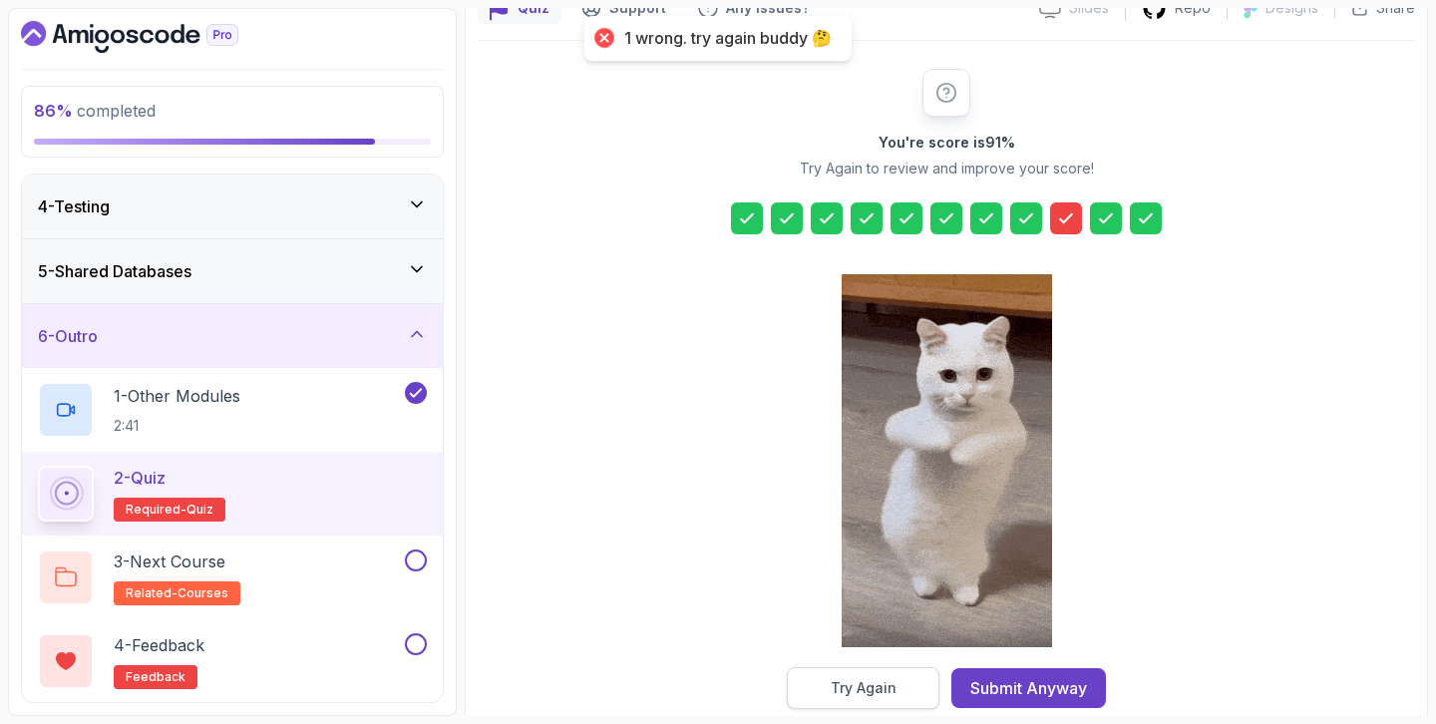
click at [897, 686] on button "Try Again" at bounding box center [863, 688] width 153 height 42
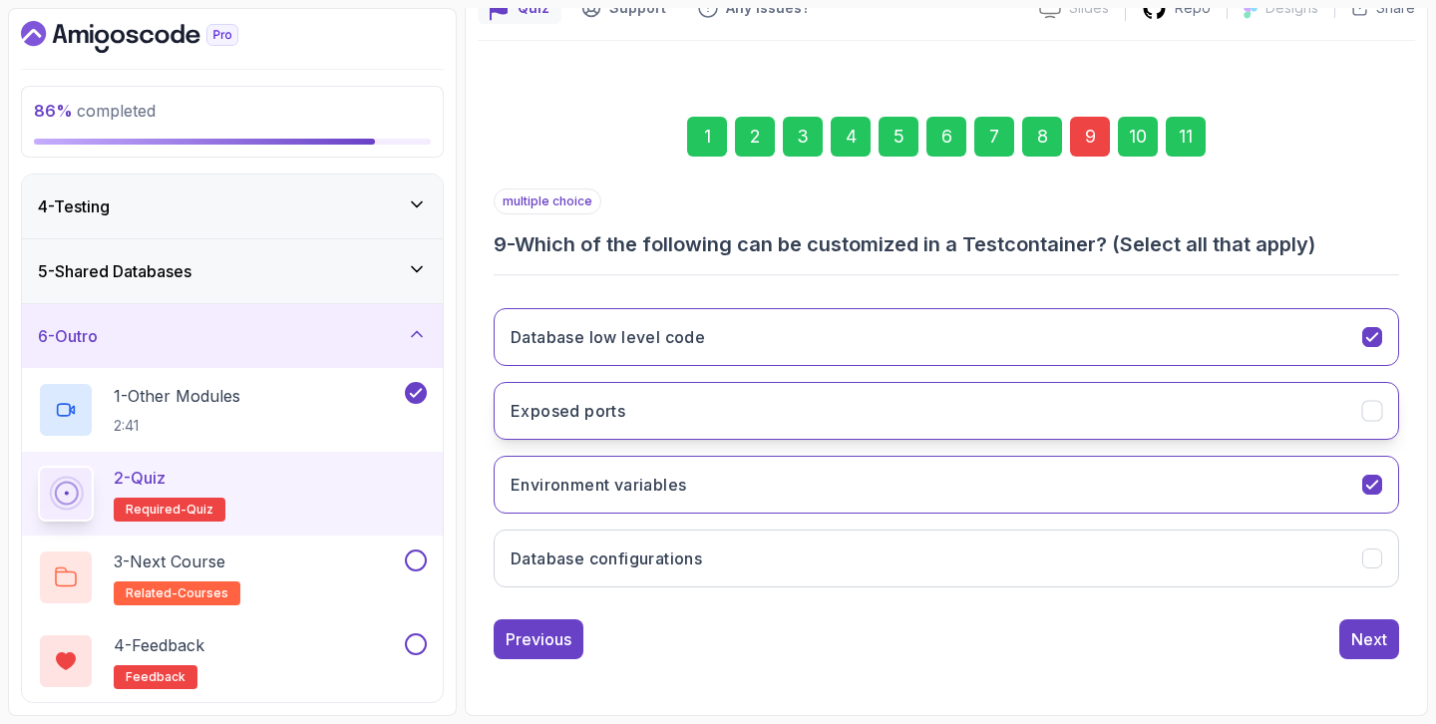
click at [655, 397] on button "Exposed ports" at bounding box center [946, 411] width 905 height 58
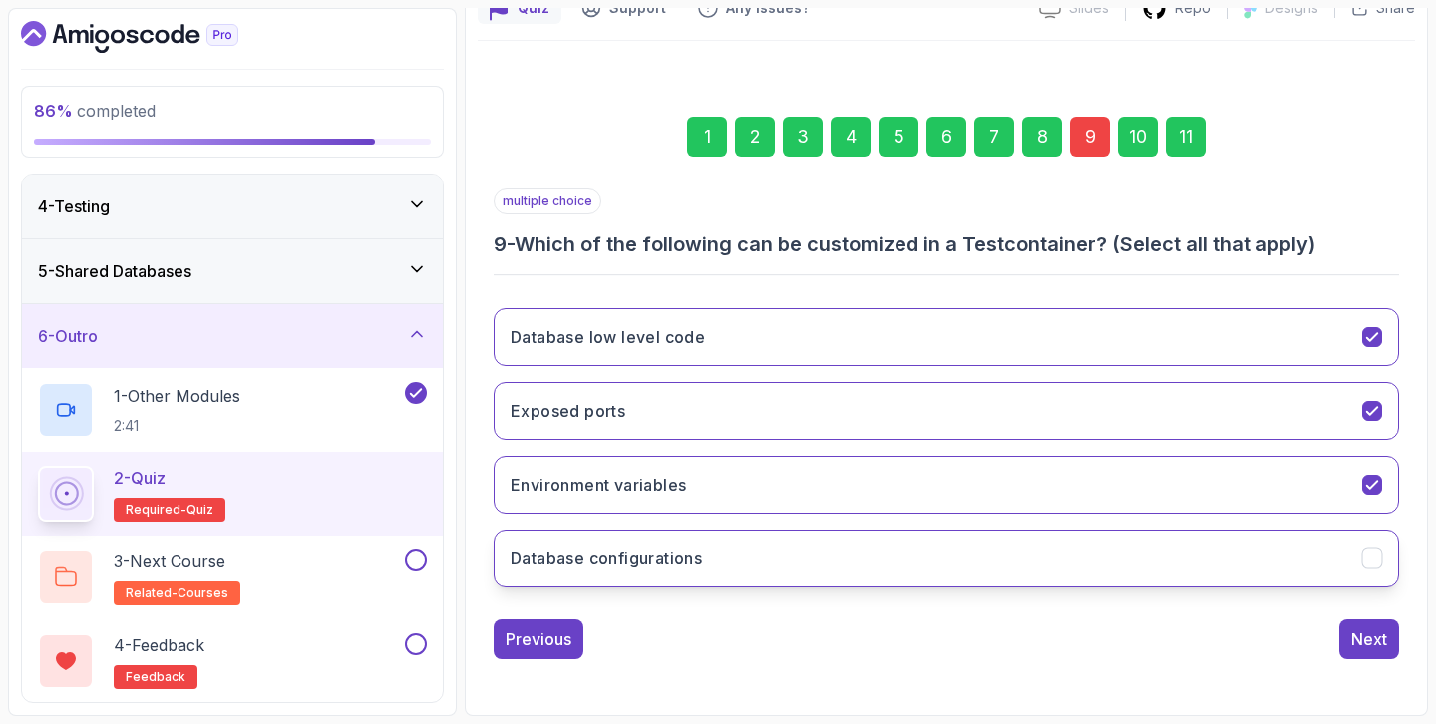
click at [642, 555] on h3 "Database configurations" at bounding box center [605, 558] width 191 height 24
click at [1183, 126] on div "11" at bounding box center [1186, 137] width 40 height 40
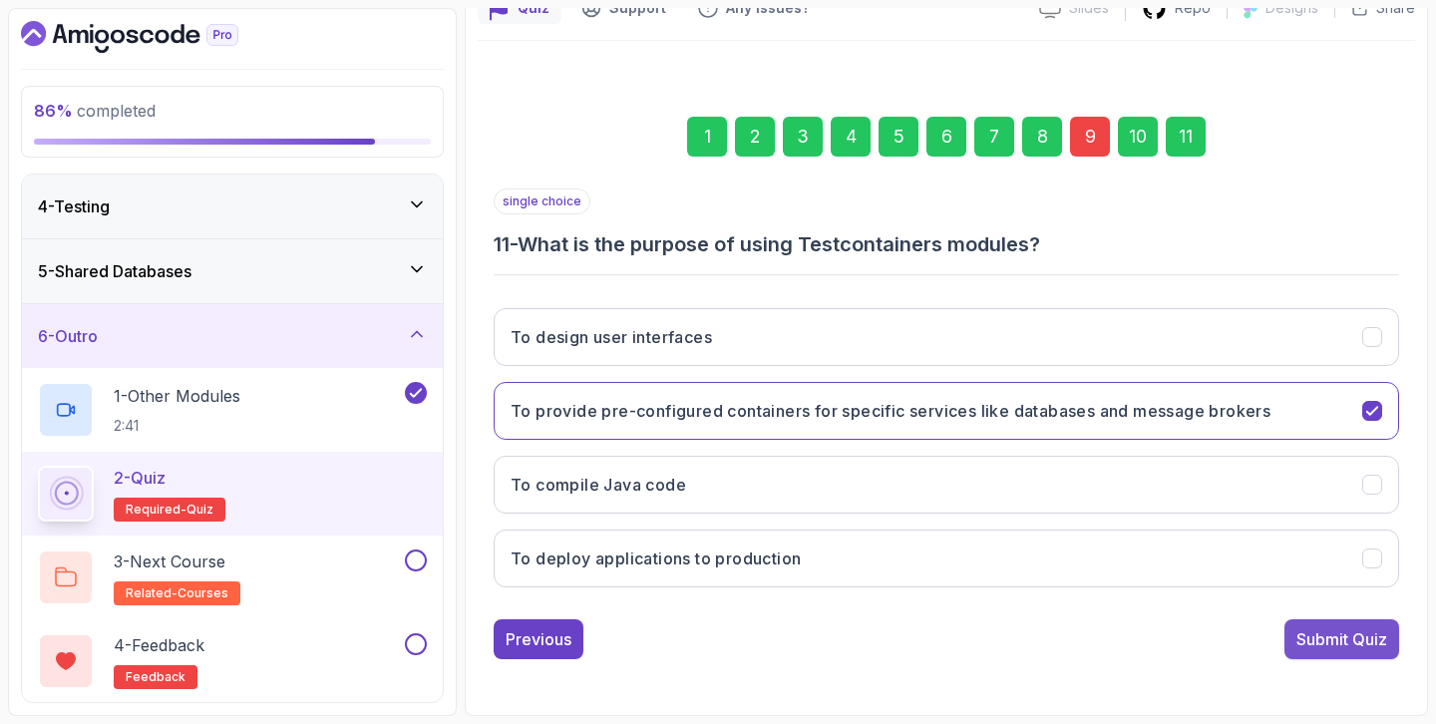
click at [1322, 645] on div "Submit Quiz" at bounding box center [1341, 639] width 91 height 24
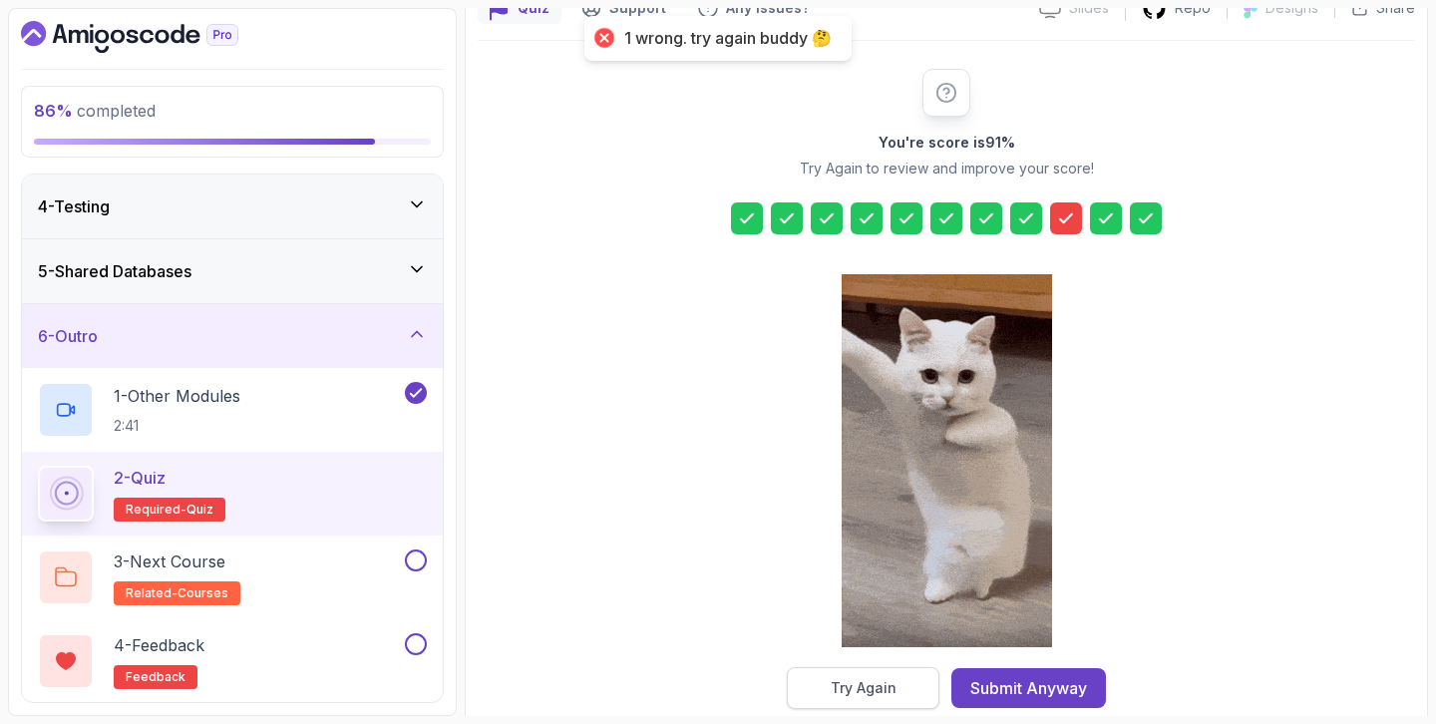
click at [846, 679] on div "Try Again" at bounding box center [864, 688] width 66 height 20
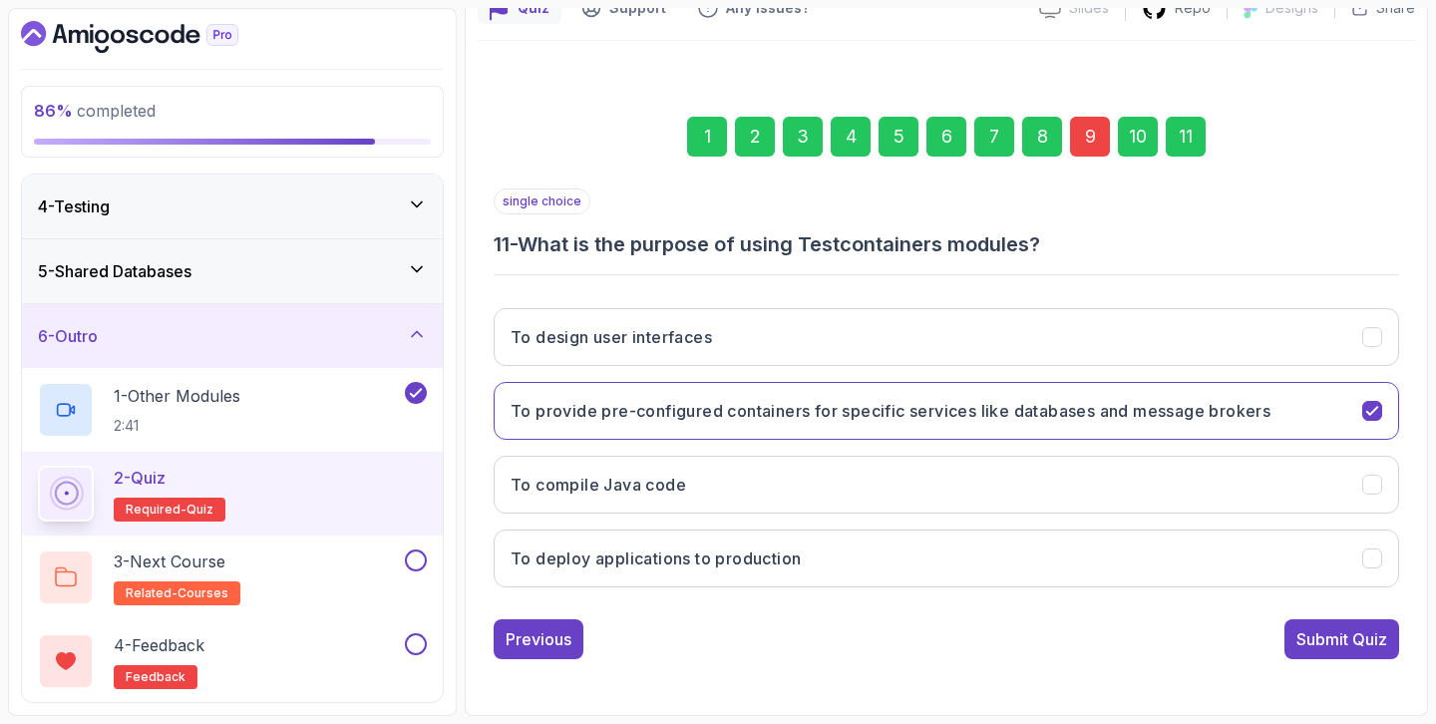
click at [1083, 142] on div "9" at bounding box center [1090, 137] width 40 height 40
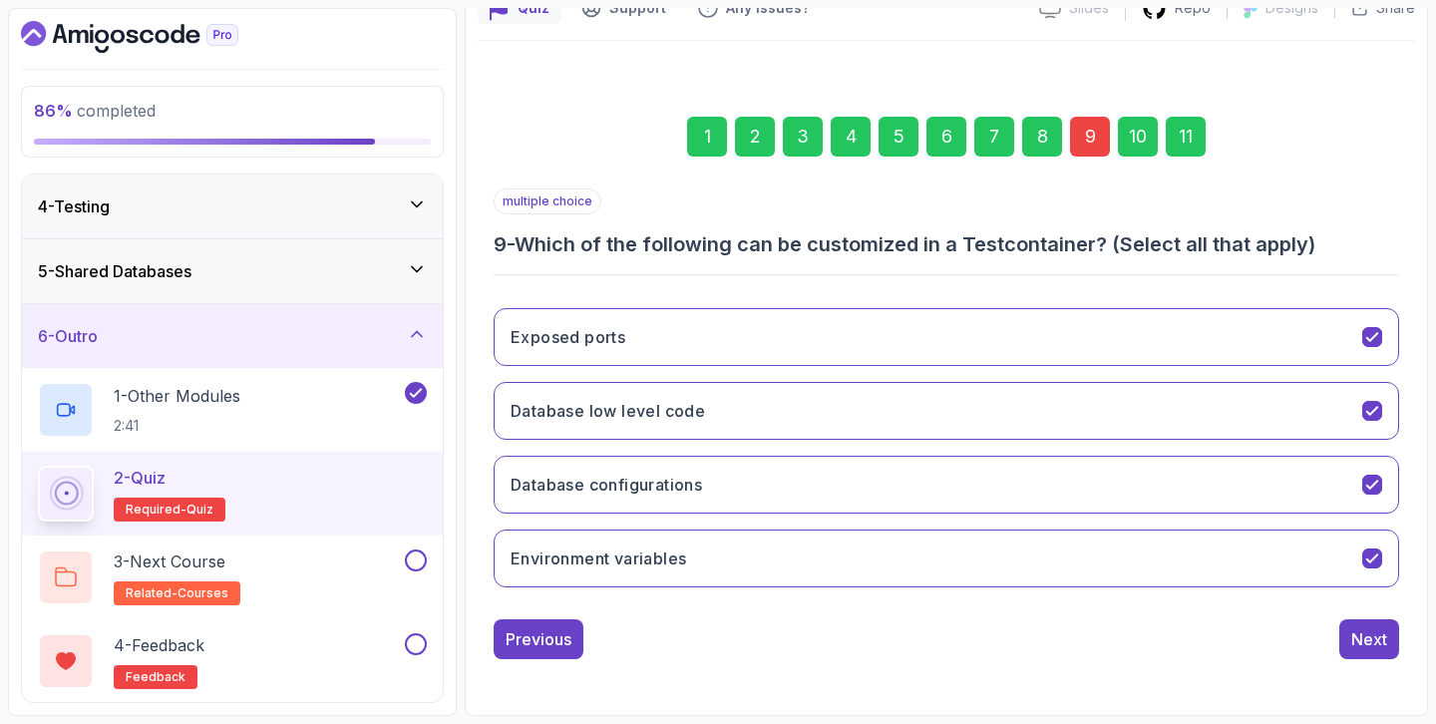
click at [1043, 148] on div "8" at bounding box center [1042, 137] width 40 height 40
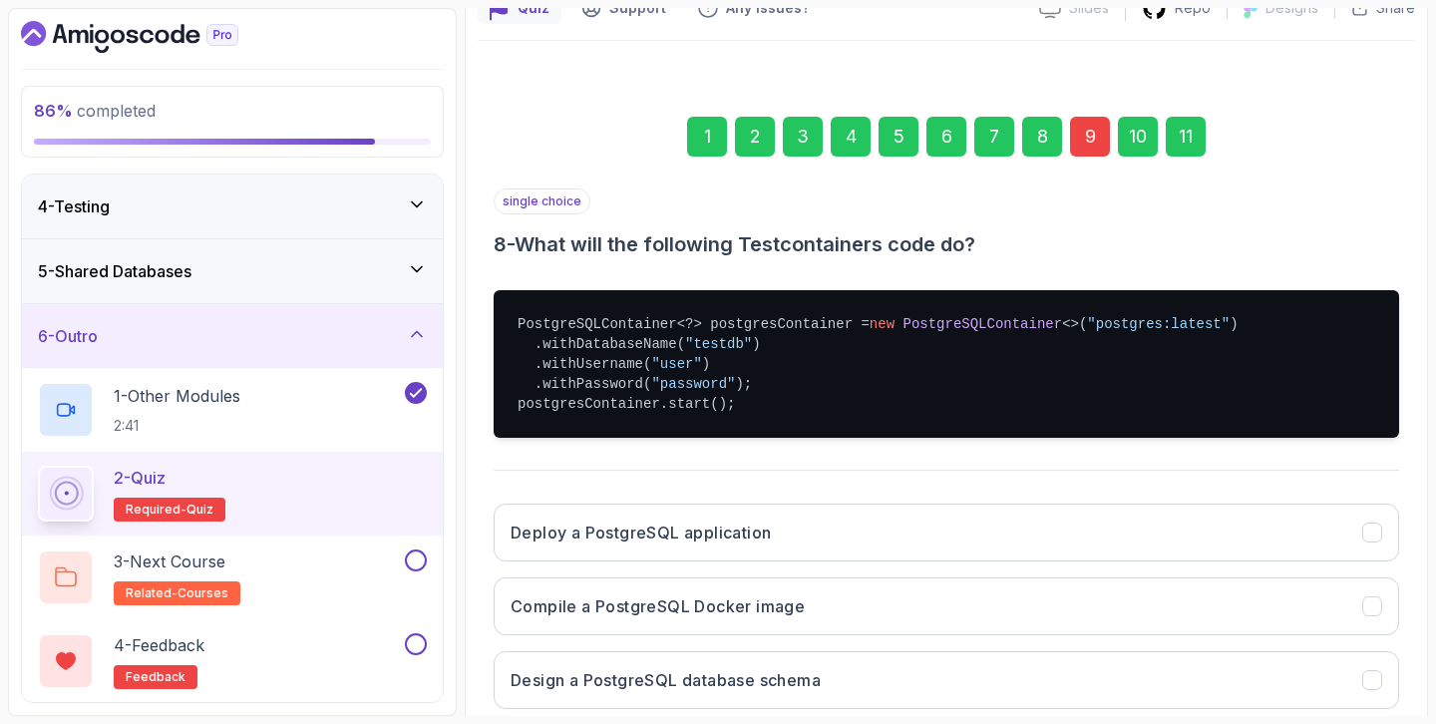
click at [1073, 142] on div "9" at bounding box center [1090, 137] width 40 height 40
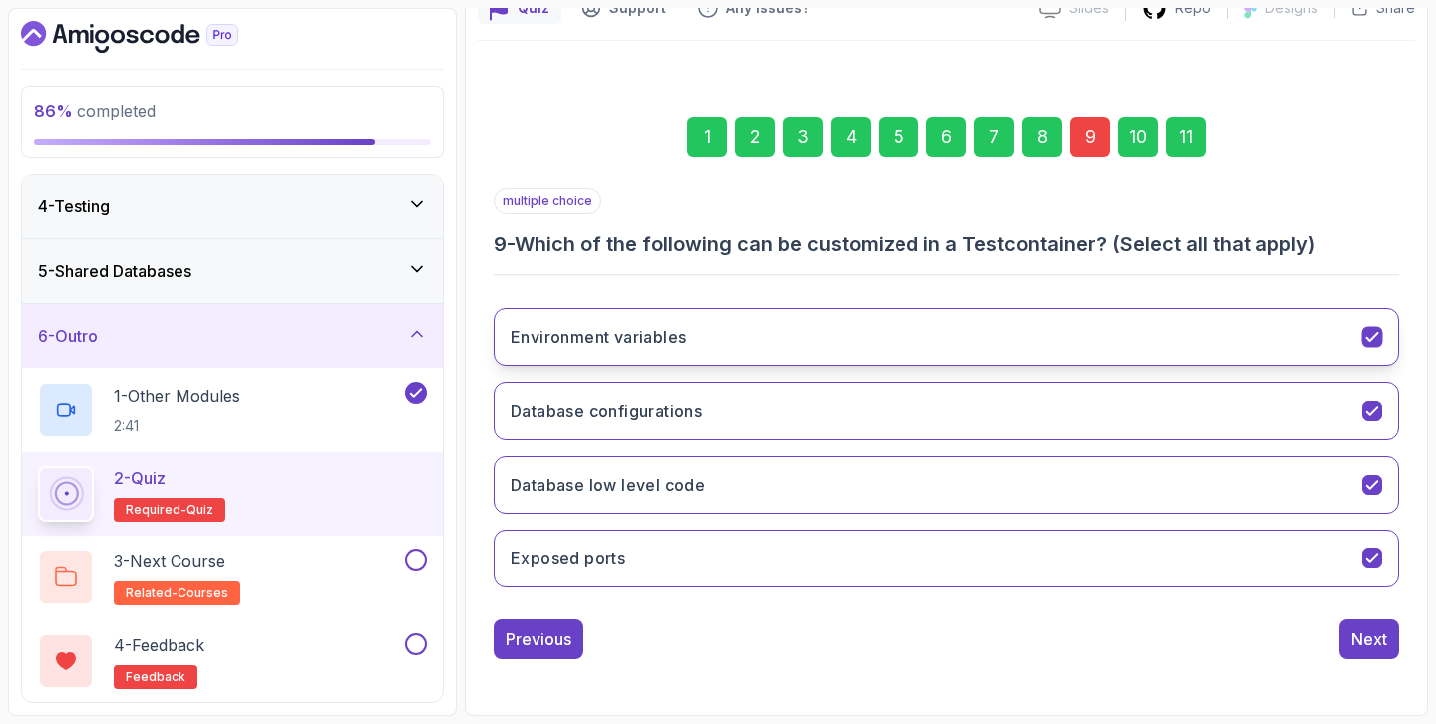
click at [978, 344] on button "Environment variables" at bounding box center [946, 337] width 905 height 58
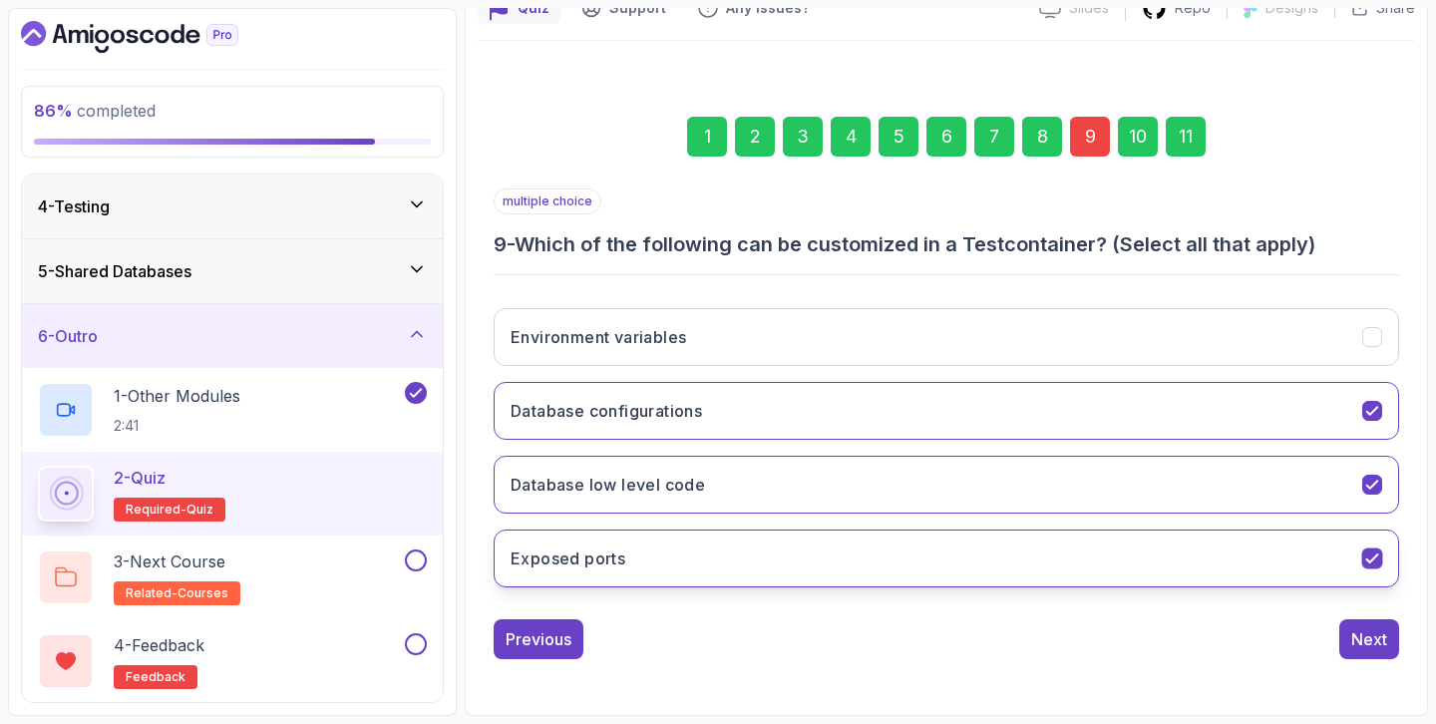
click at [890, 549] on button "Exposed ports" at bounding box center [946, 558] width 905 height 58
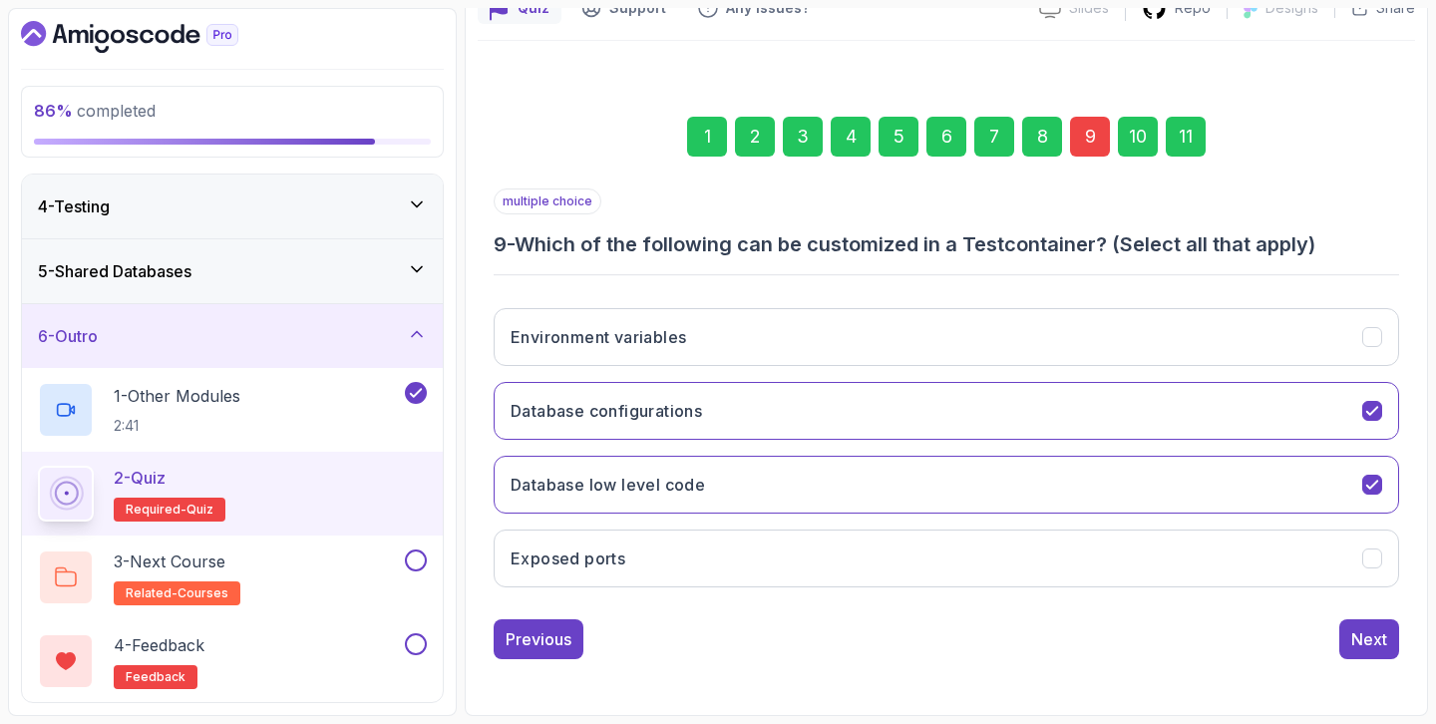
click at [1191, 137] on div "11" at bounding box center [1186, 137] width 40 height 40
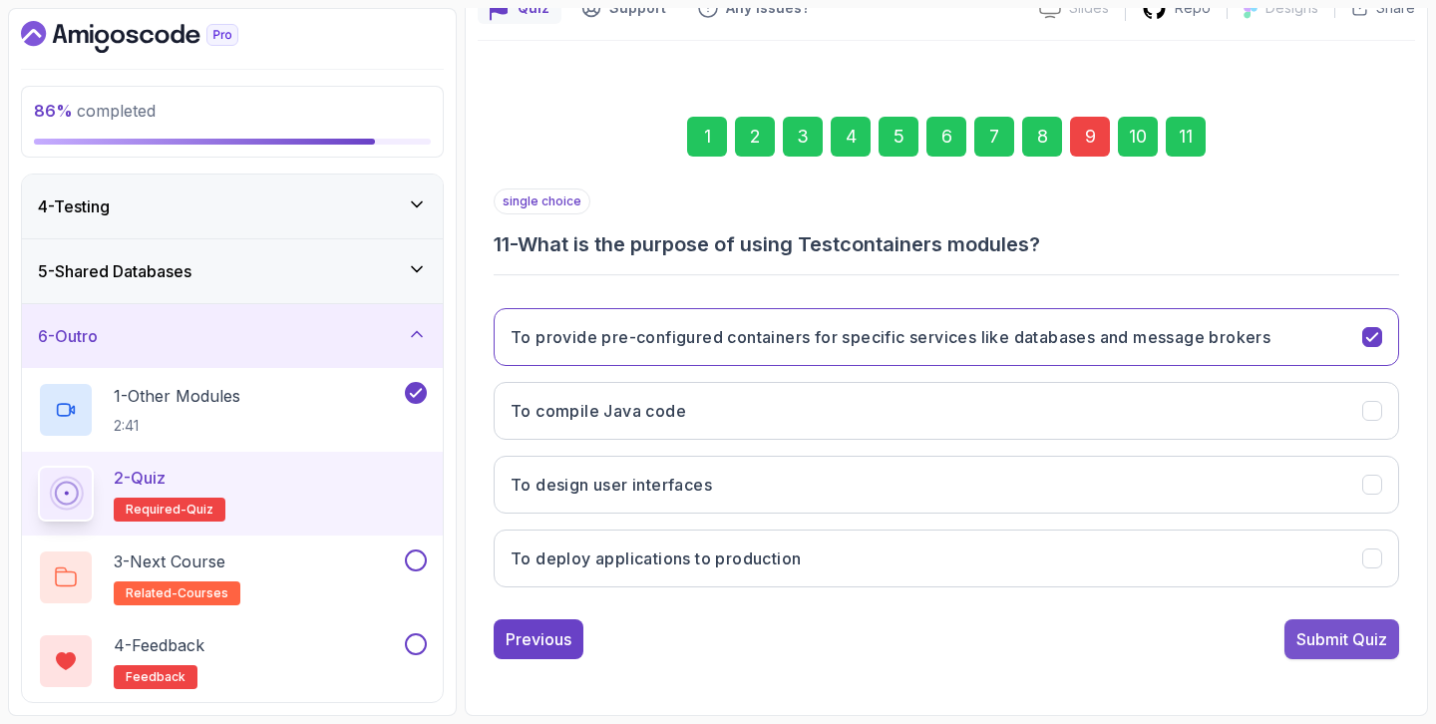
click at [1347, 642] on div "Submit Quiz" at bounding box center [1341, 639] width 91 height 24
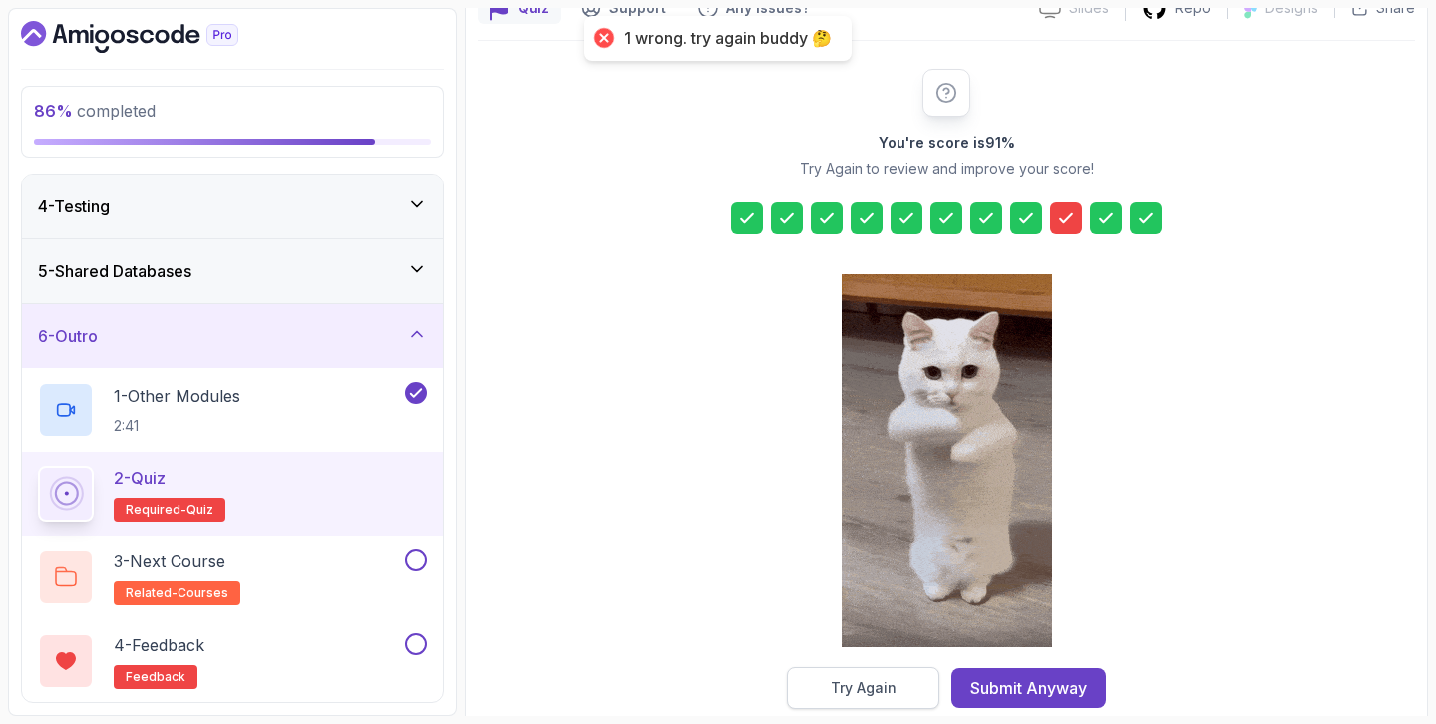
click at [866, 686] on div "Try Again" at bounding box center [864, 688] width 66 height 20
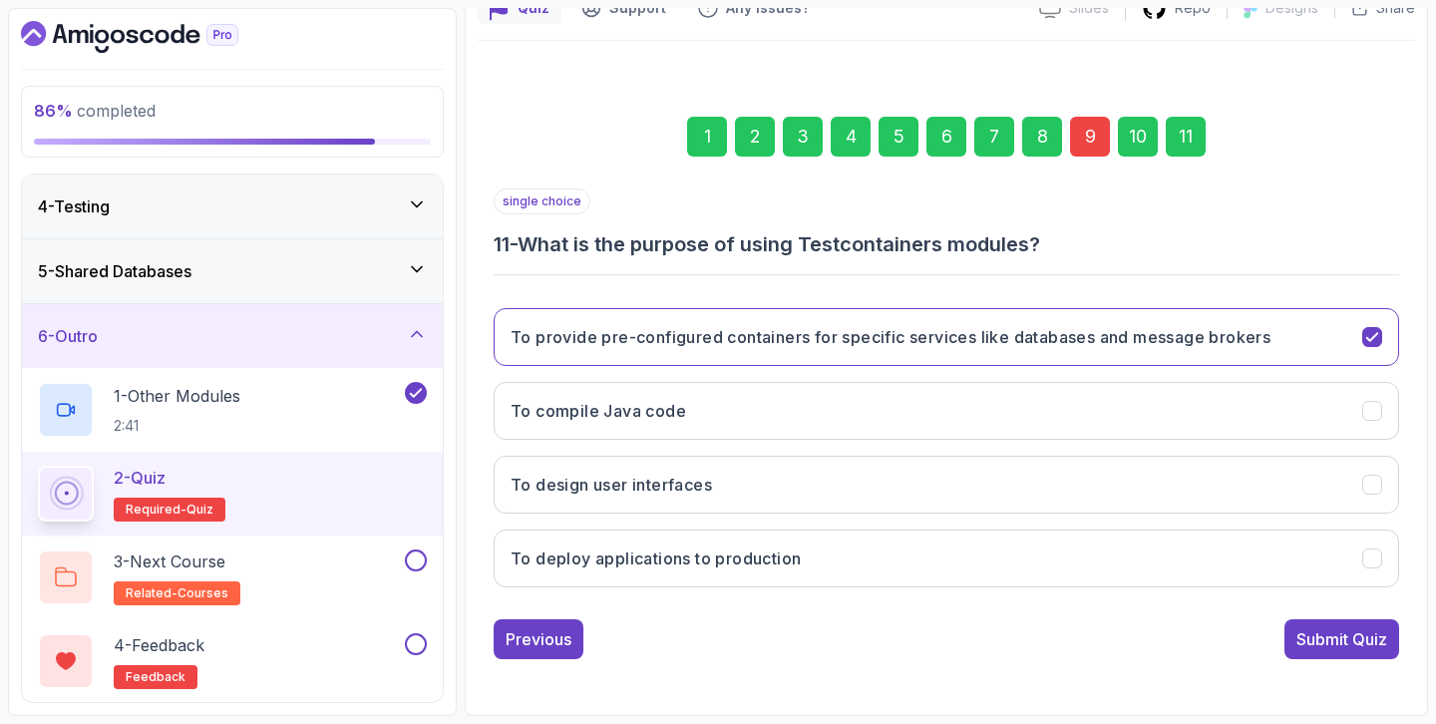
click at [1077, 148] on div "9" at bounding box center [1090, 137] width 40 height 40
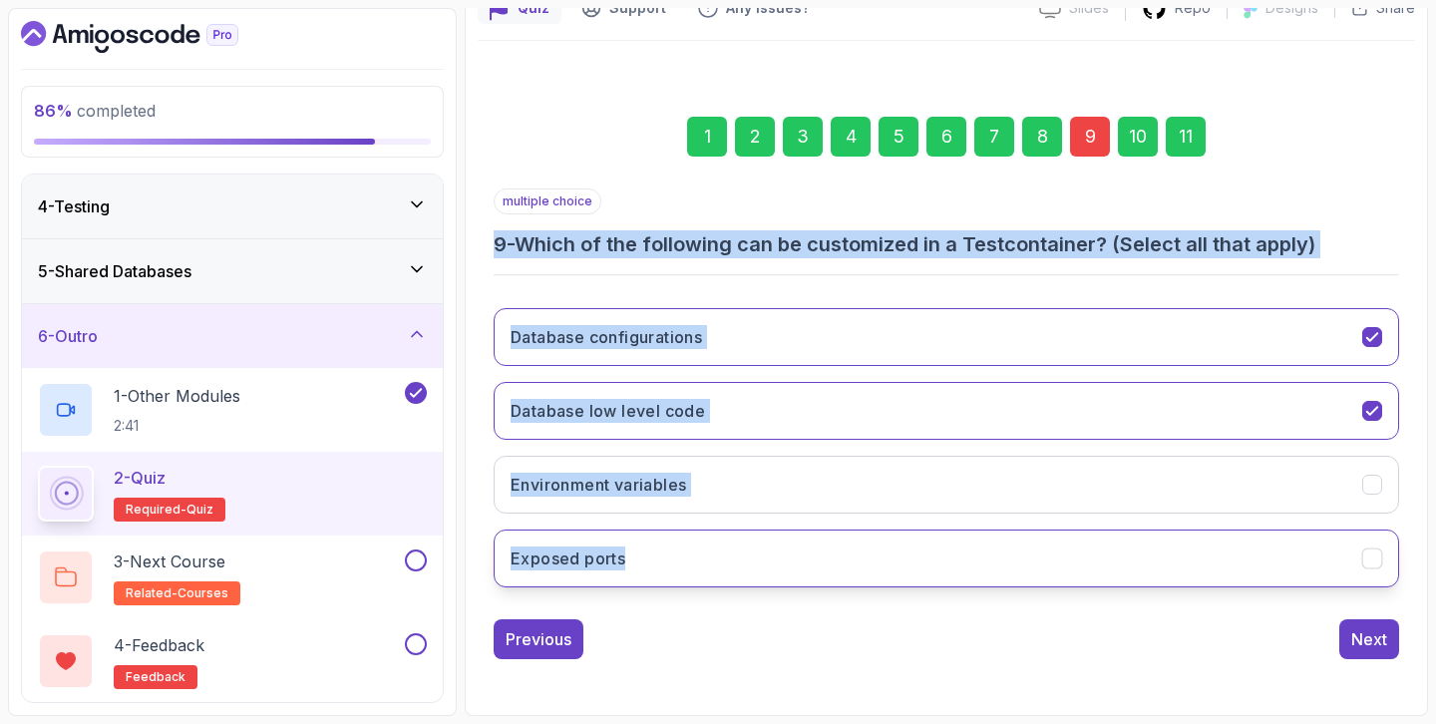
drag, startPoint x: 495, startPoint y: 237, endPoint x: 617, endPoint y: 574, distance: 358.6
click at [617, 574] on div "multiple choice 9 - Which of the following can be customized in a Testcontainer…" at bounding box center [946, 395] width 905 height 415
copy div "9 - Which of the following can be customized in a Testcontainer? (Select all th…"
click at [867, 281] on div "multiple choice 9 - Which of the following can be customized in a Testcontainer…" at bounding box center [946, 395] width 905 height 415
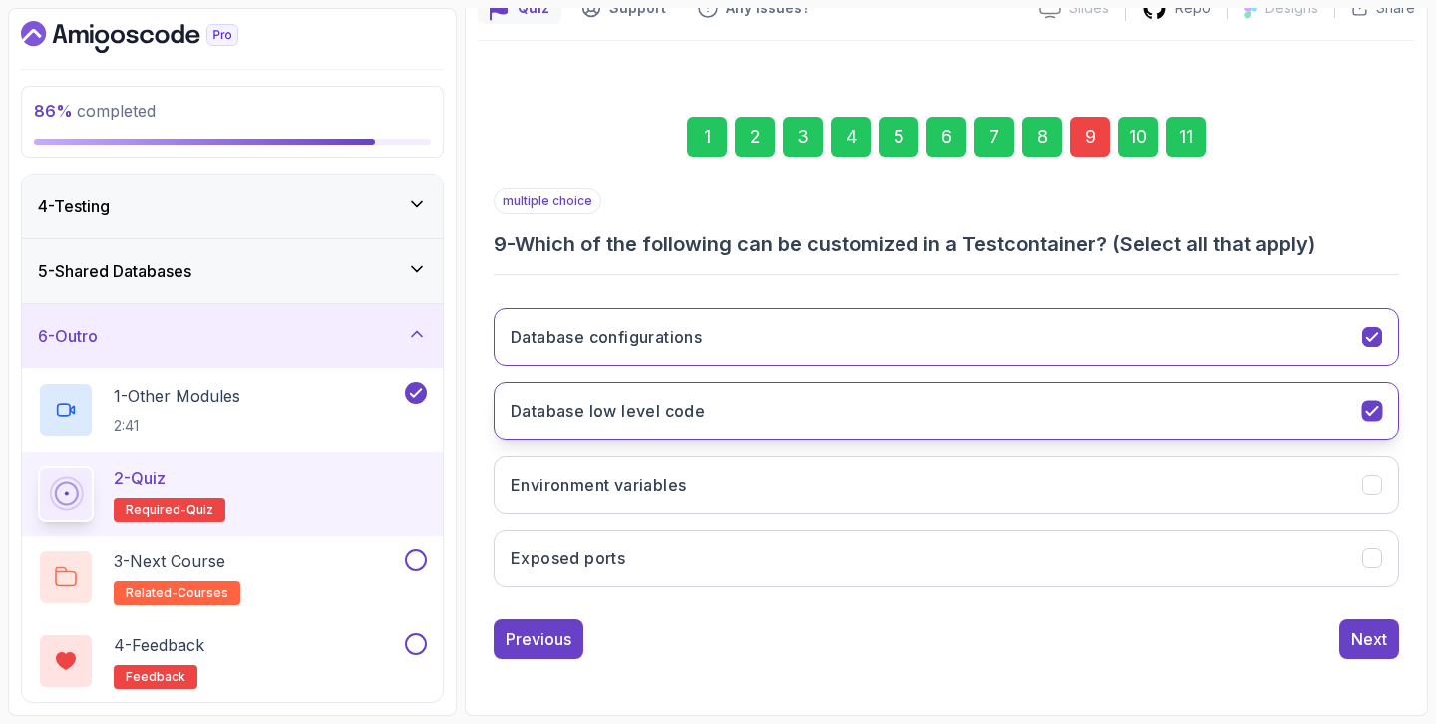
click at [744, 400] on button "Database low level code" at bounding box center [946, 411] width 905 height 58
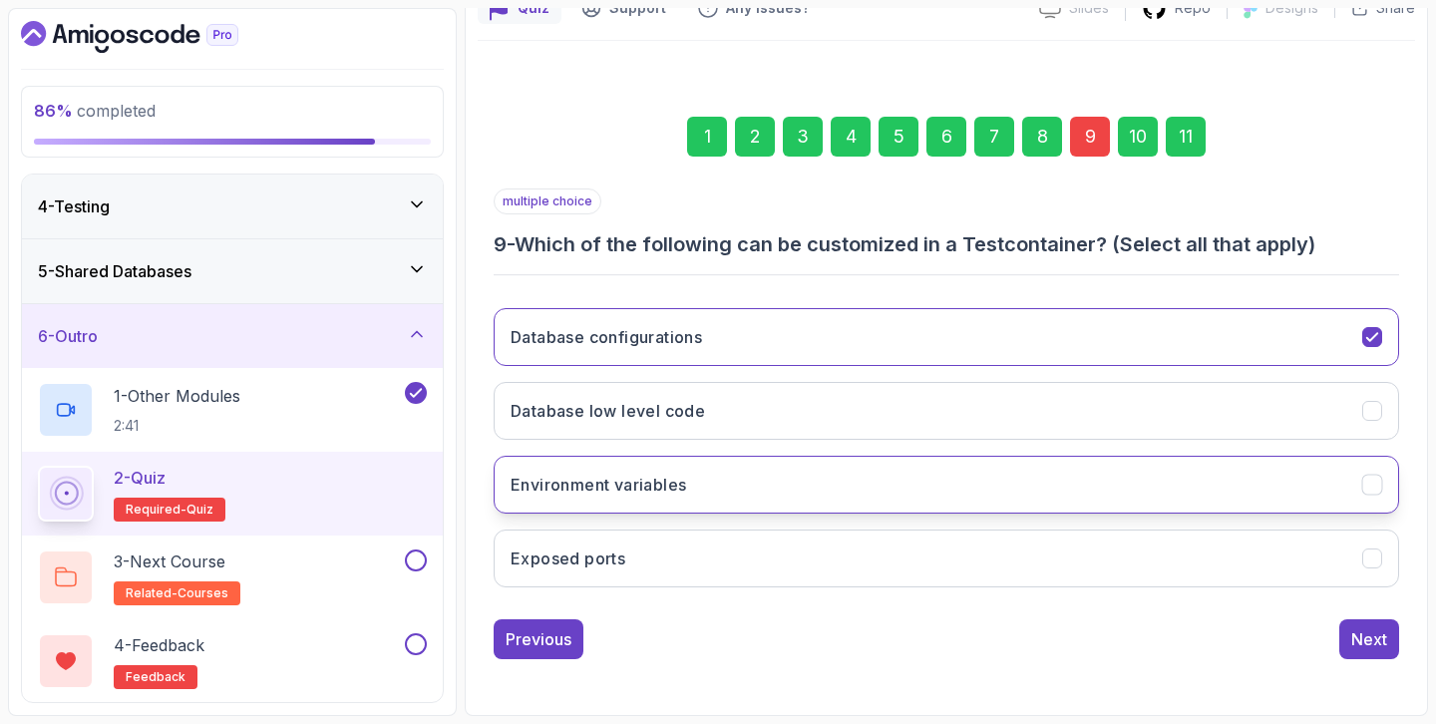
click at [722, 457] on button "Environment variables" at bounding box center [946, 485] width 905 height 58
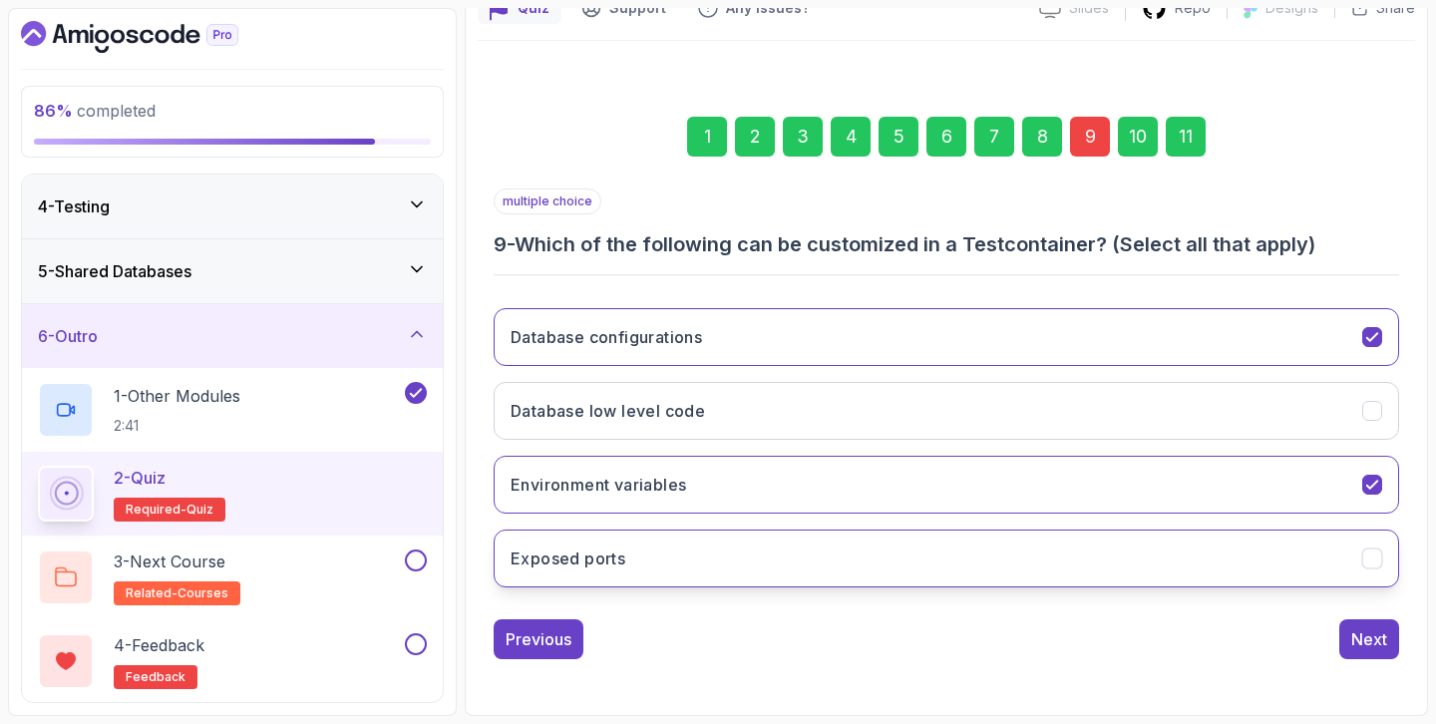
click at [703, 569] on button "Exposed ports" at bounding box center [946, 558] width 905 height 58
click at [1189, 137] on div "11" at bounding box center [1186, 137] width 40 height 40
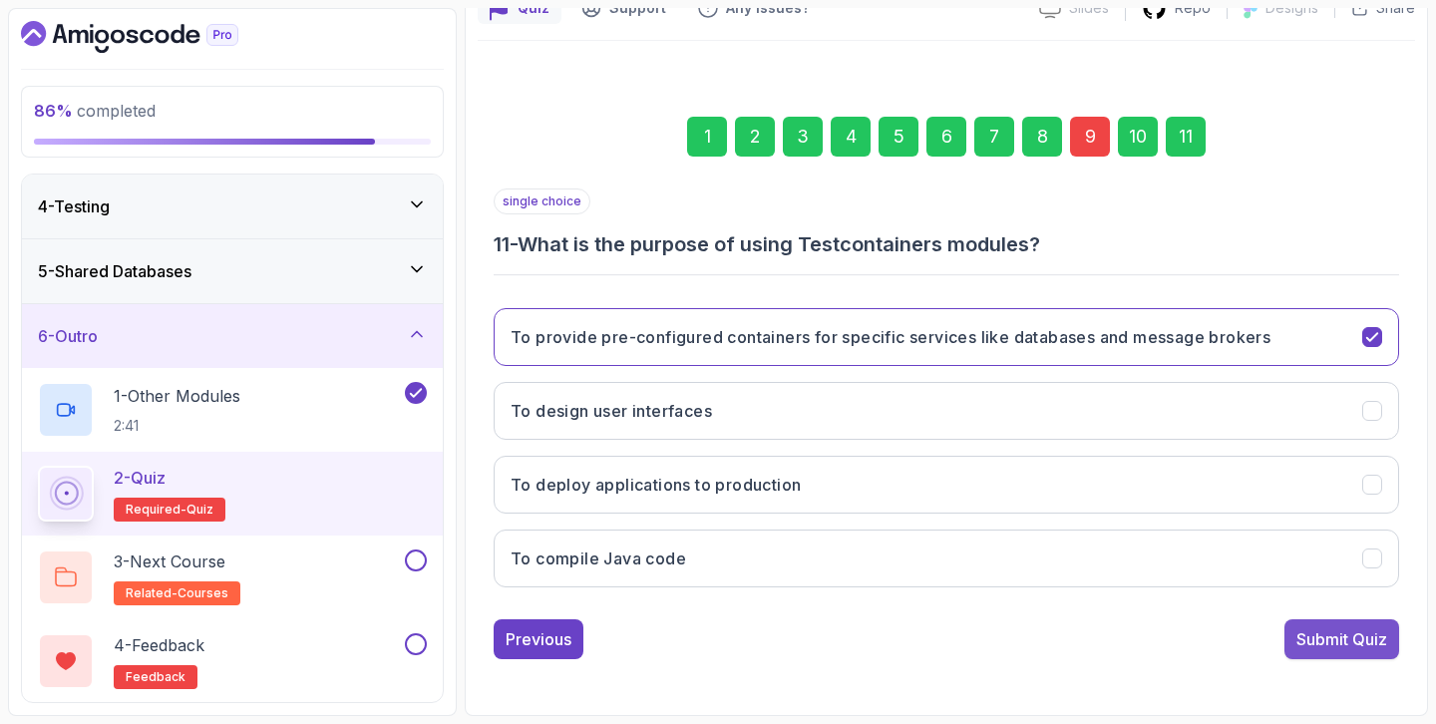
click at [1360, 634] on div "Submit Quiz" at bounding box center [1341, 639] width 91 height 24
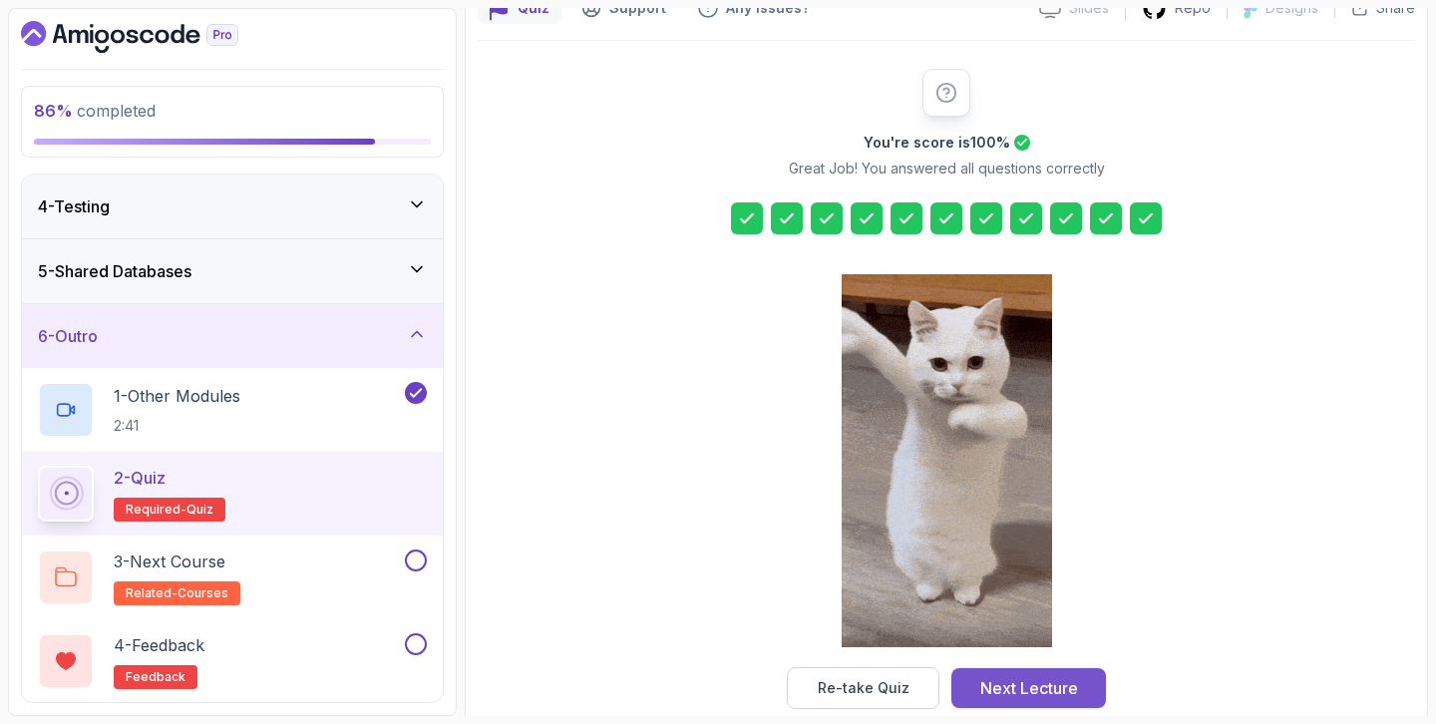
click at [1046, 694] on div "Next Lecture" at bounding box center [1029, 688] width 98 height 24
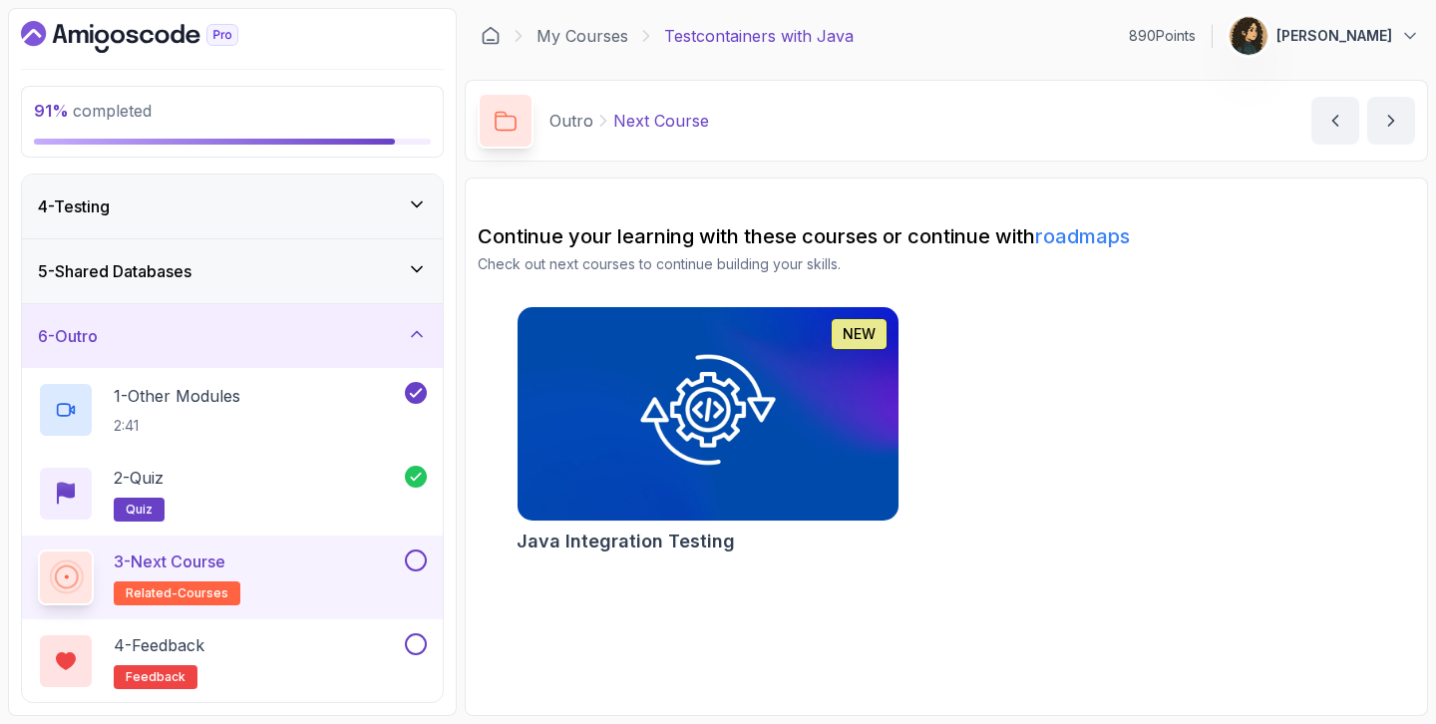
click at [415, 563] on button at bounding box center [416, 560] width 22 height 22
click at [417, 643] on button at bounding box center [416, 644] width 22 height 22
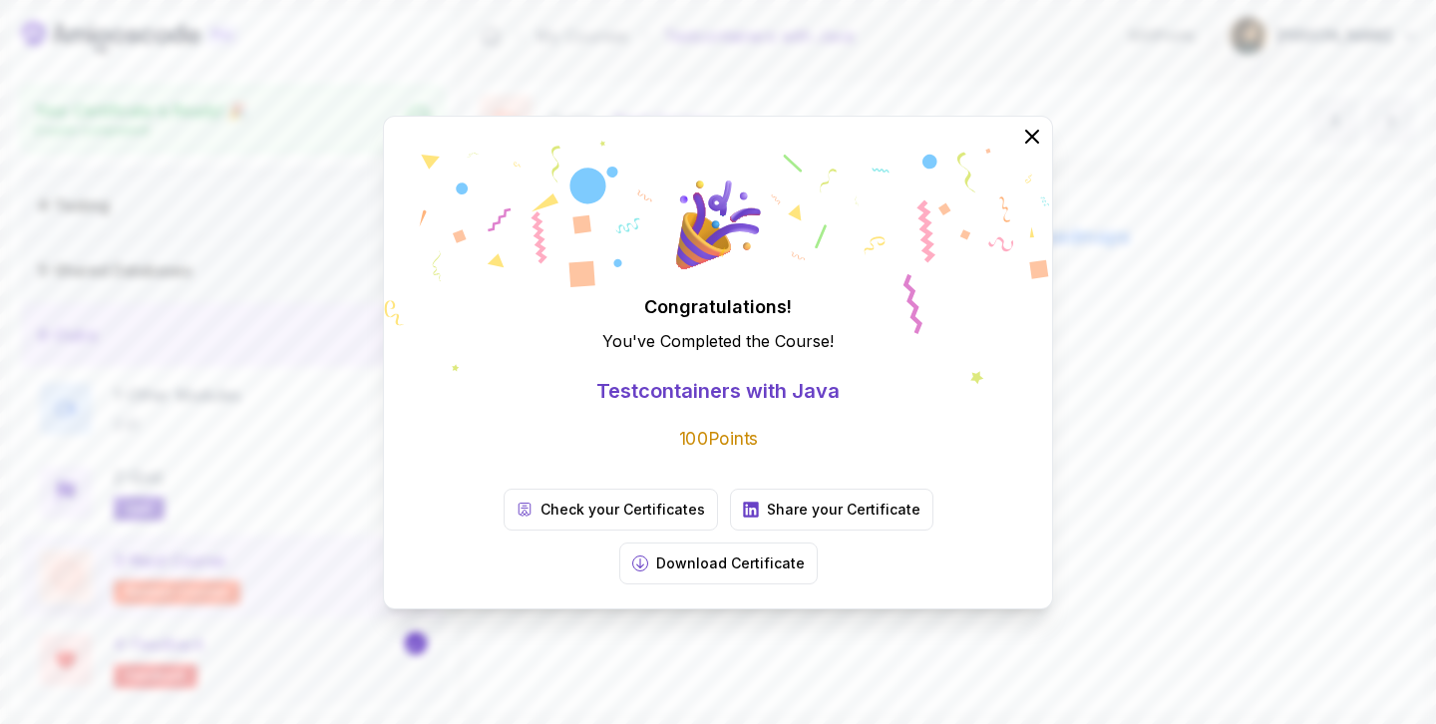
scroll to position [188, 0]
click at [1033, 143] on icon at bounding box center [1031, 136] width 13 height 13
